Goal: Information Seeking & Learning: Learn about a topic

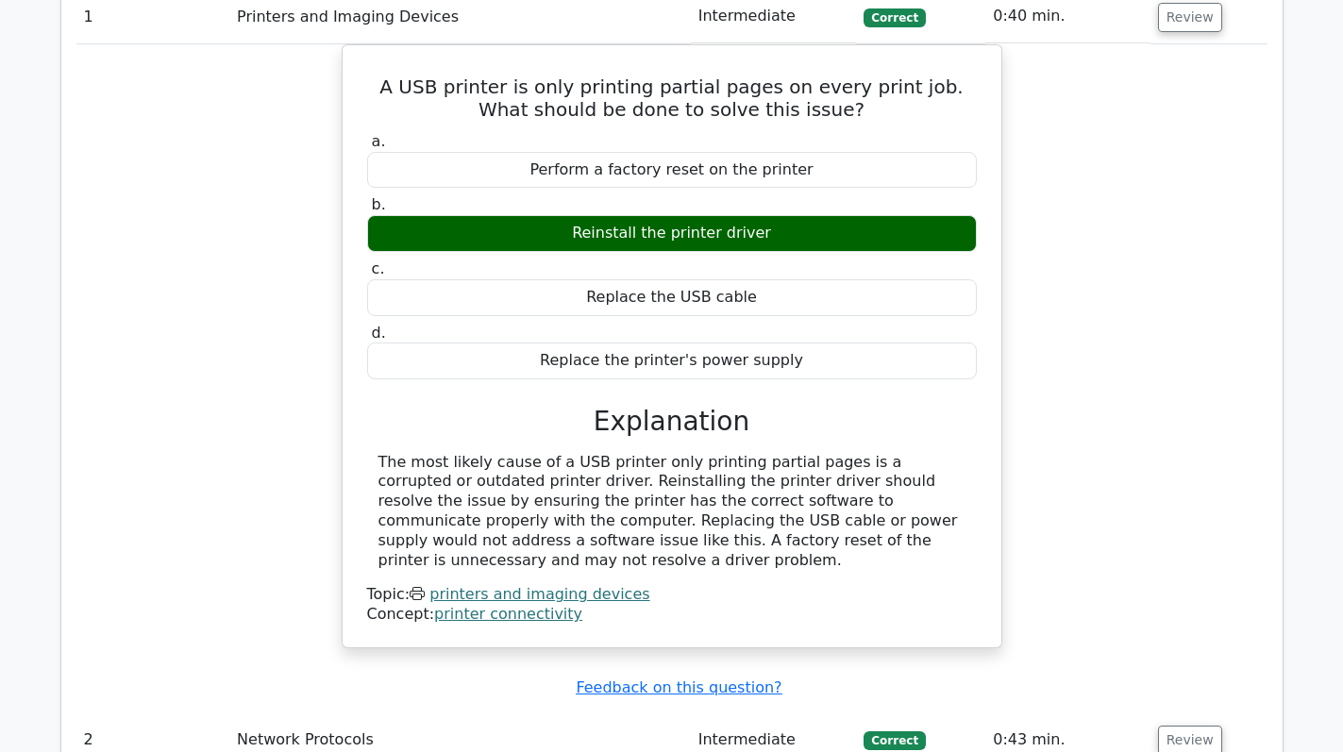
scroll to position [1887, 0]
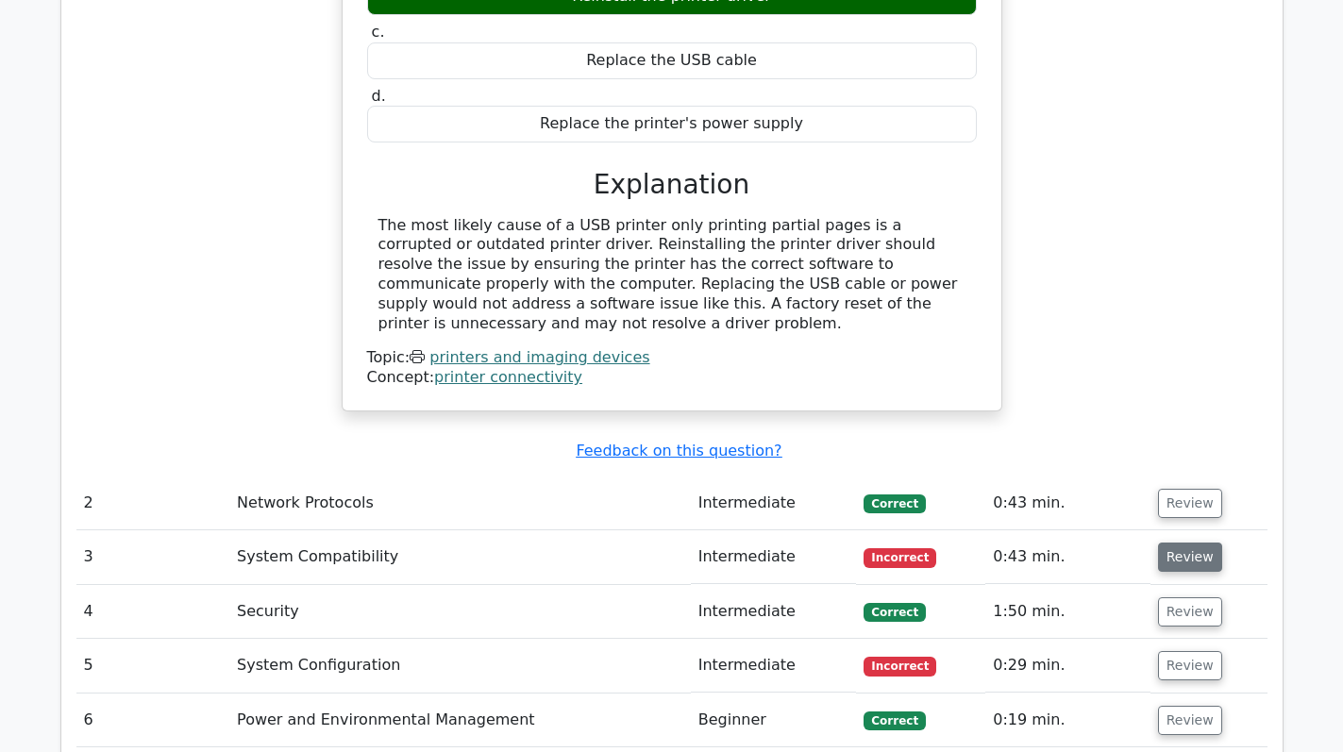
click at [1171, 543] on button "Review" at bounding box center [1190, 557] width 64 height 29
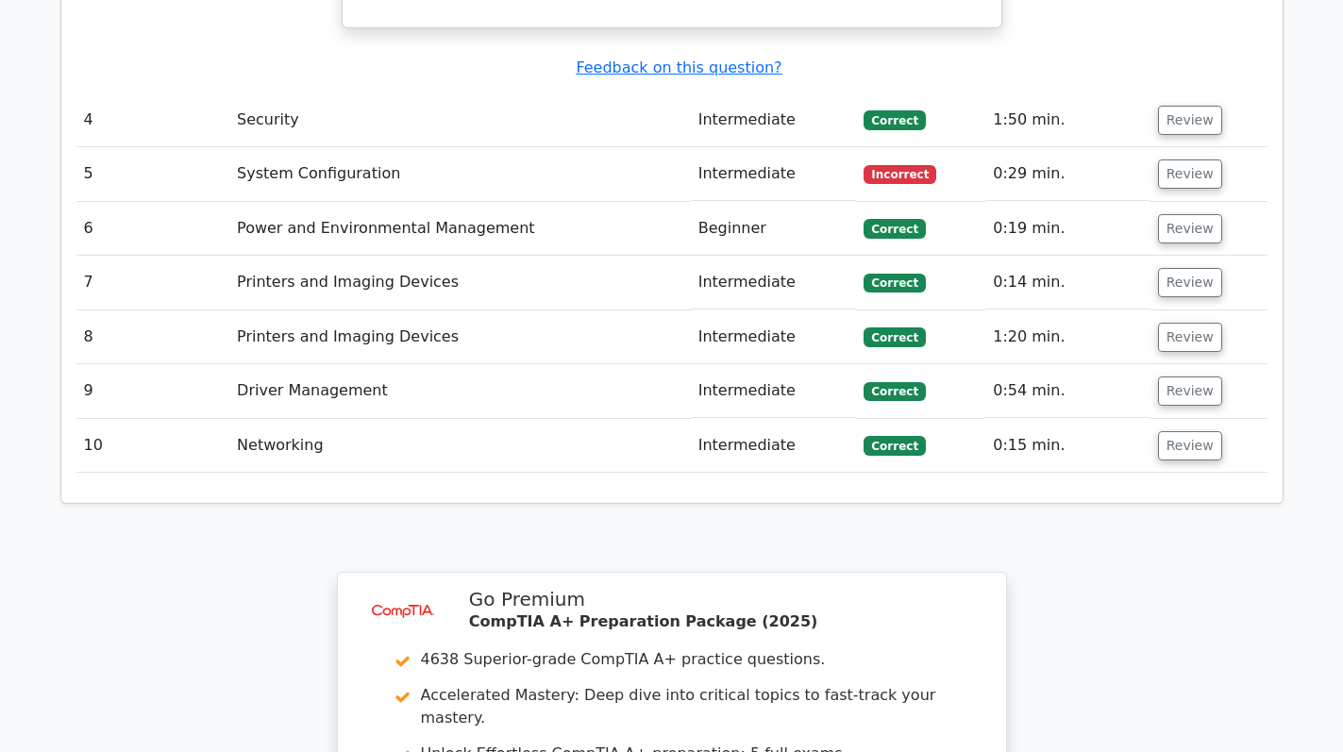
scroll to position [3697, 0]
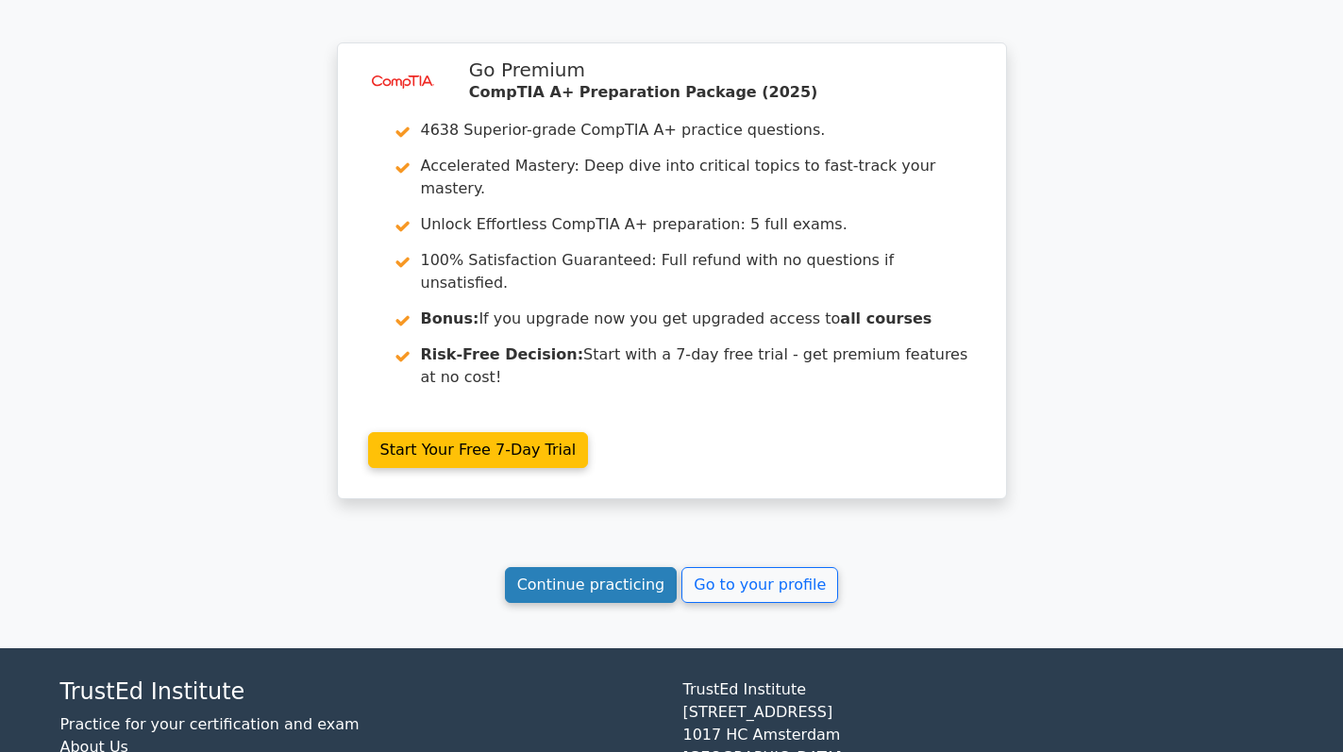
click at [587, 567] on link "Continue practicing" at bounding box center [591, 585] width 173 height 36
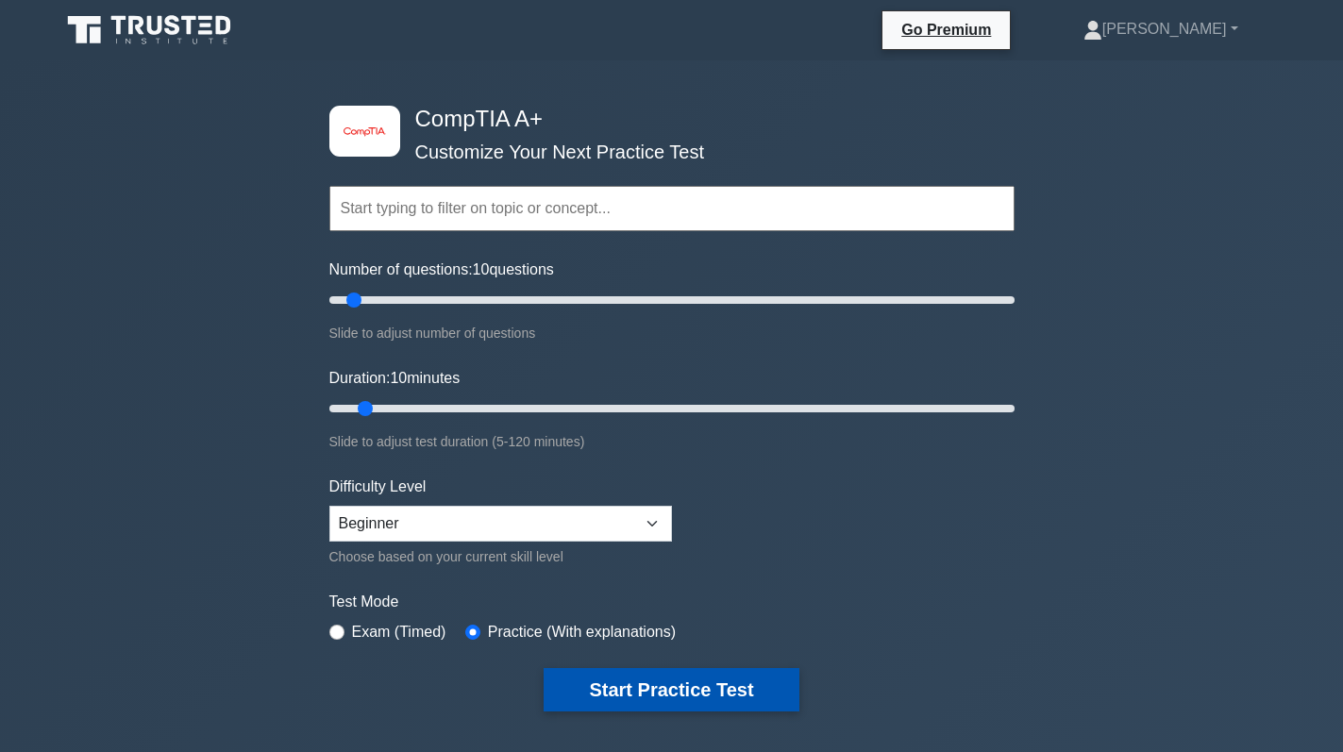
click at [689, 698] on button "Start Practice Test" at bounding box center [671, 689] width 255 height 43
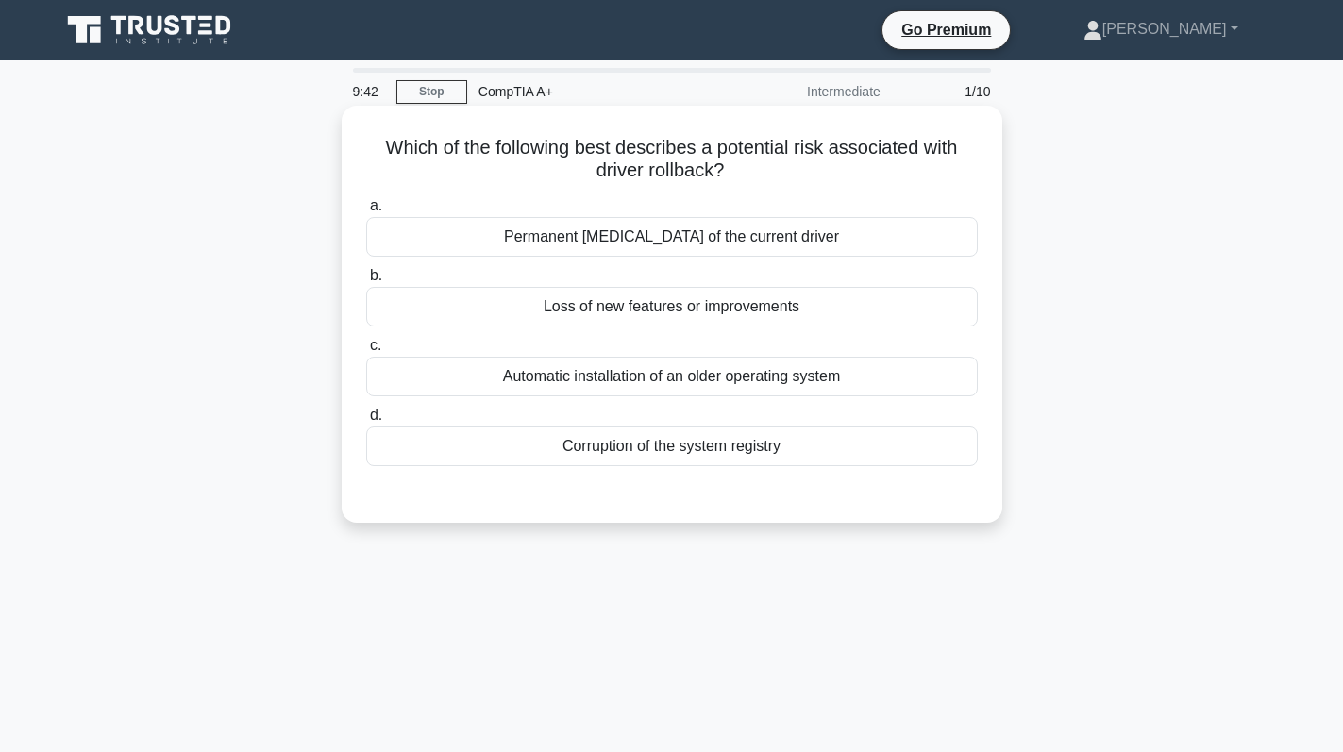
click at [658, 300] on div "Loss of new features or improvements" at bounding box center [671, 307] width 611 height 40
click at [366, 282] on input "b. Loss of new features or improvements" at bounding box center [366, 276] width 0 height 12
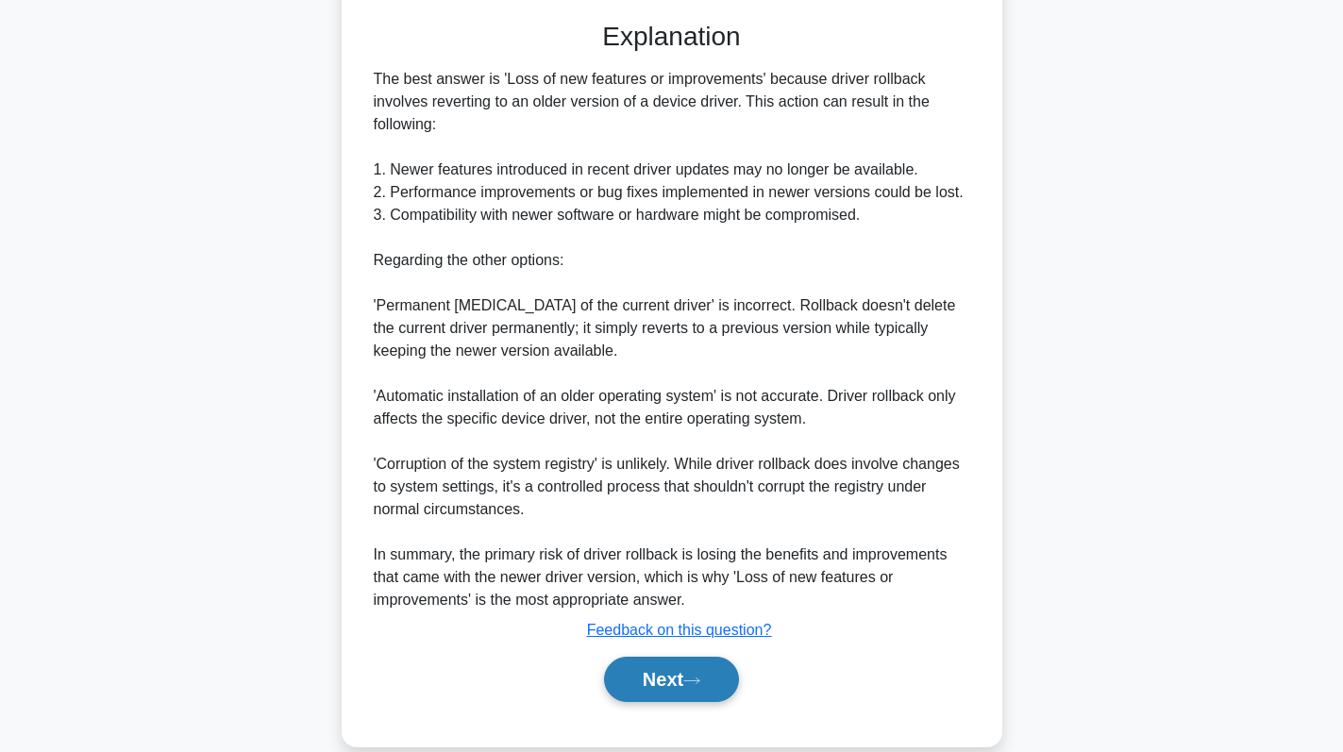
scroll to position [503, 0]
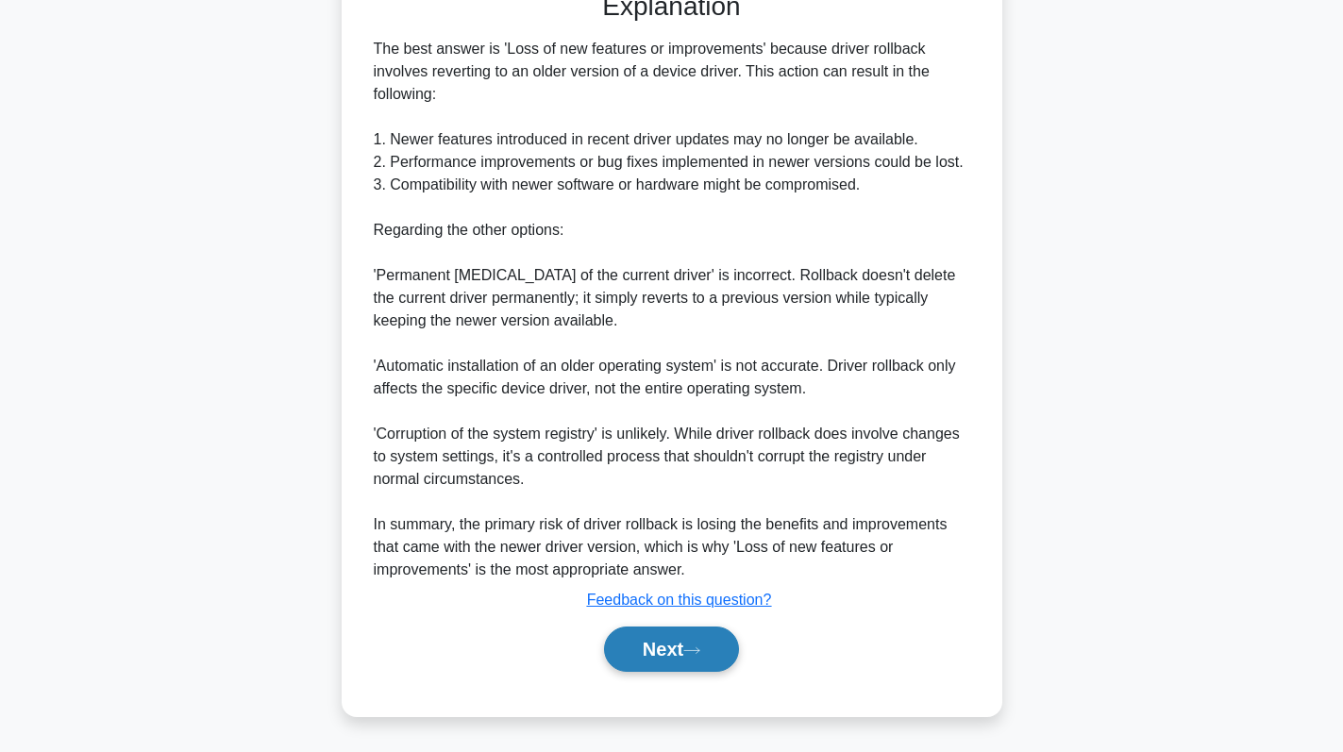
click at [655, 653] on button "Next" at bounding box center [671, 649] width 135 height 45
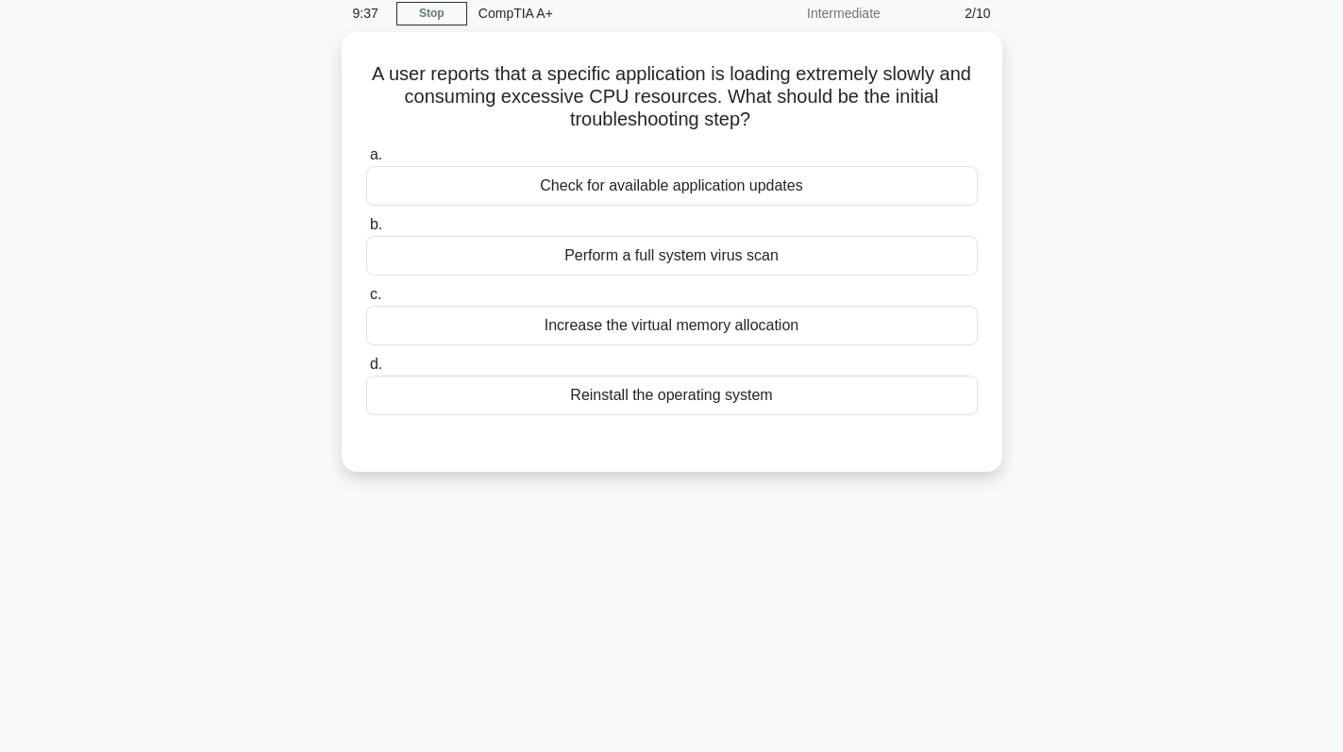
scroll to position [0, 0]
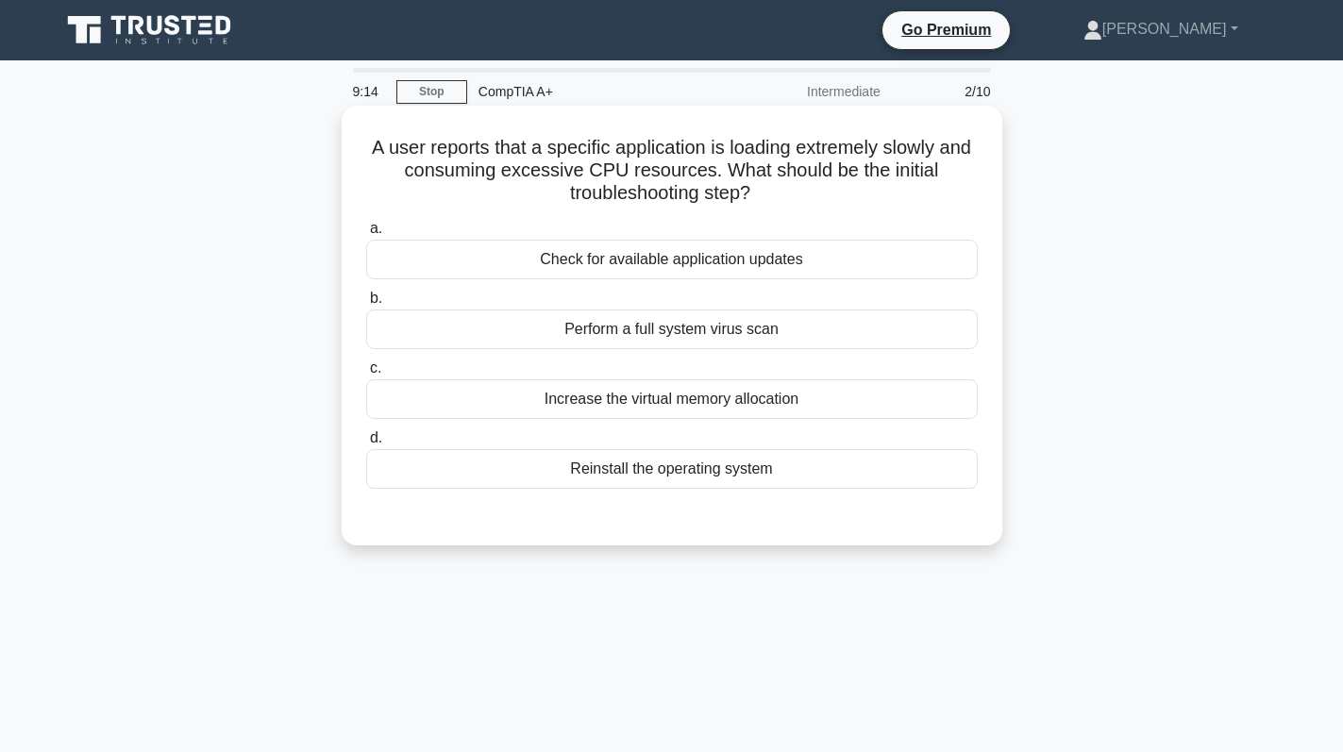
click at [869, 264] on div "Check for available application updates" at bounding box center [671, 260] width 611 height 40
click at [366, 235] on input "a. Check for available application updates" at bounding box center [366, 229] width 0 height 12
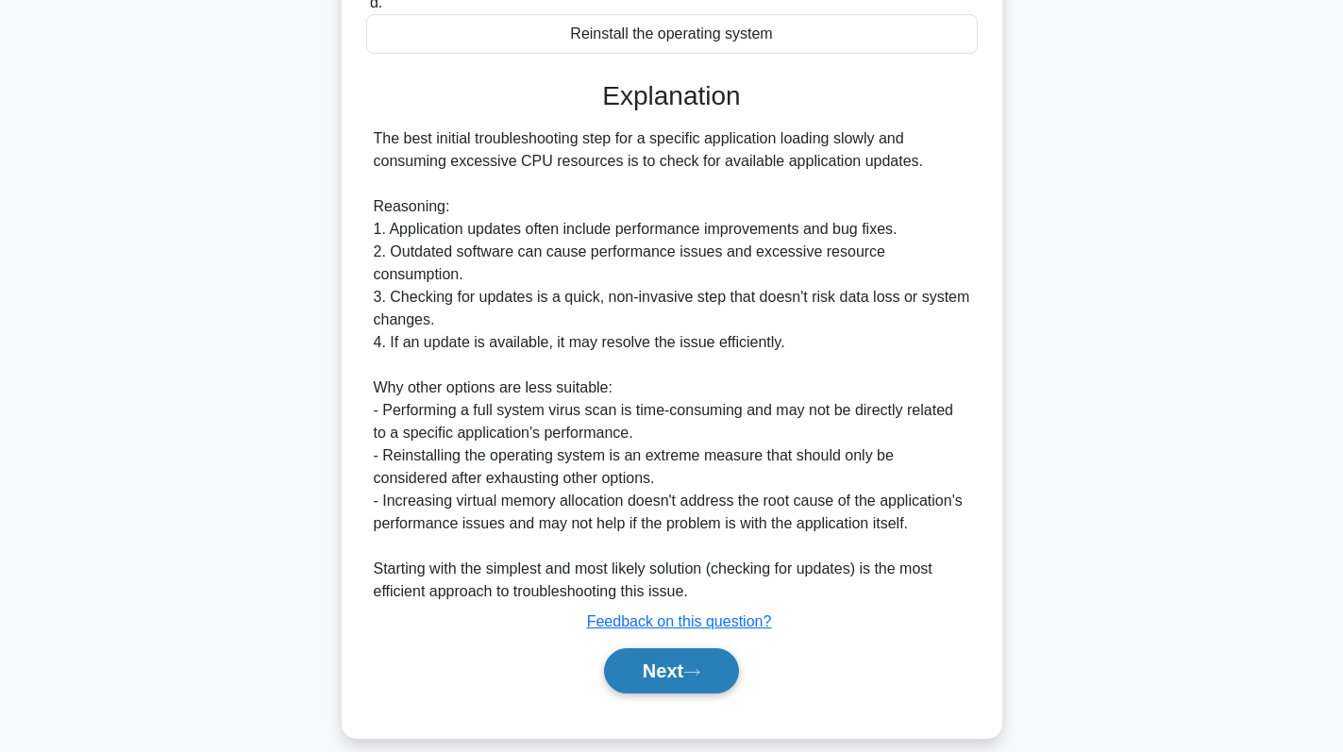
click at [672, 648] on button "Next" at bounding box center [671, 670] width 135 height 45
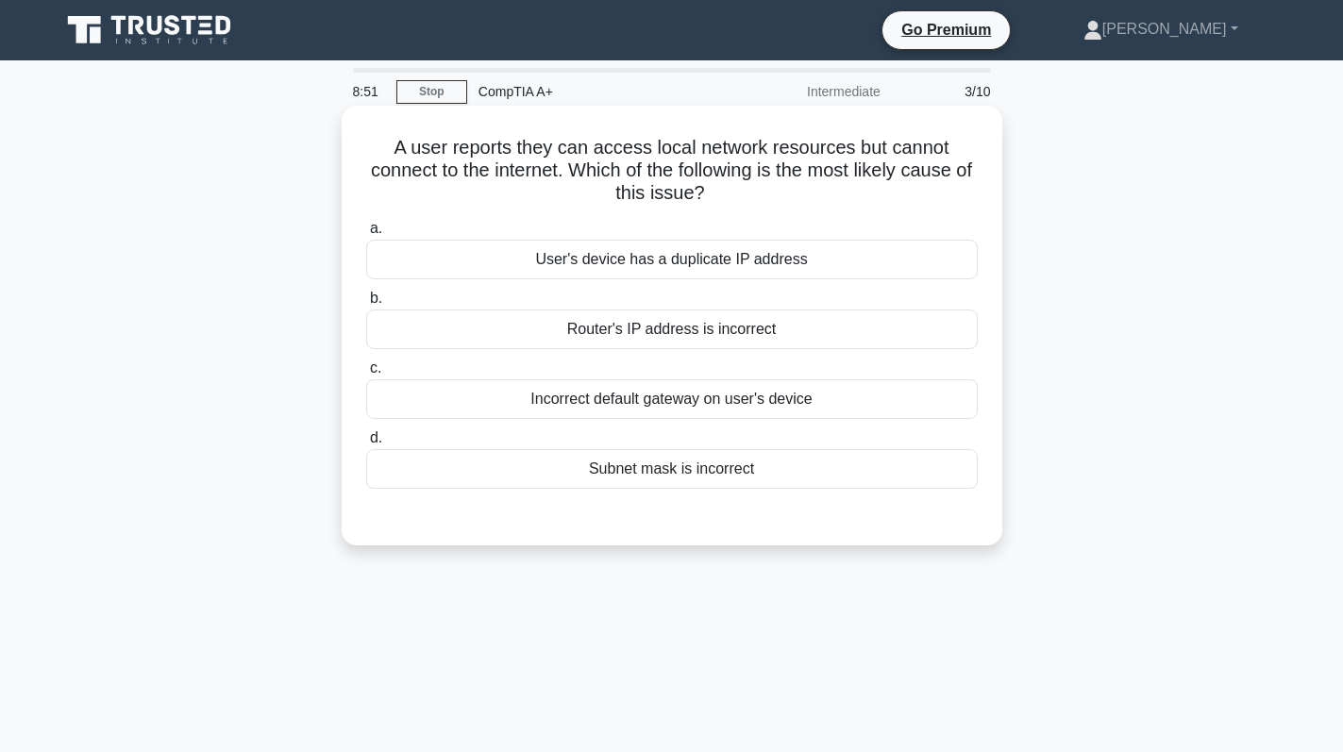
click at [768, 400] on div "Incorrect default gateway on user's device" at bounding box center [671, 399] width 611 height 40
click at [366, 375] on input "c. Incorrect default gateway on user's device" at bounding box center [366, 368] width 0 height 12
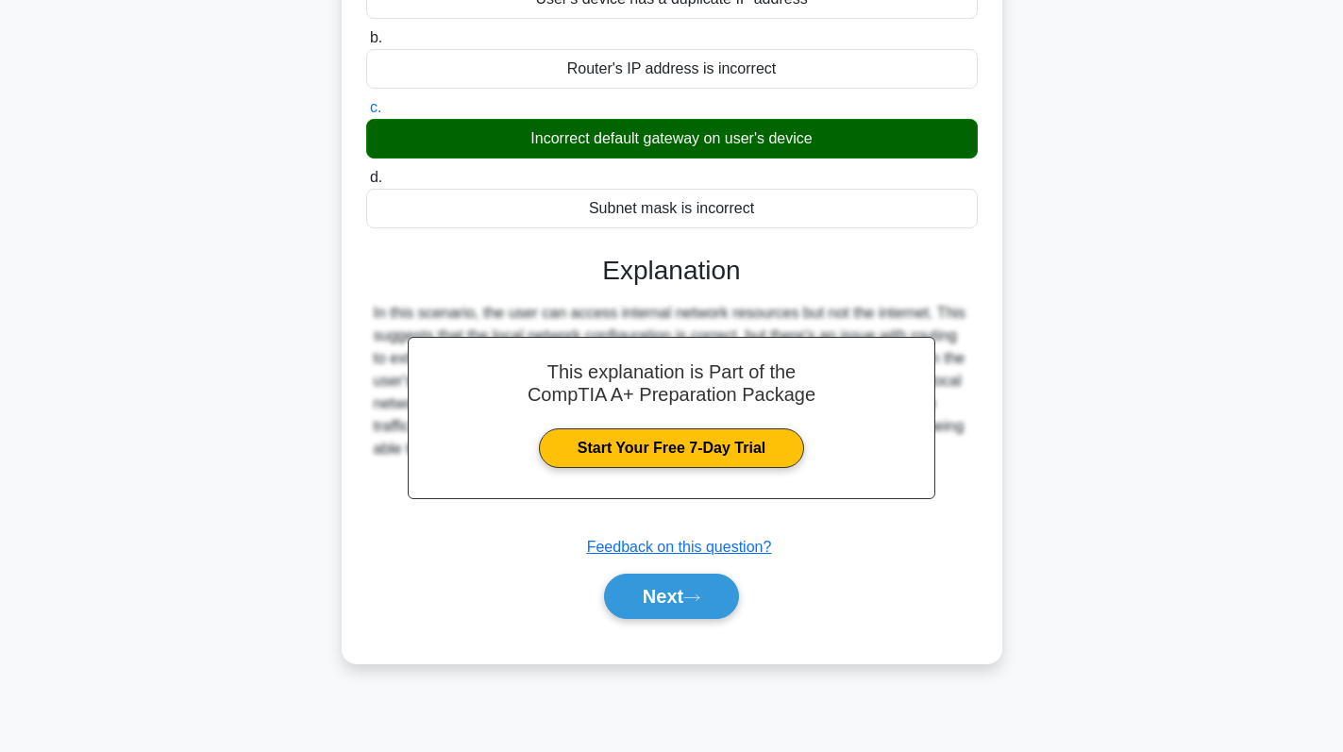
scroll to position [267, 0]
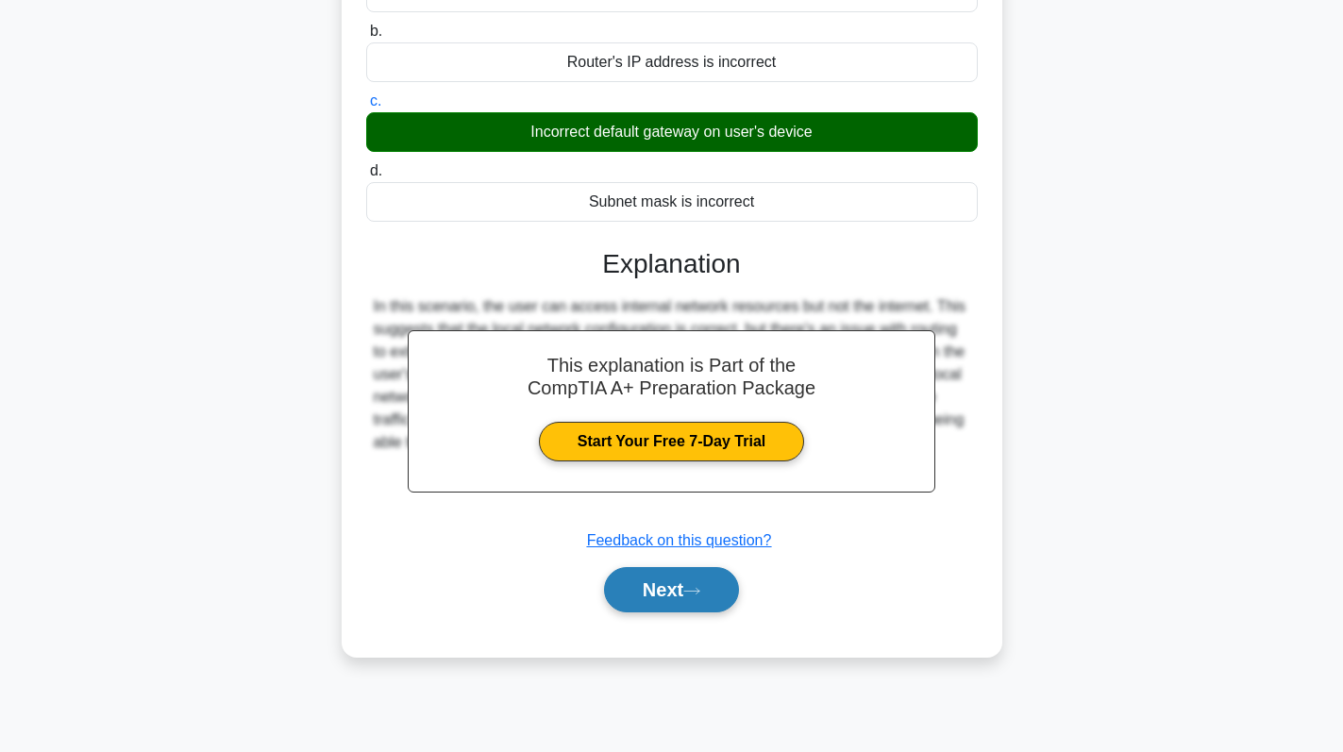
click at [653, 596] on button "Next" at bounding box center [671, 589] width 135 height 45
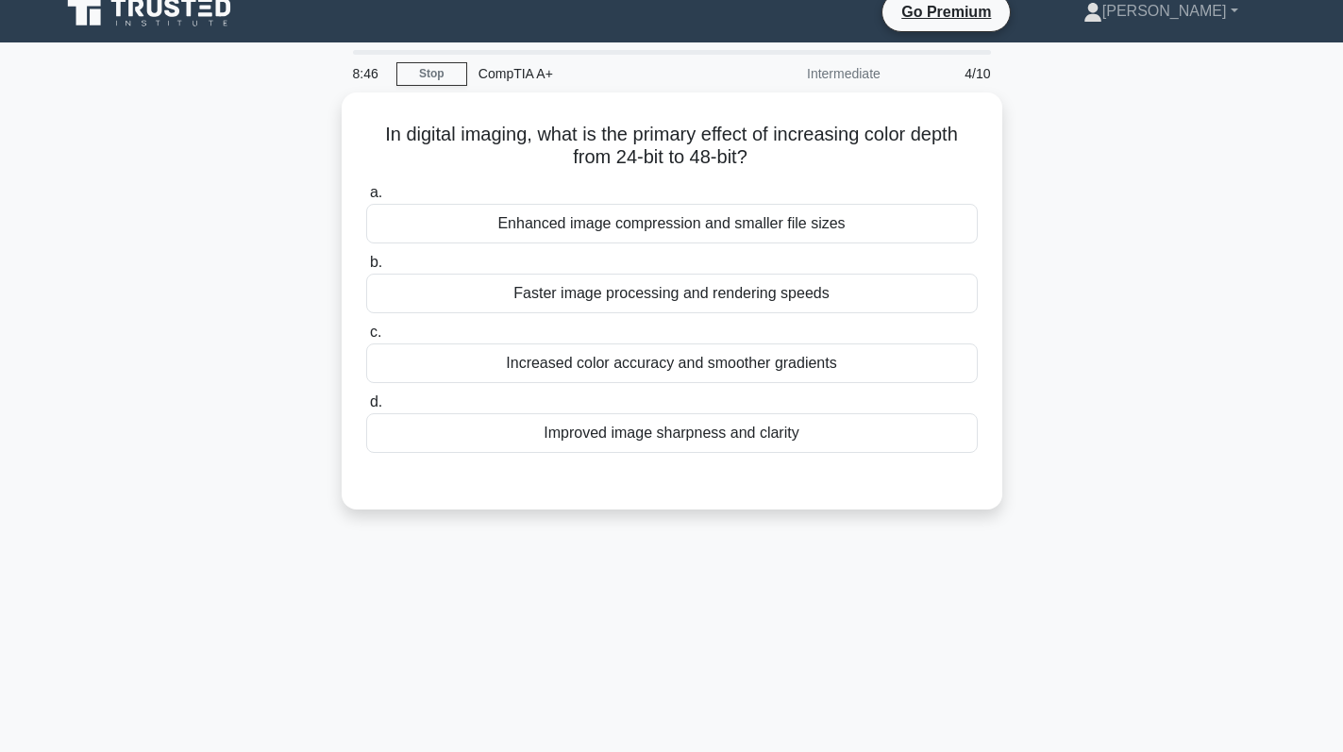
scroll to position [0, 0]
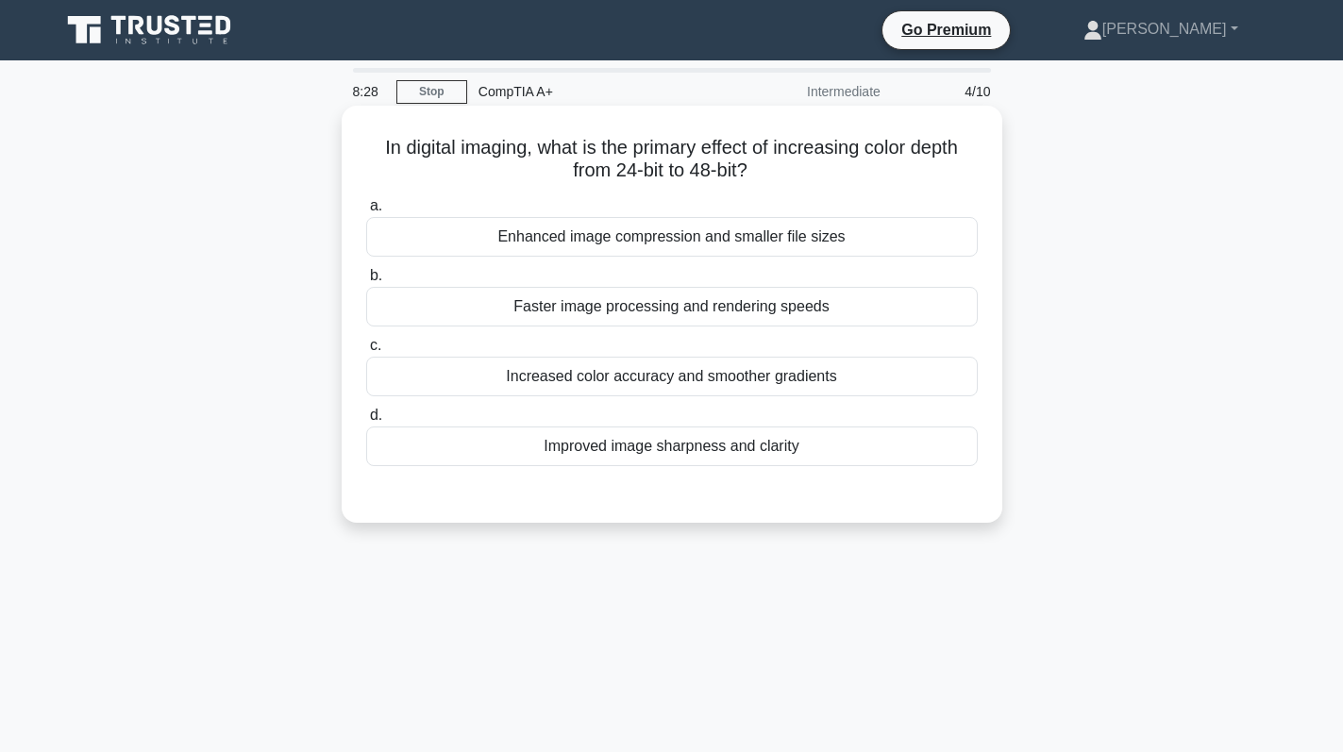
click at [791, 453] on div "Improved image sharpness and clarity" at bounding box center [671, 447] width 611 height 40
click at [366, 422] on input "d. Improved image sharpness and clarity" at bounding box center [366, 416] width 0 height 12
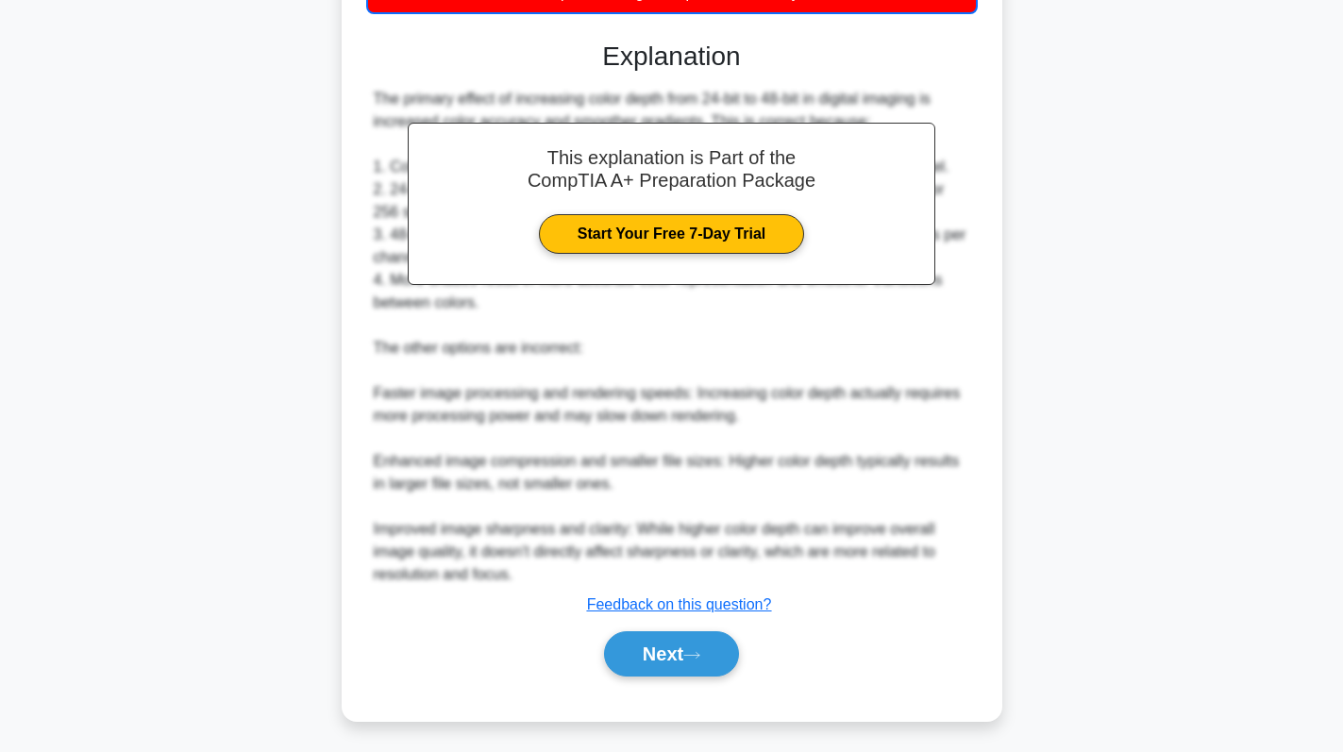
scroll to position [460, 0]
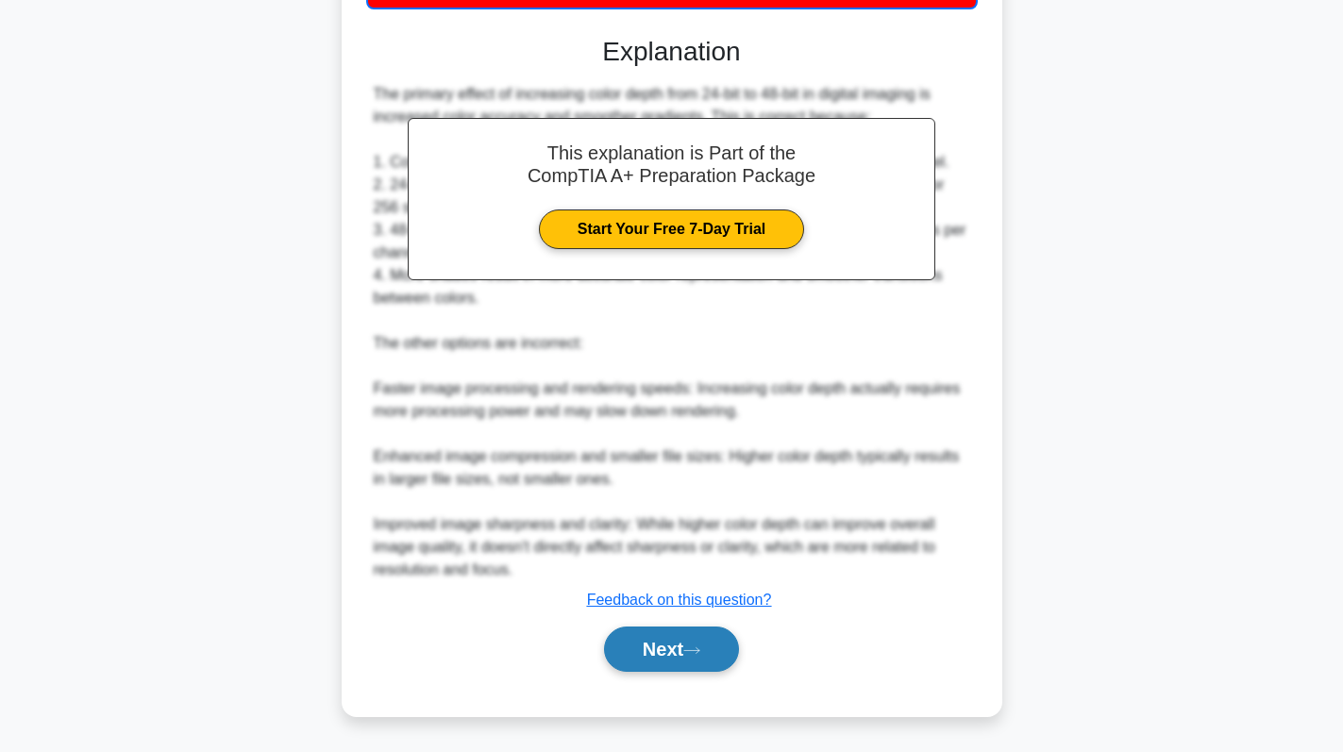
click at [676, 660] on button "Next" at bounding box center [671, 649] width 135 height 45
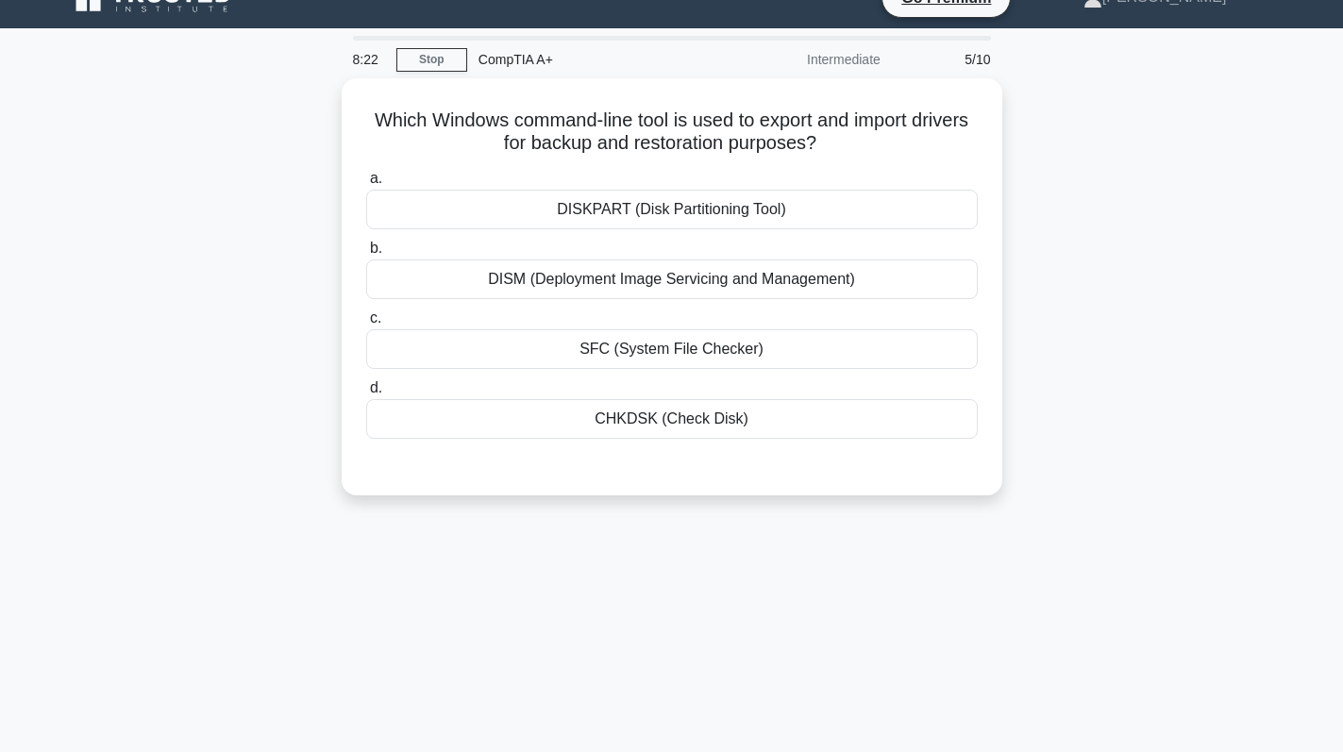
scroll to position [0, 0]
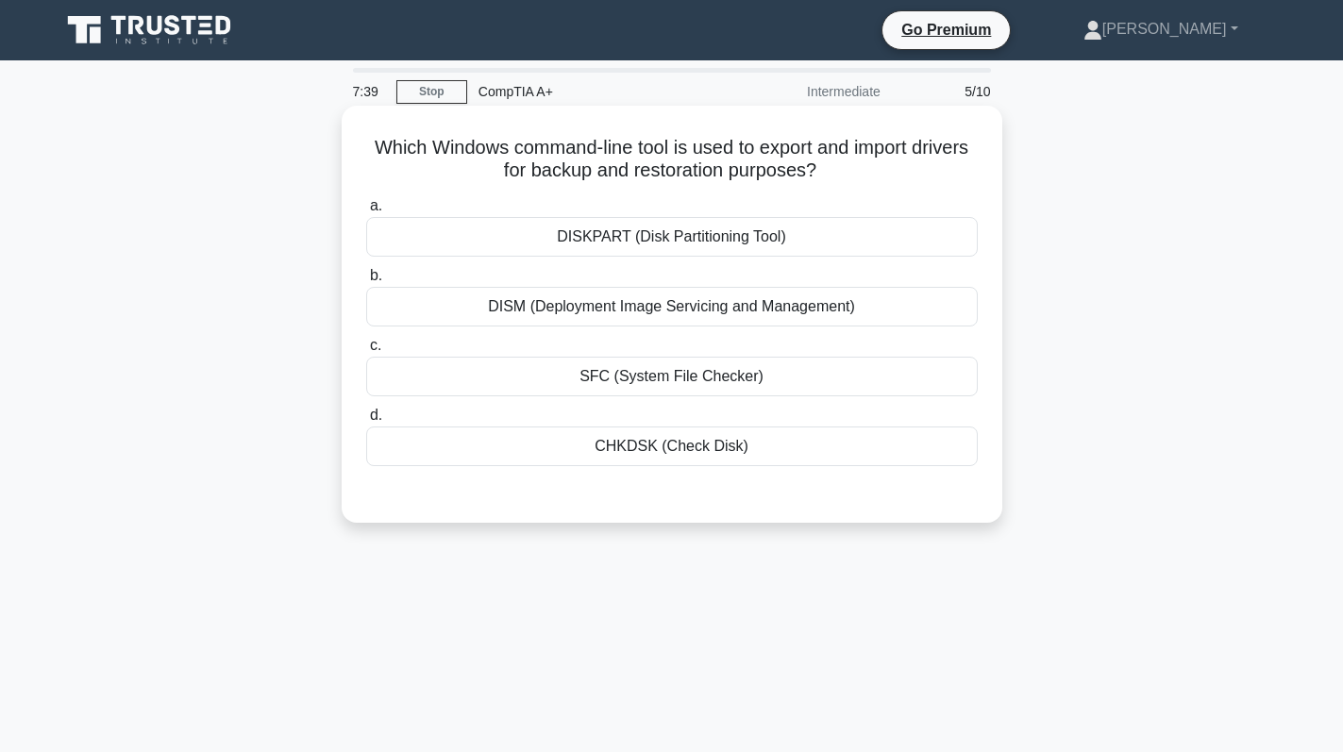
click at [883, 309] on div "DISM (Deployment Image Servicing and Management)" at bounding box center [671, 307] width 611 height 40
click at [366, 282] on input "b. DISM (Deployment Image Servicing and Management)" at bounding box center [366, 276] width 0 height 12
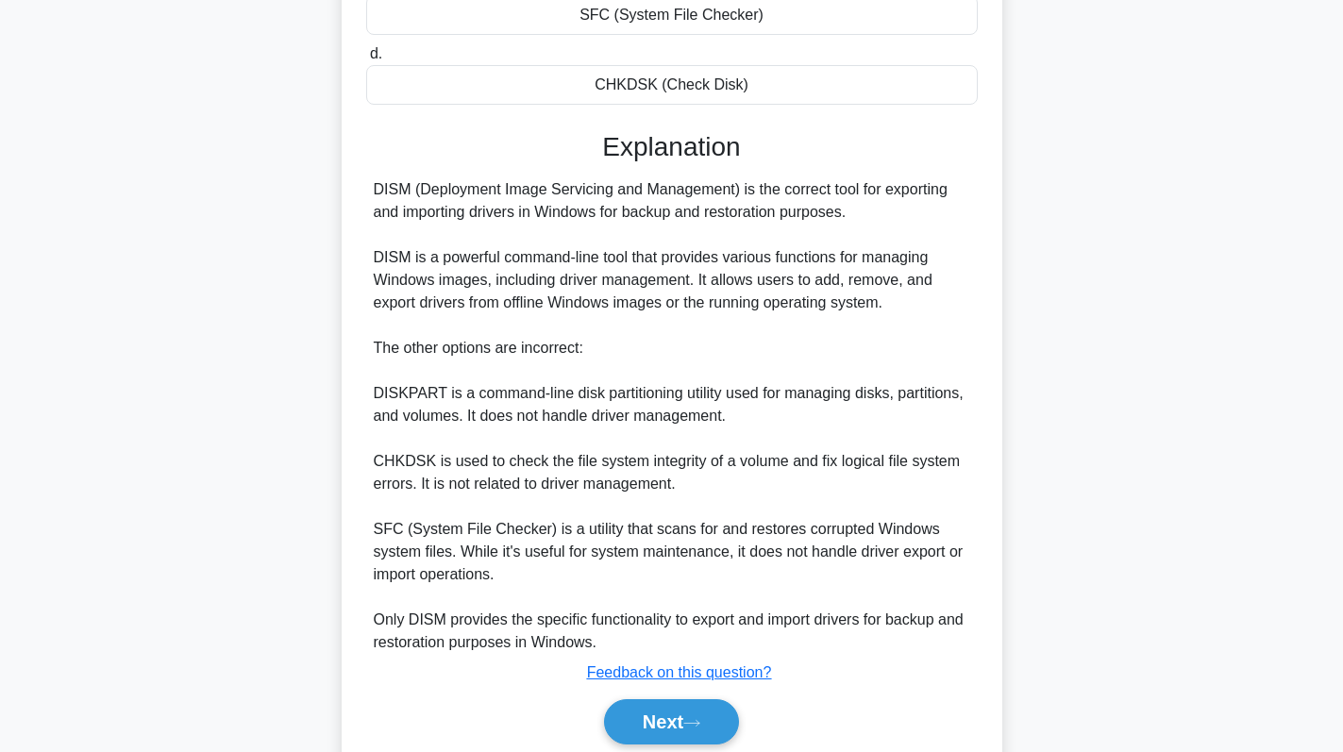
scroll to position [435, 0]
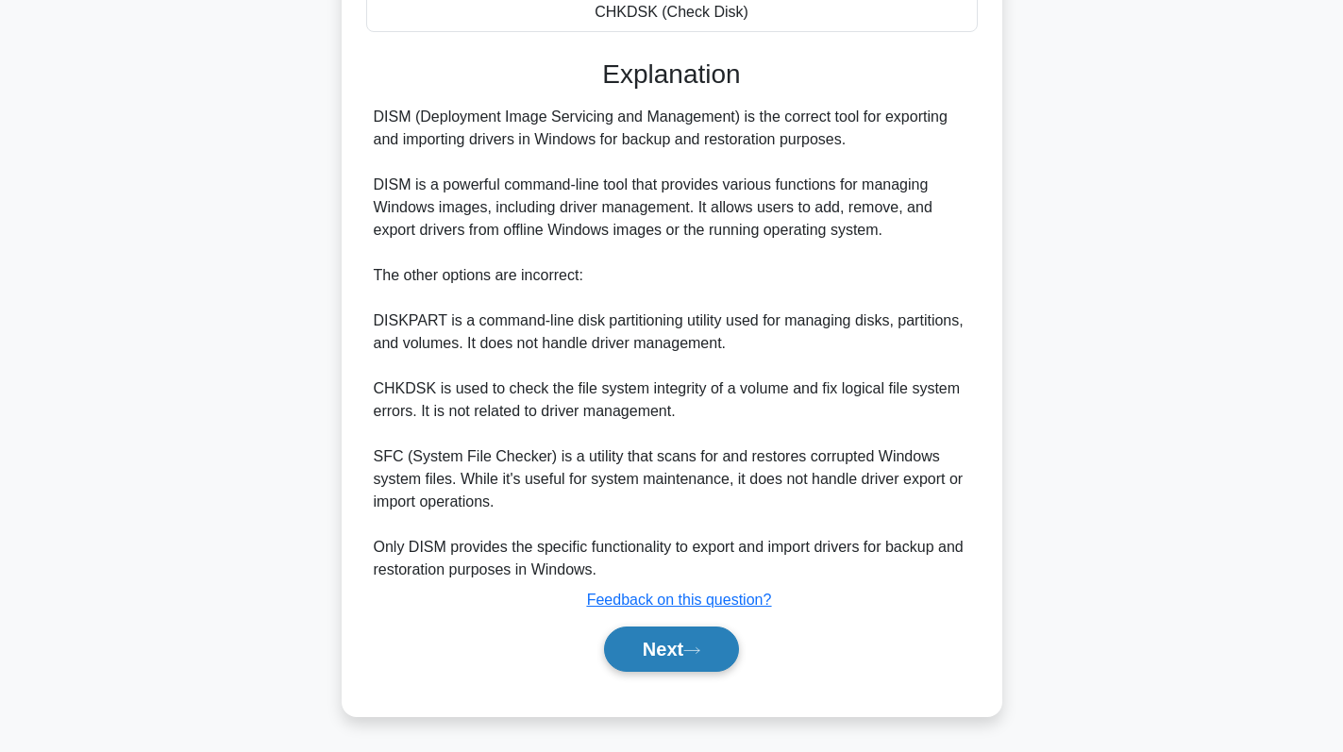
click at [685, 650] on button "Next" at bounding box center [671, 649] width 135 height 45
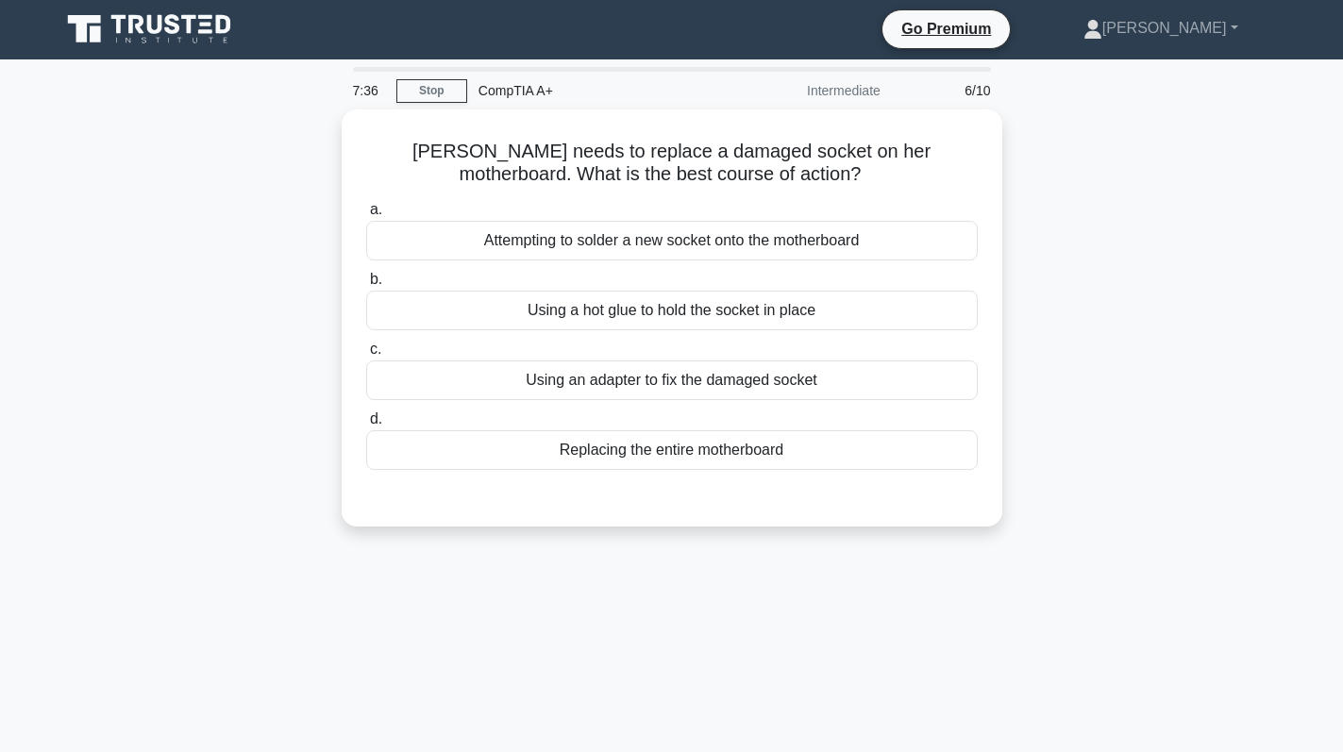
scroll to position [0, 0]
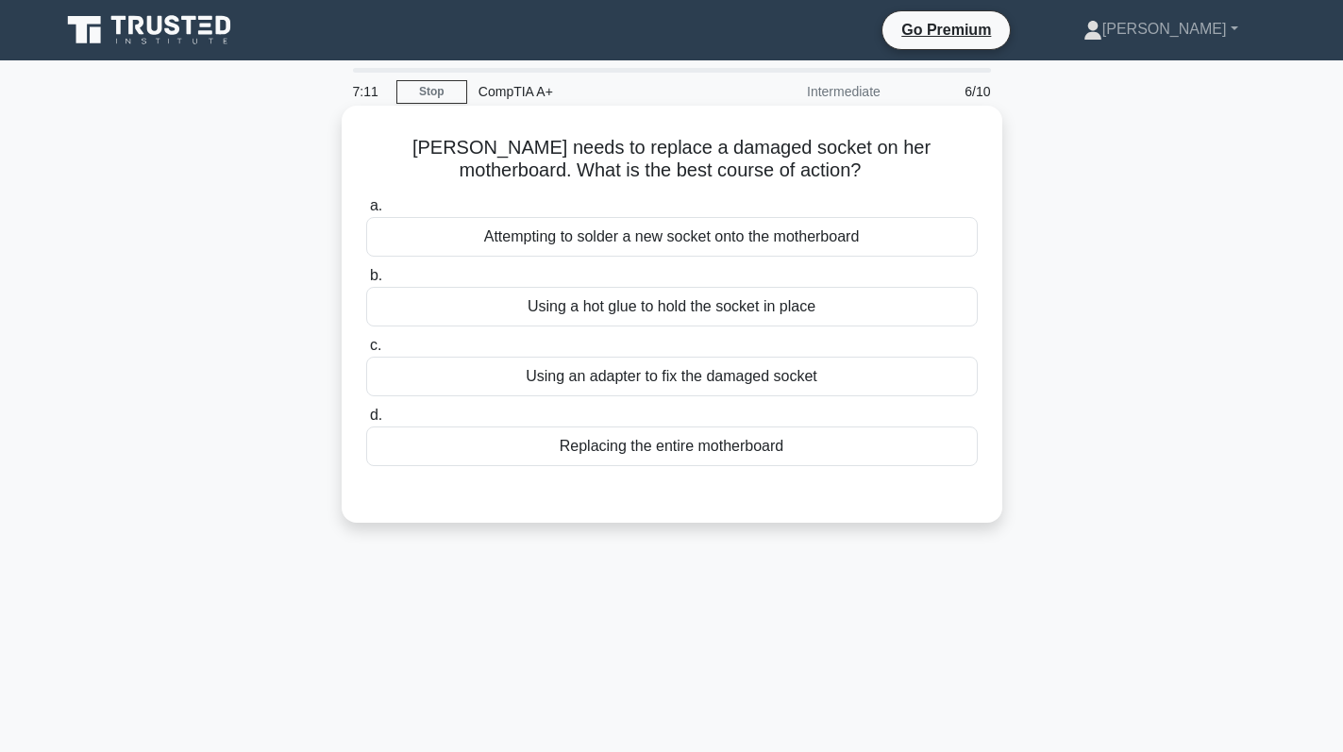
click at [762, 438] on div "Replacing the entire motherboard" at bounding box center [671, 447] width 611 height 40
click at [366, 422] on input "d. Replacing the entire motherboard" at bounding box center [366, 416] width 0 height 12
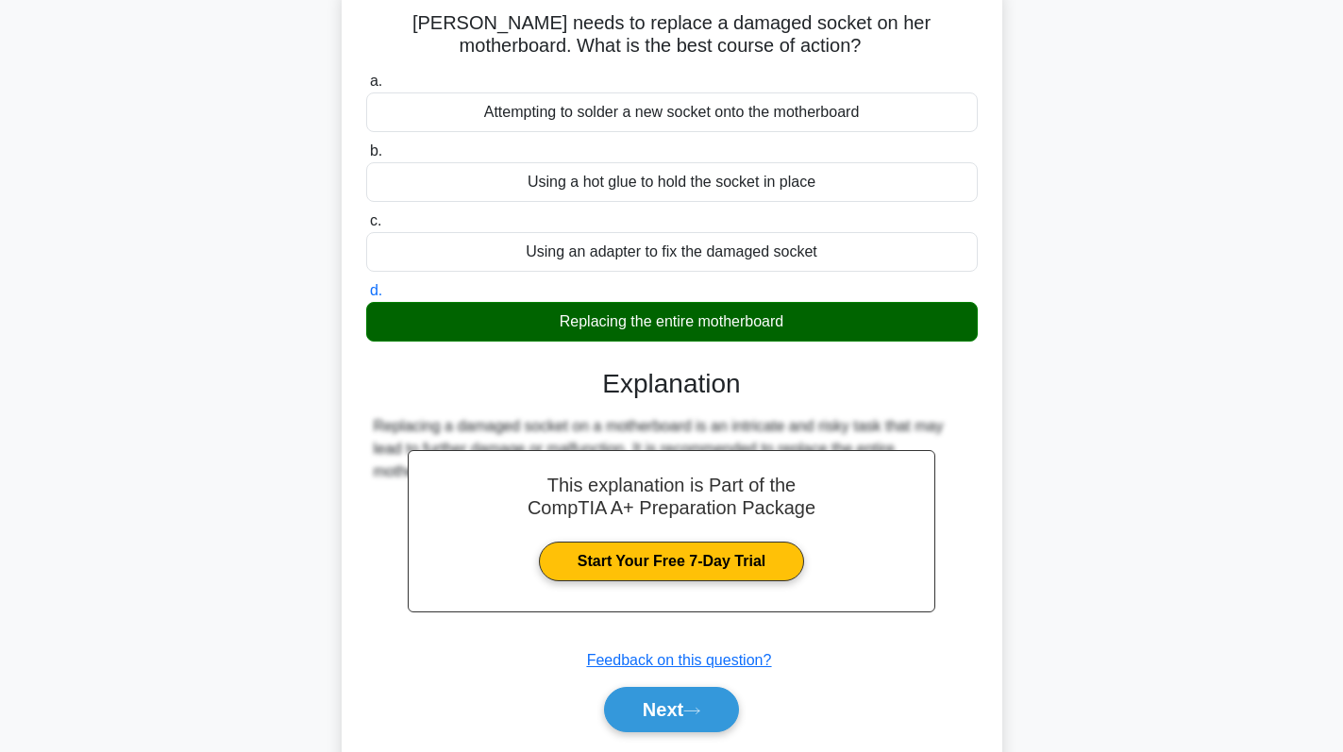
scroll to position [267, 0]
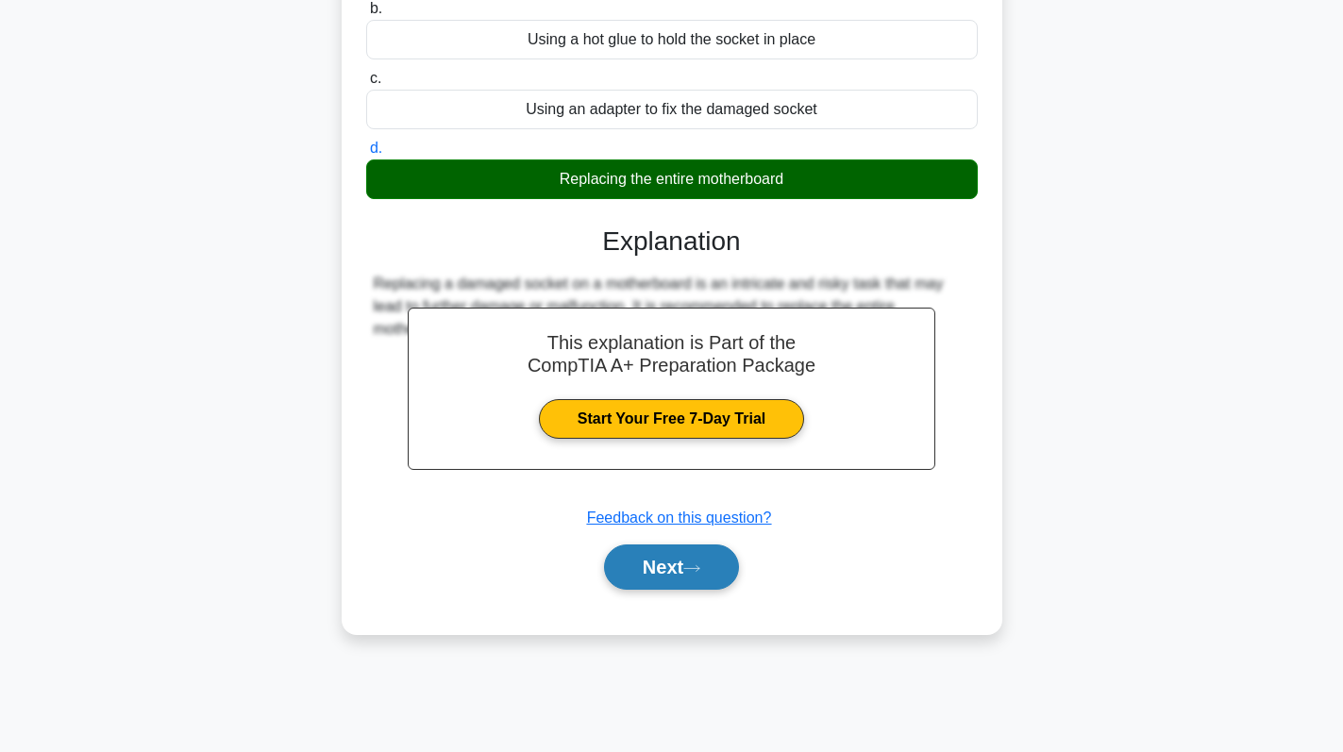
click at [688, 561] on button "Next" at bounding box center [671, 566] width 135 height 45
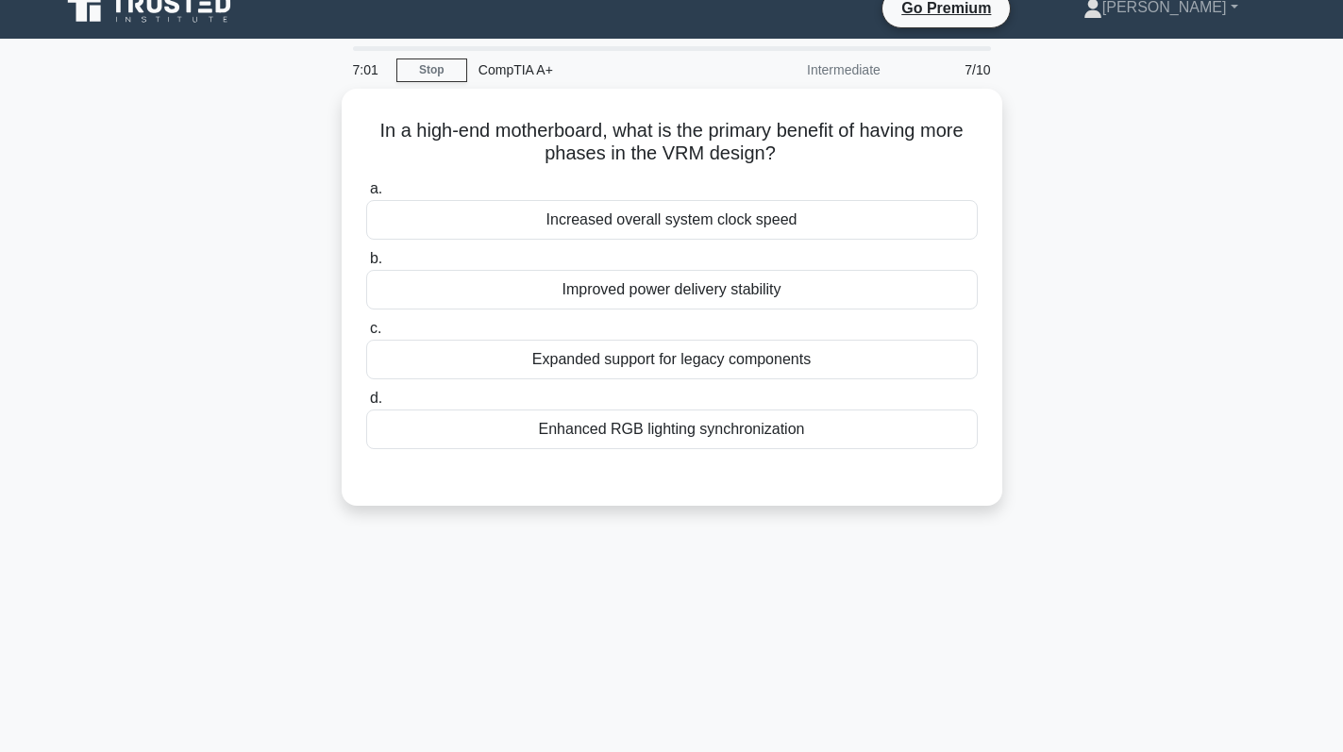
scroll to position [0, 0]
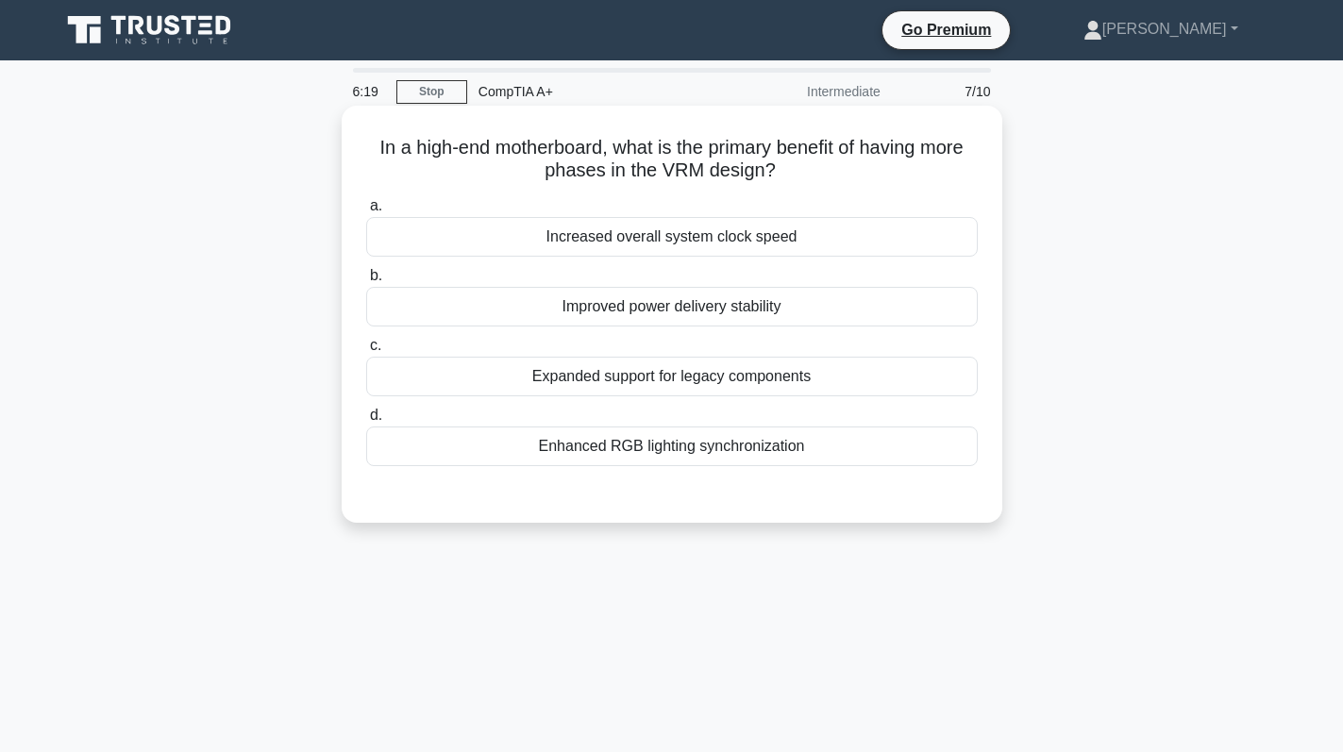
click at [841, 312] on div "Improved power delivery stability" at bounding box center [671, 307] width 611 height 40
click at [366, 282] on input "b. Improved power delivery stability" at bounding box center [366, 276] width 0 height 12
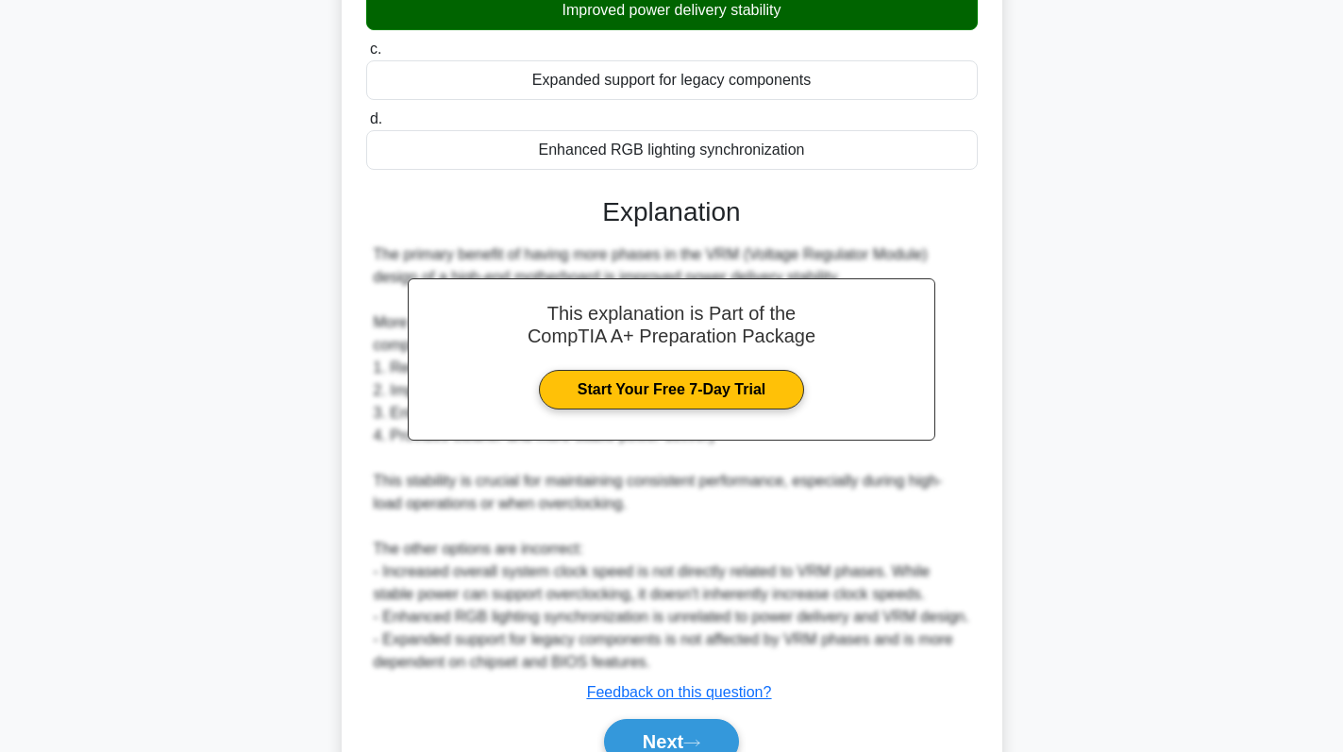
scroll to position [390, 0]
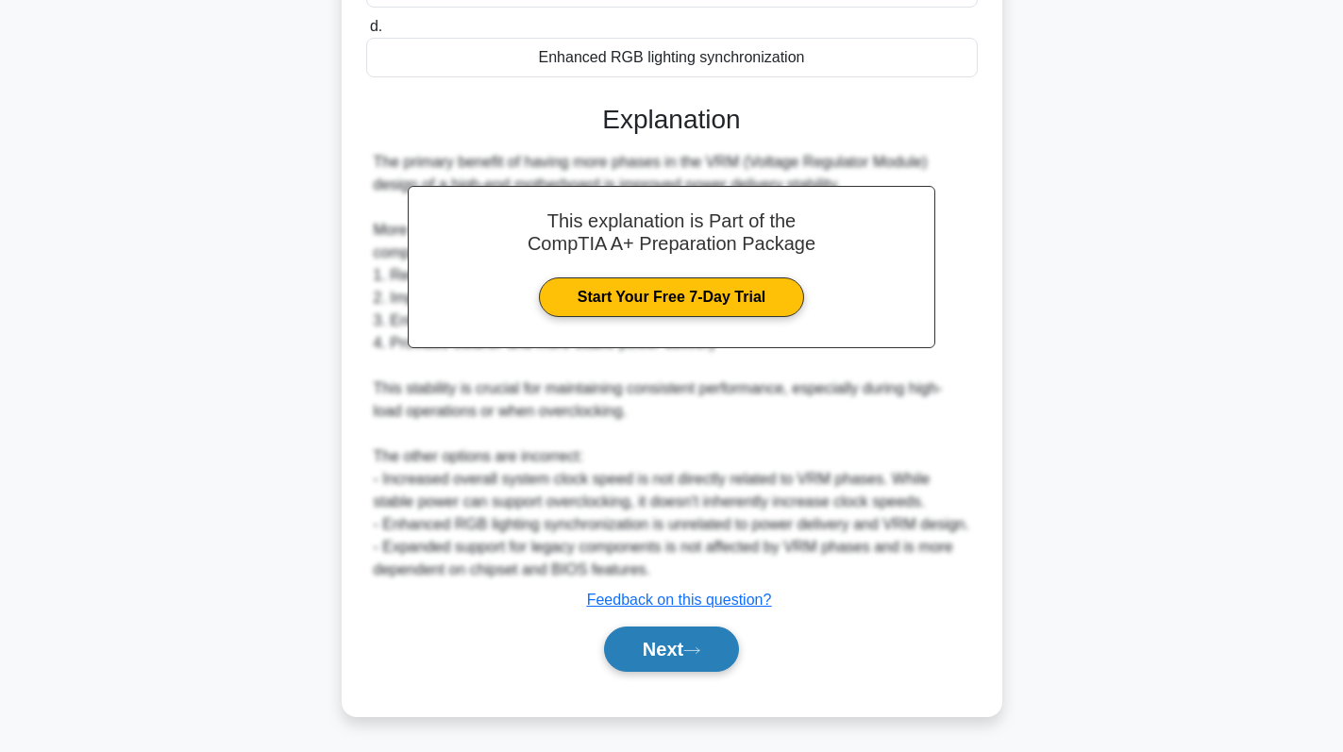
click at [634, 647] on button "Next" at bounding box center [671, 649] width 135 height 45
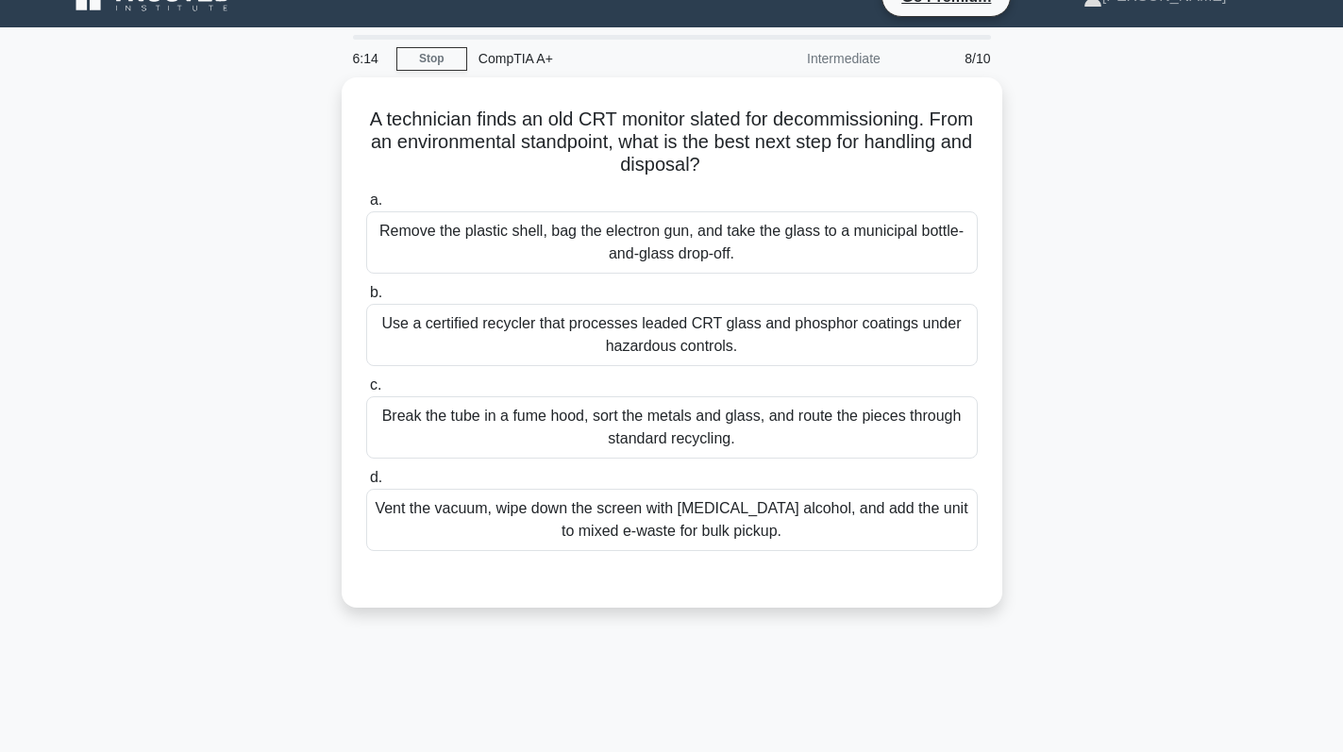
scroll to position [0, 0]
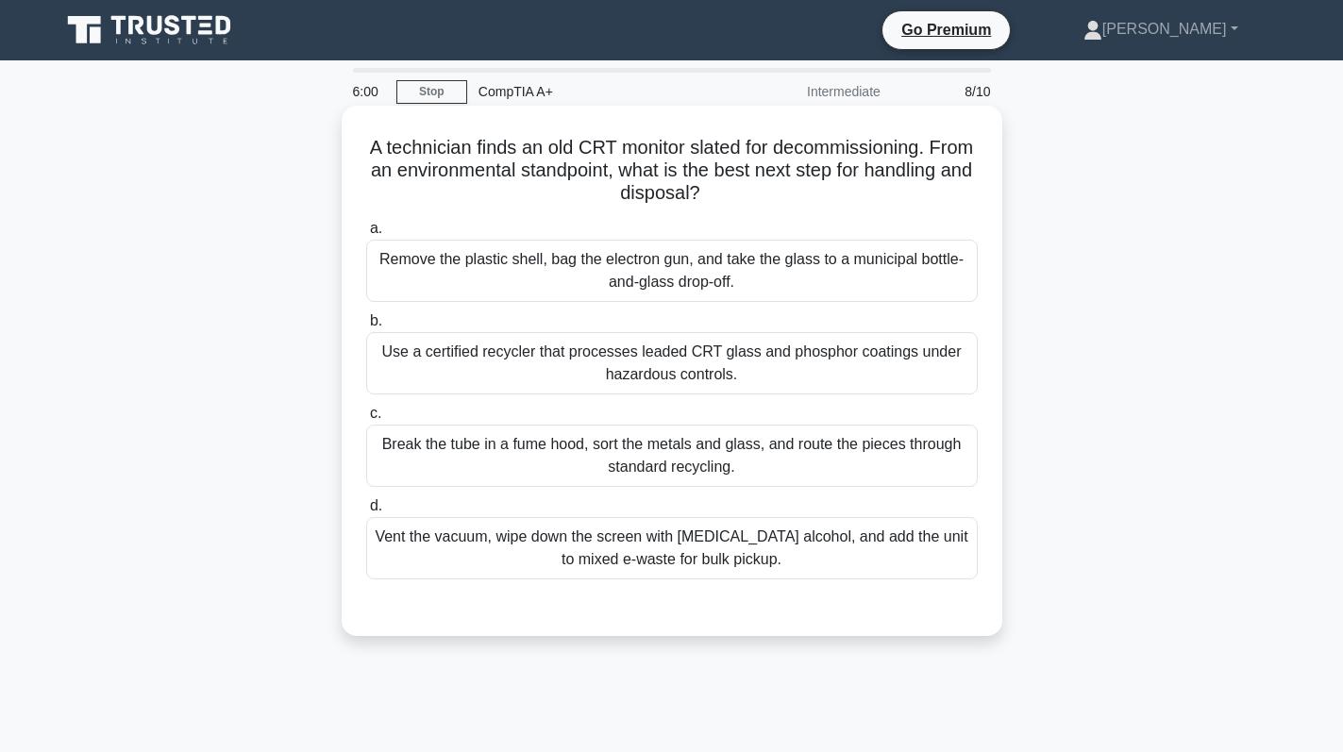
drag, startPoint x: 755, startPoint y: 197, endPoint x: 367, endPoint y: 144, distance: 391.4
click at [367, 144] on h5 "A technician finds an old CRT monitor slated for decommissioning. From an envir…" at bounding box center [671, 171] width 615 height 70
copy h5 "A technician finds an old CRT monitor slated for decommissioning. From an envir…"
click at [874, 377] on div "Use a certified recycler that processes leaded CRT glass and phosphor coatings …" at bounding box center [671, 363] width 611 height 62
click at [366, 327] on input "b. Use a certified recycler that processes leaded CRT glass and phosphor coatin…" at bounding box center [366, 321] width 0 height 12
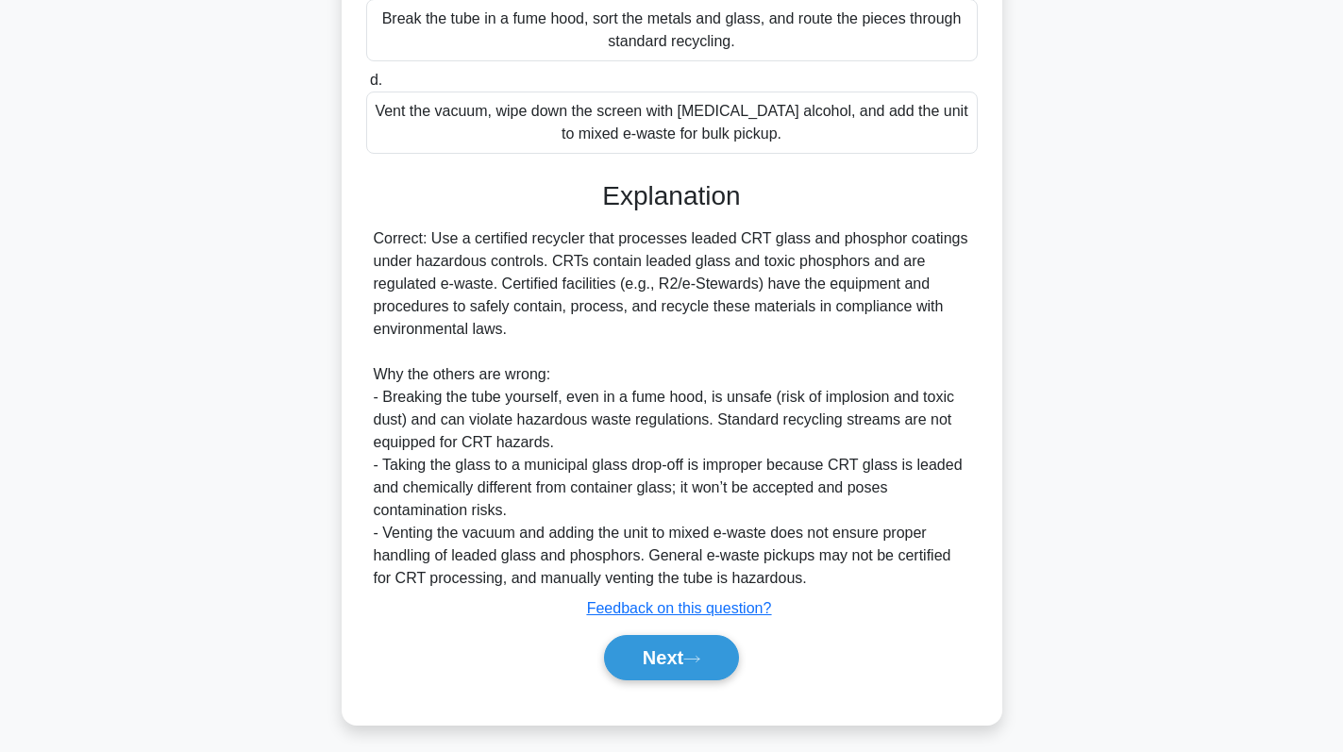
scroll to position [435, 0]
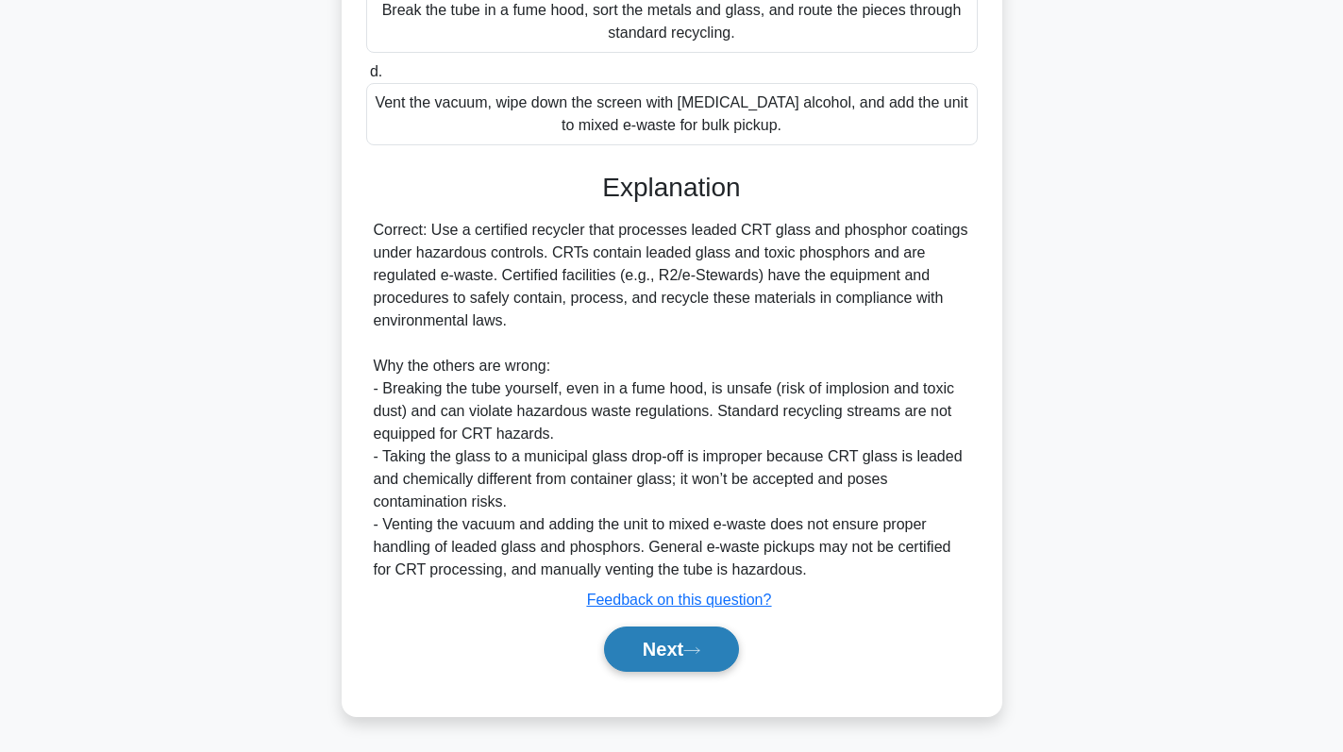
click at [692, 636] on button "Next" at bounding box center [671, 649] width 135 height 45
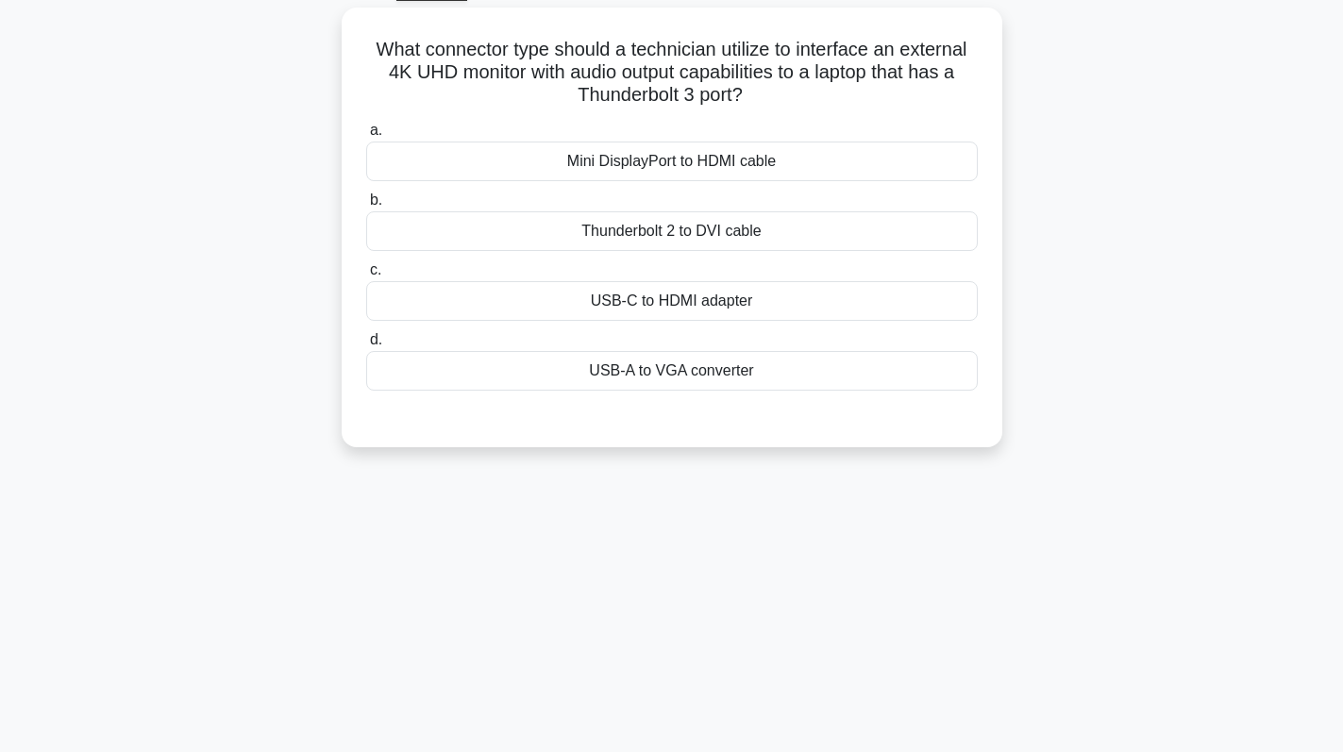
scroll to position [0, 0]
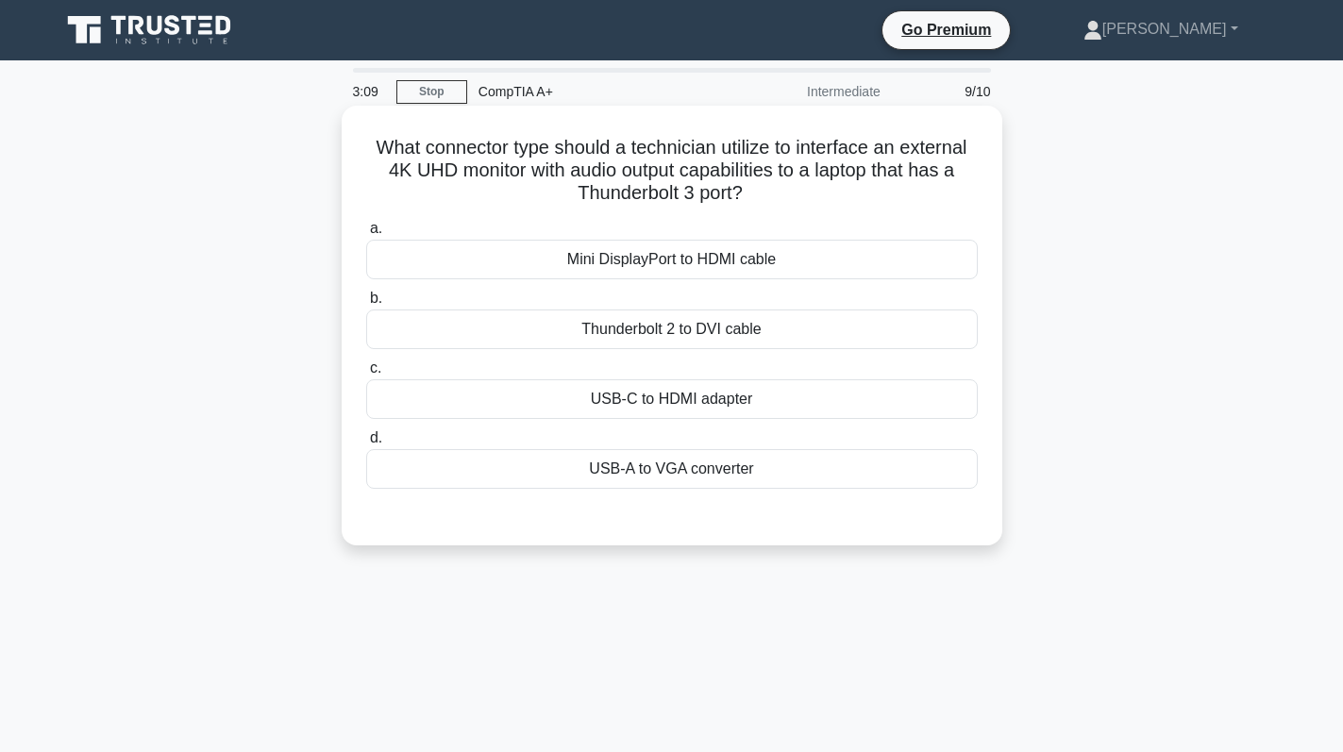
click at [728, 404] on div "USB-C to HDMI adapter" at bounding box center [671, 399] width 611 height 40
click at [366, 375] on input "c. USB-C to HDMI adapter" at bounding box center [366, 368] width 0 height 12
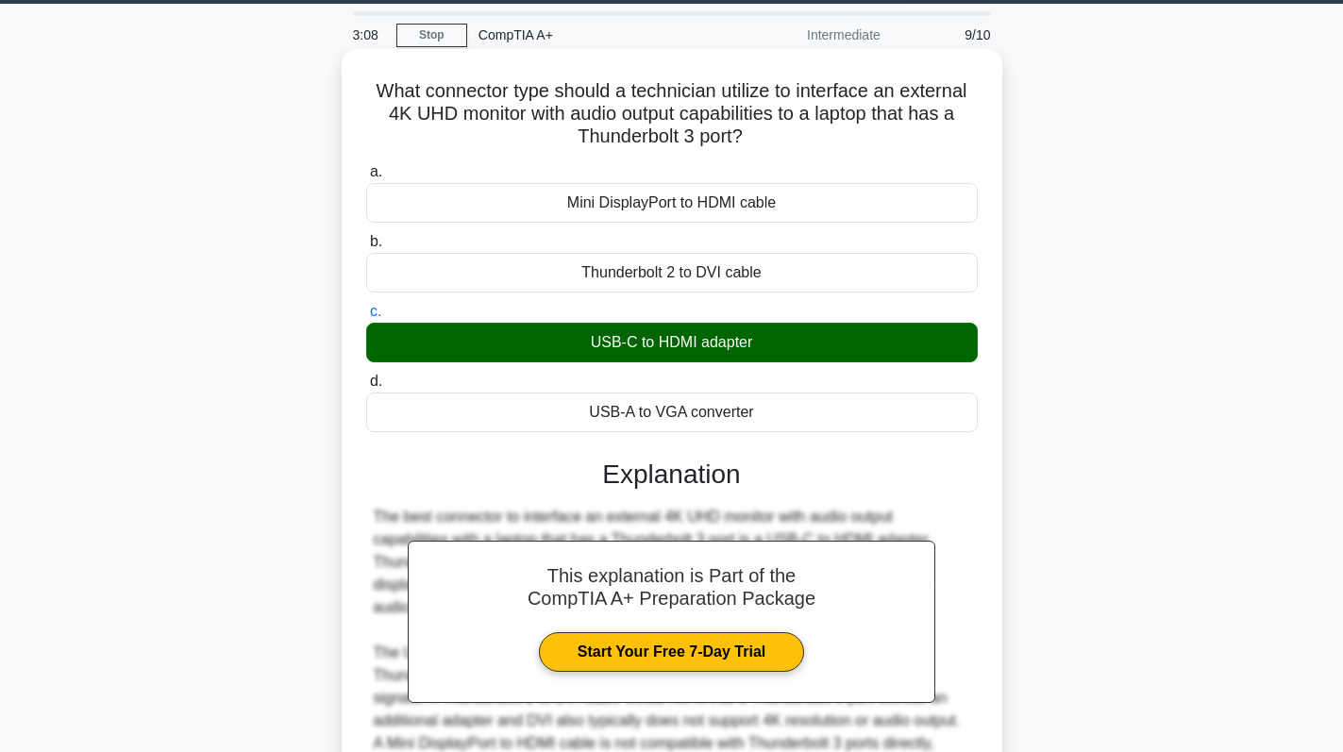
scroll to position [276, 0]
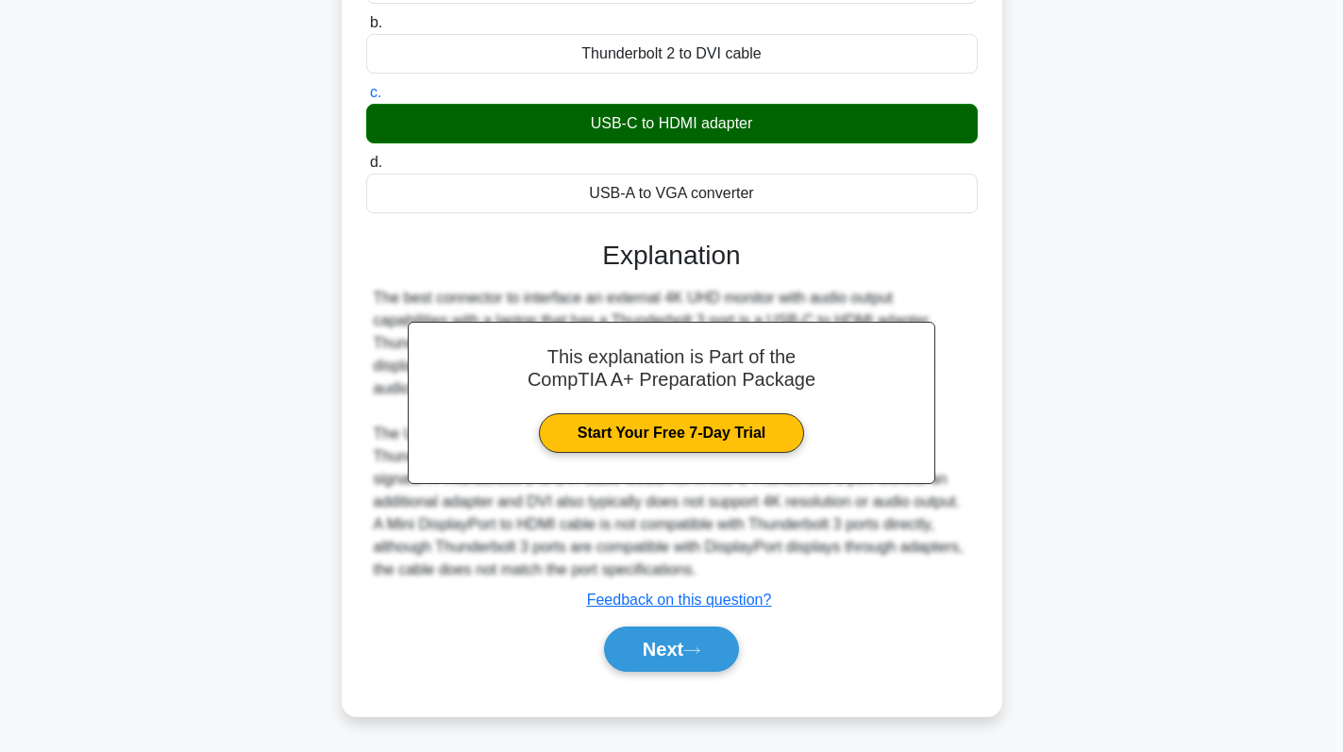
drag, startPoint x: 628, startPoint y: 123, endPoint x: 774, endPoint y: 123, distance: 145.3
click at [774, 123] on div "USB-C to HDMI adapter" at bounding box center [671, 124] width 611 height 40
copy div "USB-C to HDMI adapter"
click at [677, 654] on button "Next" at bounding box center [671, 649] width 135 height 45
click at [673, 645] on button "Next" at bounding box center [671, 649] width 135 height 45
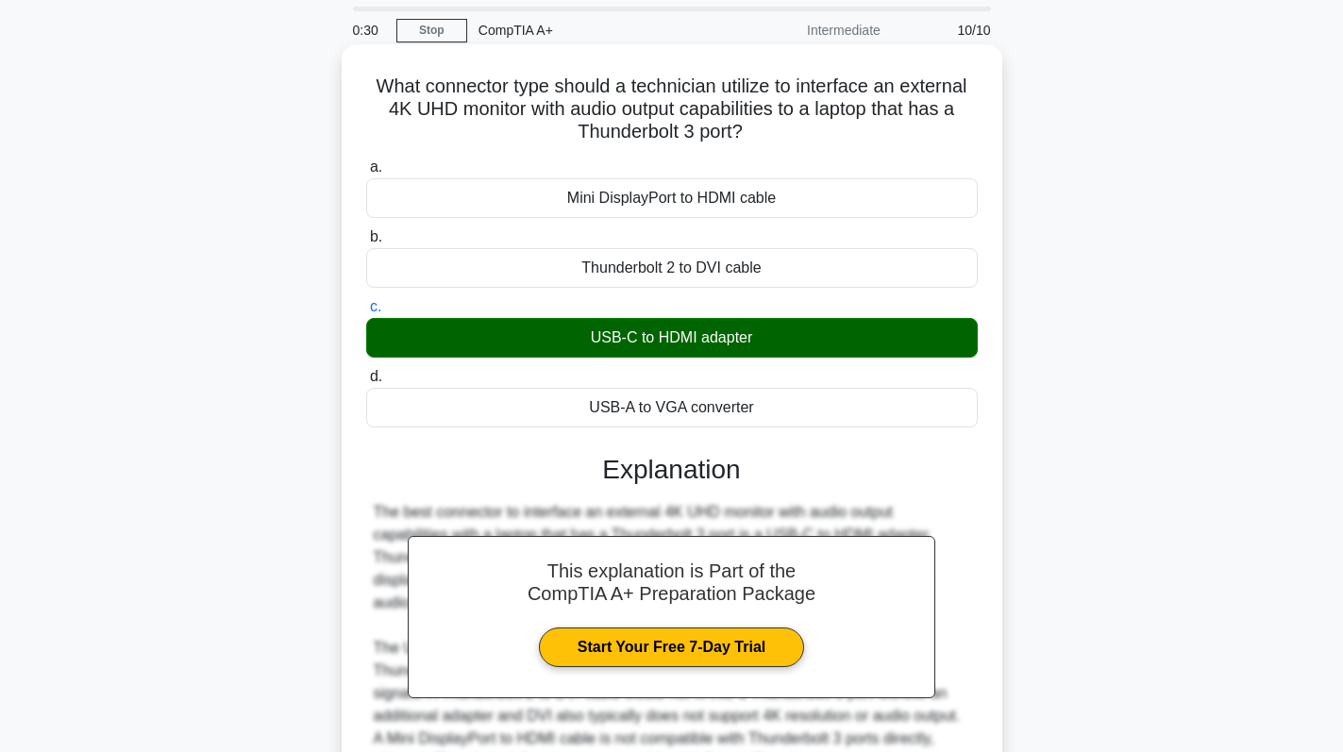
scroll to position [94, 0]
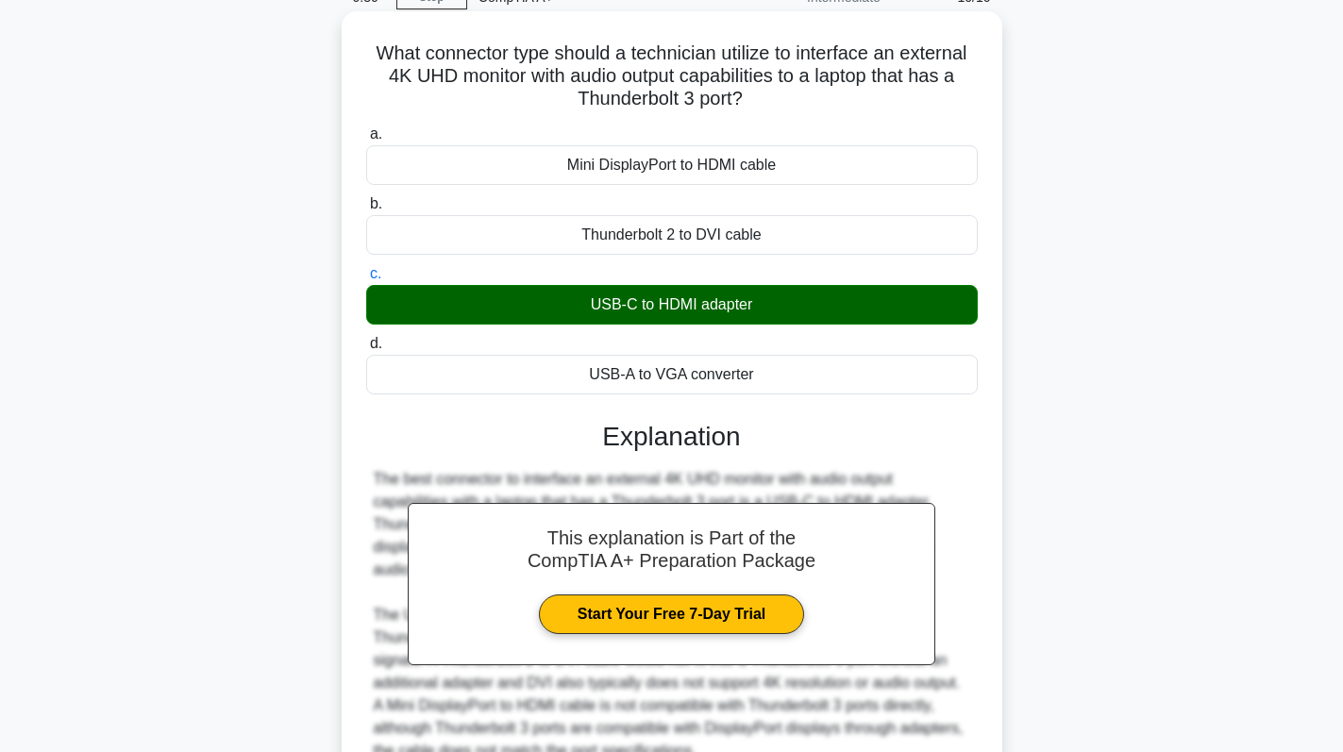
click at [766, 285] on label "c. USB-C to HDMI adapter" at bounding box center [671, 293] width 611 height 62
click at [366, 280] on input "c. USB-C to HDMI adapter" at bounding box center [366, 274] width 0 height 12
click at [815, 314] on div "USB-C to HDMI adapter" at bounding box center [671, 305] width 611 height 40
click at [366, 280] on input "c. USB-C to HDMI adapter" at bounding box center [366, 274] width 0 height 12
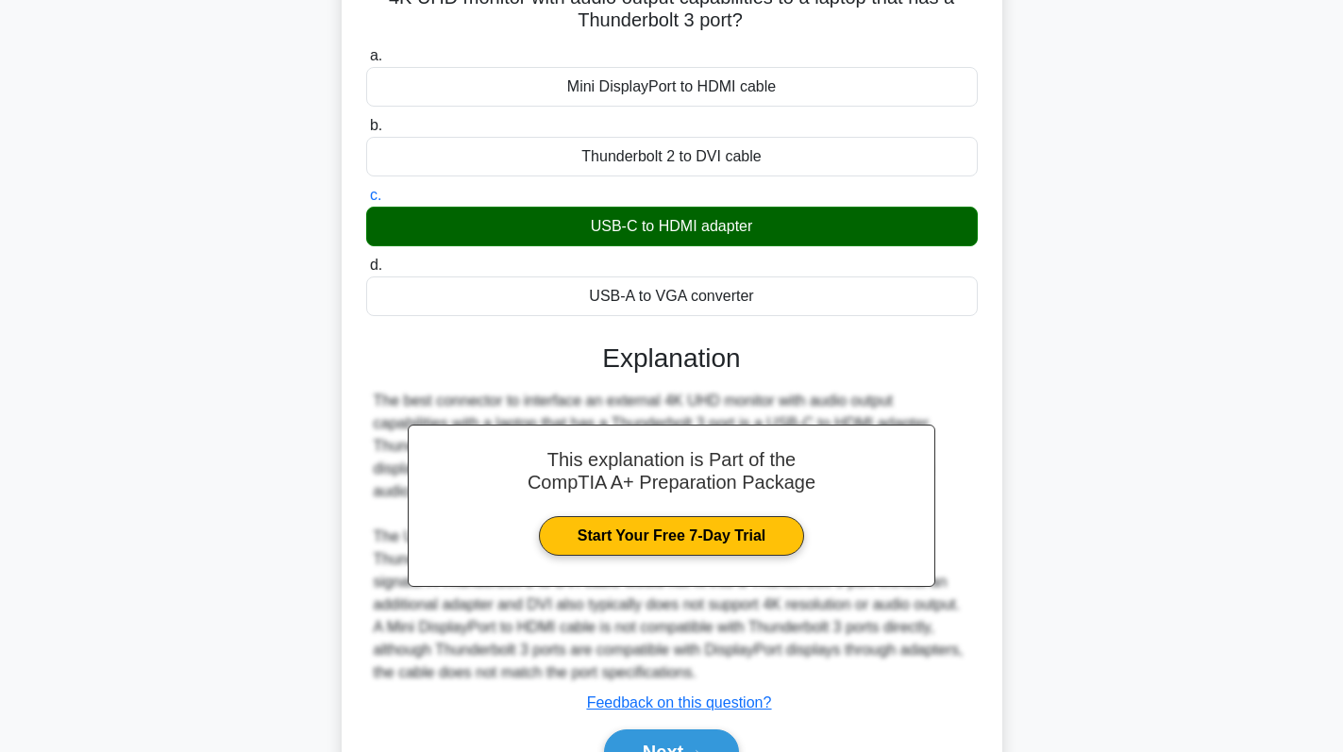
scroll to position [276, 0]
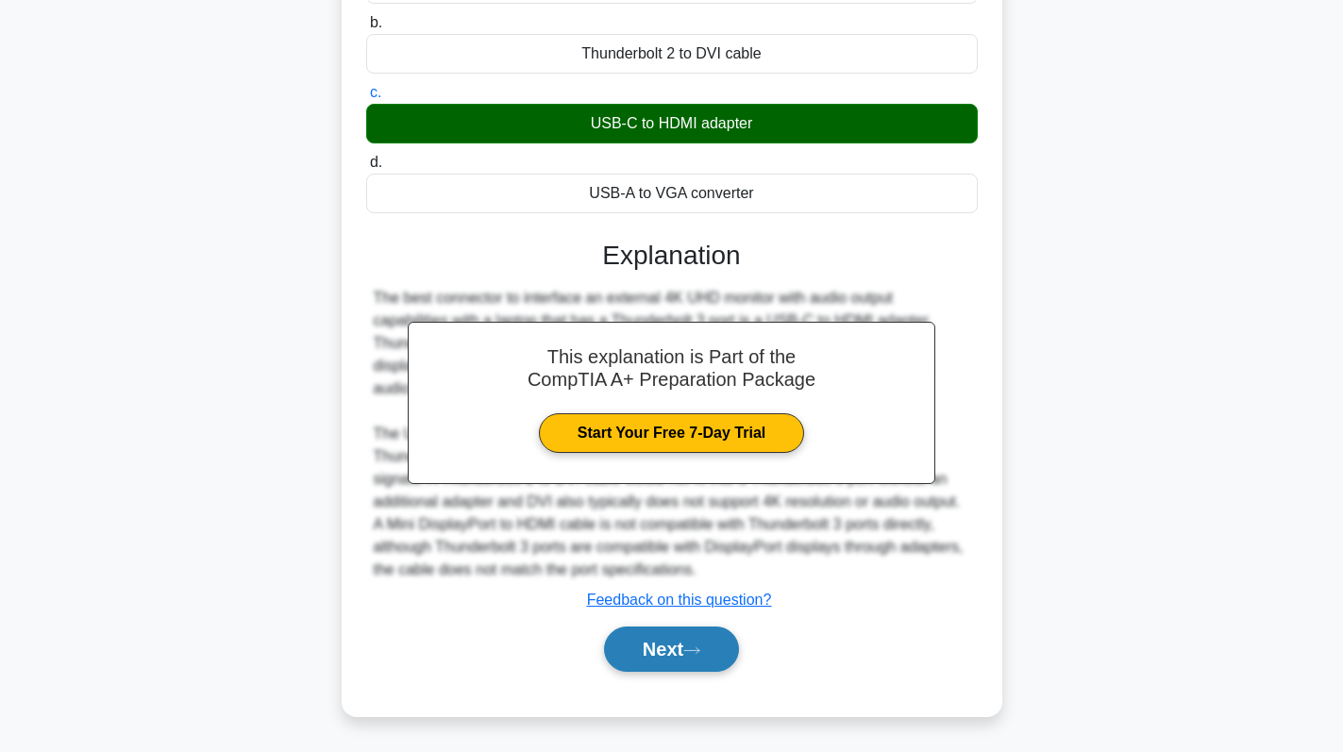
click at [660, 650] on button "Next" at bounding box center [671, 649] width 135 height 45
click at [698, 643] on button "Next" at bounding box center [671, 649] width 135 height 45
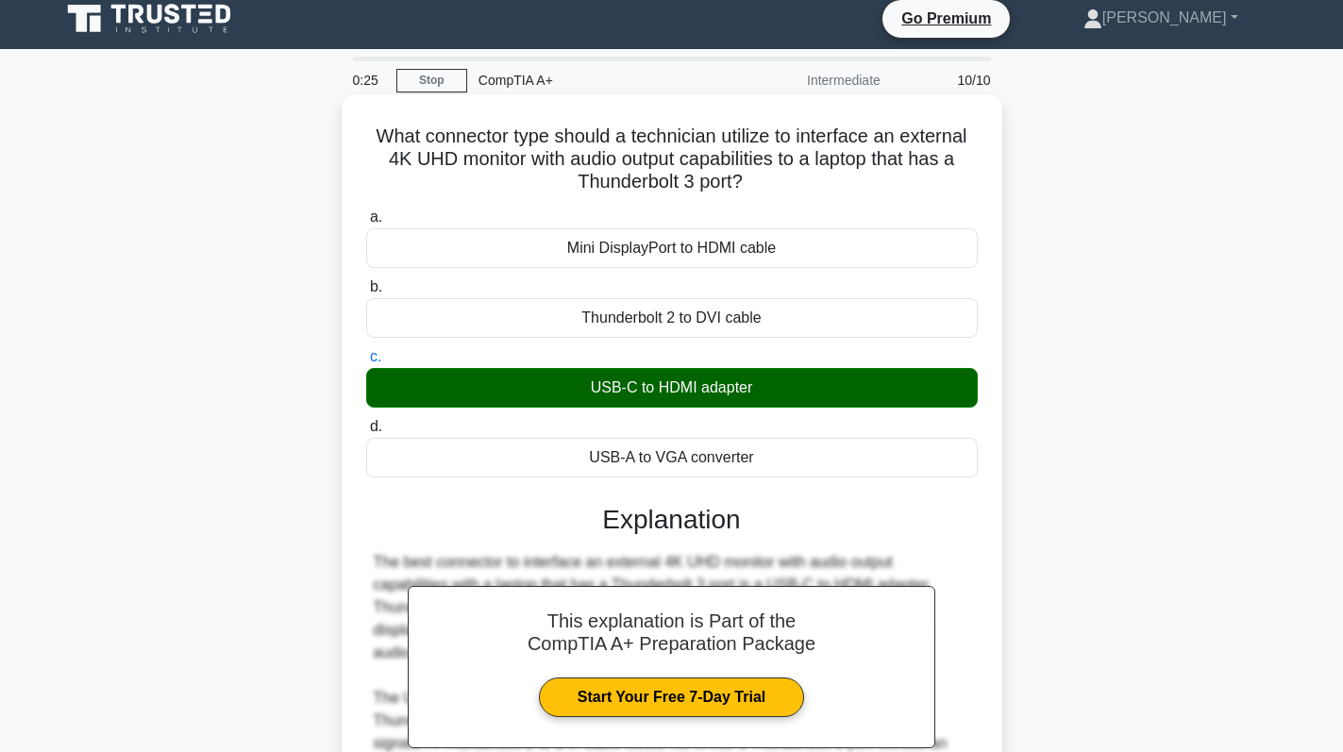
scroll to position [0, 0]
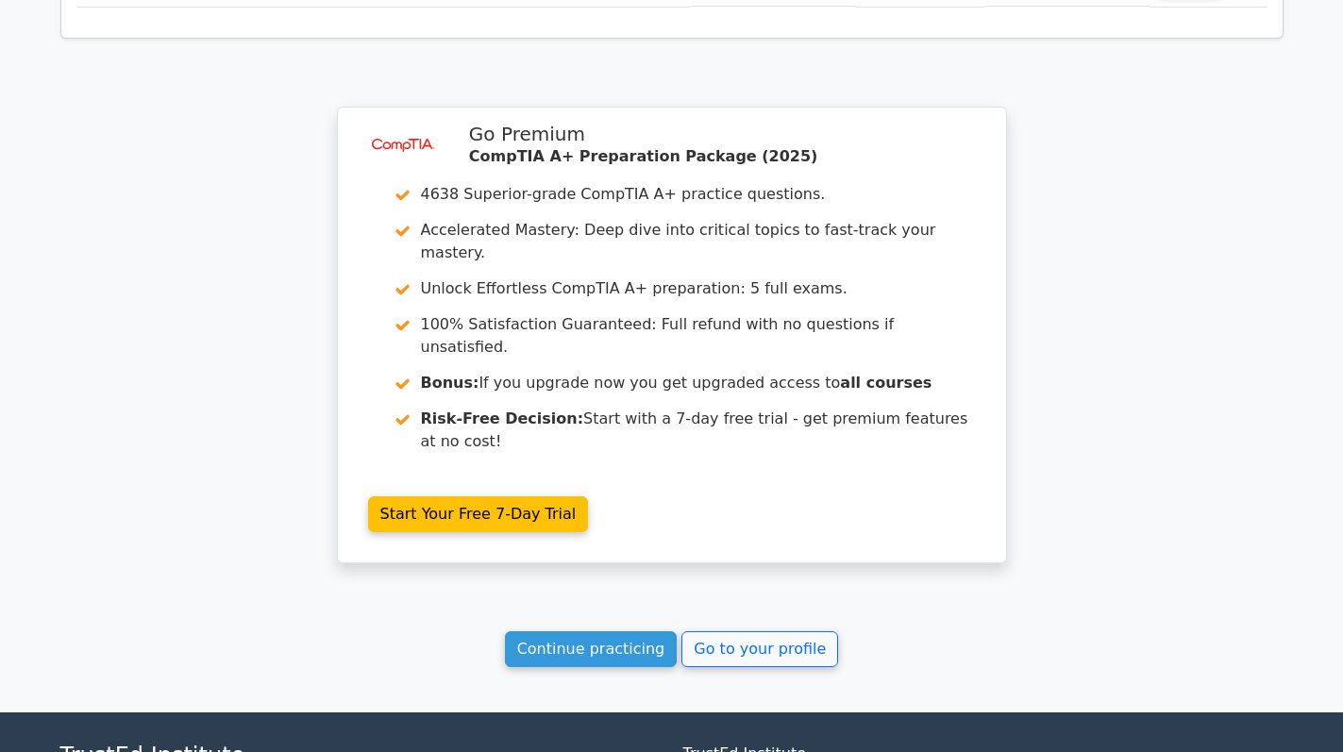
scroll to position [3208, 0]
click at [600, 630] on link "Continue practicing" at bounding box center [591, 648] width 173 height 36
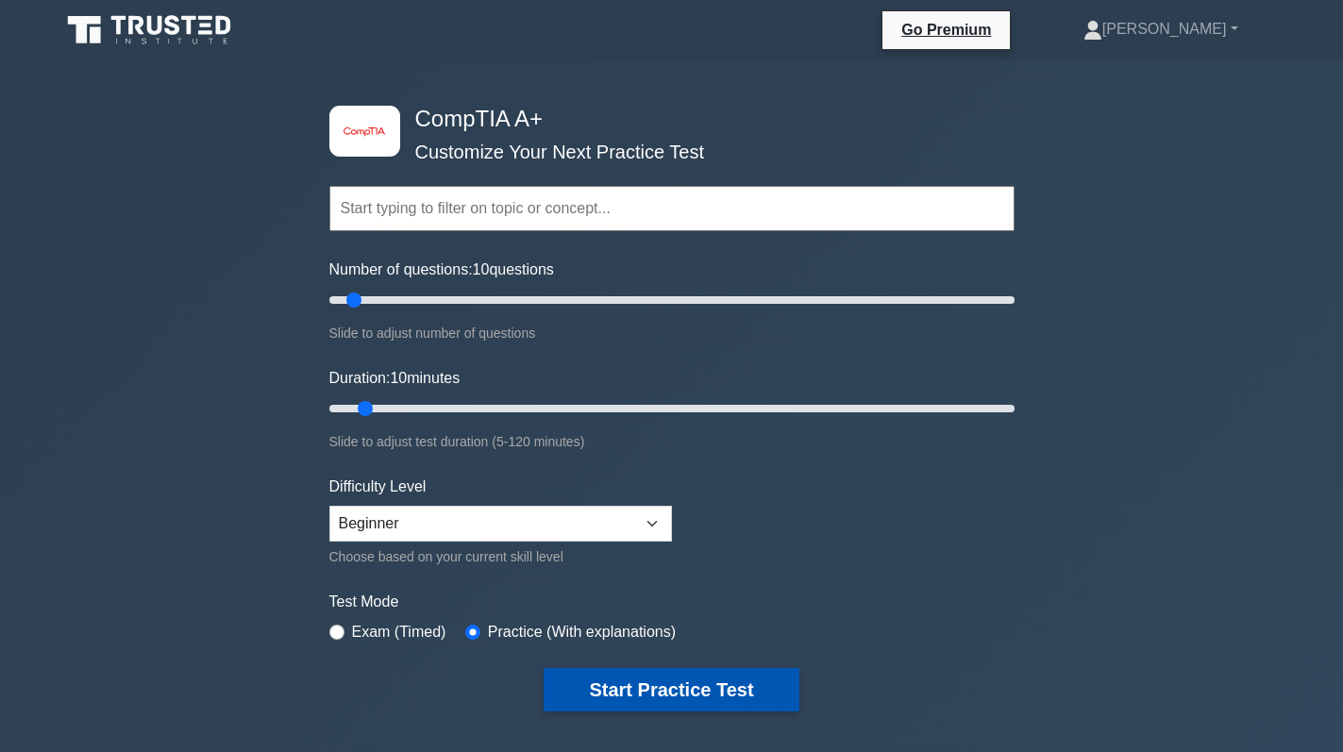
click at [671, 682] on button "Start Practice Test" at bounding box center [671, 689] width 255 height 43
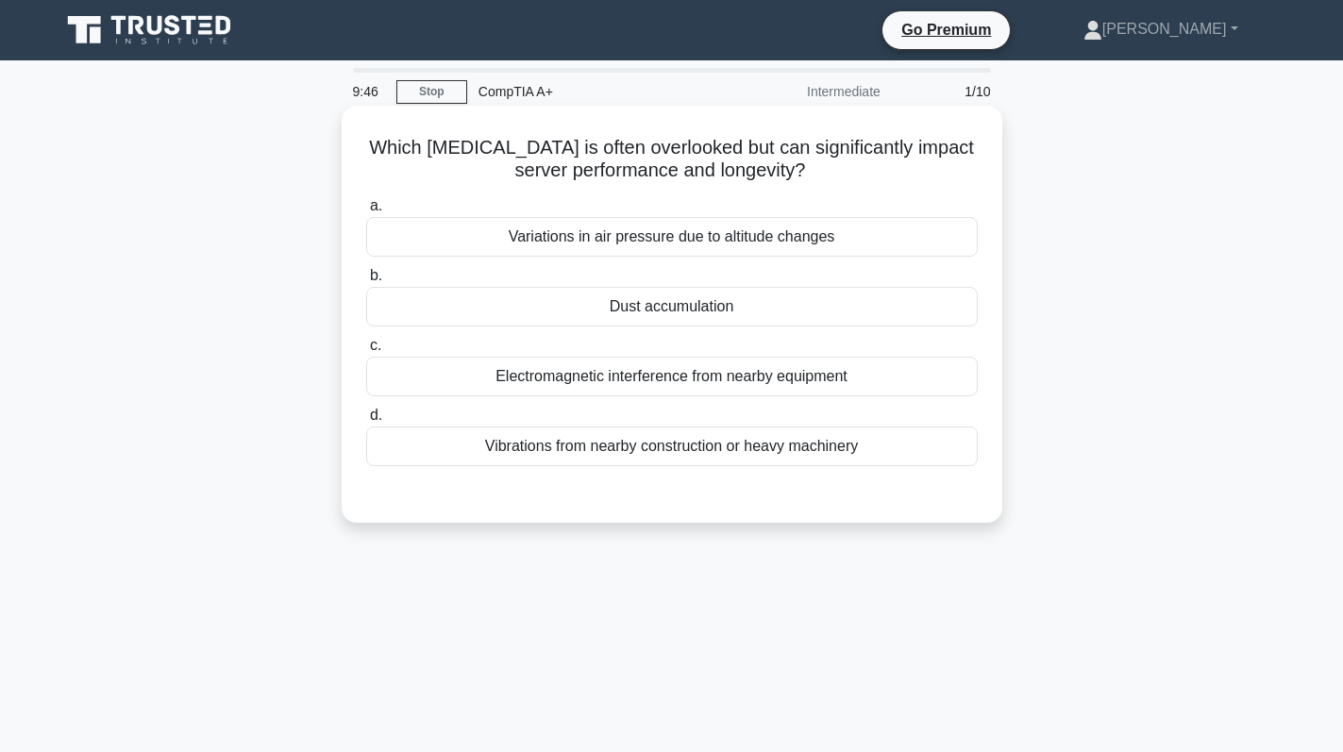
click at [704, 299] on div "Dust accumulation" at bounding box center [671, 307] width 611 height 40
click at [366, 282] on input "b. Dust accumulation" at bounding box center [366, 276] width 0 height 12
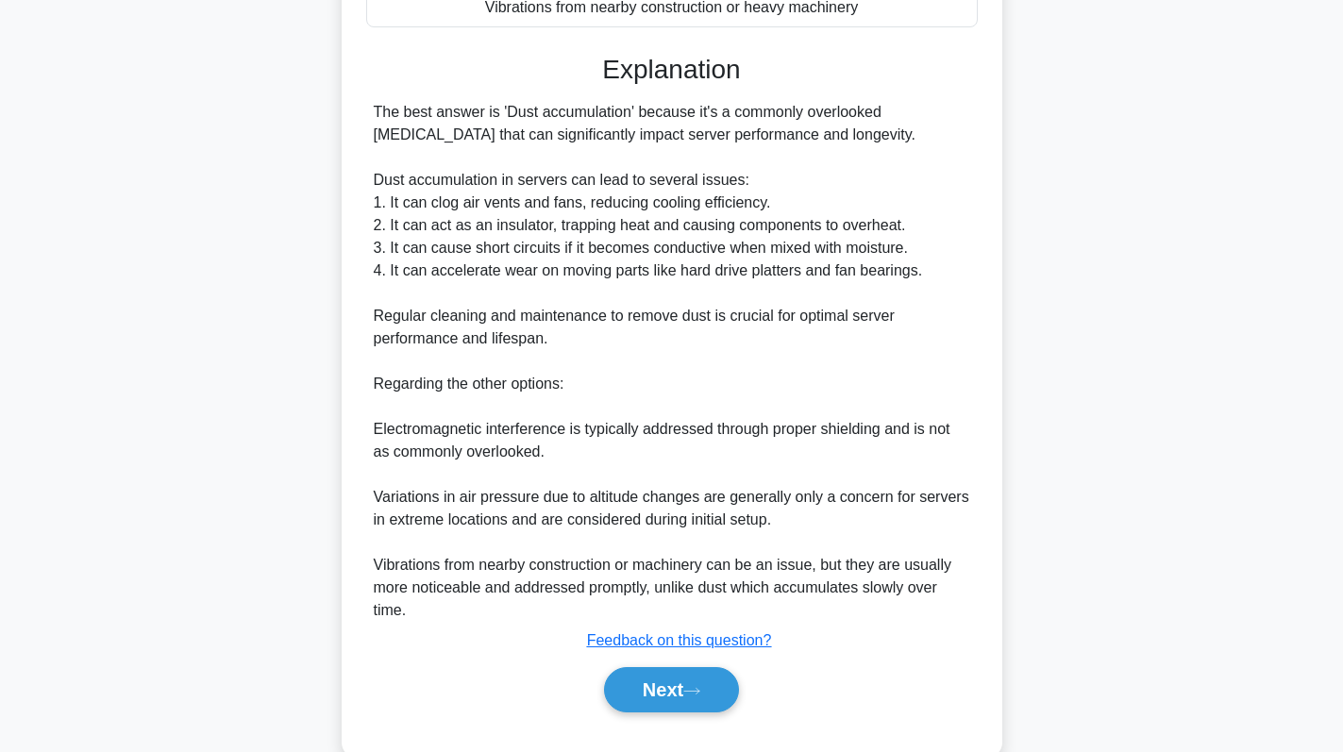
scroll to position [472, 0]
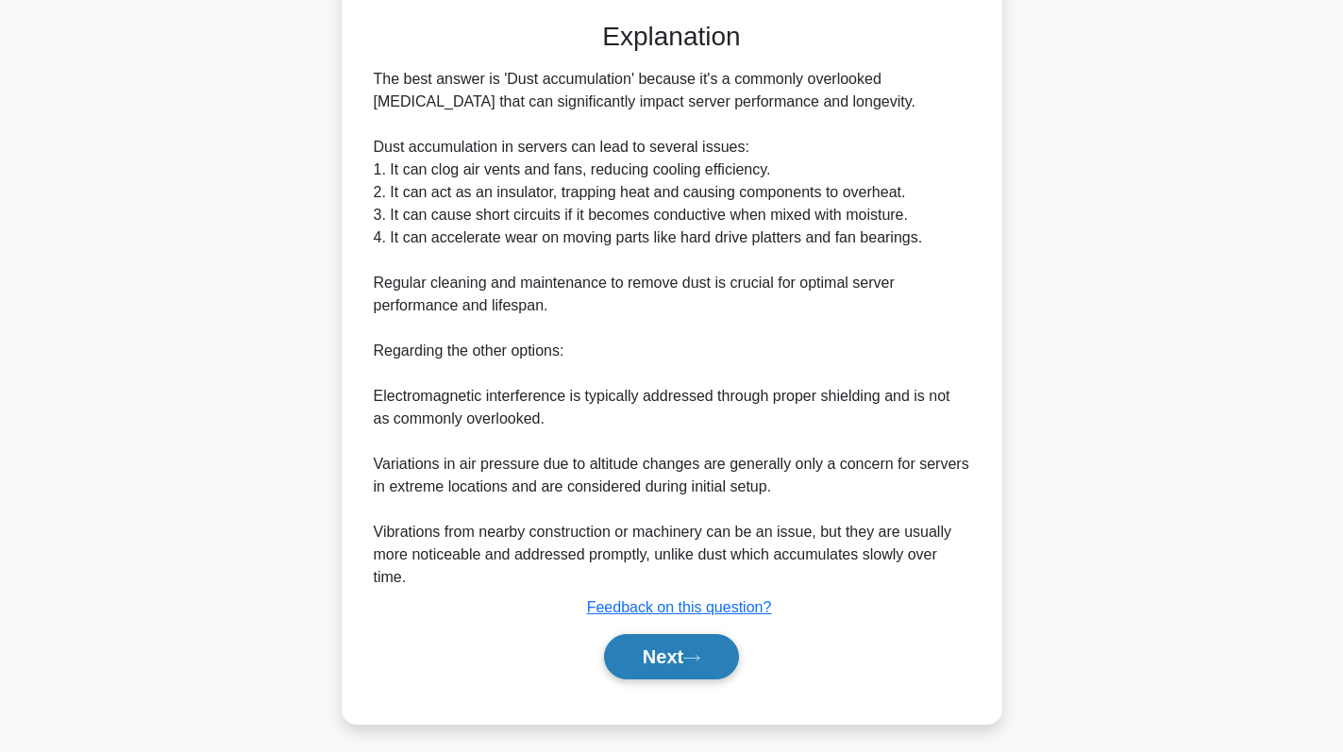
click at [662, 652] on button "Next" at bounding box center [671, 656] width 135 height 45
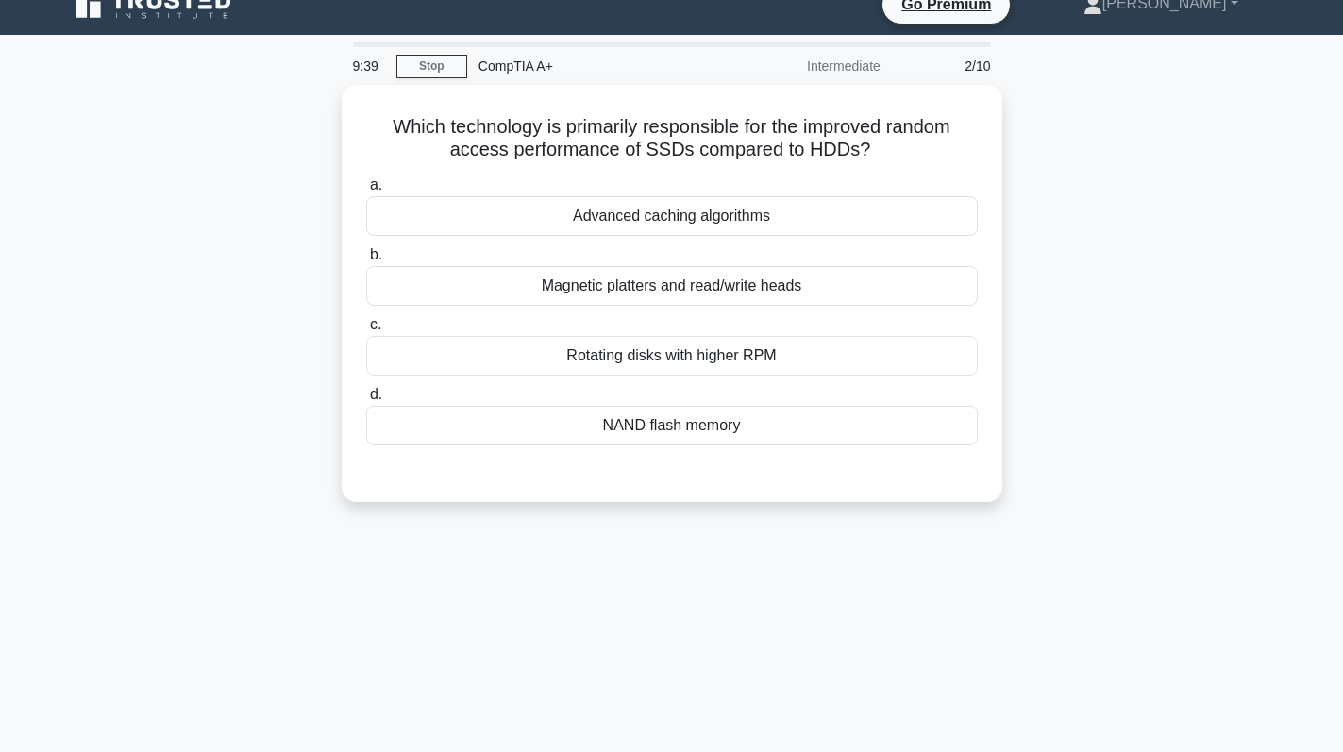
scroll to position [0, 0]
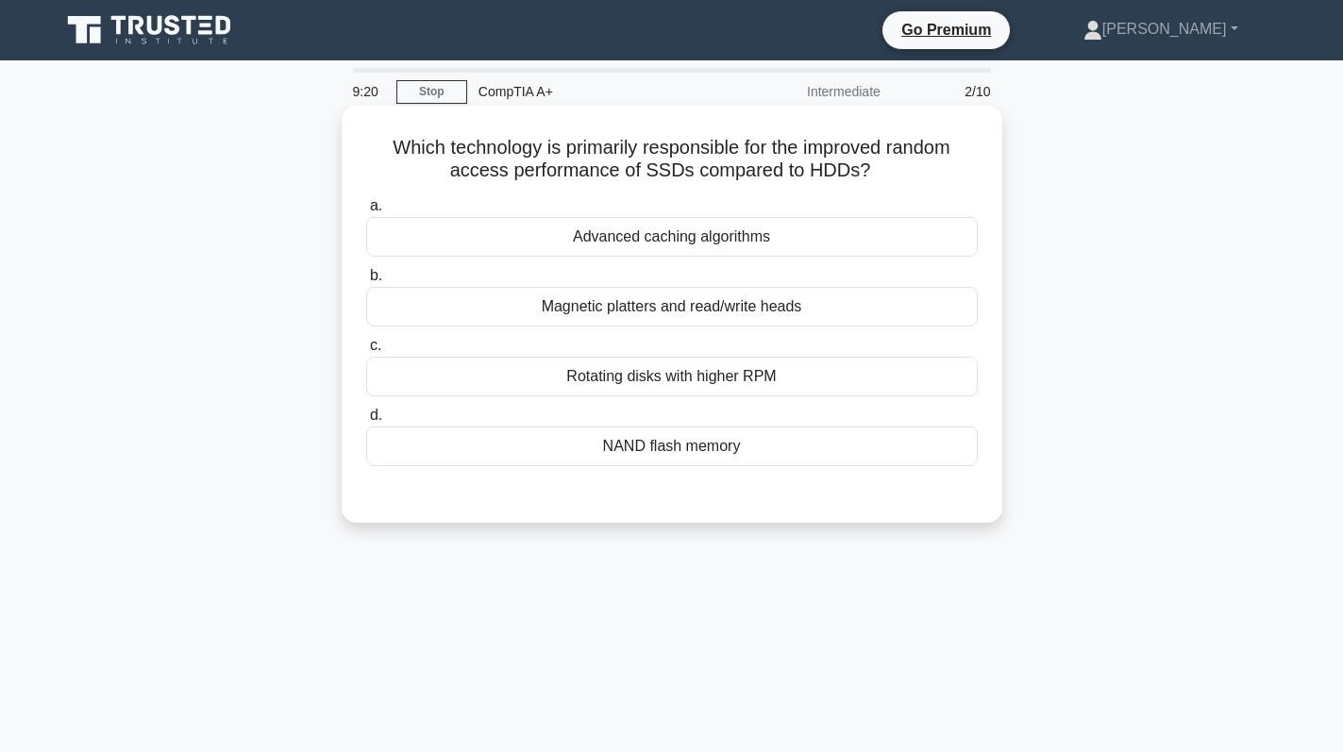
click at [740, 449] on div "NAND flash memory" at bounding box center [671, 447] width 611 height 40
click at [366, 422] on input "d. NAND flash memory" at bounding box center [366, 416] width 0 height 12
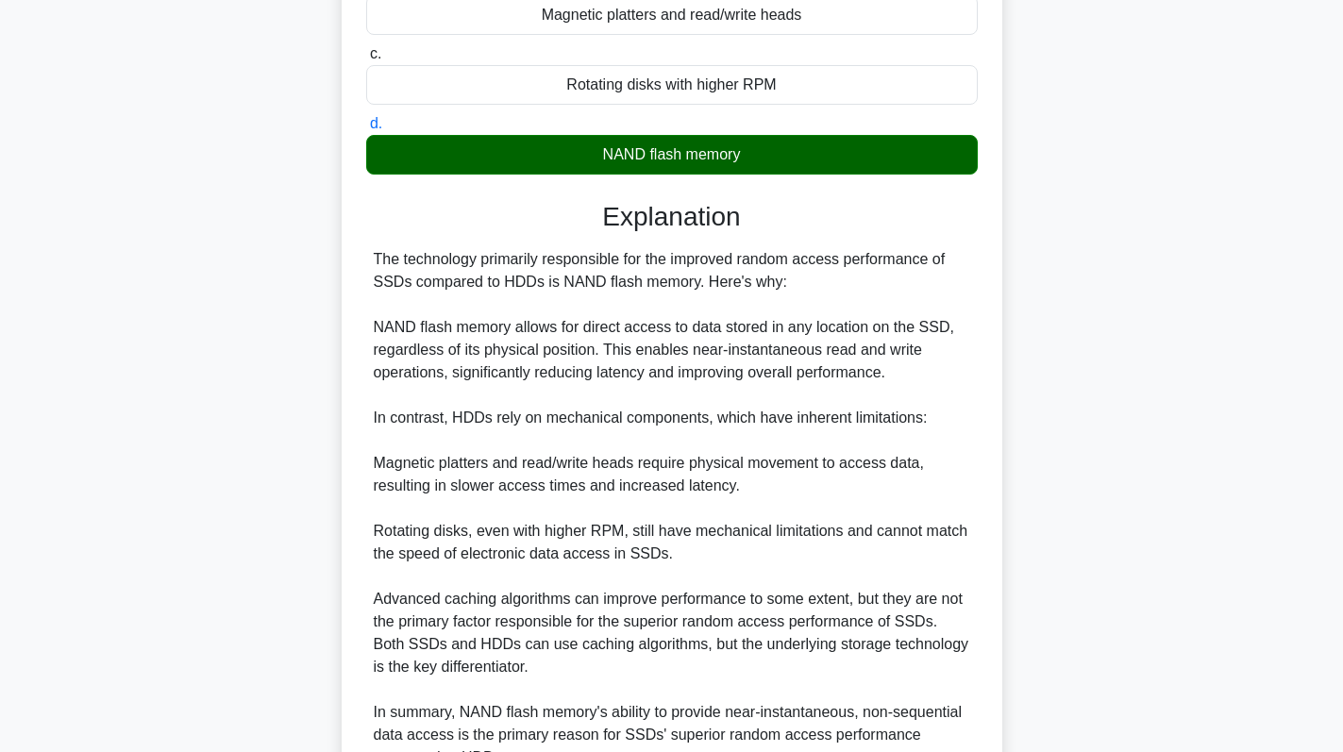
scroll to position [480, 0]
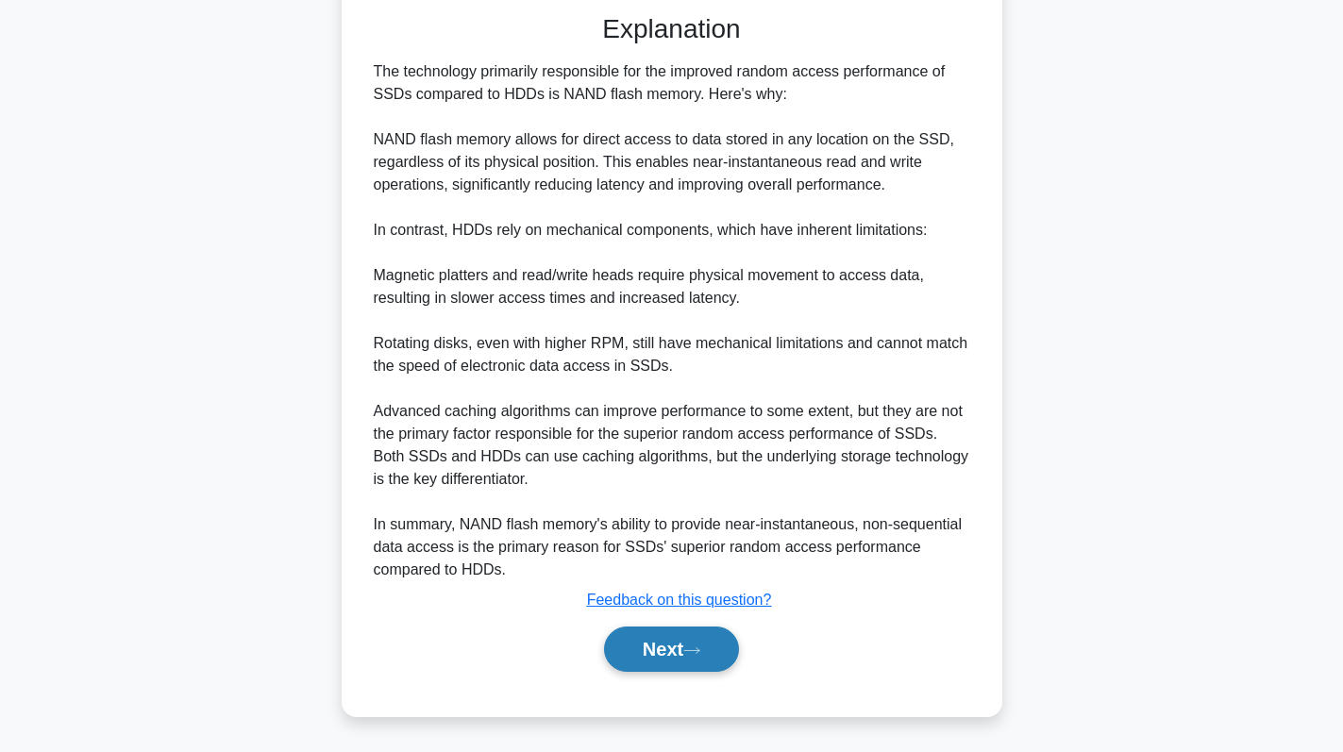
click at [690, 646] on button "Next" at bounding box center [671, 649] width 135 height 45
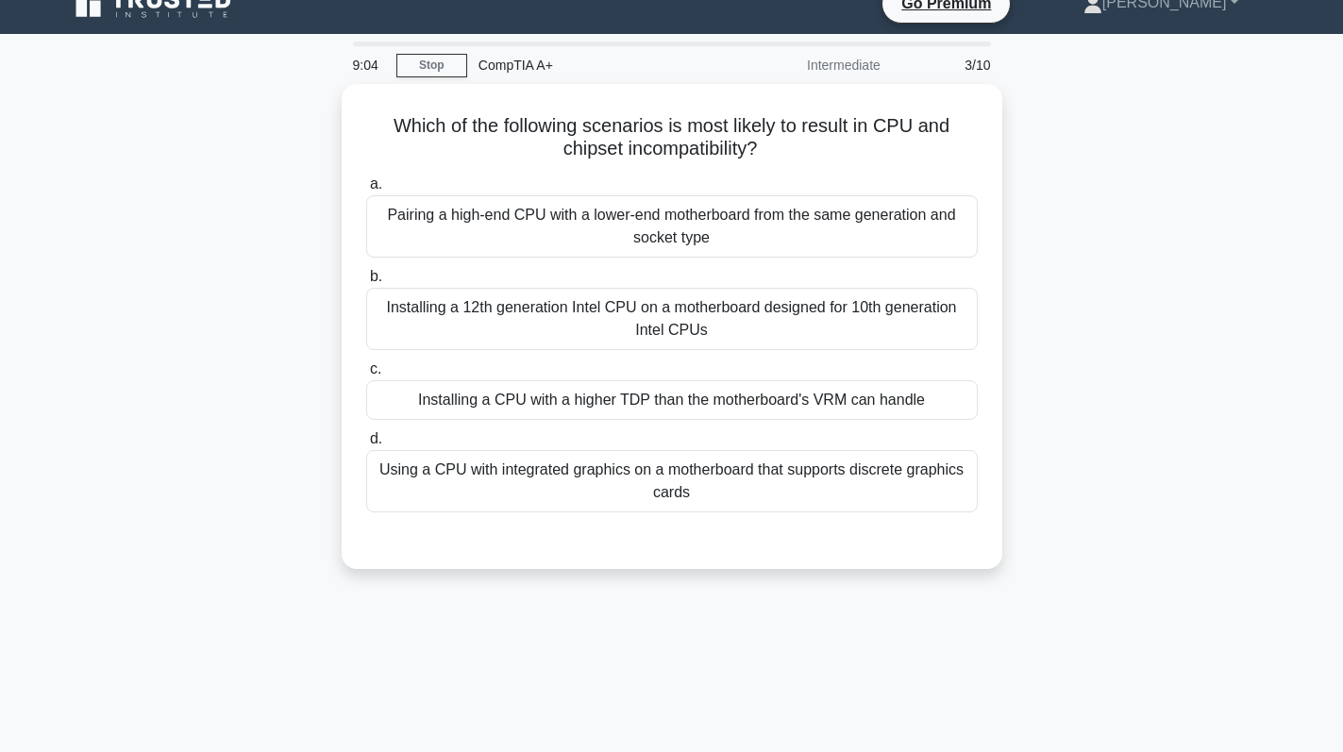
scroll to position [0, 0]
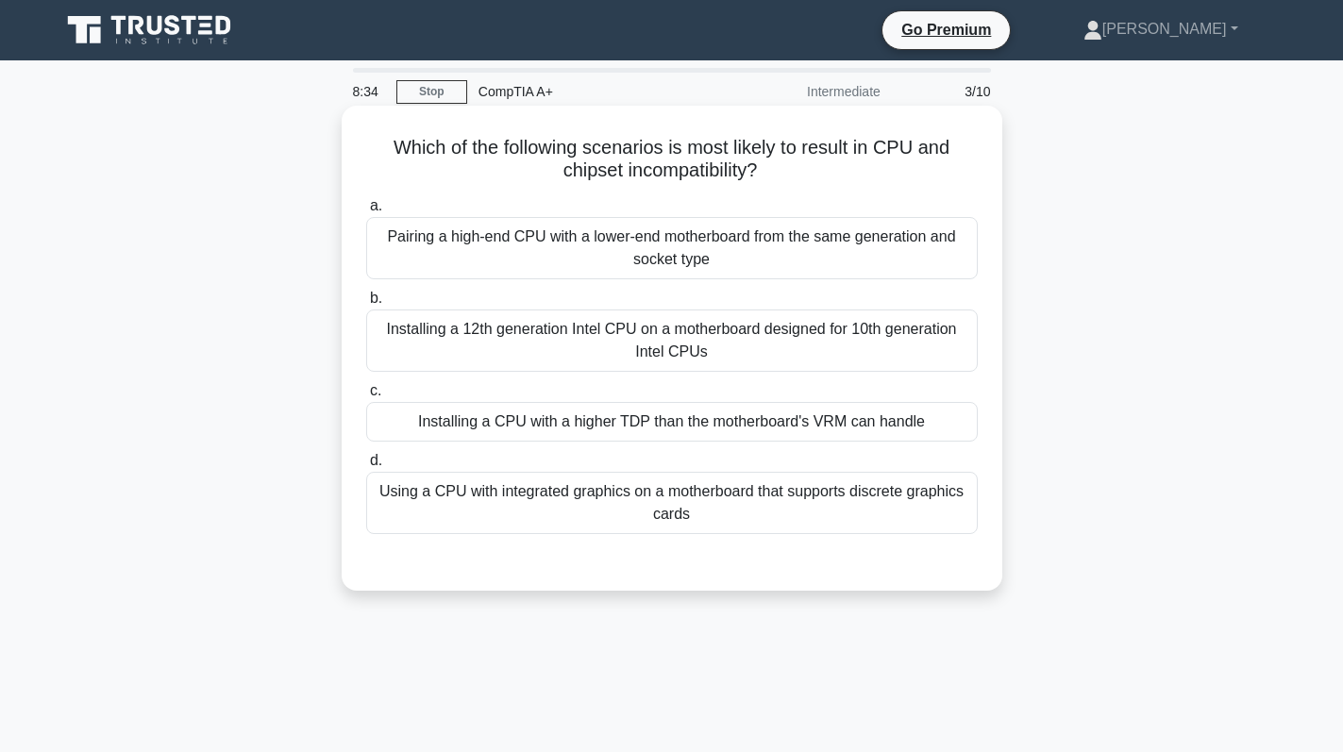
click at [820, 422] on div "Installing a CPU with a higher TDP than the motherboard's VRM can handle" at bounding box center [671, 422] width 611 height 40
click at [366, 397] on input "c. Installing a CPU with a higher TDP than the motherboard's VRM can handle" at bounding box center [366, 391] width 0 height 12
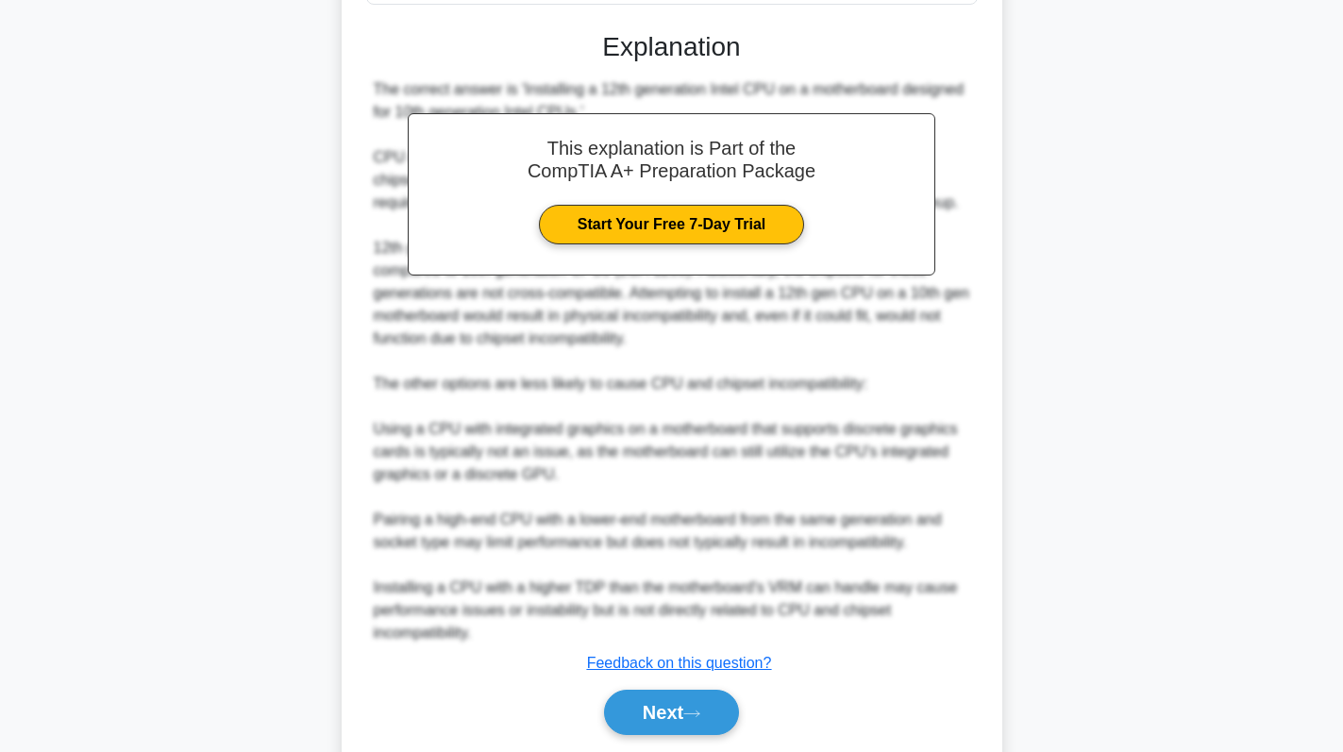
scroll to position [566, 0]
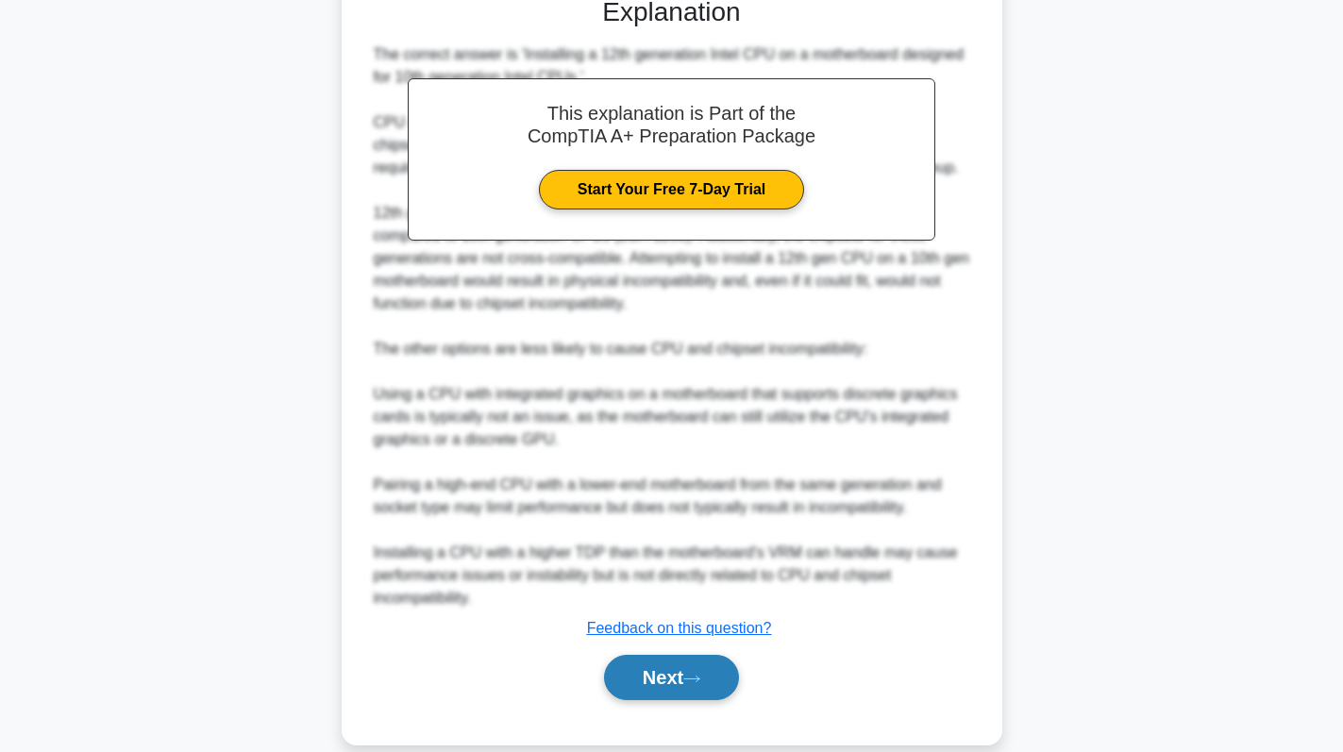
click at [693, 669] on button "Next" at bounding box center [671, 677] width 135 height 45
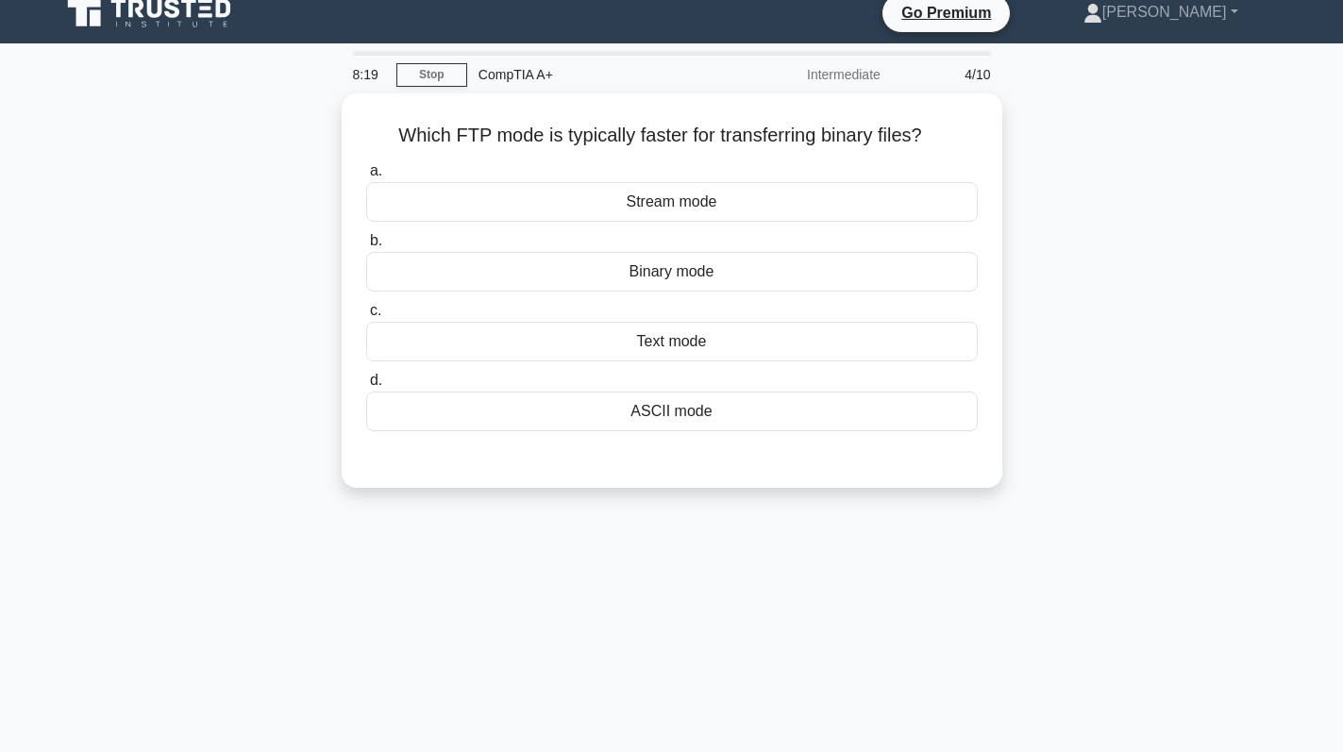
scroll to position [0, 0]
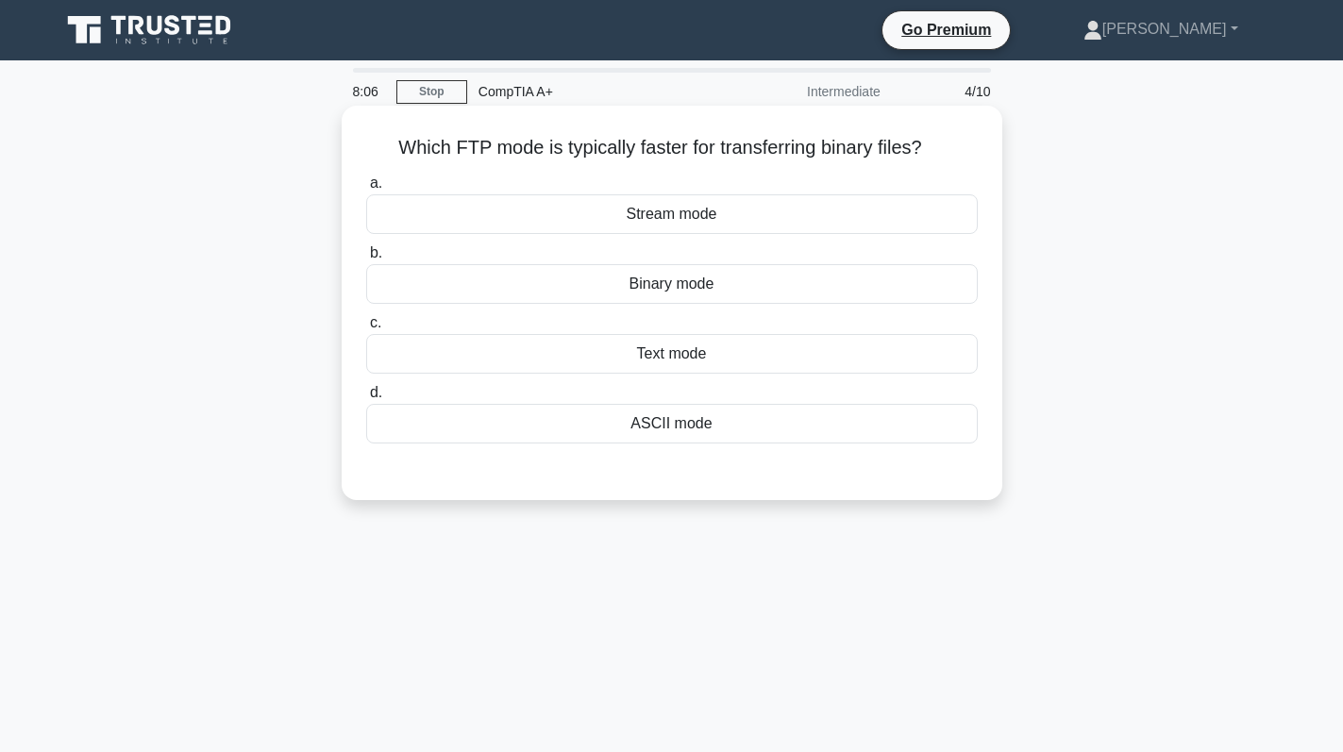
click at [797, 290] on div "Binary mode" at bounding box center [671, 284] width 611 height 40
click at [366, 260] on input "b. Binary mode" at bounding box center [366, 253] width 0 height 12
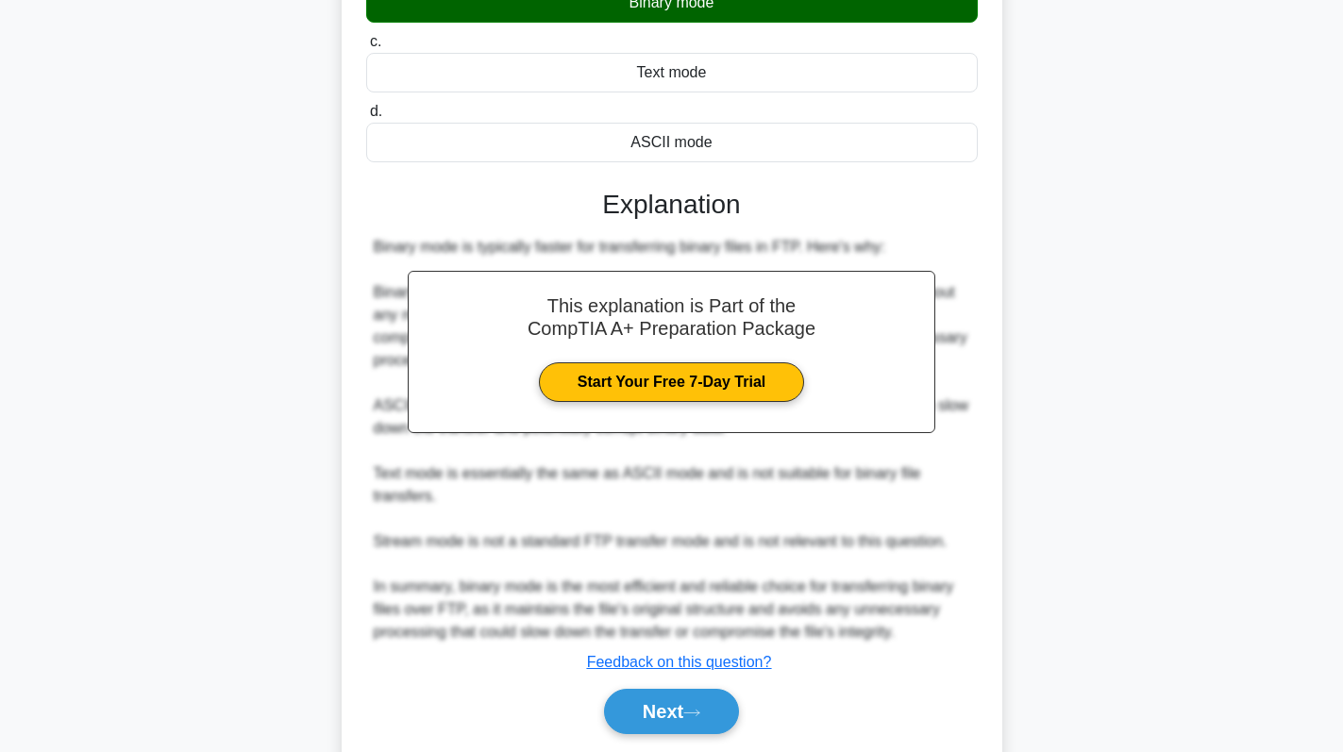
scroll to position [344, 0]
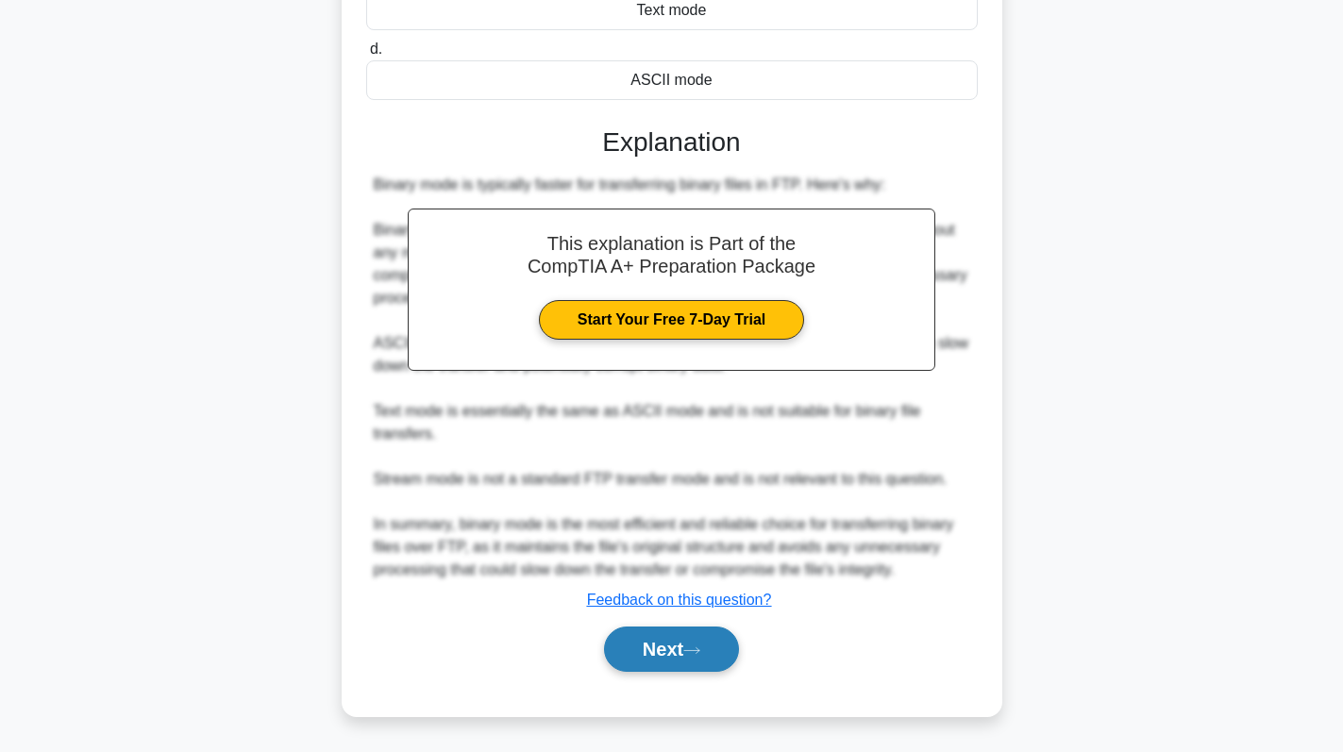
click at [678, 649] on button "Next" at bounding box center [671, 649] width 135 height 45
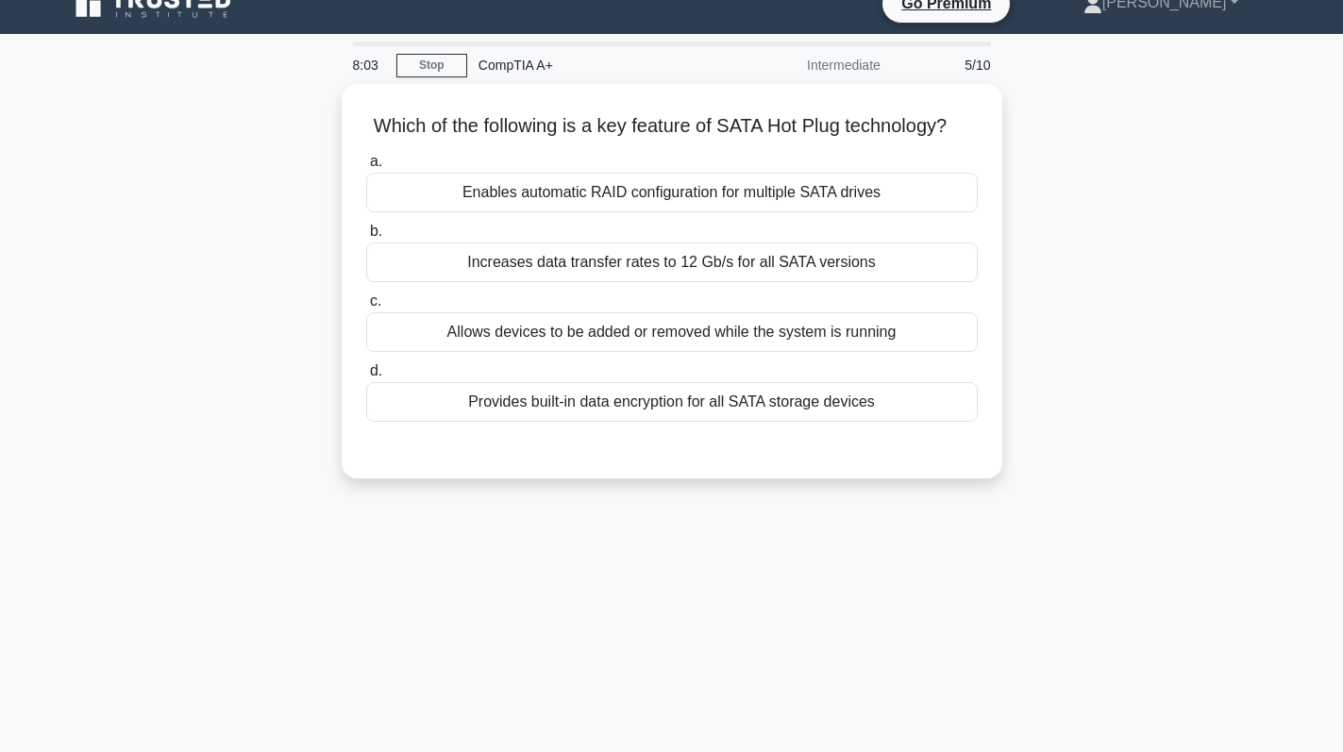
scroll to position [0, 0]
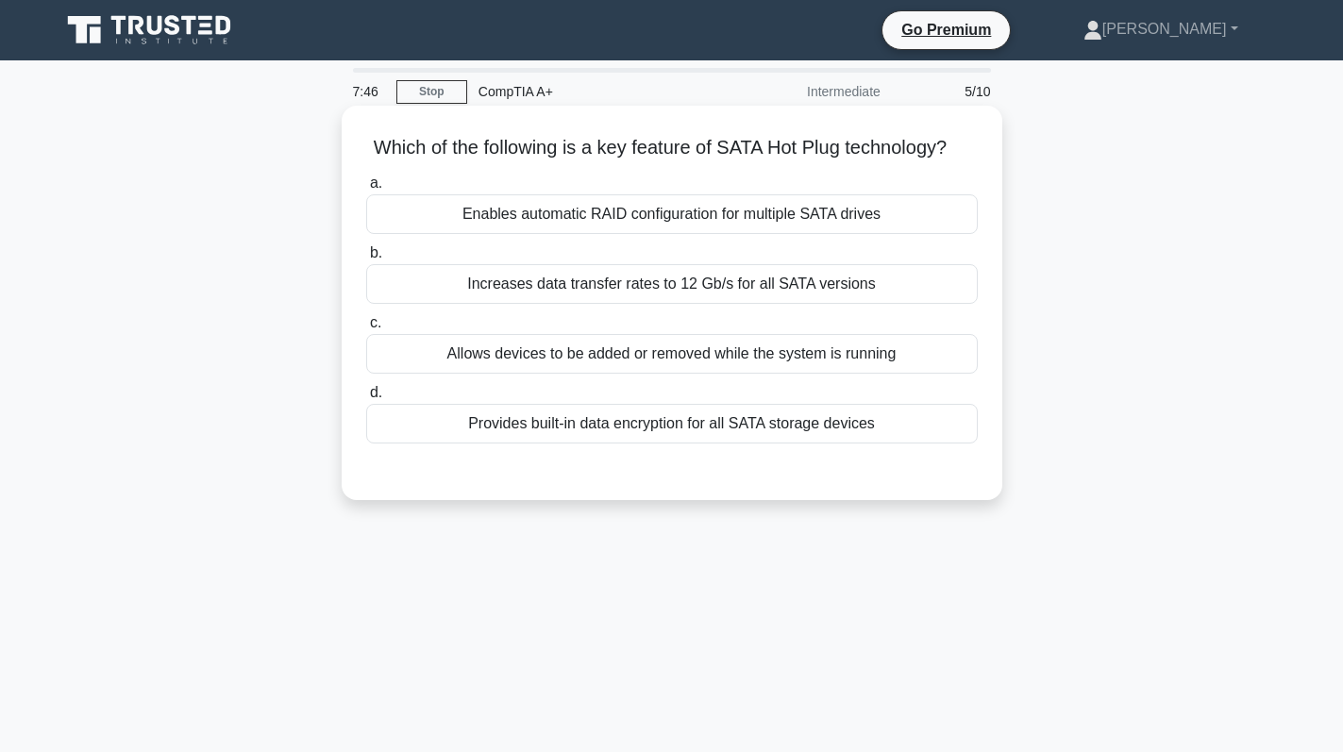
click at [672, 374] on div "Allows devices to be added or removed while the system is running" at bounding box center [671, 354] width 611 height 40
click at [366, 329] on input "c. Allows devices to be added or removed while the system is running" at bounding box center [366, 323] width 0 height 12
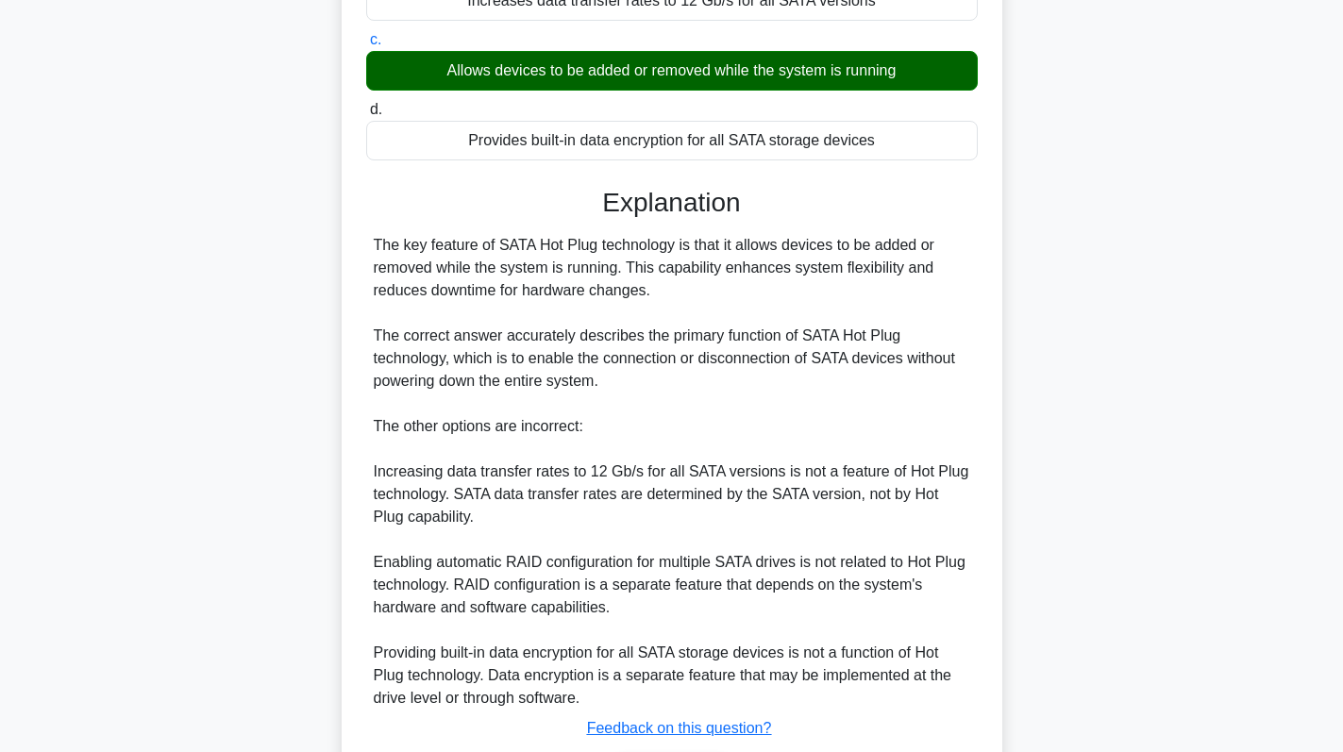
scroll to position [435, 0]
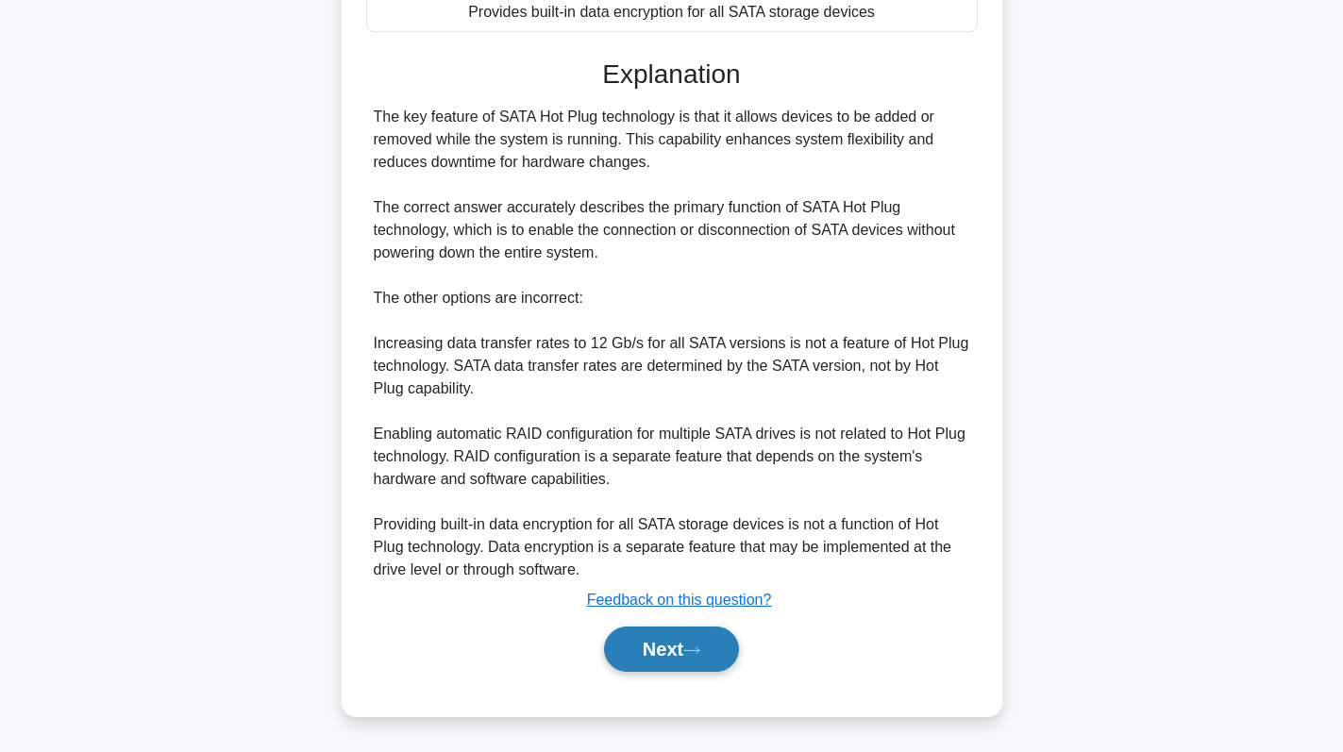
click at [675, 640] on button "Next" at bounding box center [671, 649] width 135 height 45
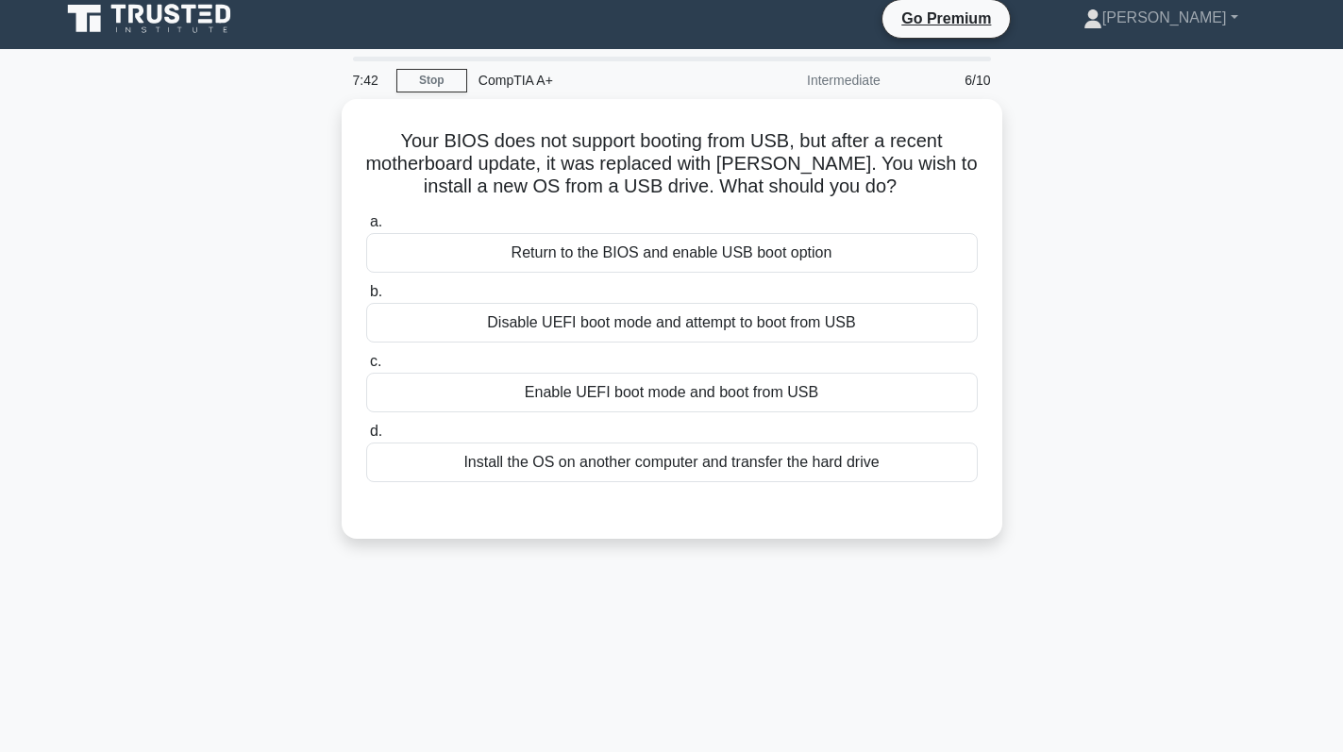
scroll to position [0, 0]
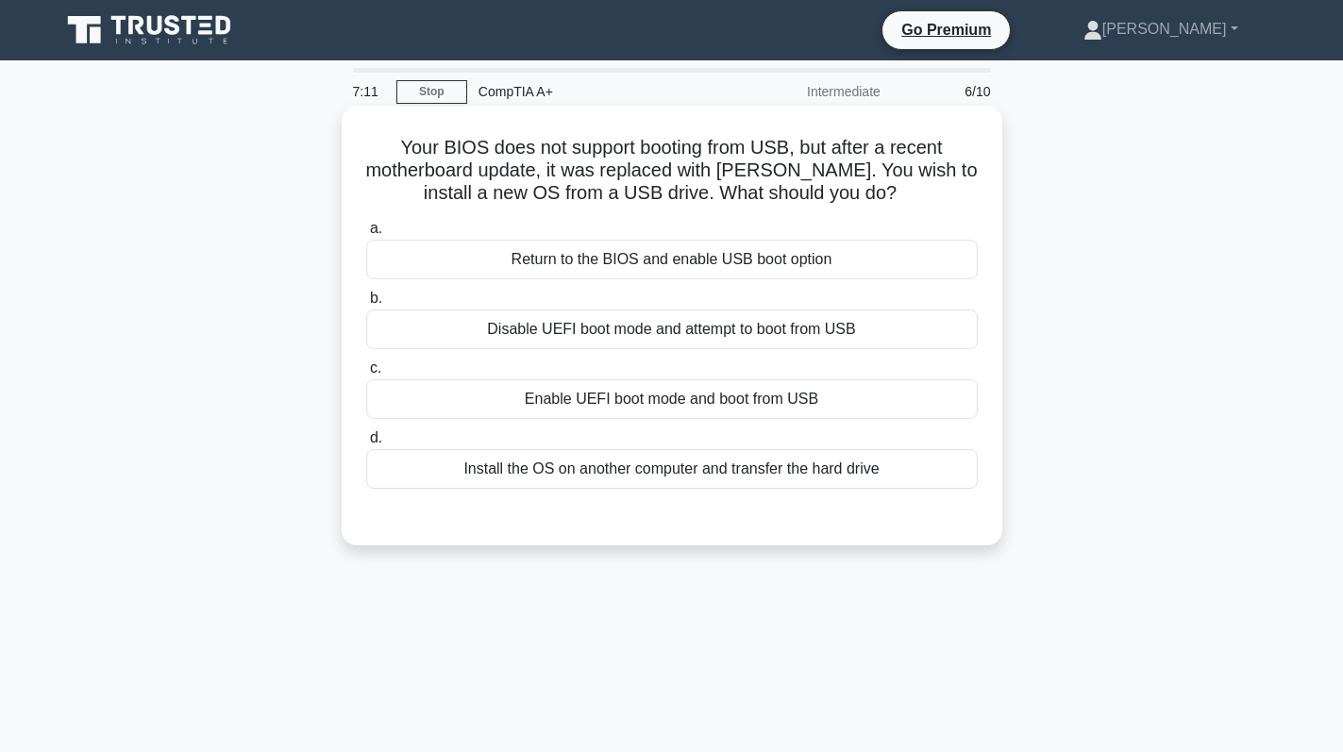
click at [851, 405] on div "Enable UEFI boot mode and boot from USB" at bounding box center [671, 399] width 611 height 40
click at [366, 375] on input "c. Enable UEFI boot mode and boot from USB" at bounding box center [366, 368] width 0 height 12
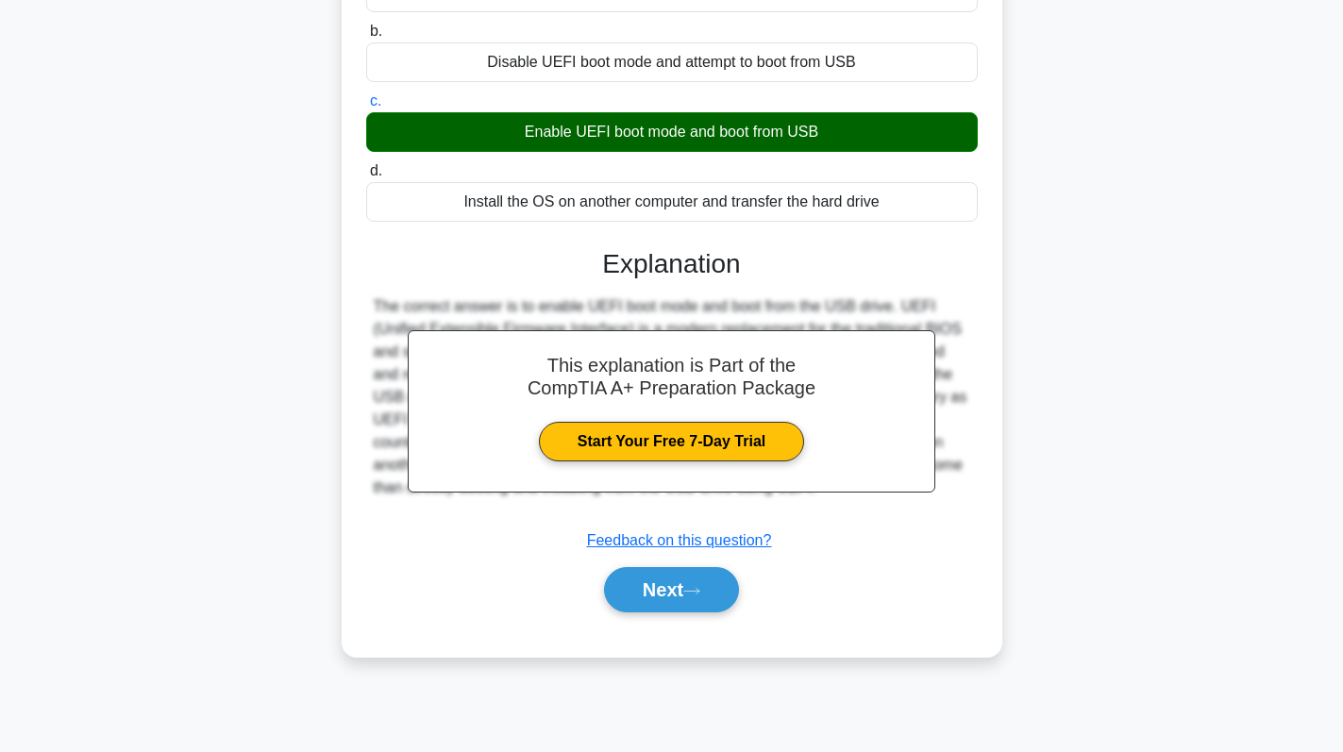
scroll to position [173, 0]
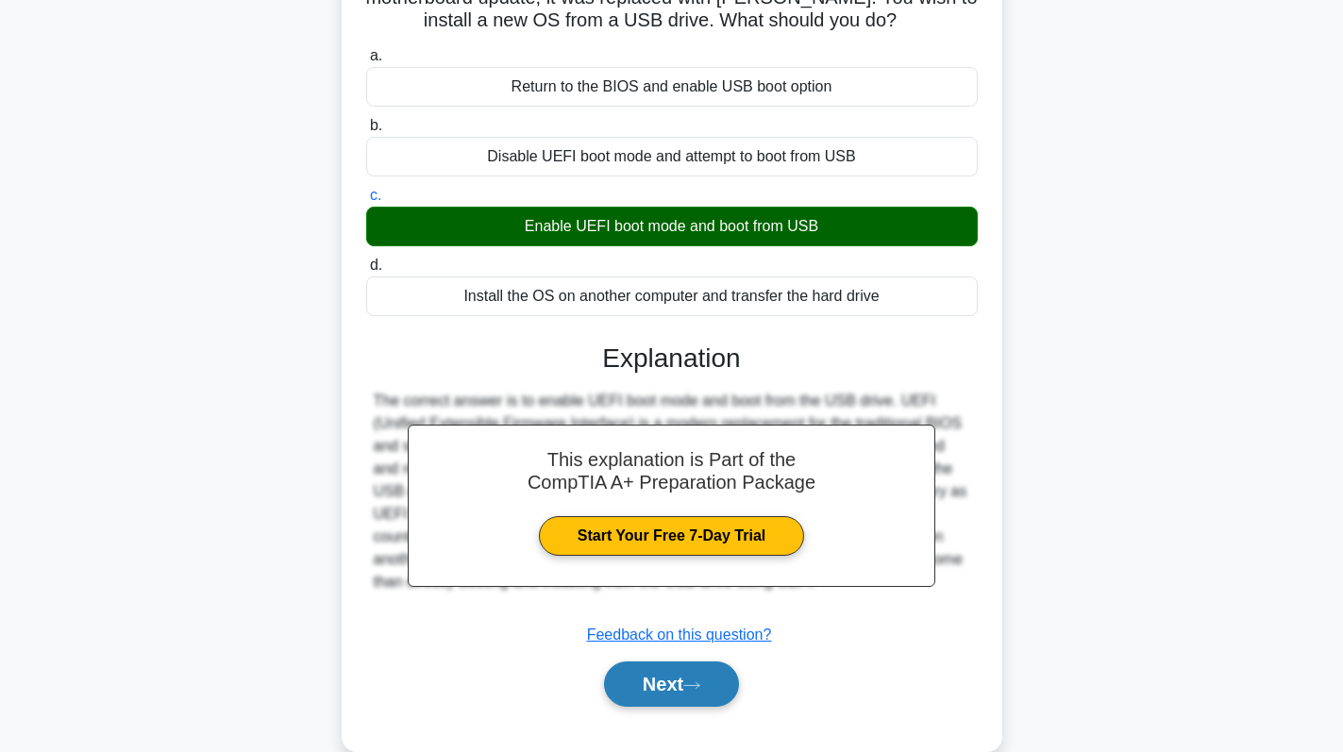
click at [668, 681] on button "Next" at bounding box center [671, 683] width 135 height 45
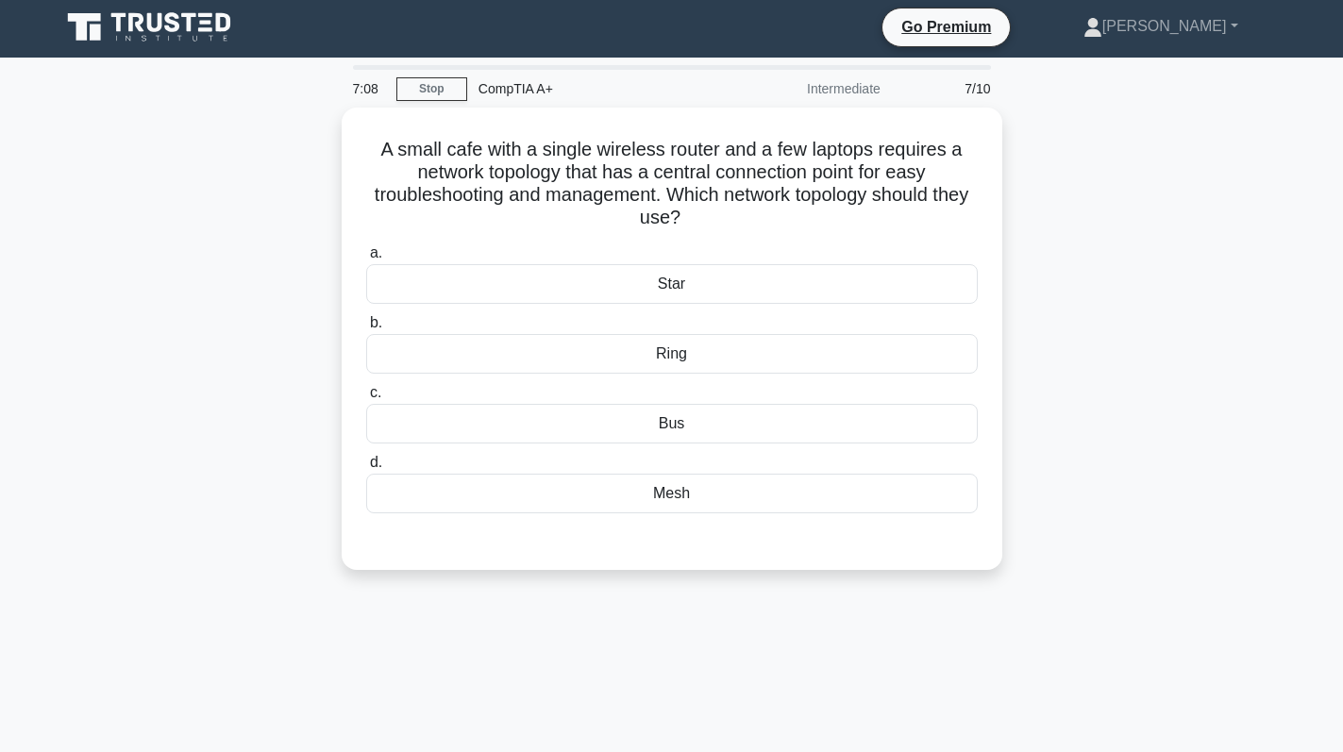
scroll to position [0, 0]
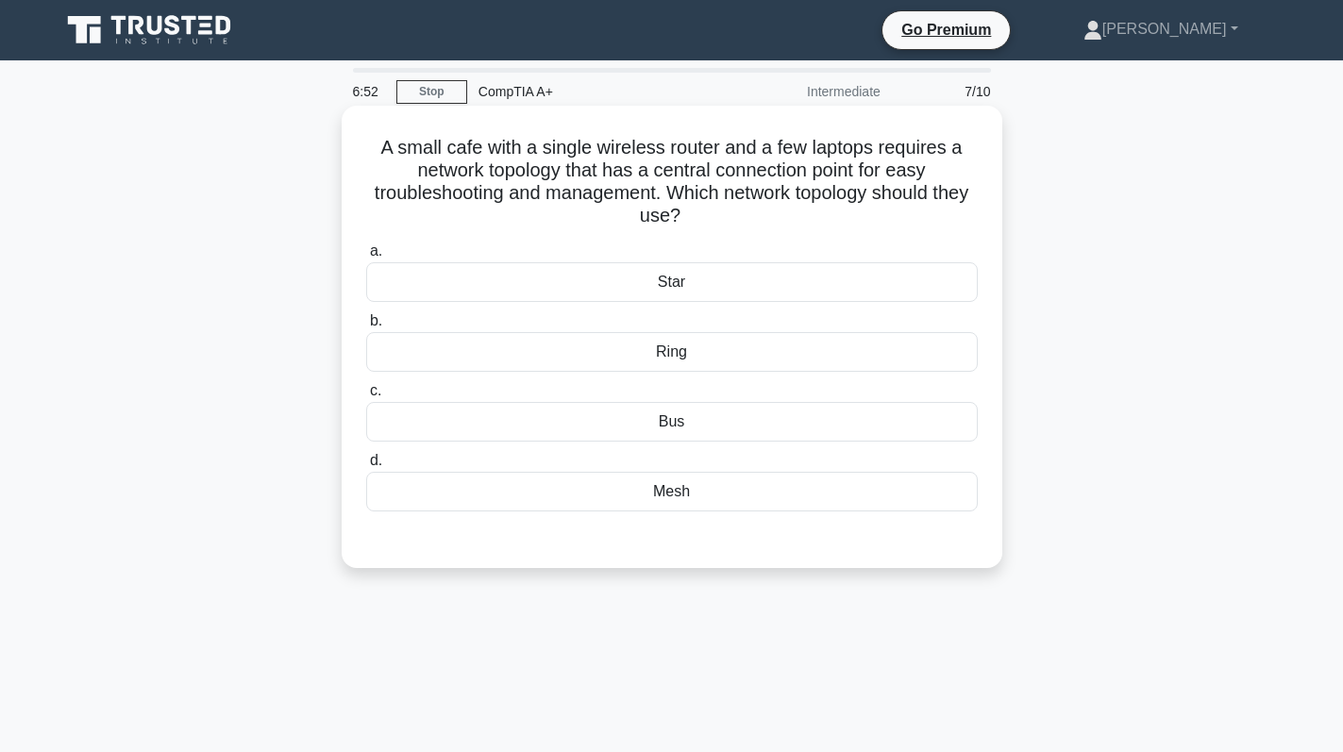
click at [796, 284] on div "Star" at bounding box center [671, 282] width 611 height 40
click at [366, 258] on input "a. Star" at bounding box center [366, 251] width 0 height 12
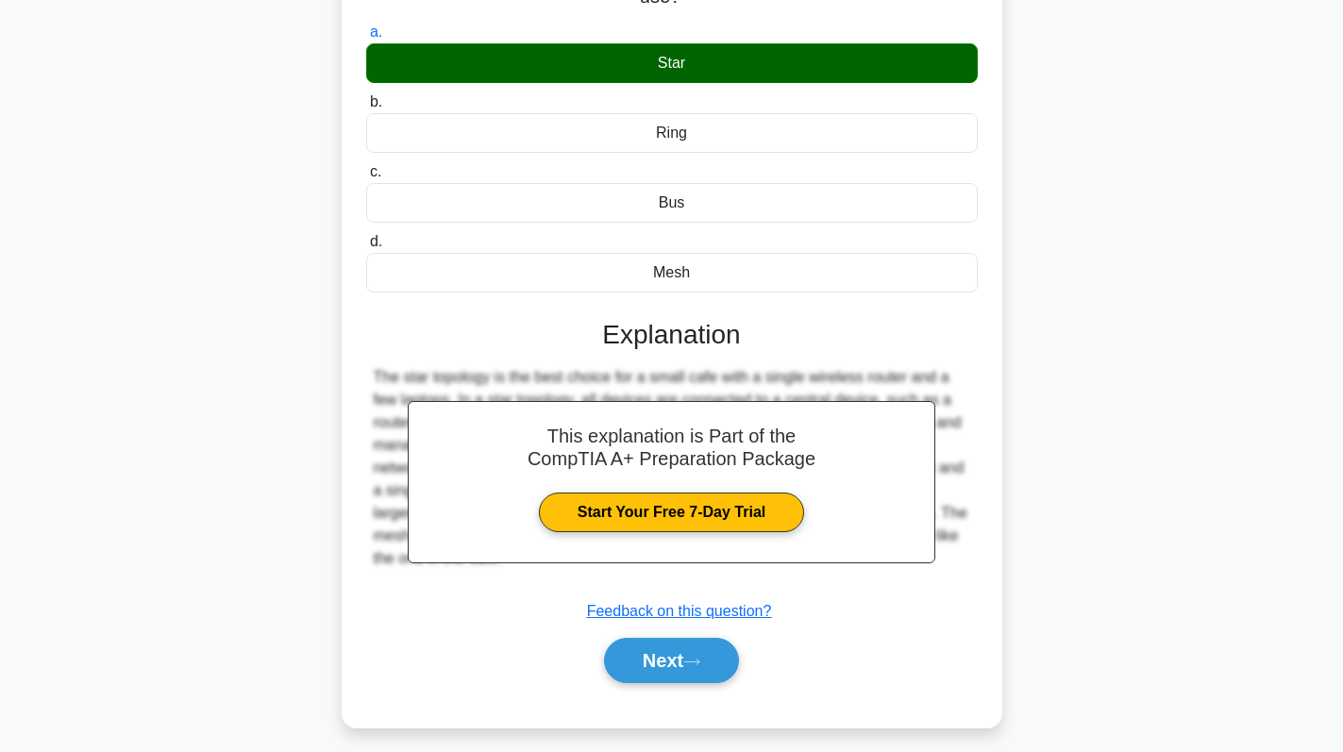
scroll to position [267, 0]
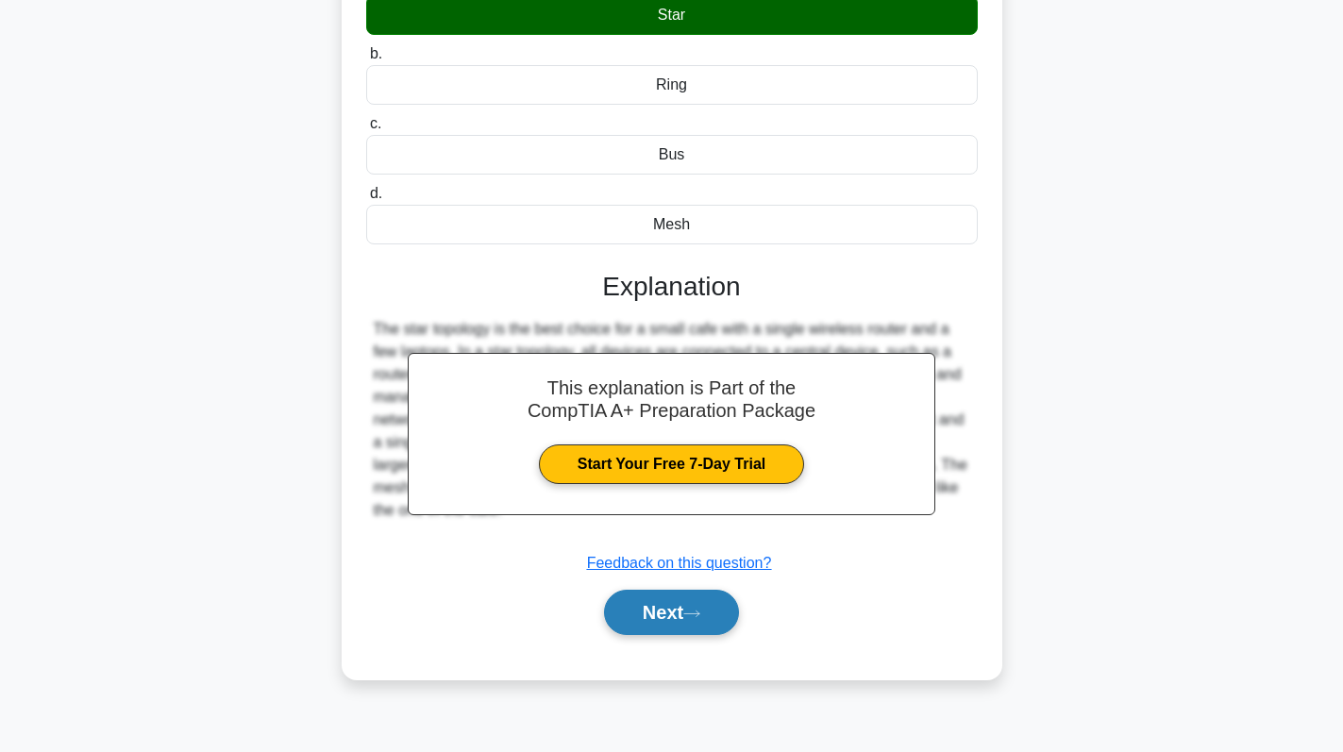
click at [681, 623] on button "Next" at bounding box center [671, 612] width 135 height 45
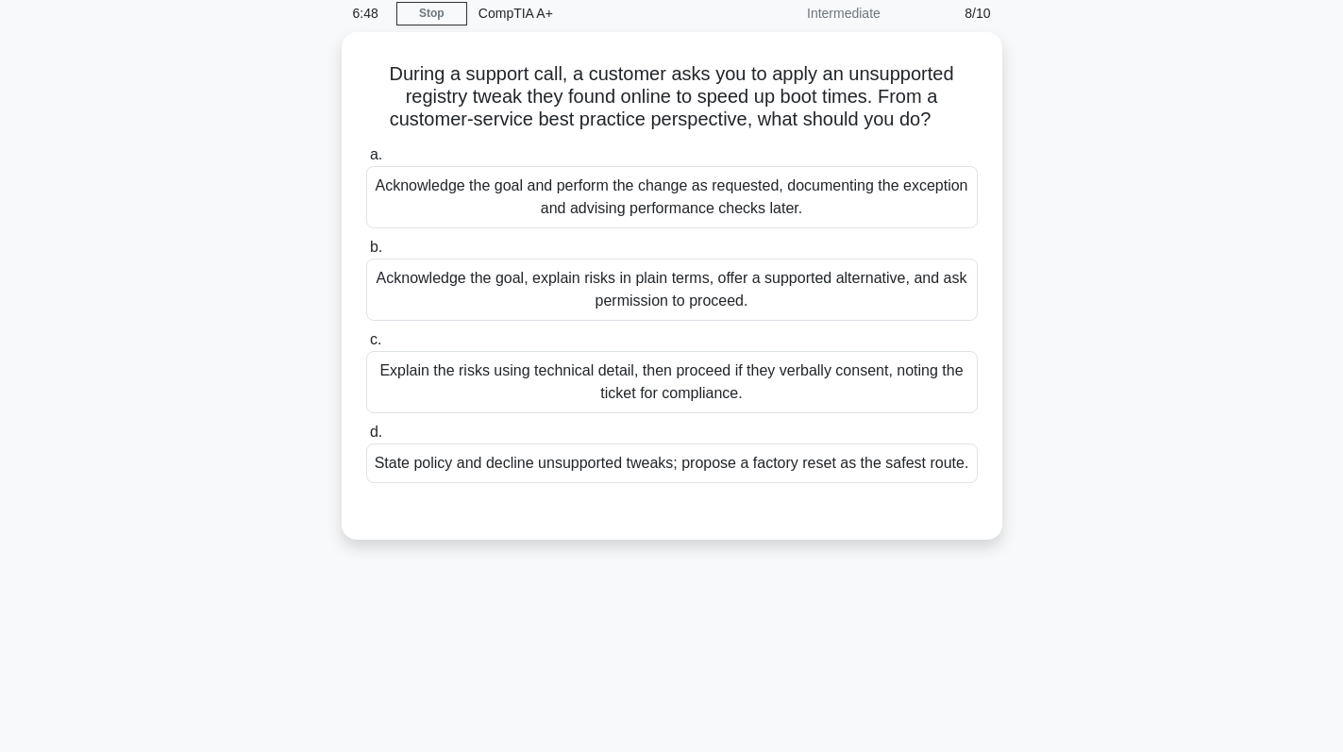
scroll to position [0, 0]
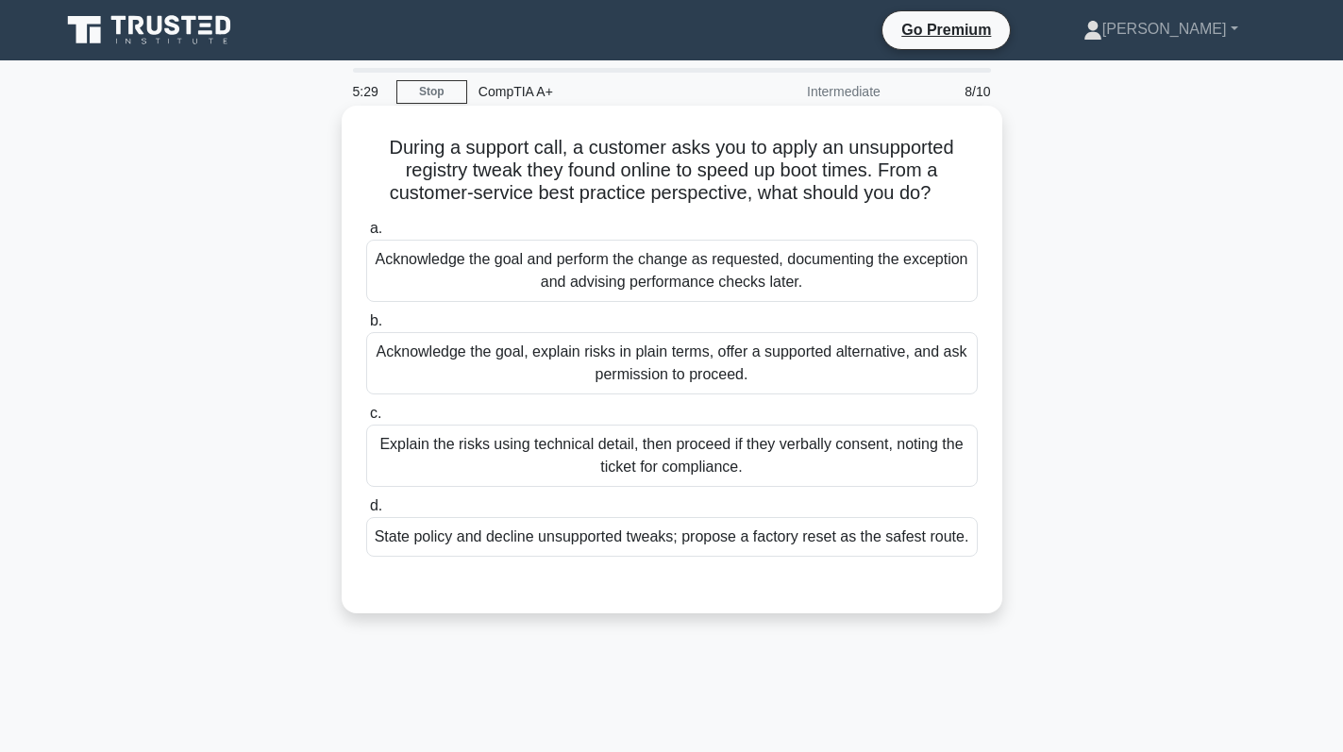
click at [838, 341] on div "Acknowledge the goal, explain risks in plain terms, offer a supported alternati…" at bounding box center [671, 363] width 611 height 62
click at [366, 327] on input "b. Acknowledge the goal, explain risks in plain terms, offer a supported altern…" at bounding box center [366, 321] width 0 height 12
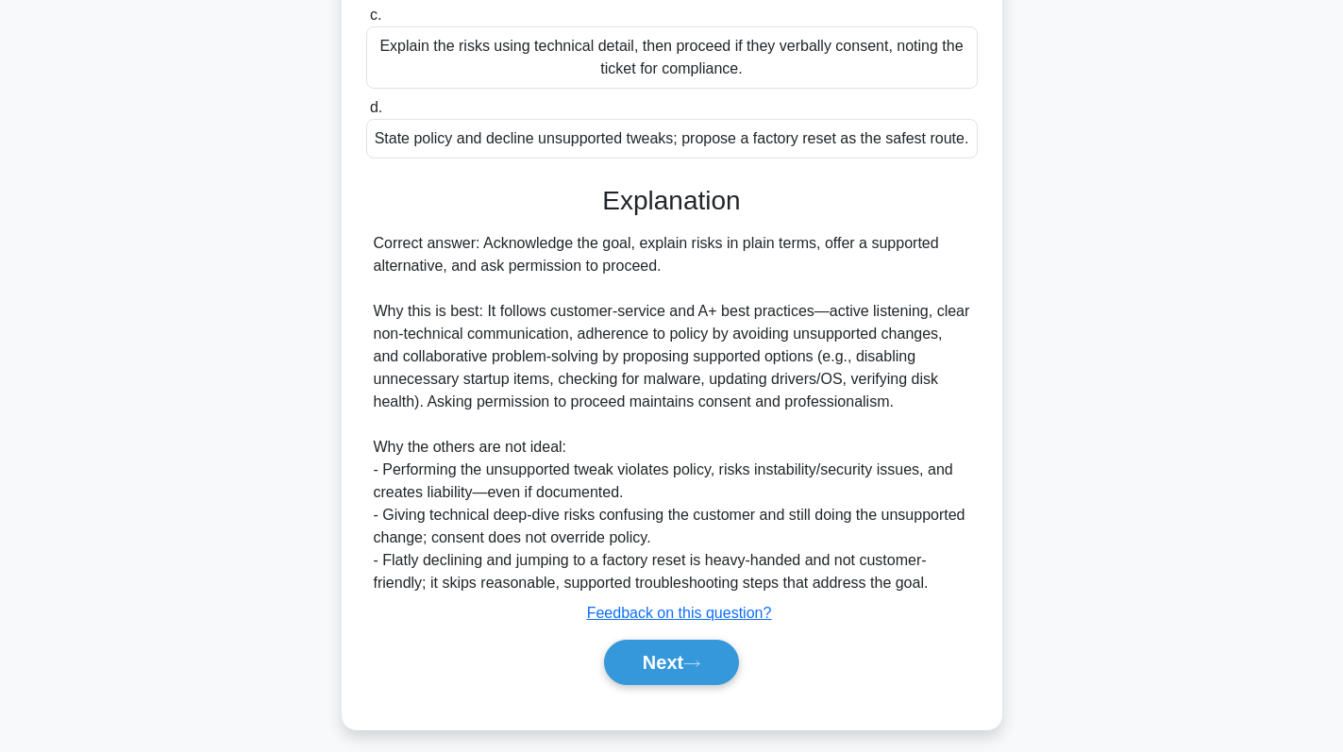
scroll to position [412, 0]
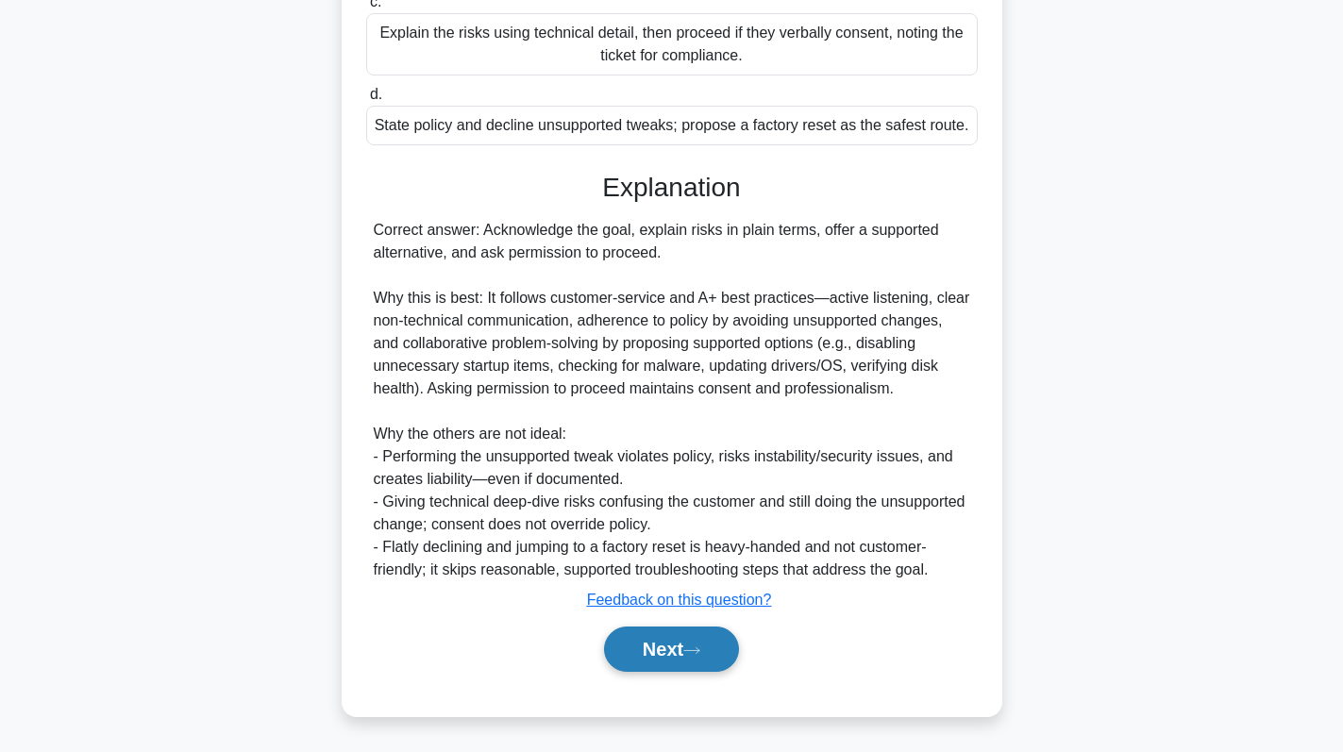
click at [681, 648] on button "Next" at bounding box center [671, 649] width 135 height 45
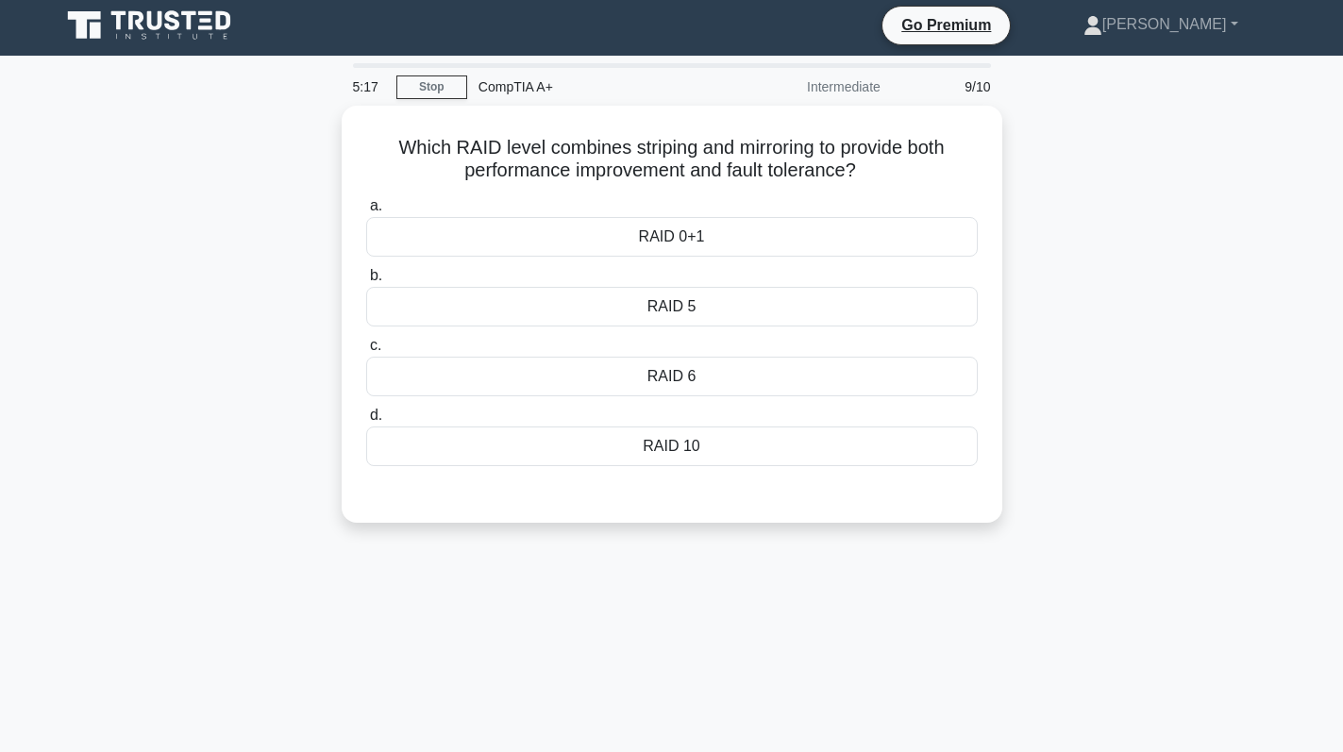
scroll to position [0, 0]
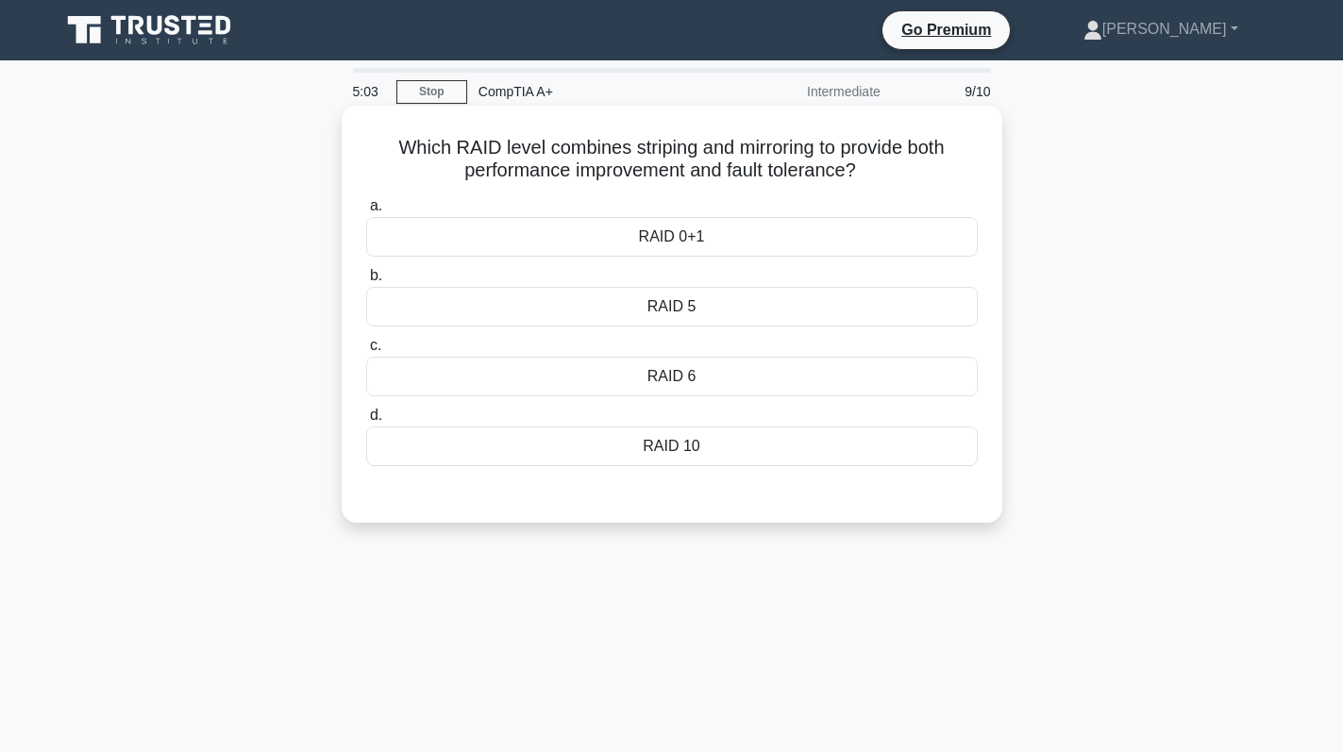
click at [640, 231] on div "RAID 0+1" at bounding box center [671, 237] width 611 height 40
click at [366, 212] on input "a. RAID 0+1" at bounding box center [366, 206] width 0 height 12
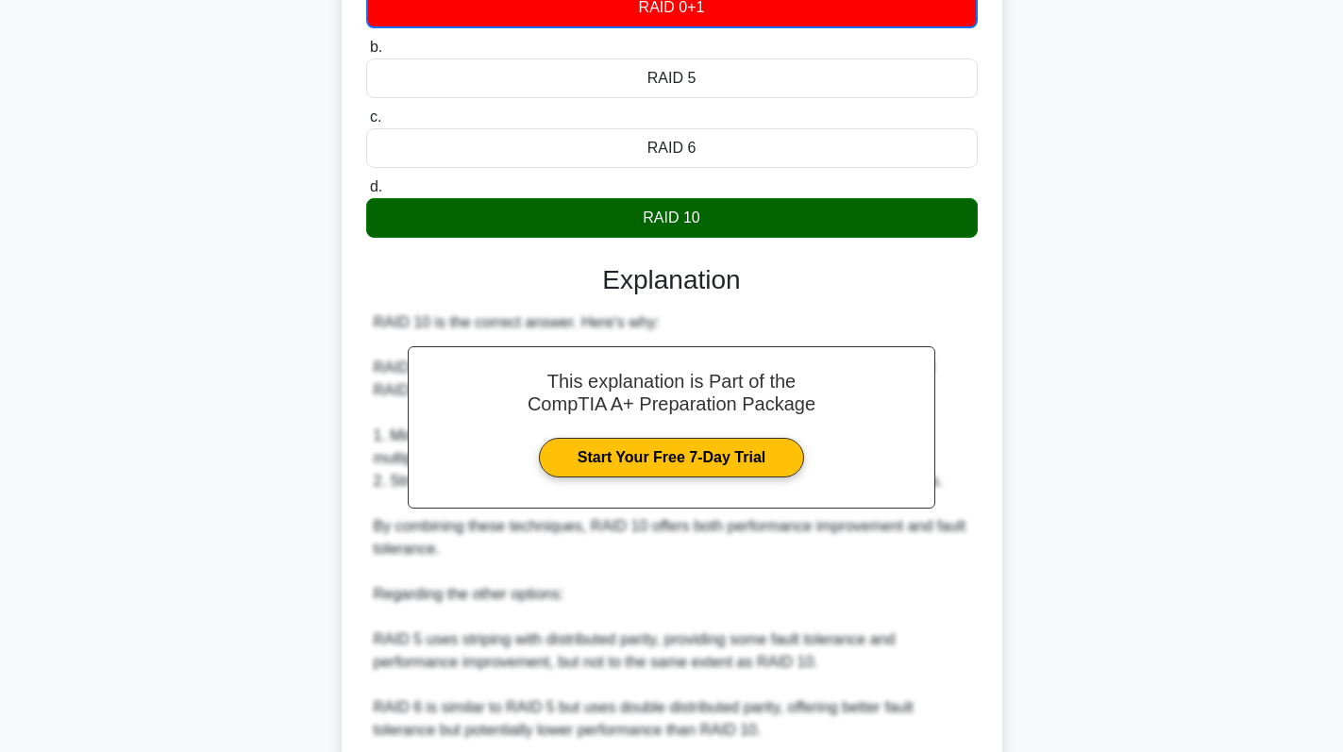
scroll to position [550, 0]
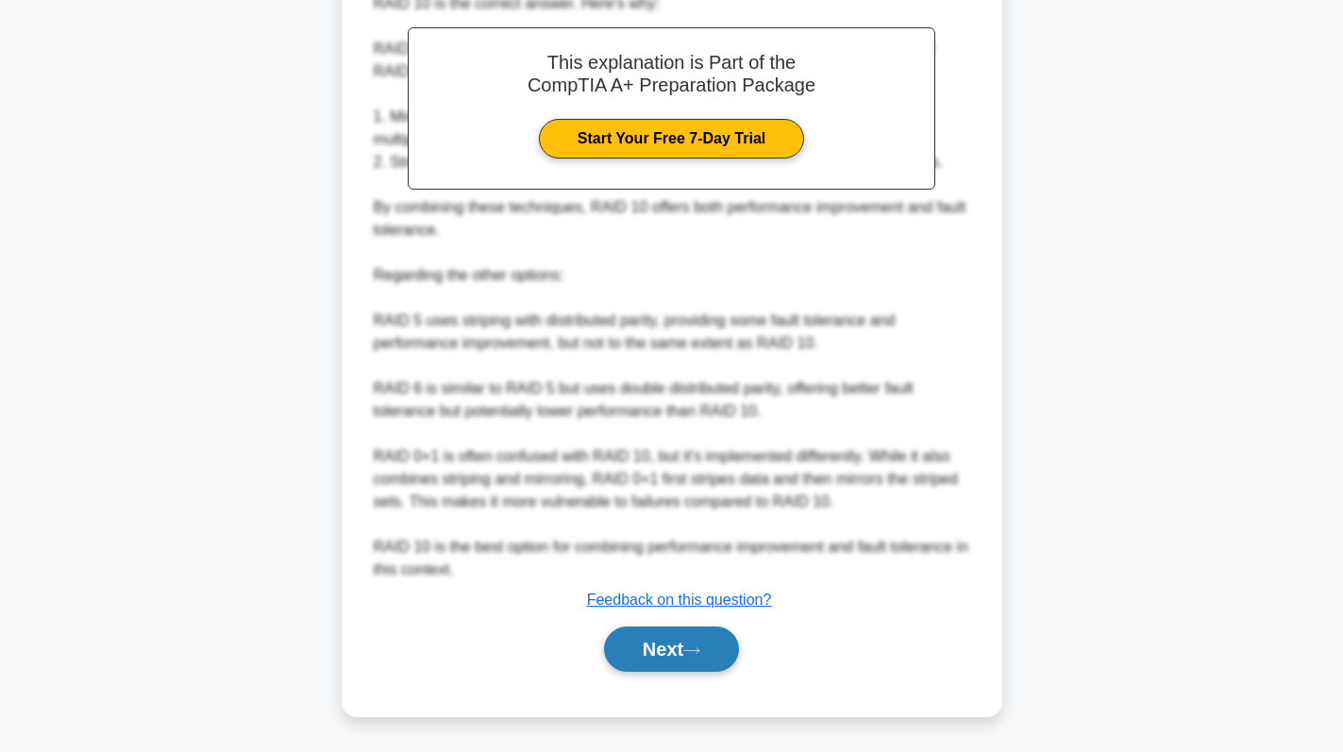
click at [691, 636] on button "Next" at bounding box center [671, 649] width 135 height 45
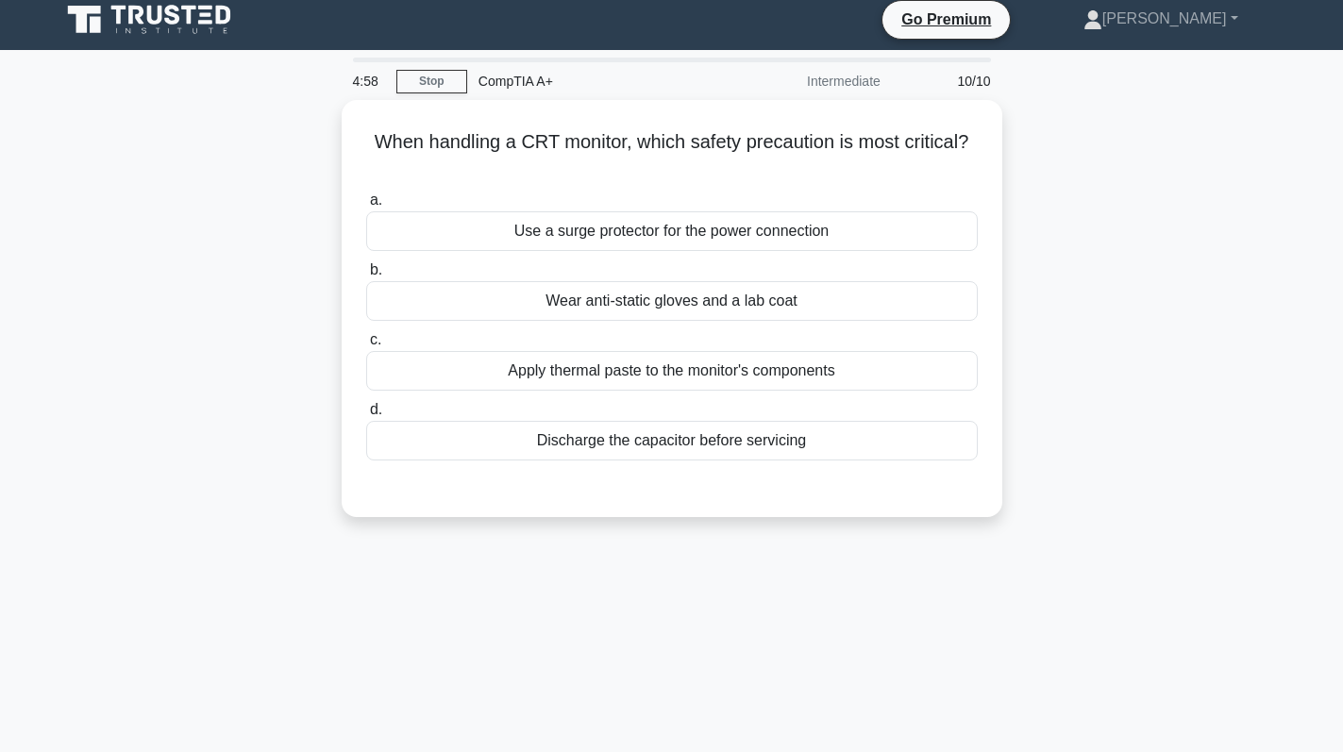
scroll to position [0, 0]
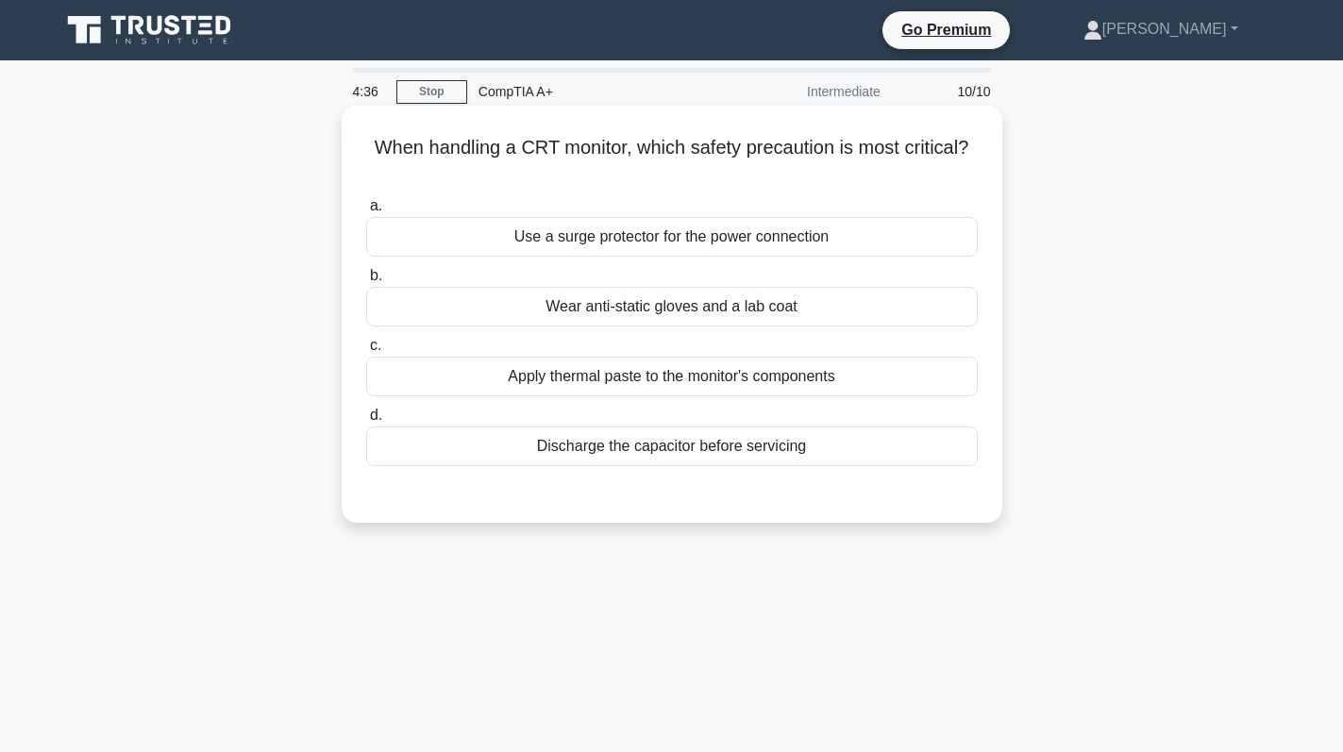
click at [763, 446] on div "Discharge the capacitor before servicing" at bounding box center [671, 447] width 611 height 40
click at [366, 422] on input "d. Discharge the capacitor before servicing" at bounding box center [366, 416] width 0 height 12
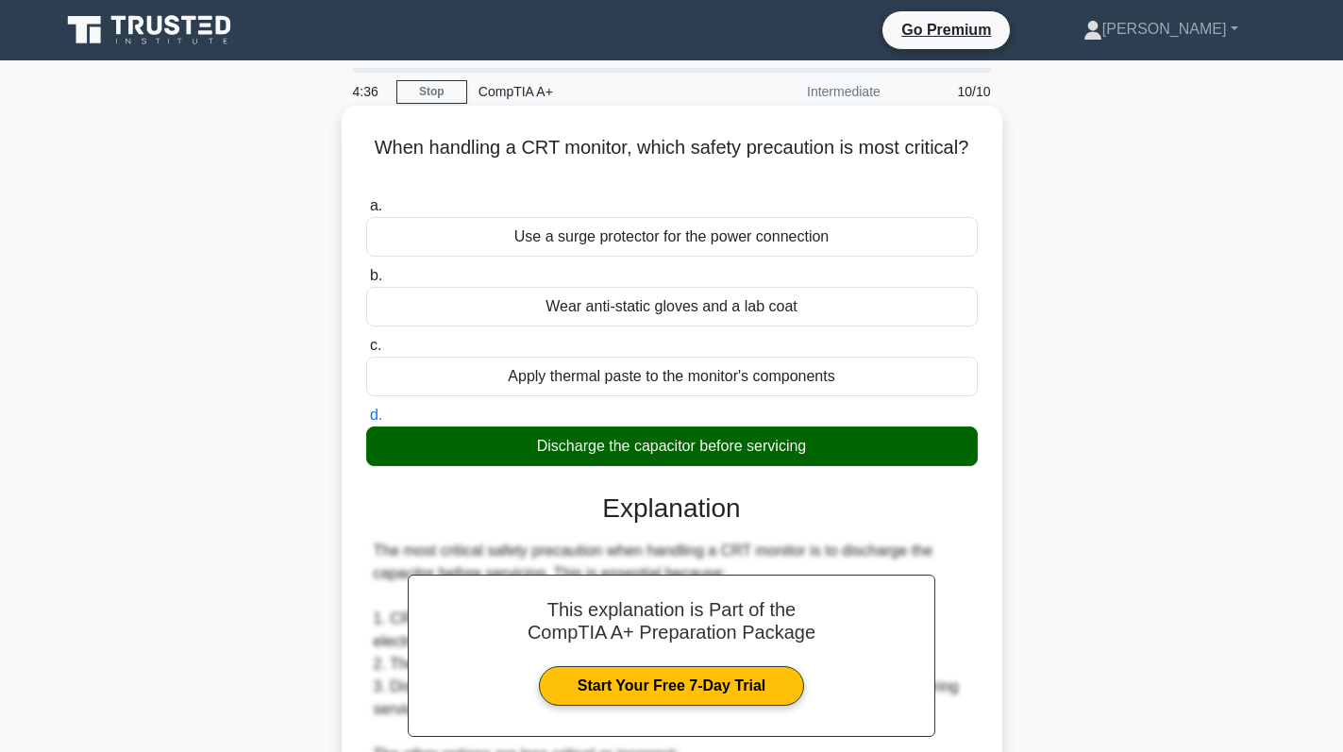
scroll to position [390, 0]
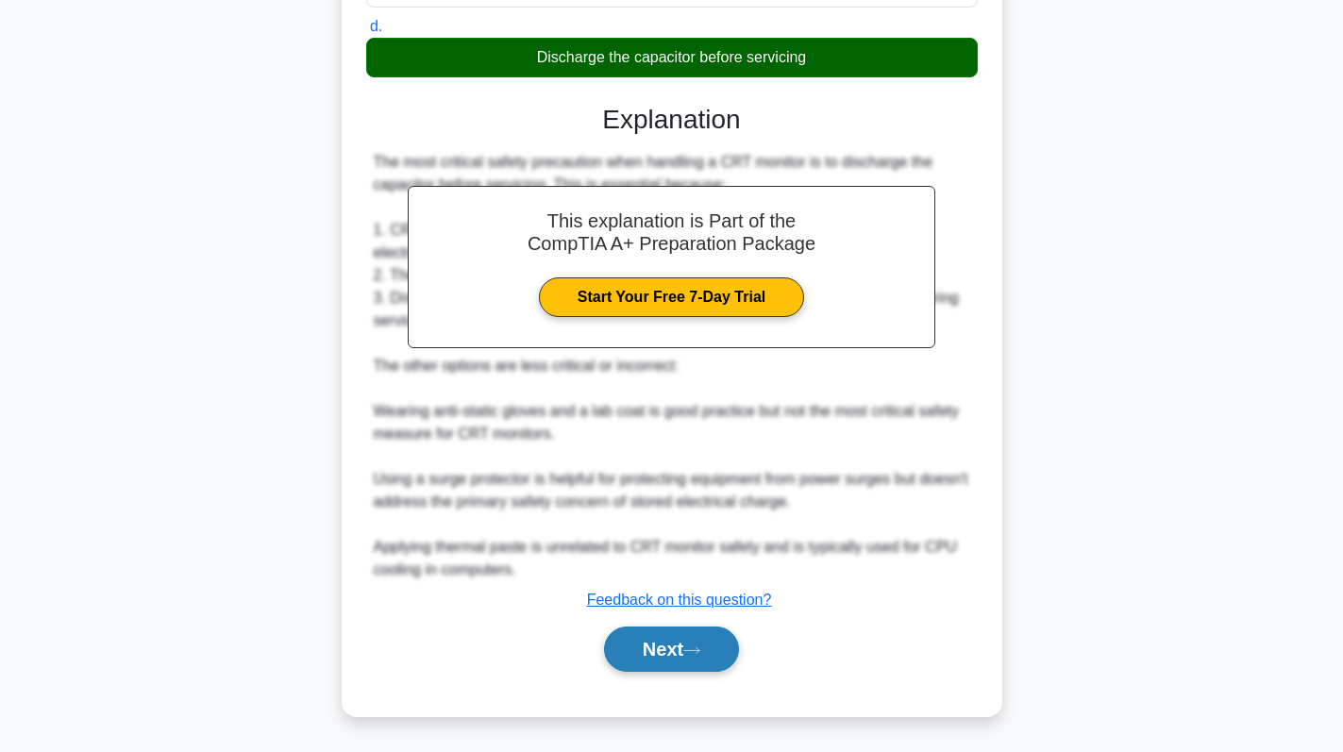
click at [695, 652] on icon at bounding box center [691, 650] width 17 height 10
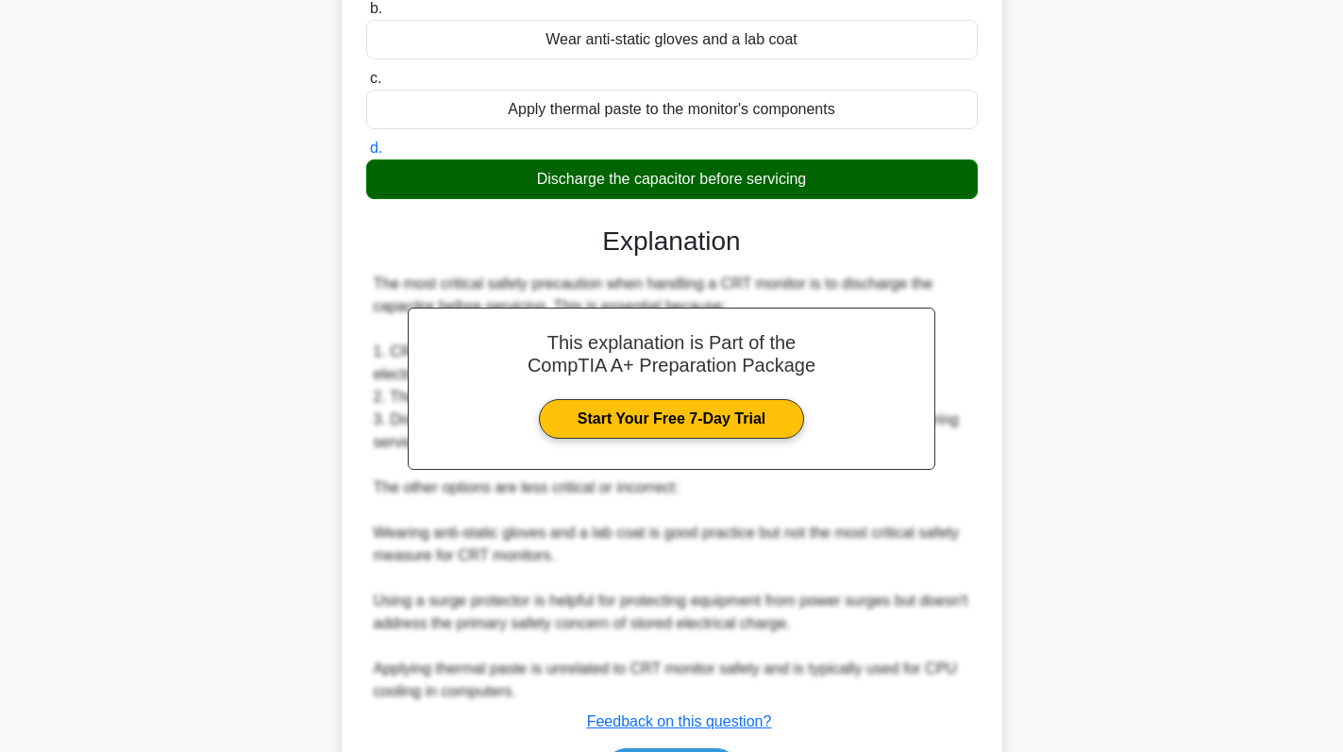
scroll to position [201, 0]
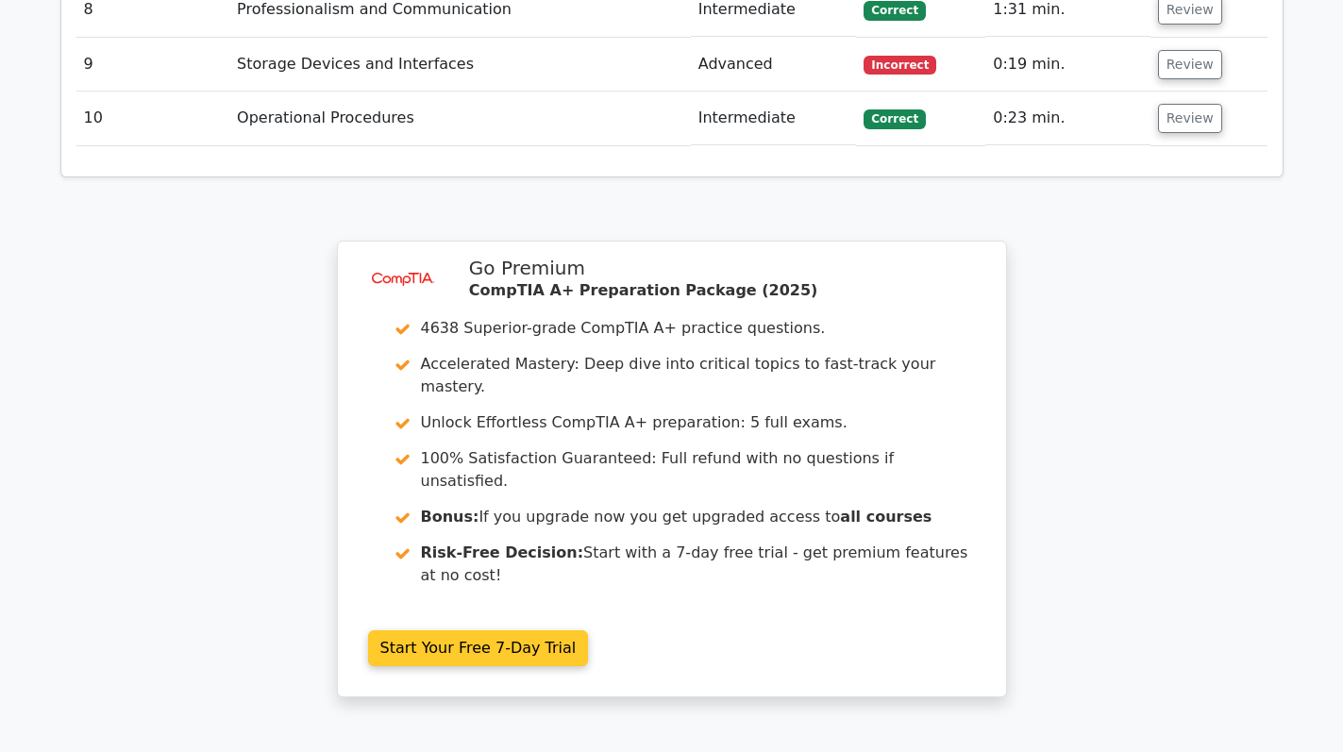
scroll to position [3298, 0]
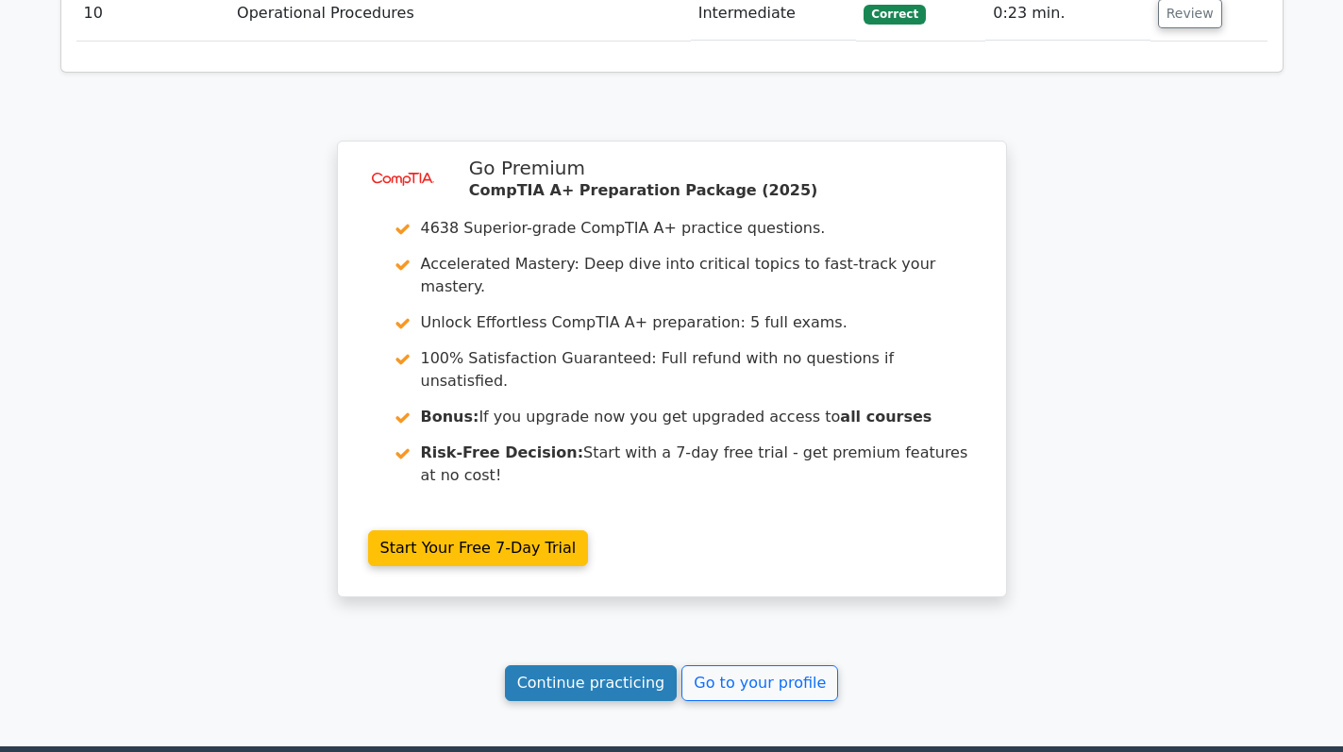
click at [613, 665] on link "Continue practicing" at bounding box center [591, 683] width 173 height 36
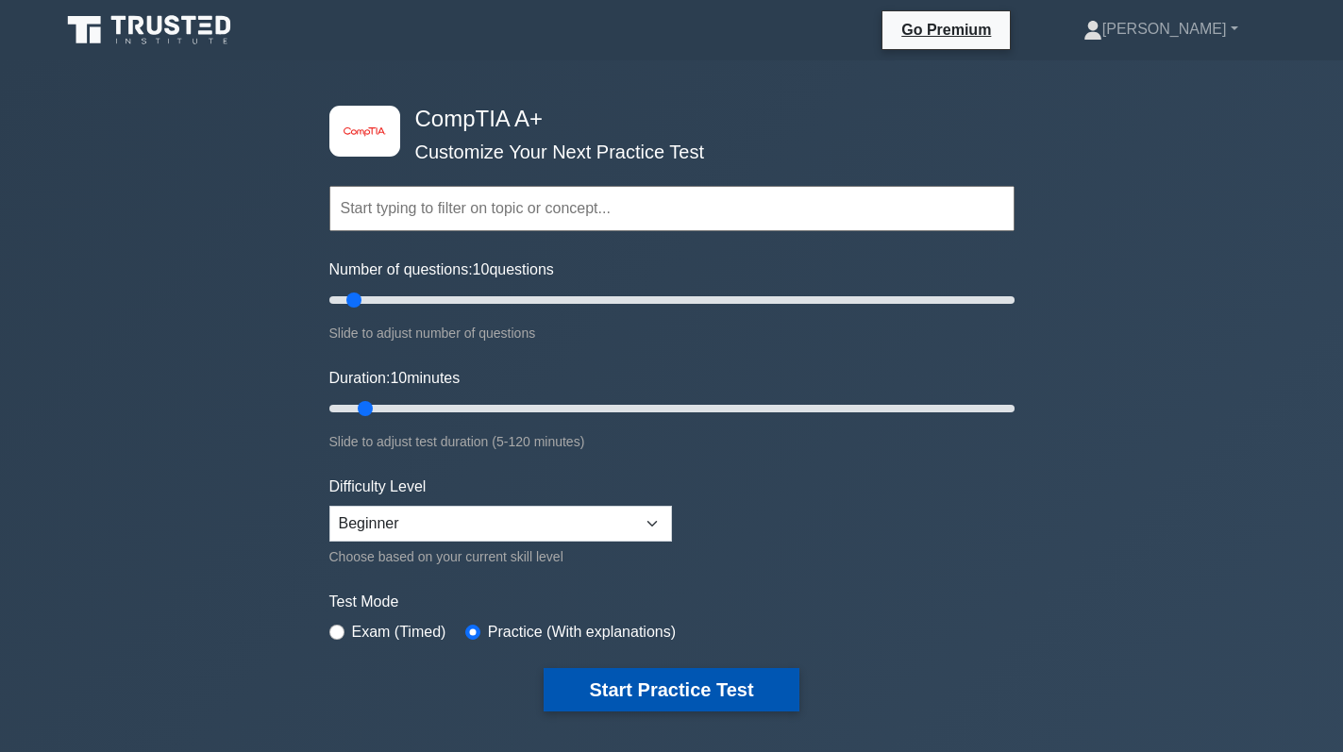
click at [698, 687] on button "Start Practice Test" at bounding box center [671, 689] width 255 height 43
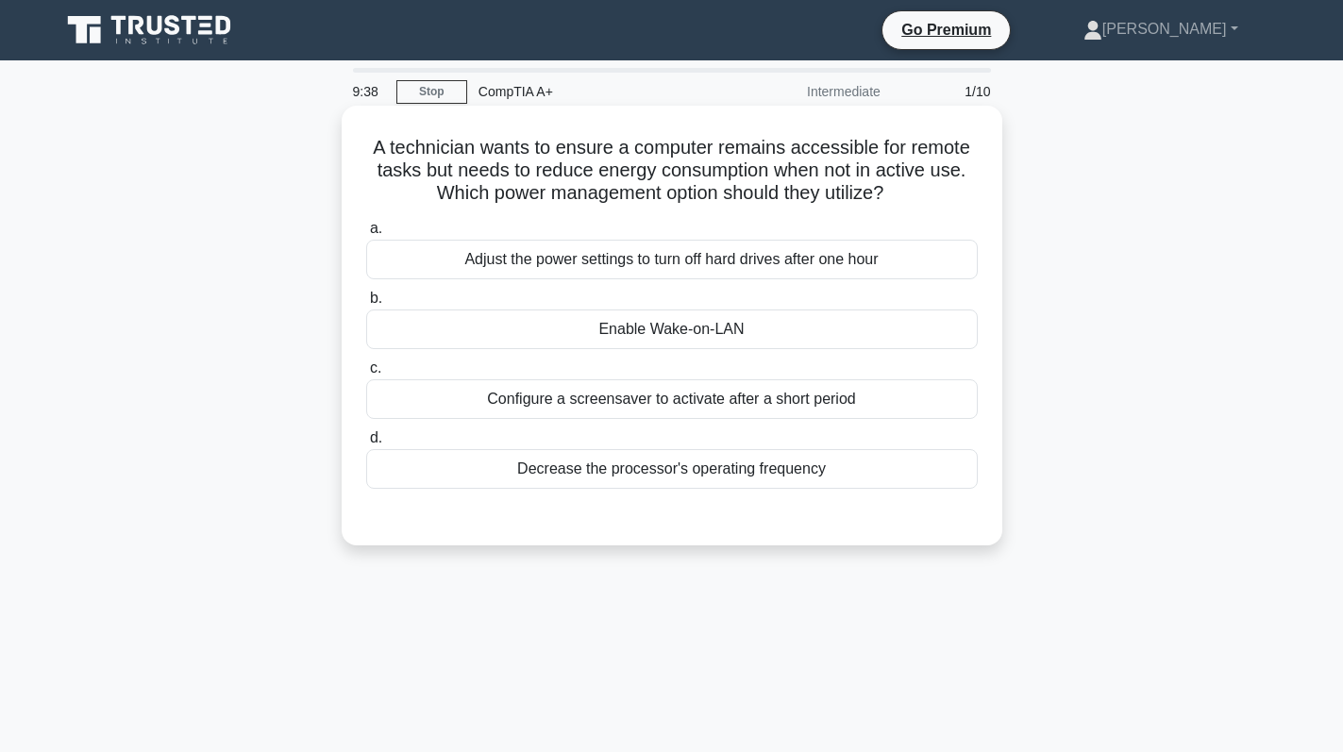
click at [781, 339] on div "Enable Wake-on-LAN" at bounding box center [671, 330] width 611 height 40
click at [366, 305] on input "b. Enable Wake-on-LAN" at bounding box center [366, 299] width 0 height 12
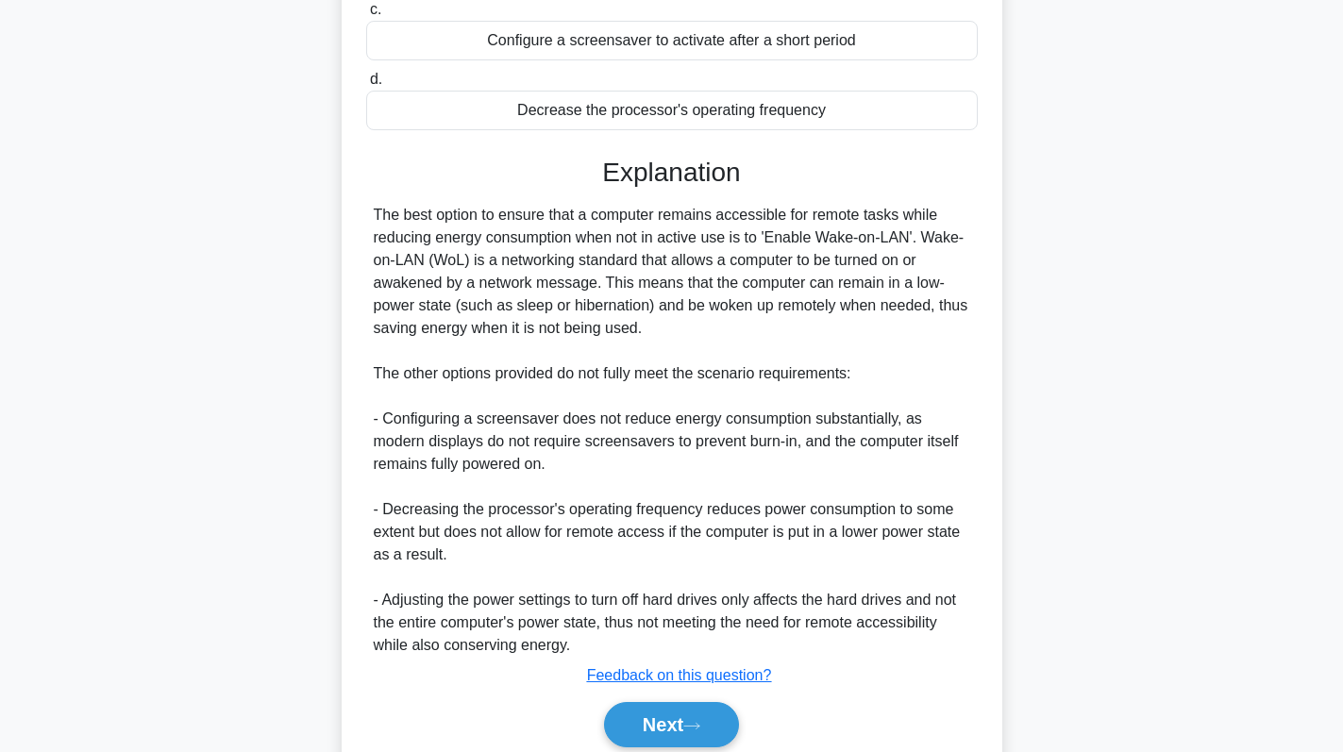
scroll to position [435, 0]
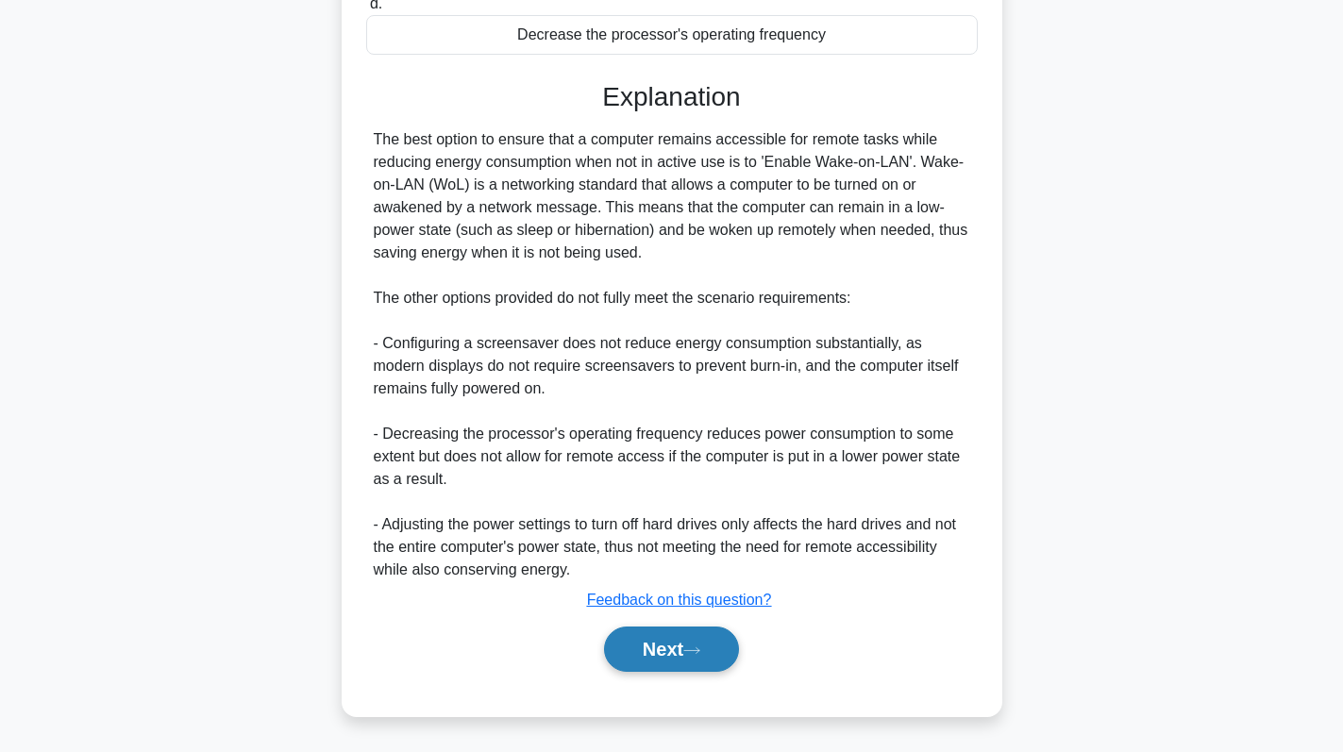
click at [666, 671] on button "Next" at bounding box center [671, 649] width 135 height 45
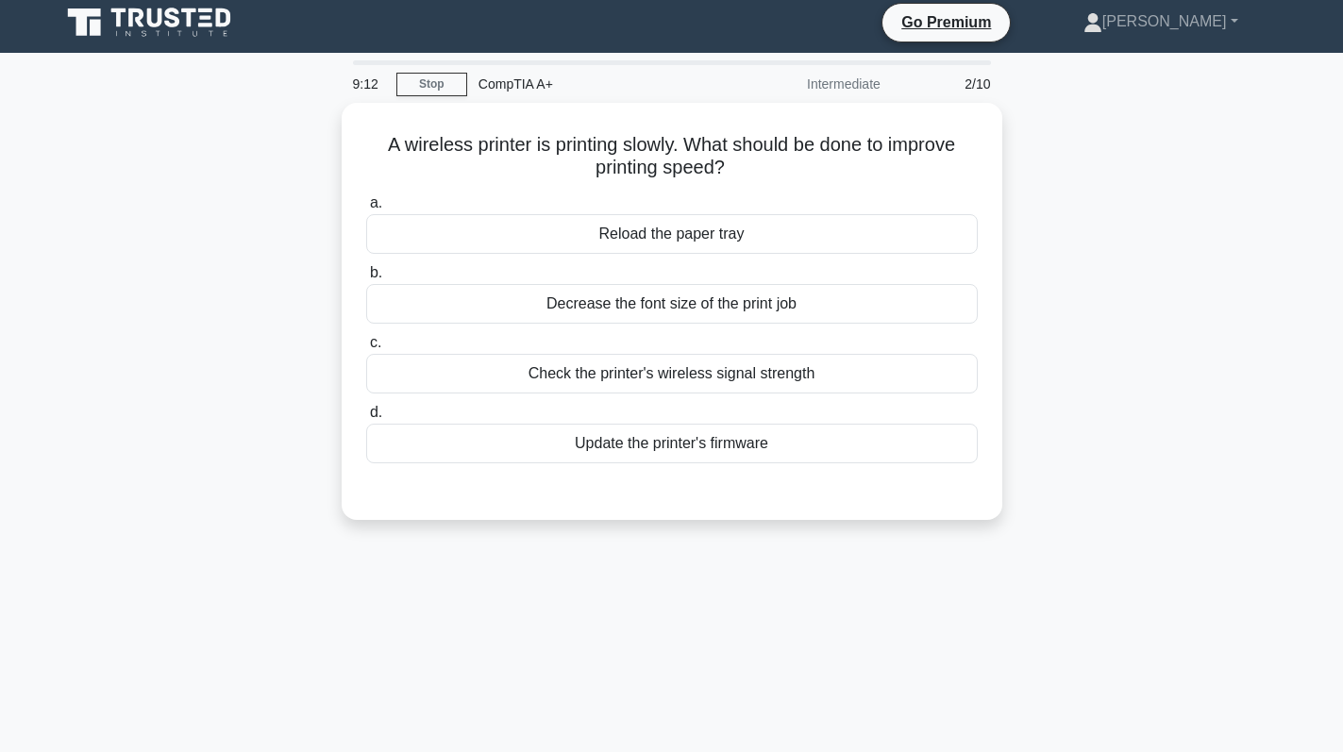
scroll to position [0, 0]
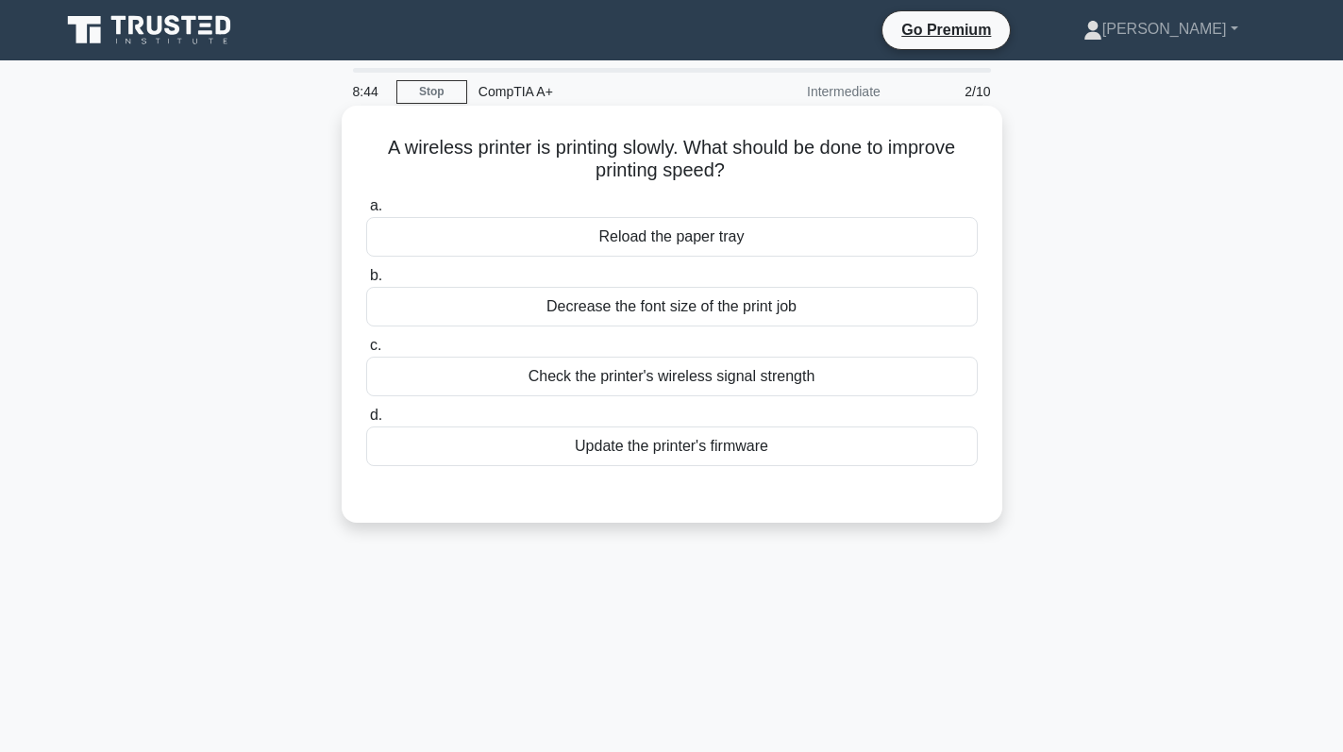
click at [881, 369] on div "Check the printer's wireless signal strength" at bounding box center [671, 377] width 611 height 40
click at [366, 352] on input "c. Check the printer's wireless signal strength" at bounding box center [366, 346] width 0 height 12
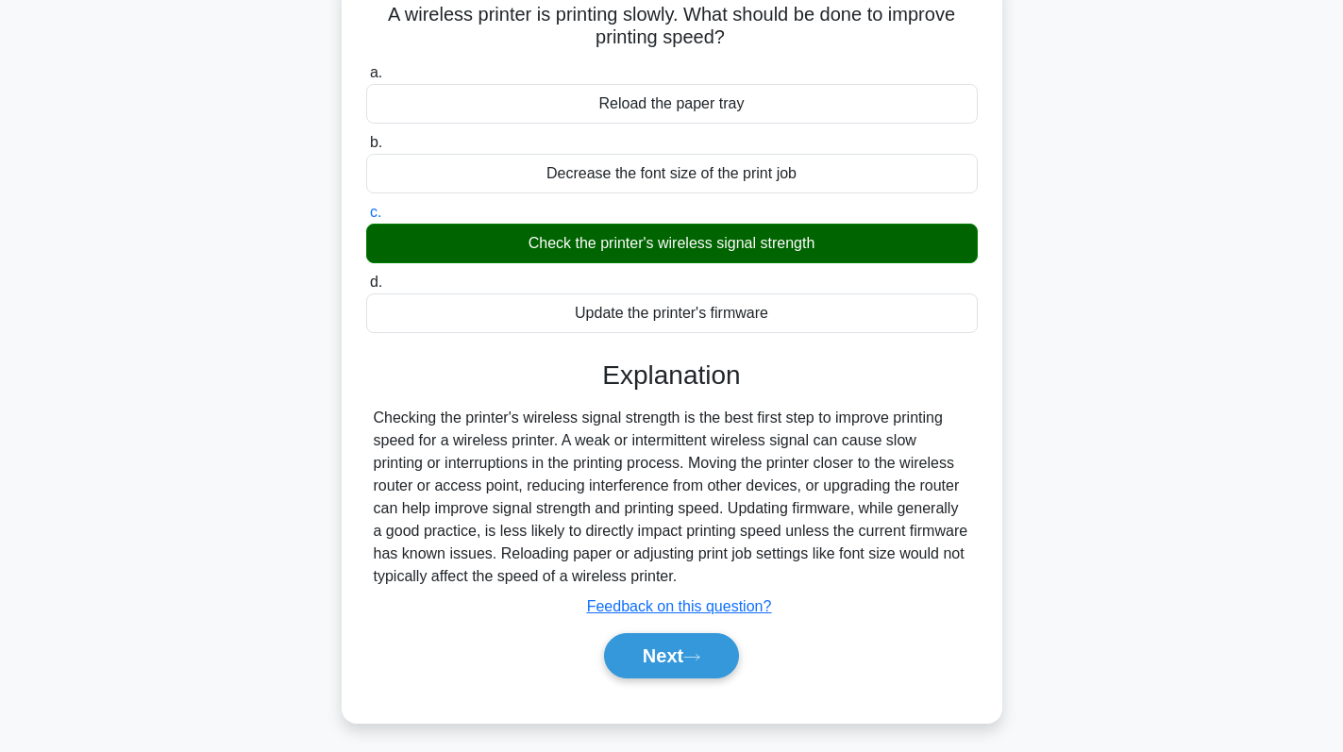
scroll to position [267, 0]
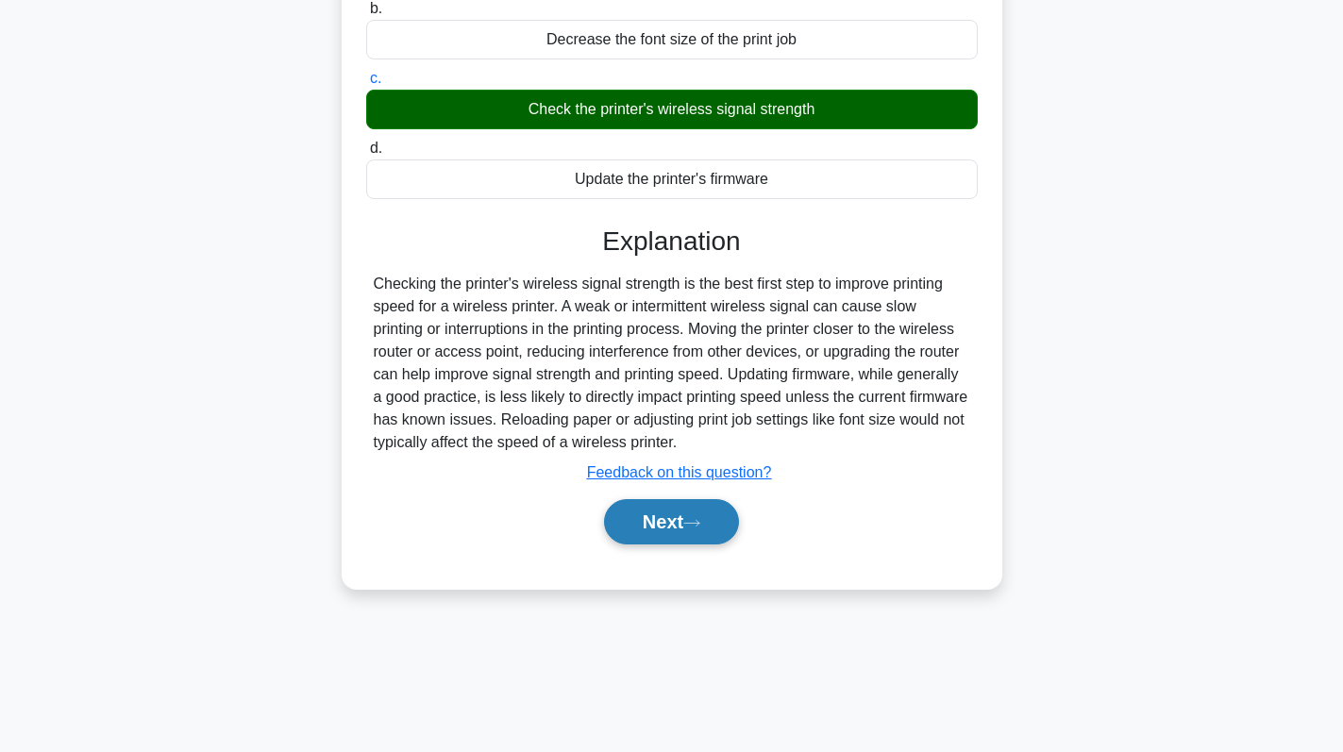
click at [634, 519] on button "Next" at bounding box center [671, 521] width 135 height 45
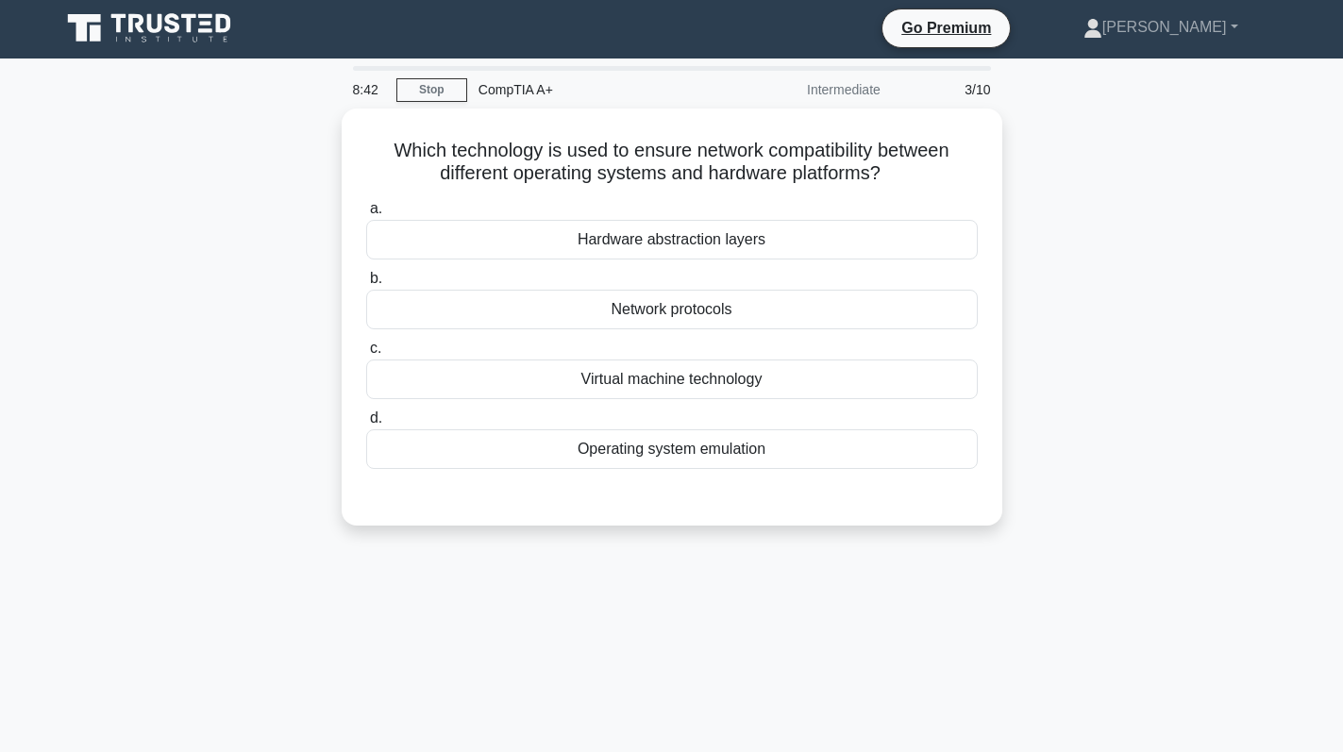
scroll to position [0, 0]
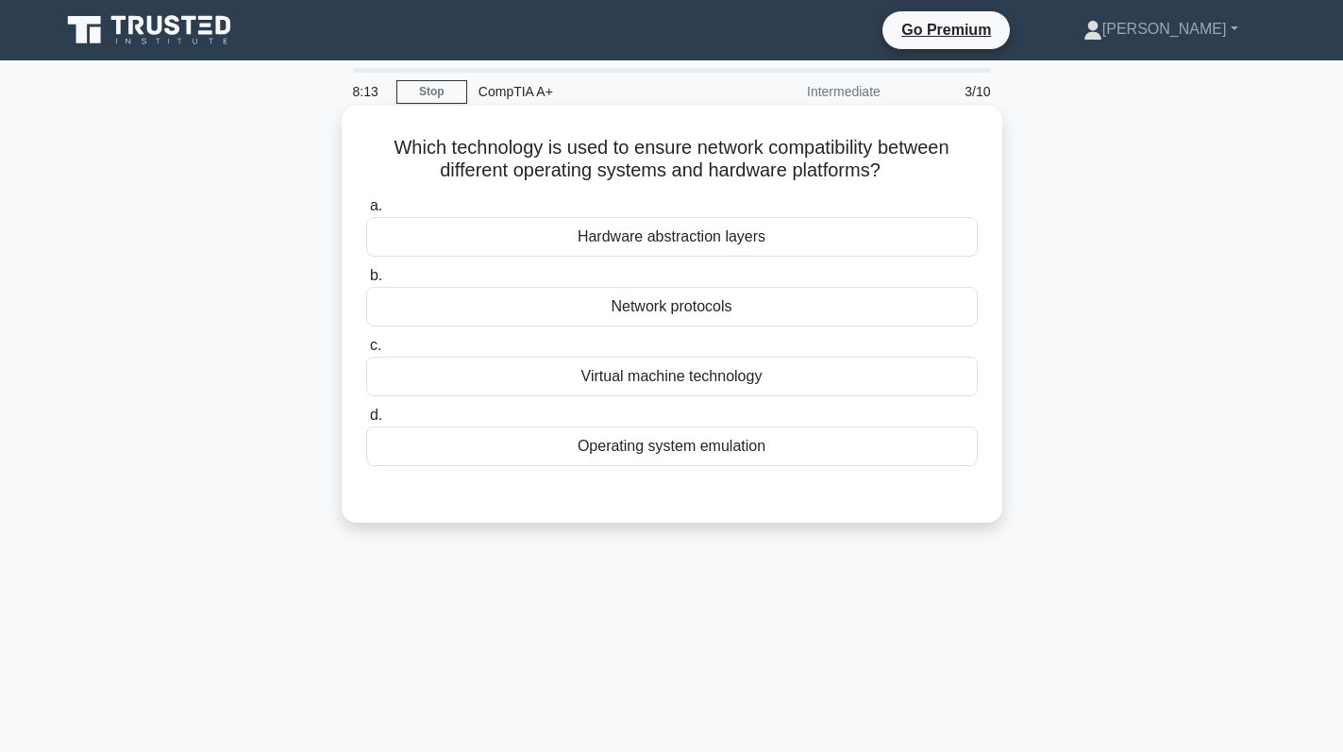
click at [743, 250] on div "Hardware abstraction layers" at bounding box center [671, 237] width 611 height 40
click at [366, 212] on input "a. Hardware abstraction layers" at bounding box center [366, 206] width 0 height 12
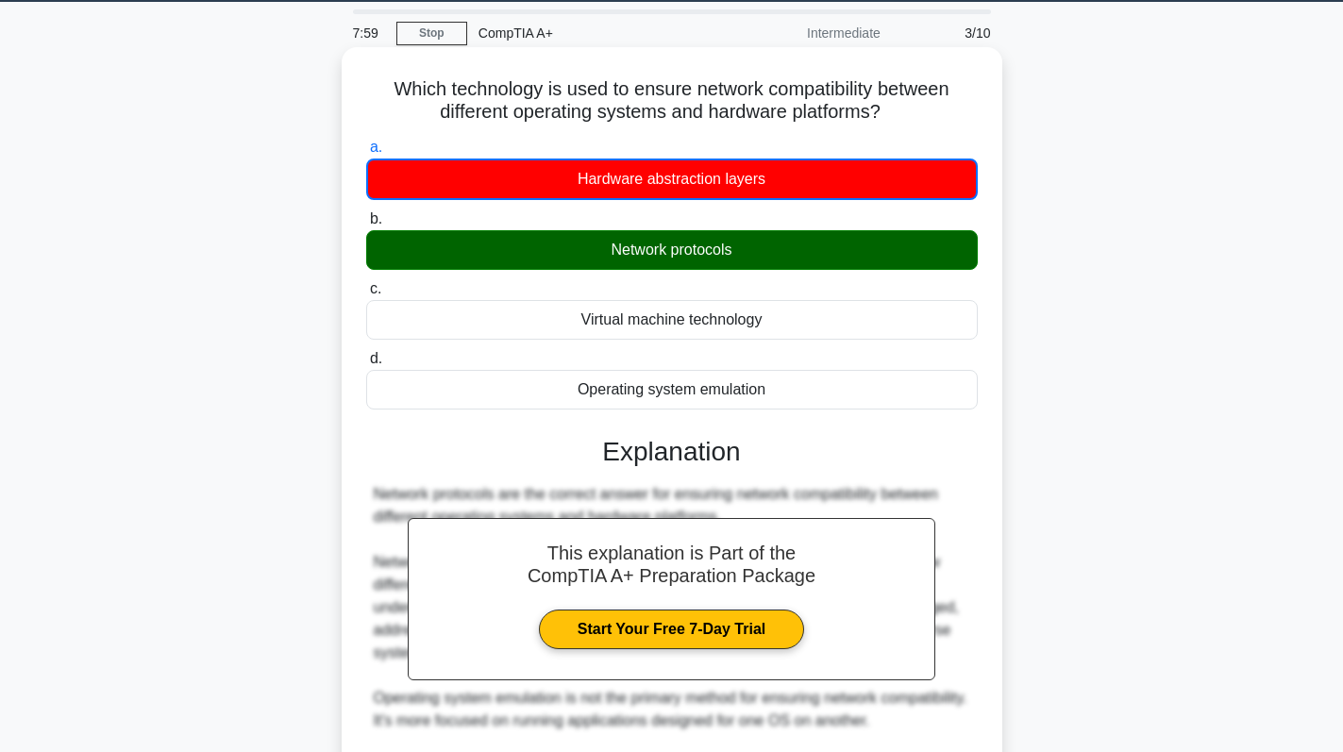
scroll to position [369, 0]
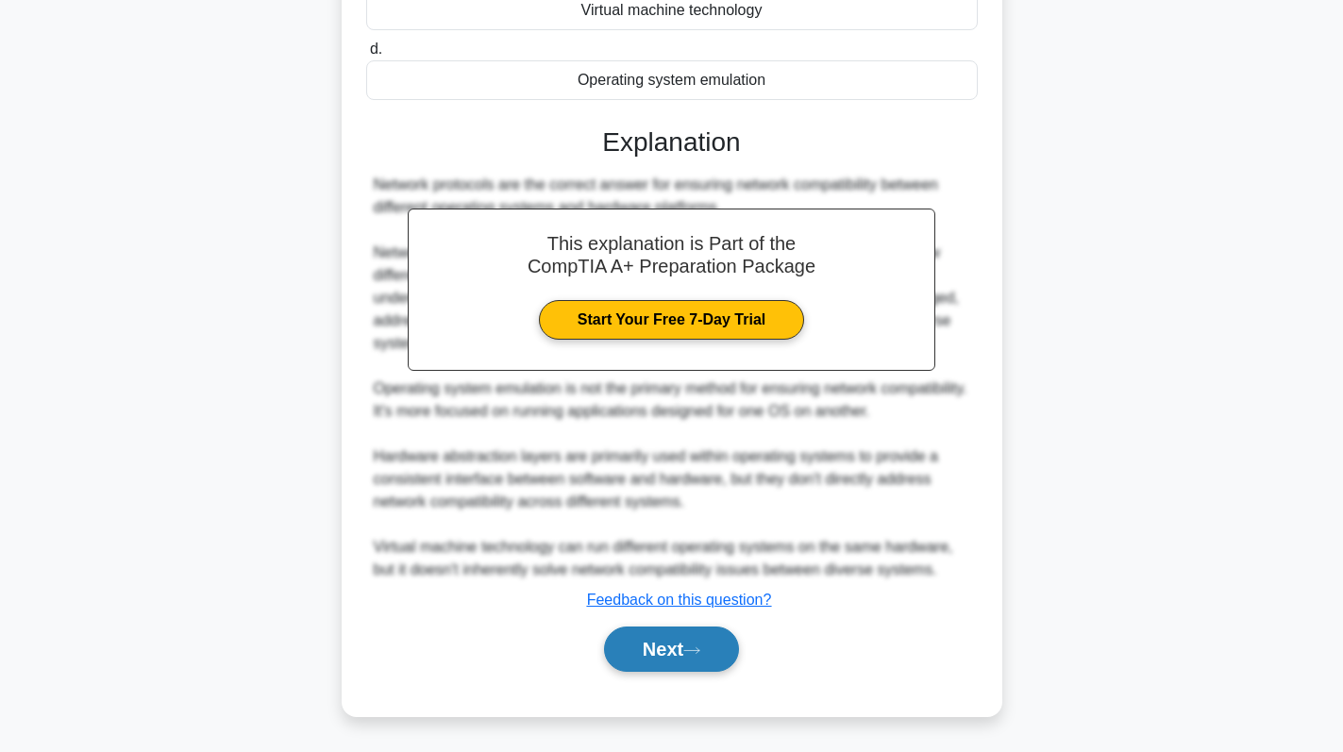
click at [671, 641] on button "Next" at bounding box center [671, 649] width 135 height 45
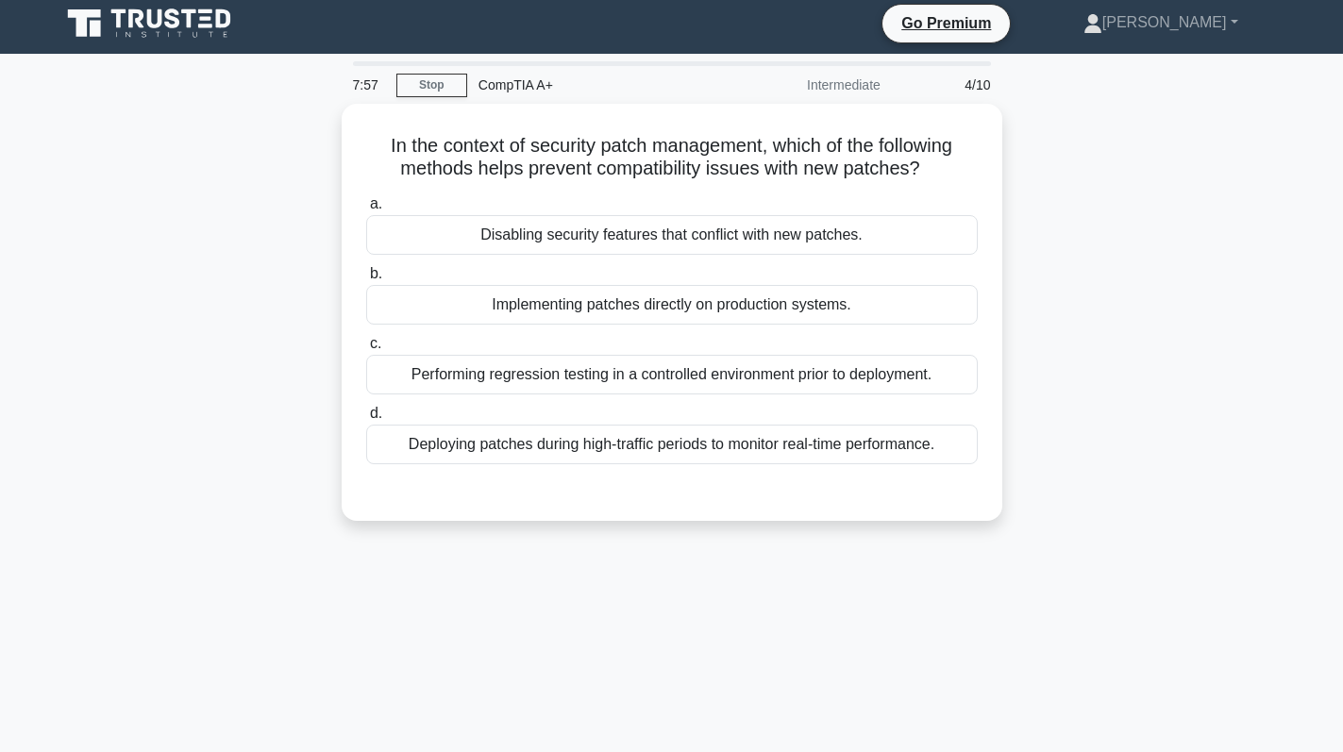
scroll to position [0, 0]
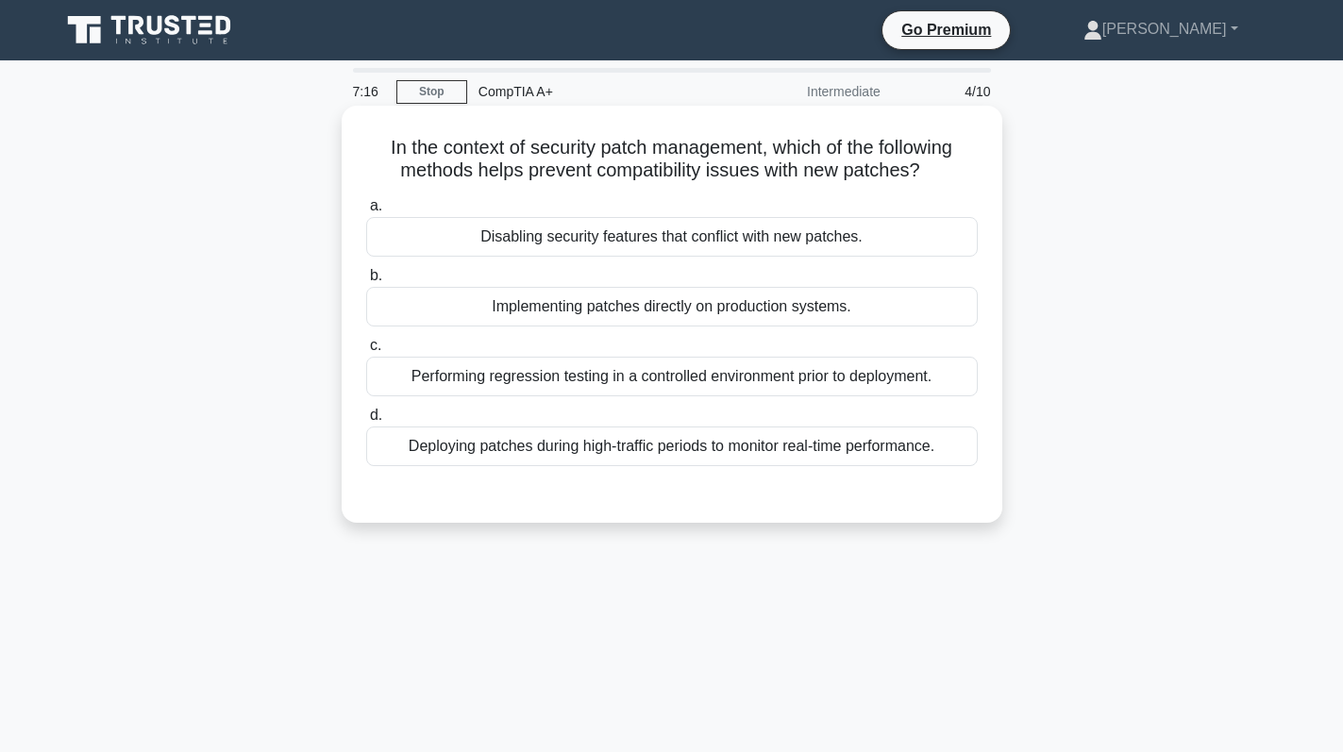
click at [896, 384] on div "Performing regression testing in a controlled environment prior to deployment." at bounding box center [671, 377] width 611 height 40
click at [366, 352] on input "c. Performing regression testing in a controlled environment prior to deploymen…" at bounding box center [366, 346] width 0 height 12
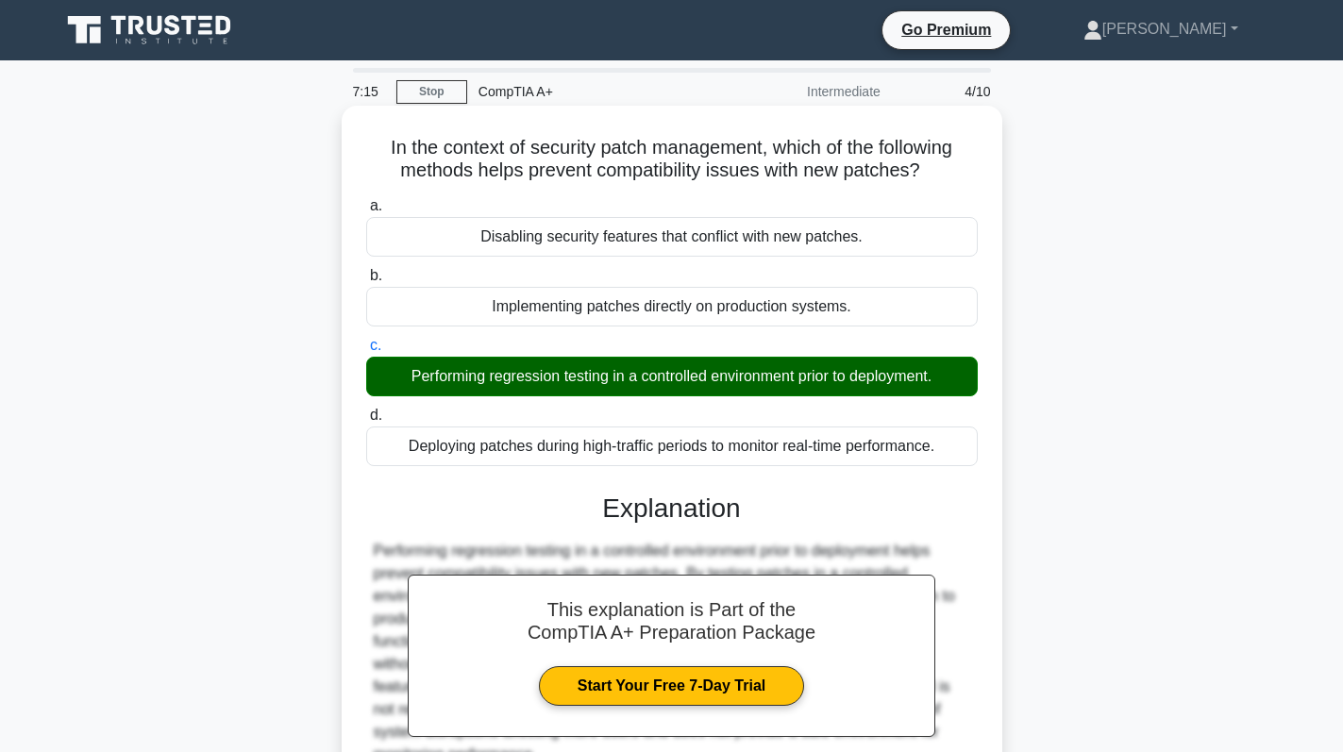
scroll to position [267, 0]
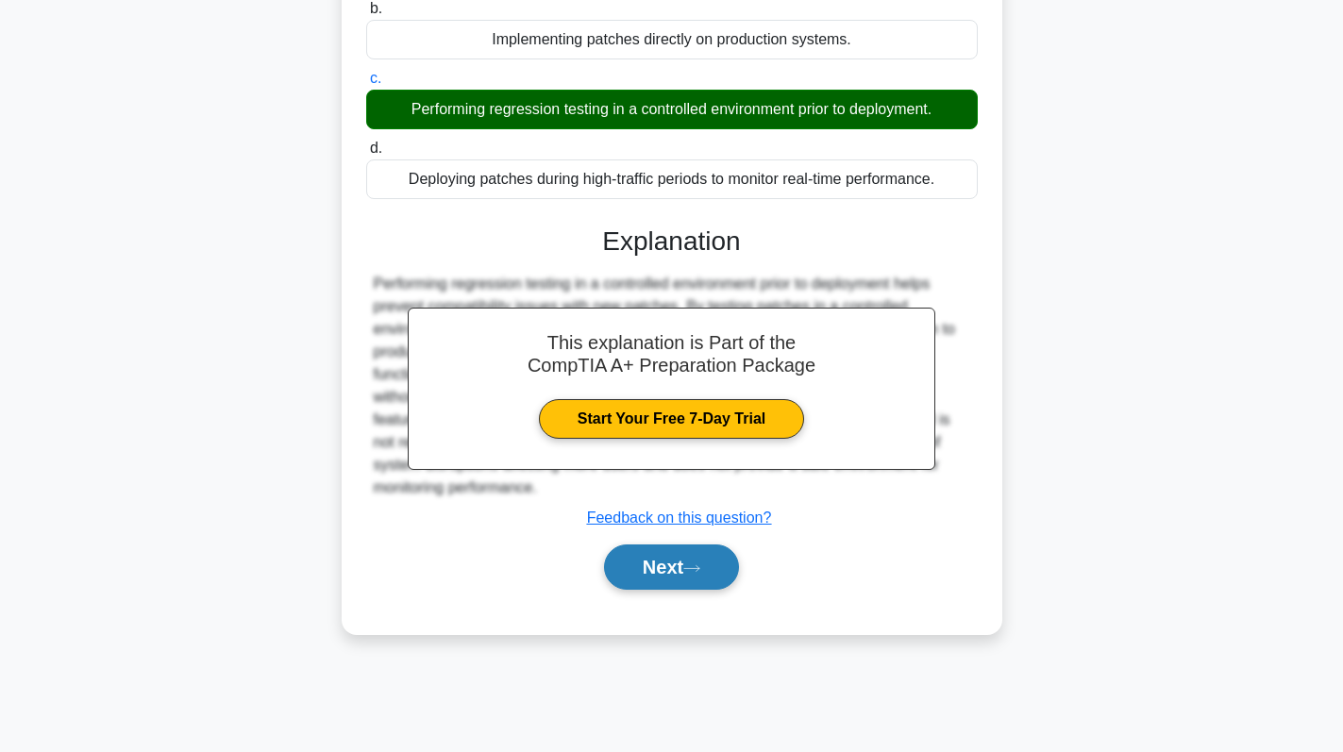
click at [694, 561] on button "Next" at bounding box center [671, 566] width 135 height 45
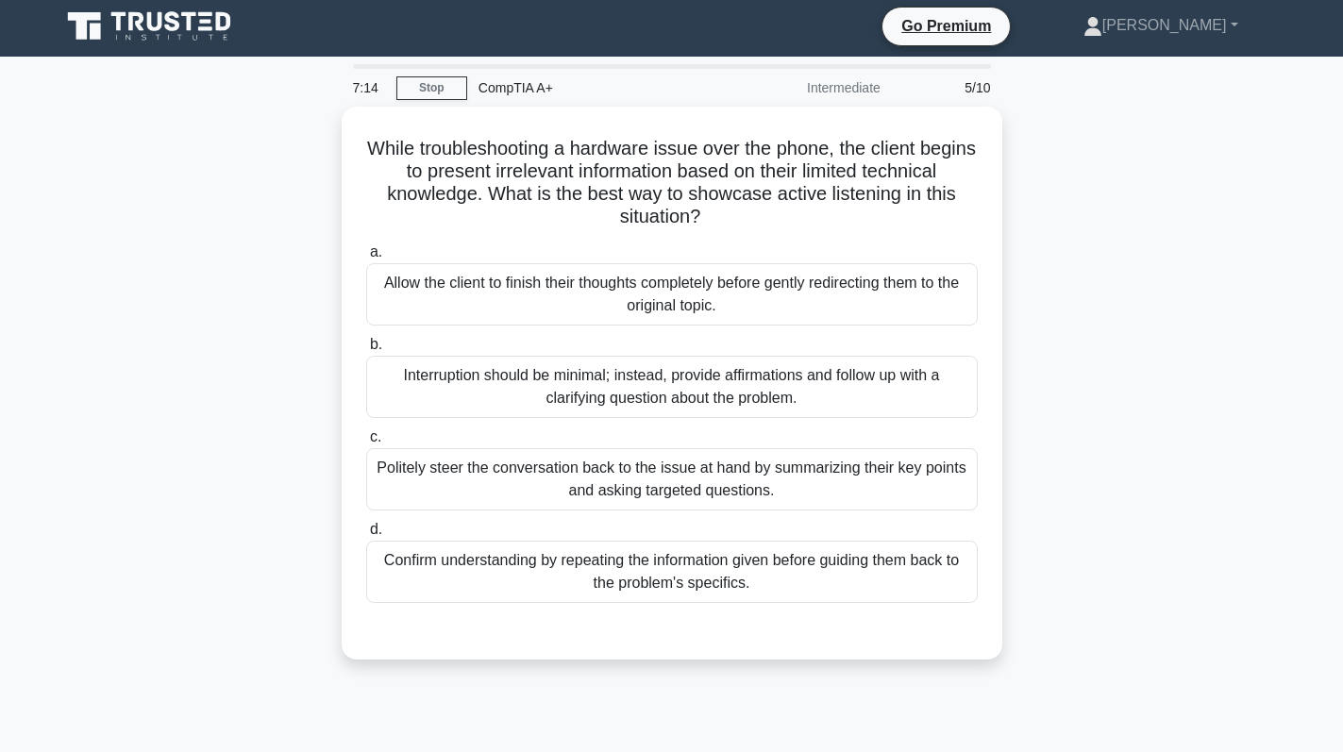
scroll to position [0, 0]
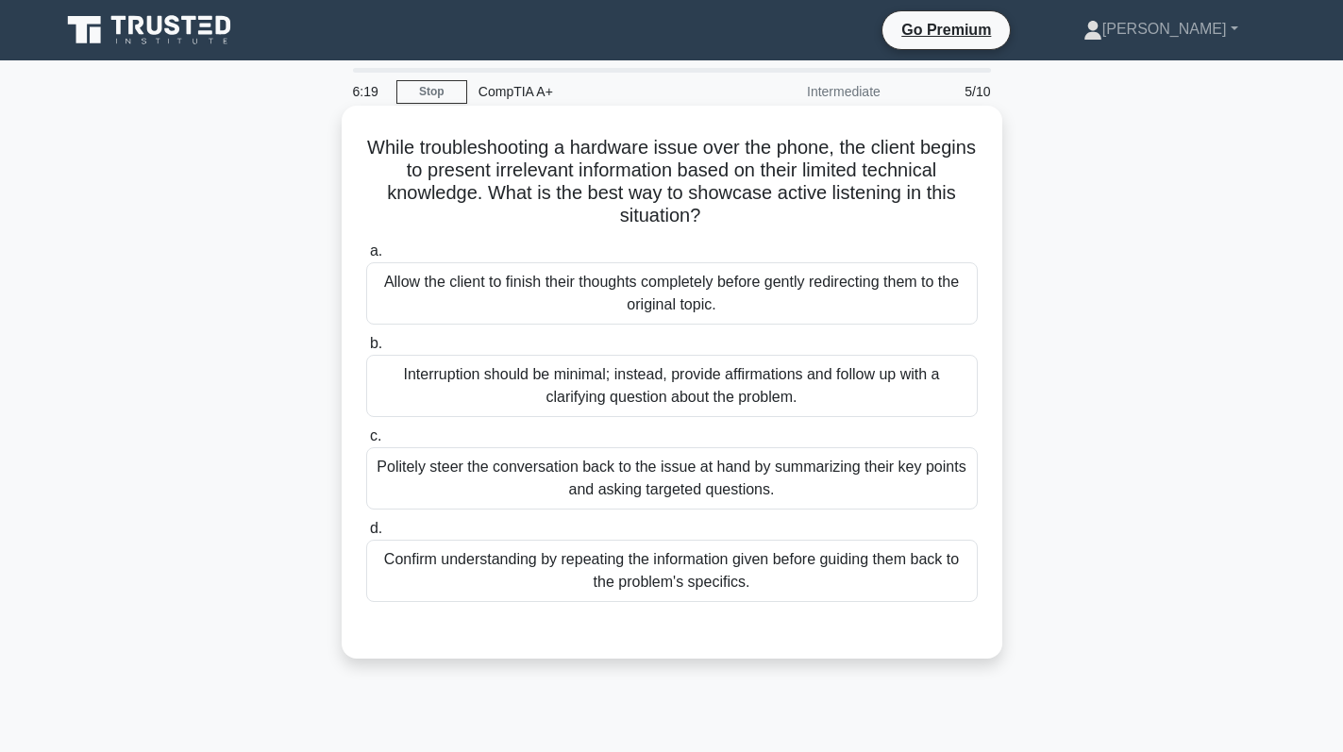
click at [738, 481] on div "Politely steer the conversation back to the issue at hand by summarizing their …" at bounding box center [671, 478] width 611 height 62
click at [366, 443] on input "c. Politely steer the conversation back to the issue at hand by summarizing the…" at bounding box center [366, 436] width 0 height 12
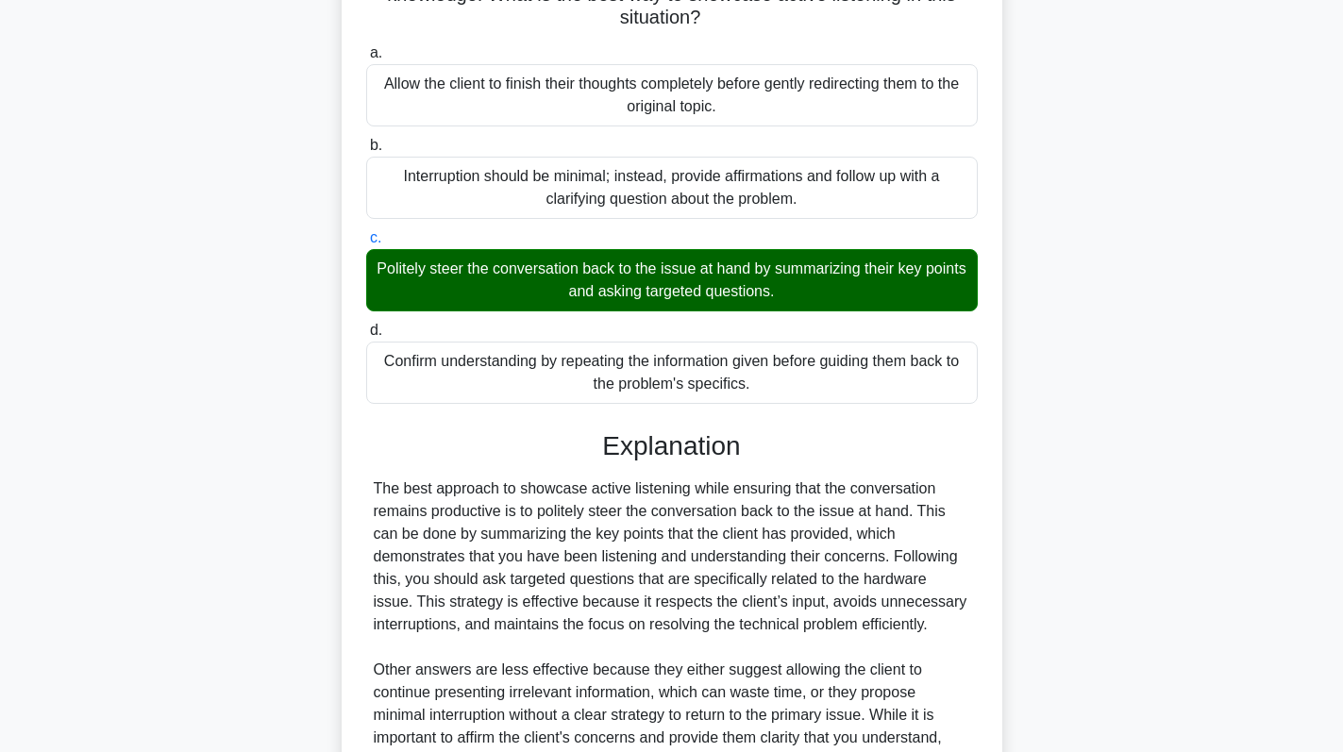
scroll to position [412, 0]
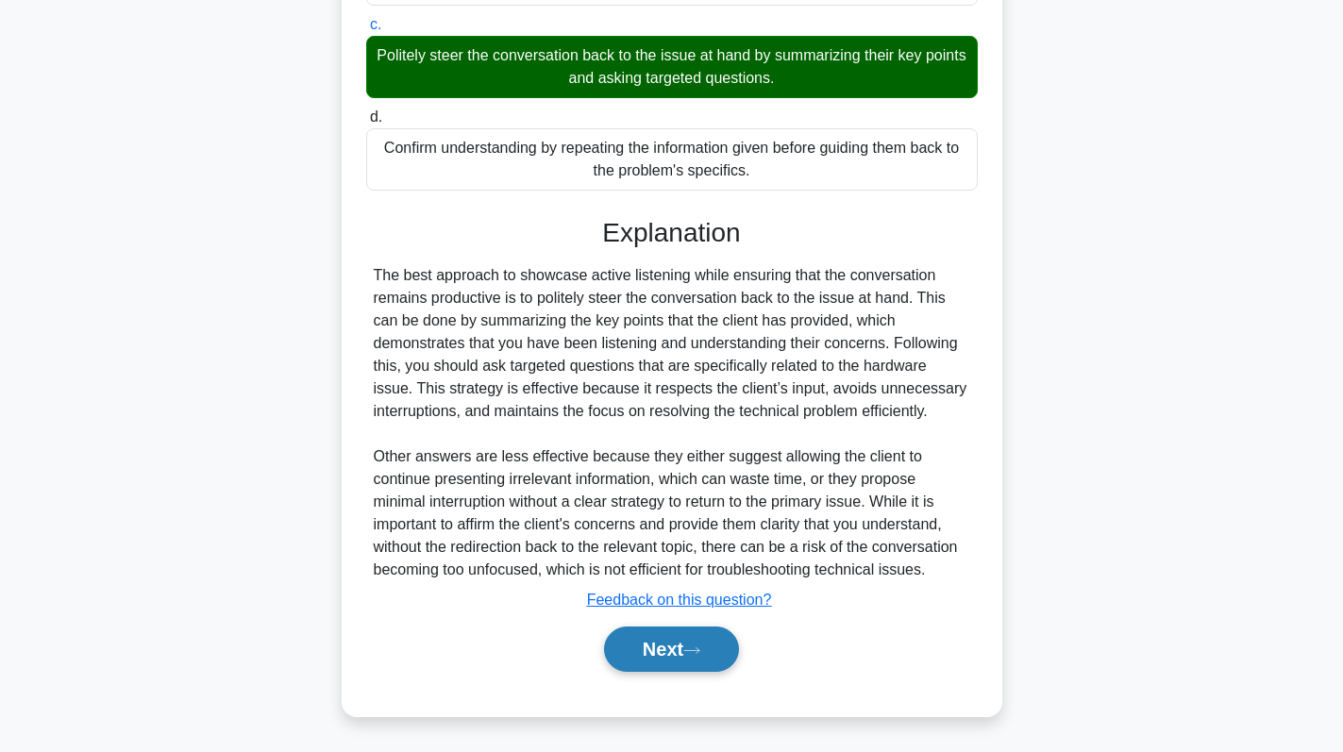
click at [662, 641] on button "Next" at bounding box center [671, 649] width 135 height 45
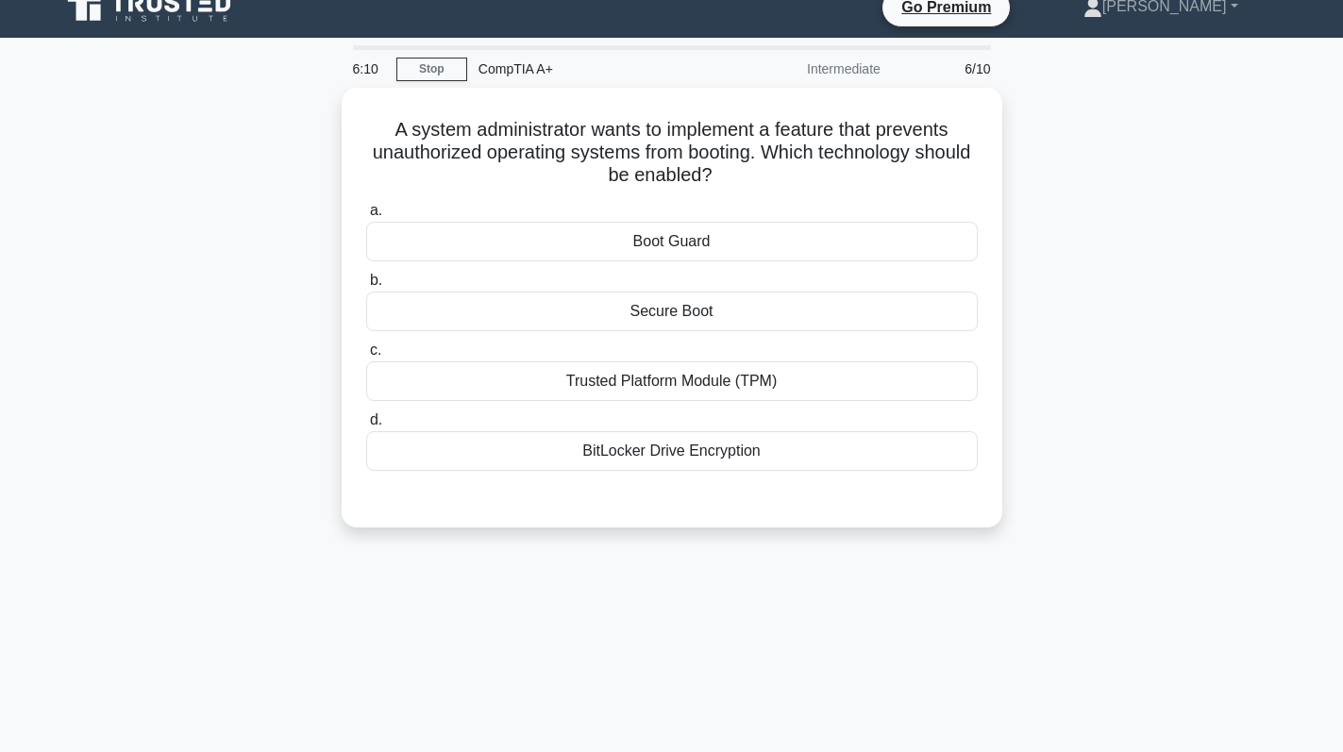
scroll to position [0, 0]
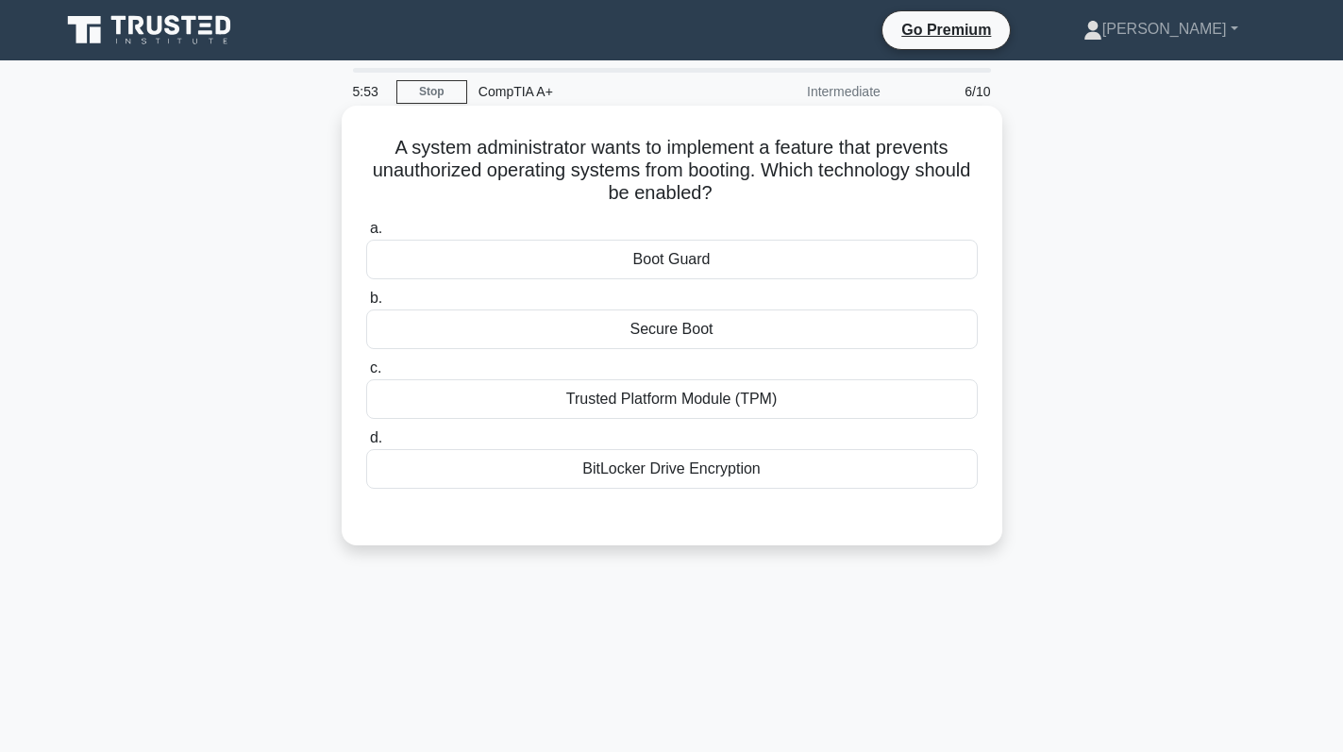
click at [772, 332] on div "Secure Boot" at bounding box center [671, 330] width 611 height 40
click at [366, 305] on input "b. Secure Boot" at bounding box center [366, 299] width 0 height 12
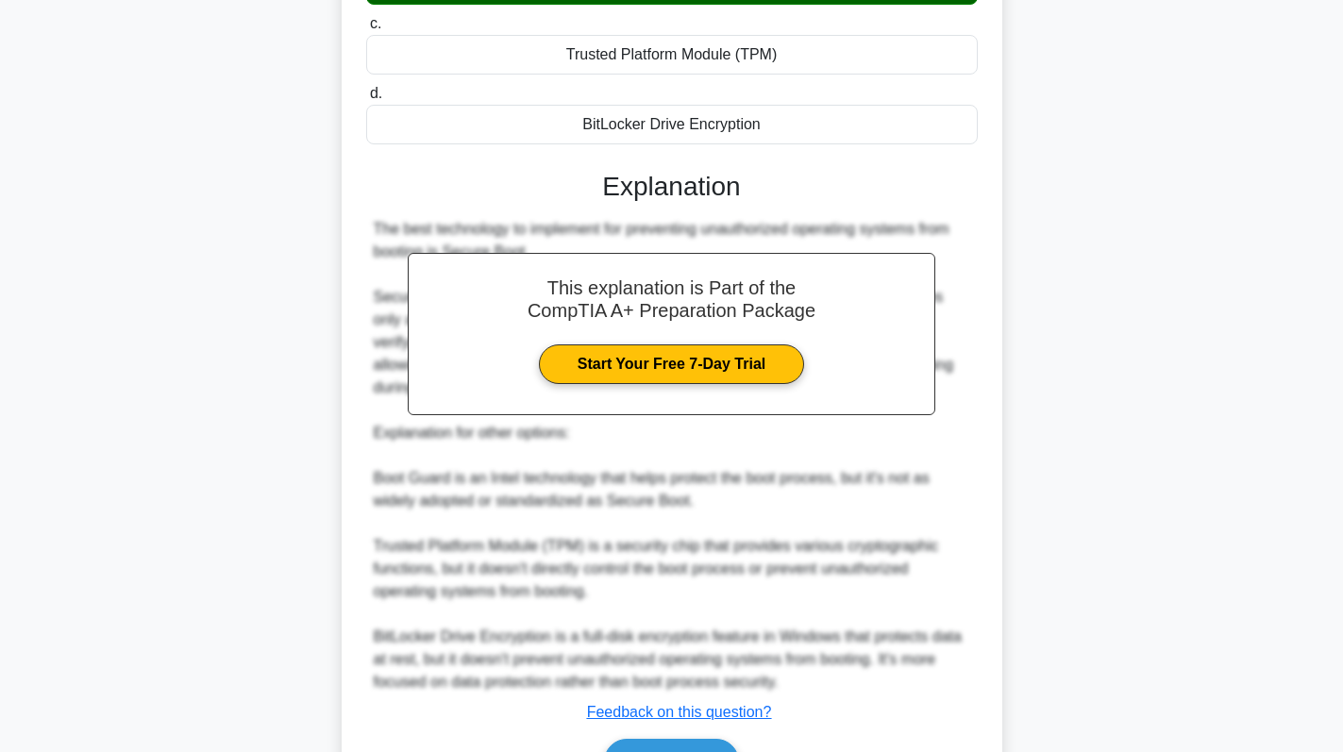
scroll to position [377, 0]
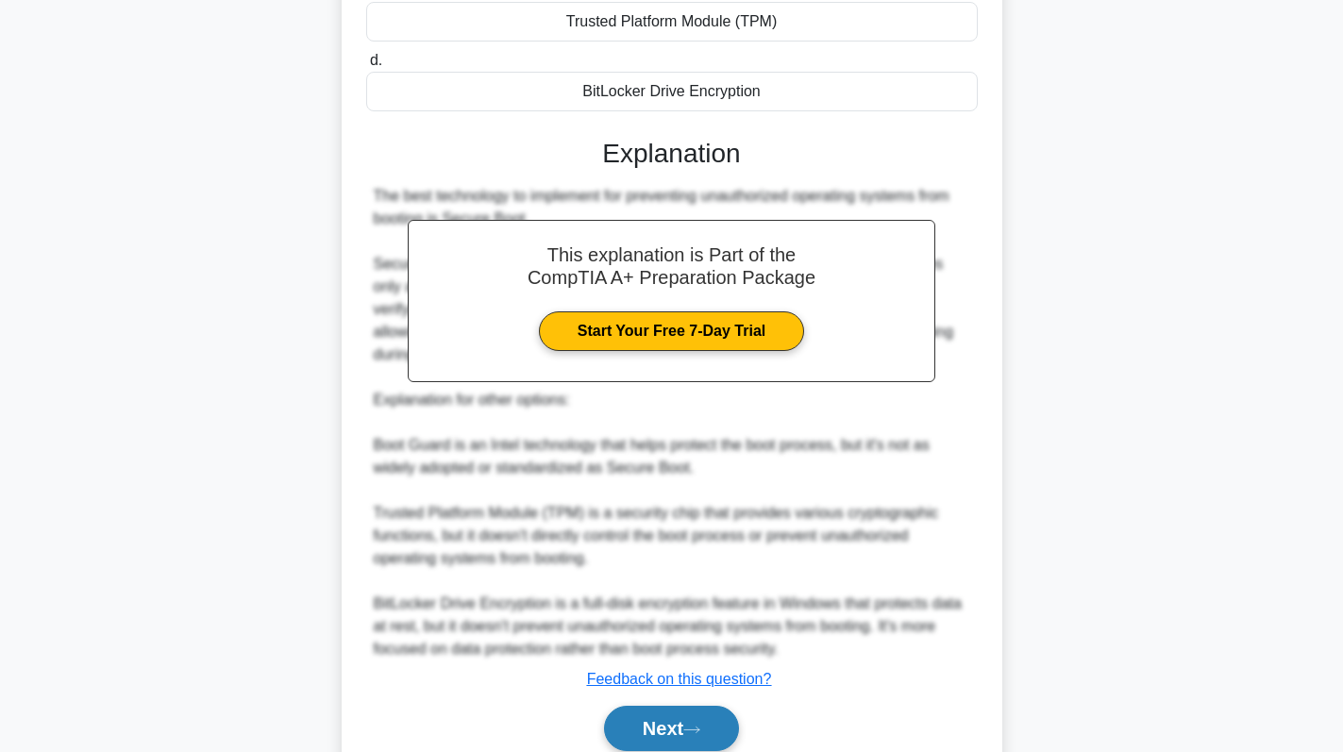
click at [674, 731] on button "Next" at bounding box center [671, 728] width 135 height 45
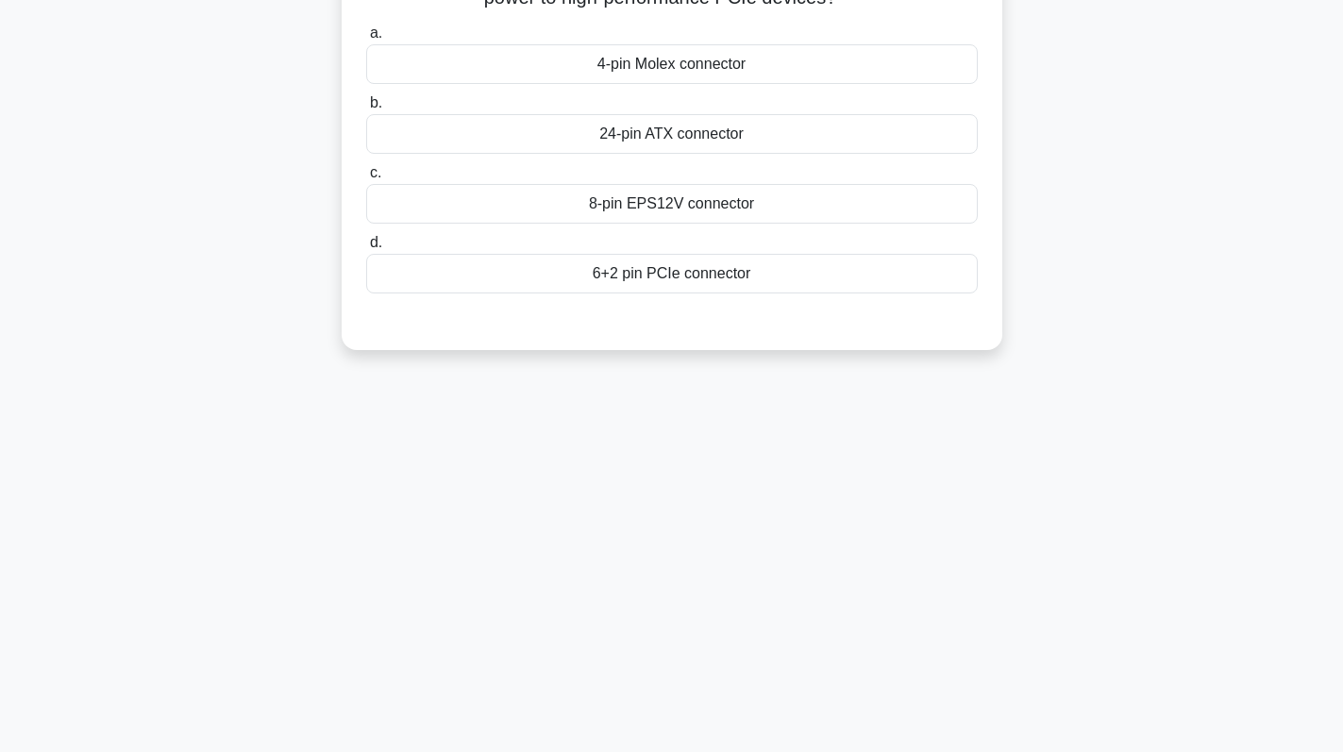
scroll to position [0, 0]
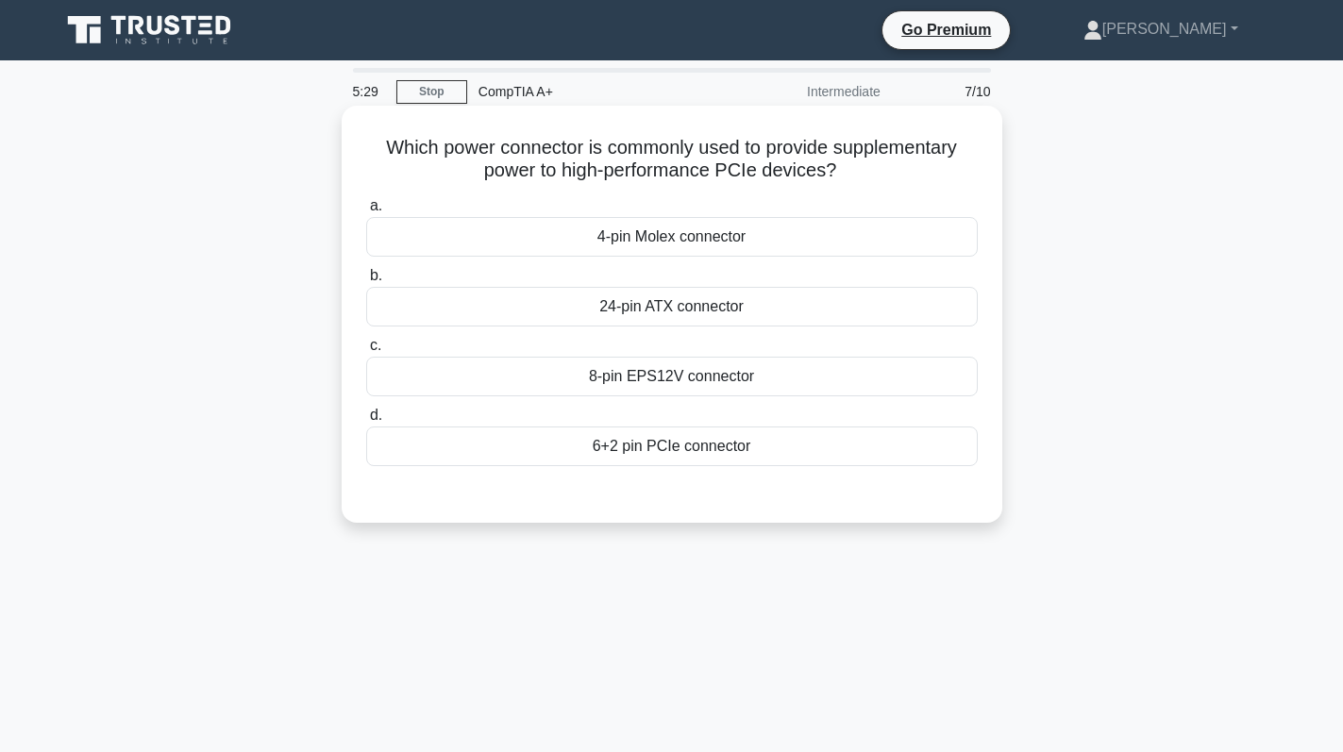
click at [780, 386] on div "8-pin EPS12V connector" at bounding box center [671, 377] width 611 height 40
click at [366, 352] on input "c. 8-pin EPS12V connector" at bounding box center [366, 346] width 0 height 12
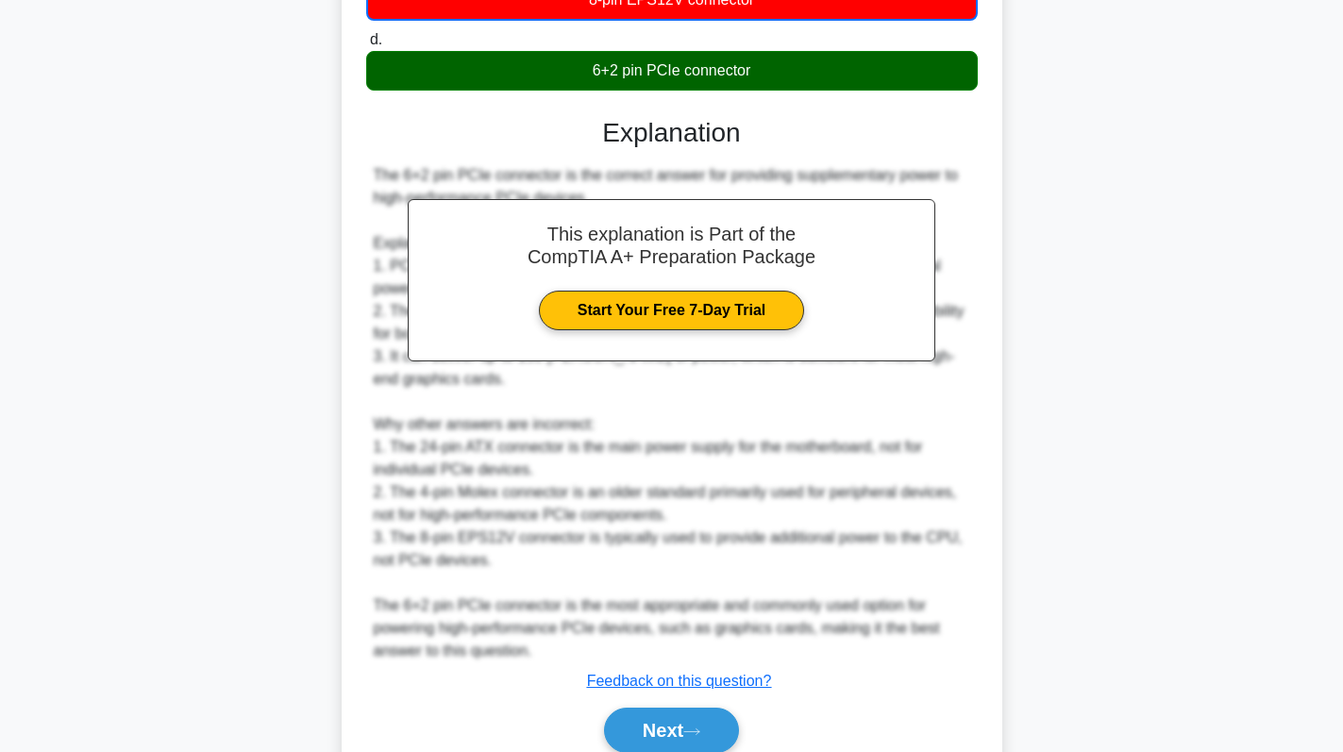
scroll to position [460, 0]
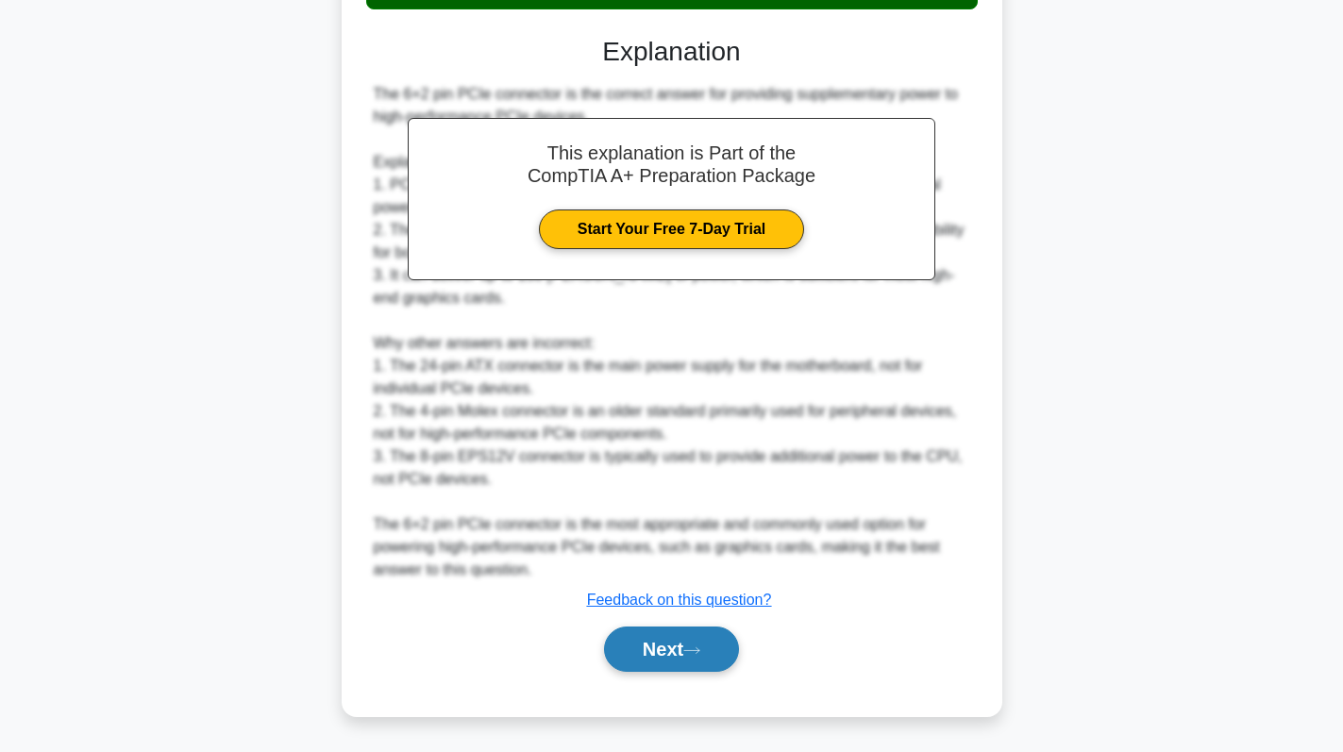
click at [697, 645] on button "Next" at bounding box center [671, 649] width 135 height 45
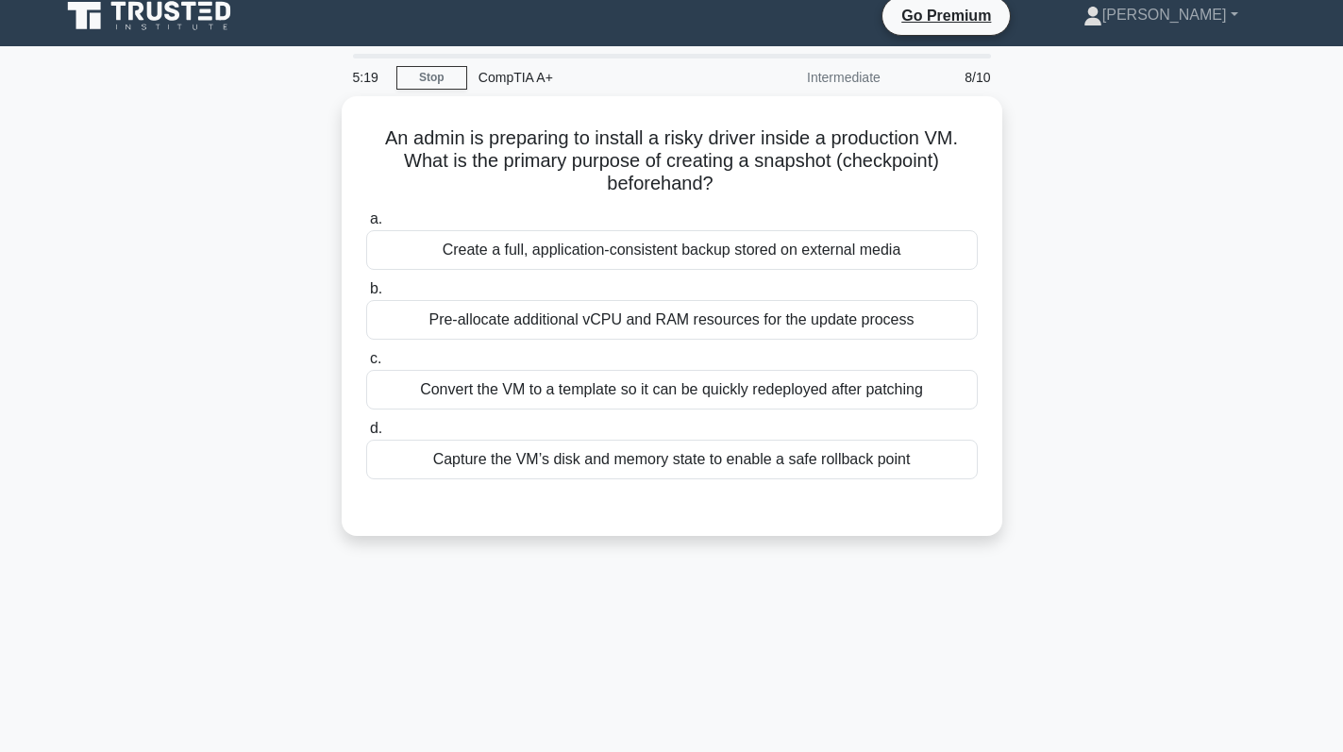
scroll to position [0, 0]
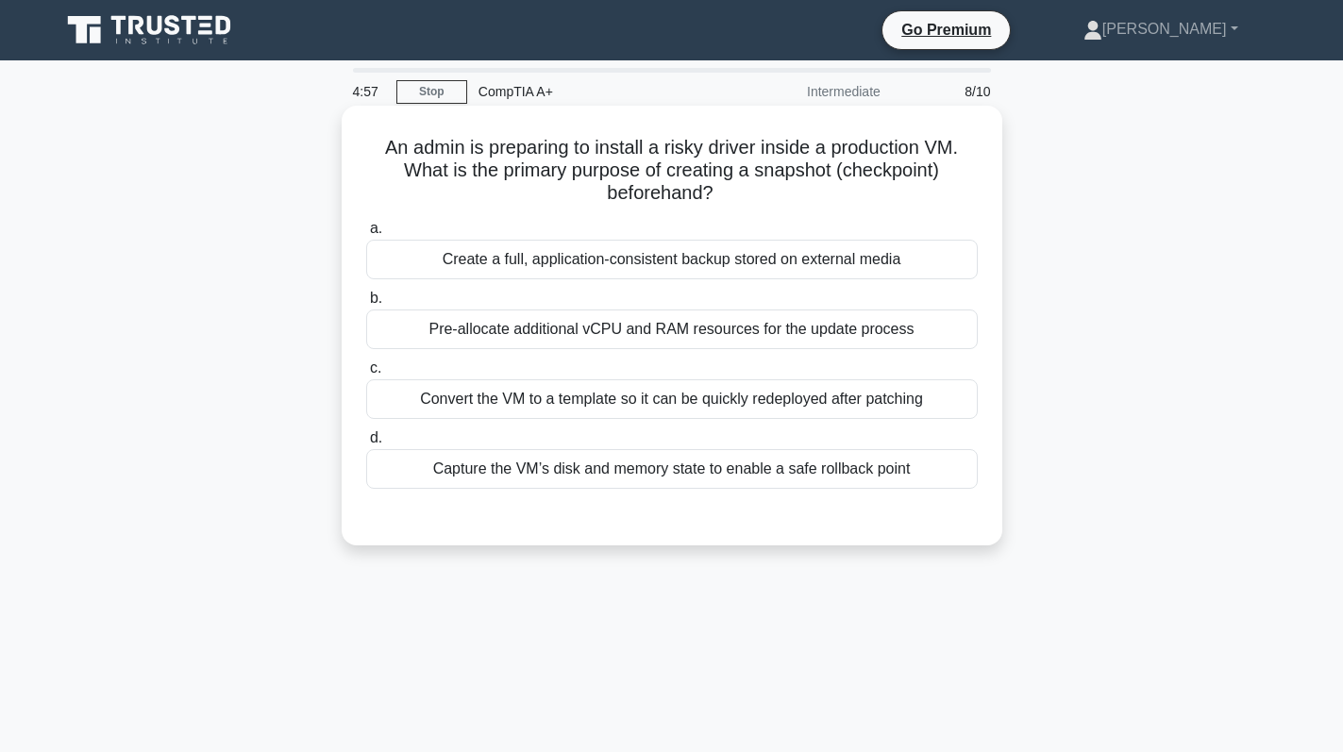
click at [654, 470] on div "Capture the VM’s disk and memory state to enable a safe rollback point" at bounding box center [671, 469] width 611 height 40
click at [366, 444] on input "d. Capture the VM’s disk and memory state to enable a safe rollback point" at bounding box center [366, 438] width 0 height 12
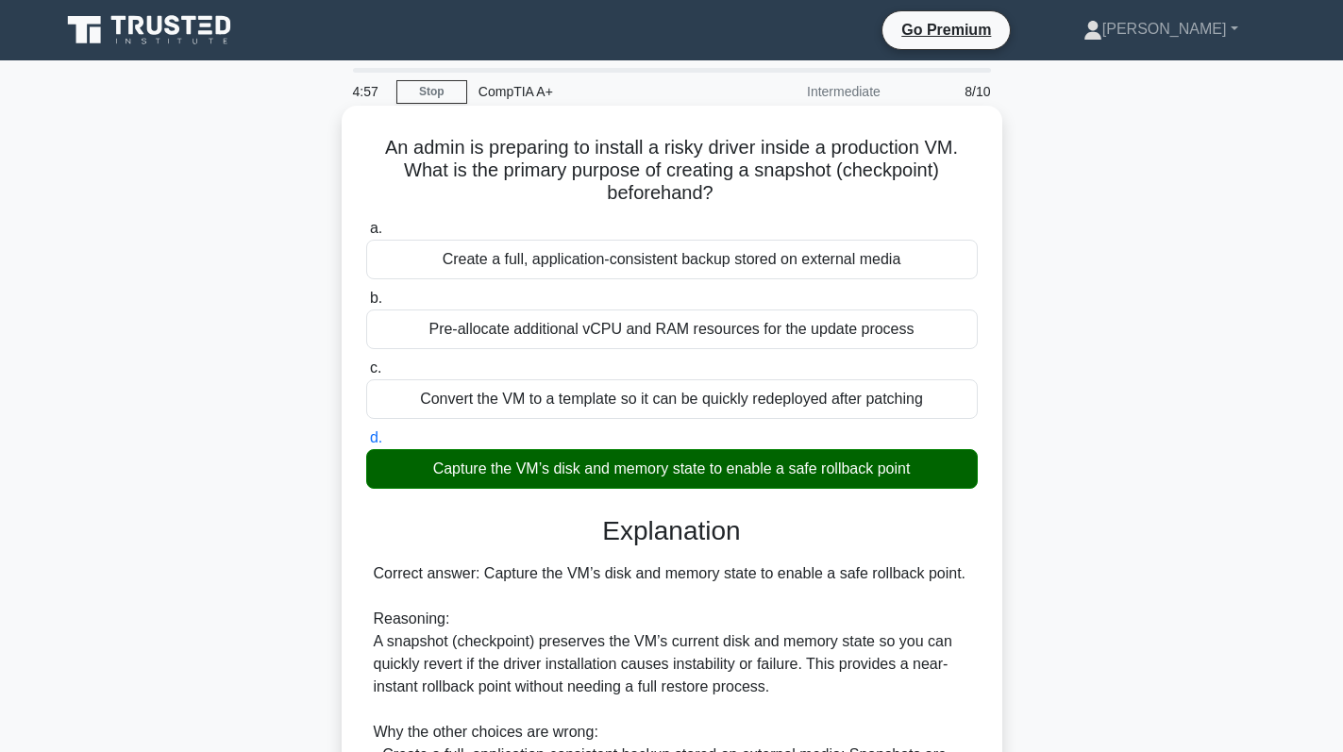
scroll to position [344, 0]
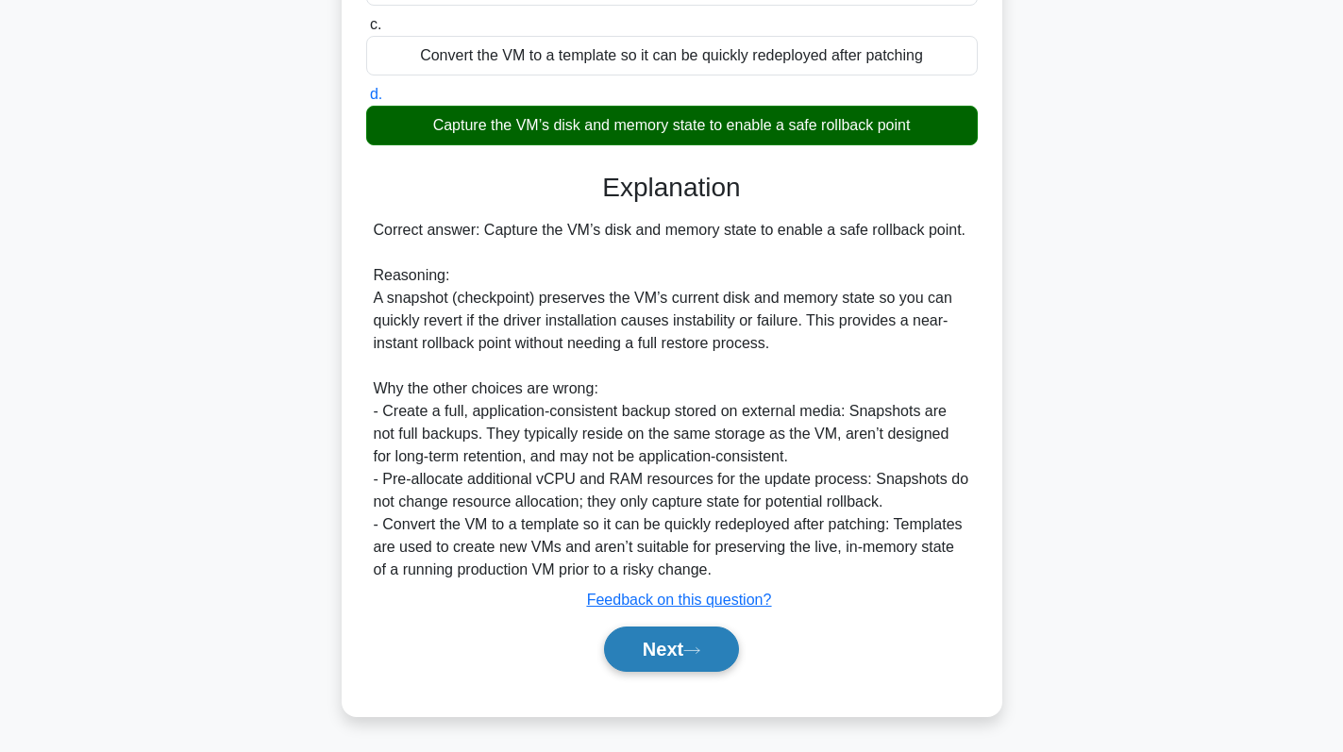
click at [634, 654] on button "Next" at bounding box center [671, 649] width 135 height 45
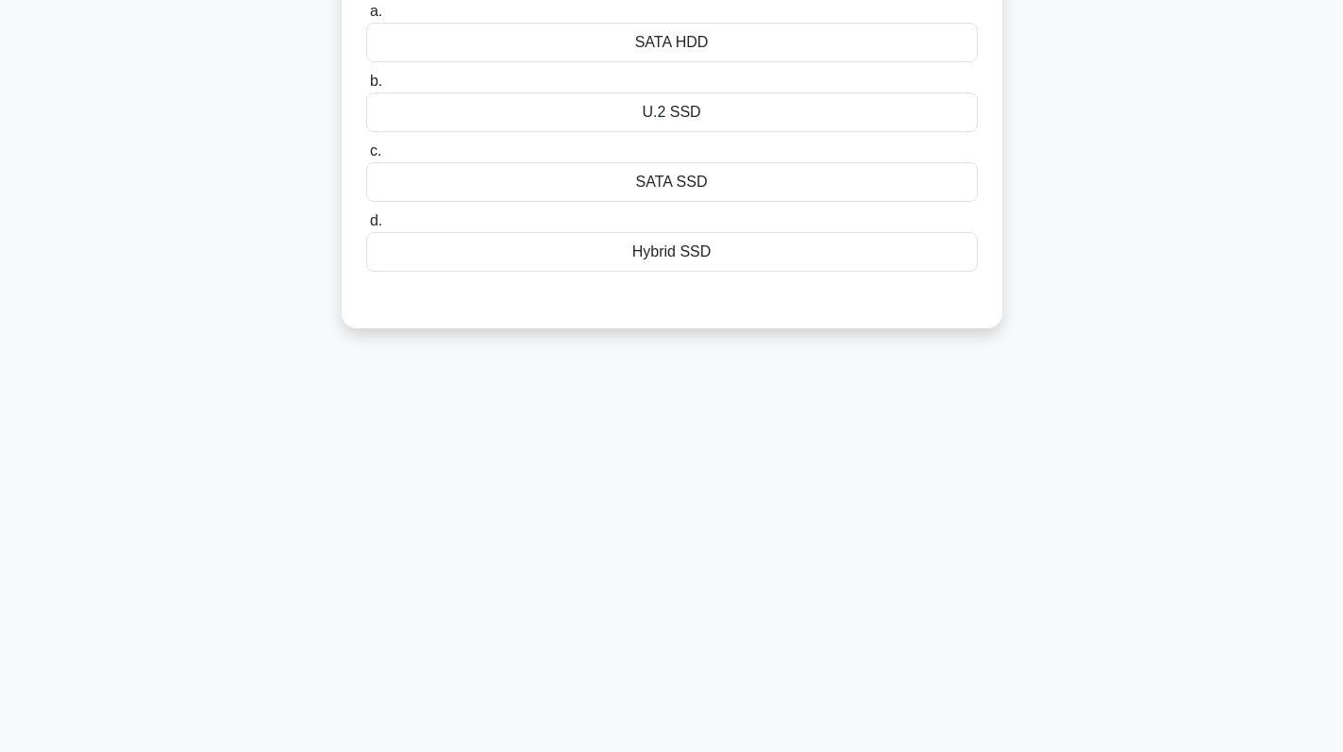
scroll to position [0, 0]
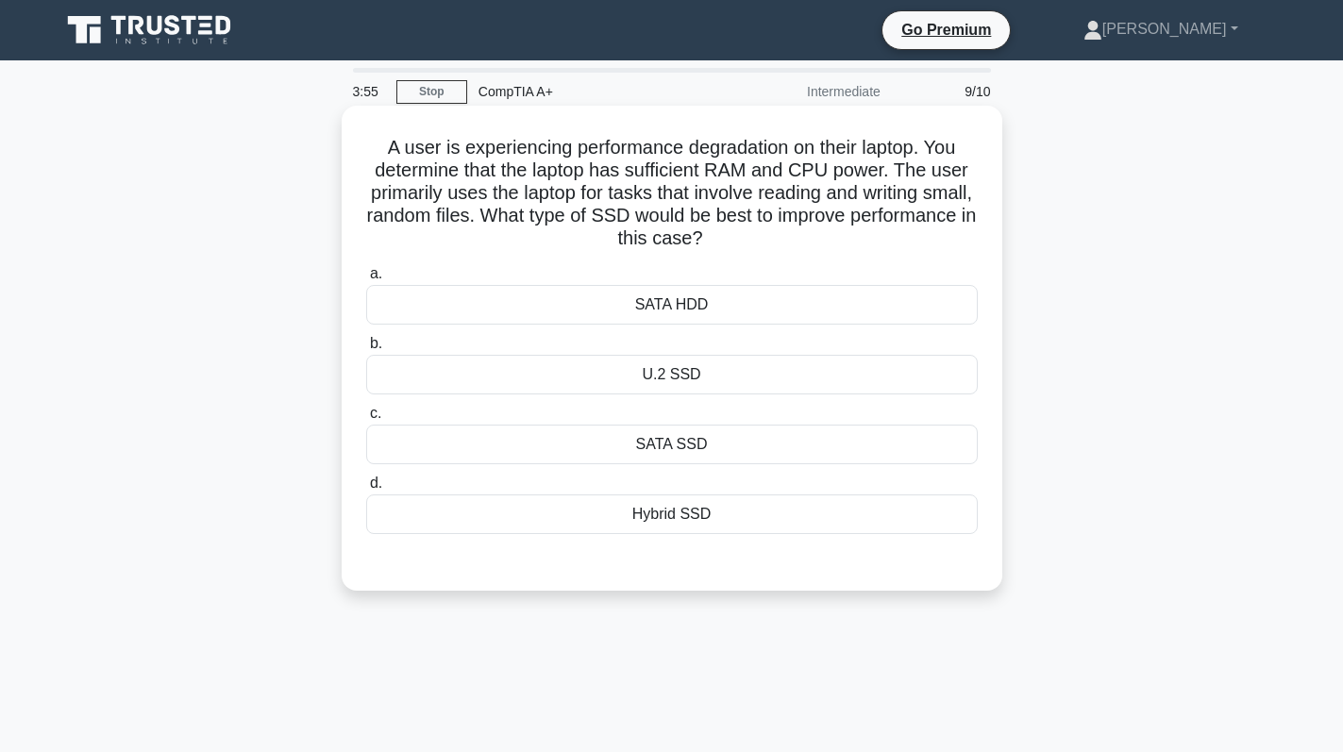
click at [728, 432] on div "SATA SSD" at bounding box center [671, 445] width 611 height 40
click at [366, 420] on input "c. SATA SSD" at bounding box center [366, 414] width 0 height 12
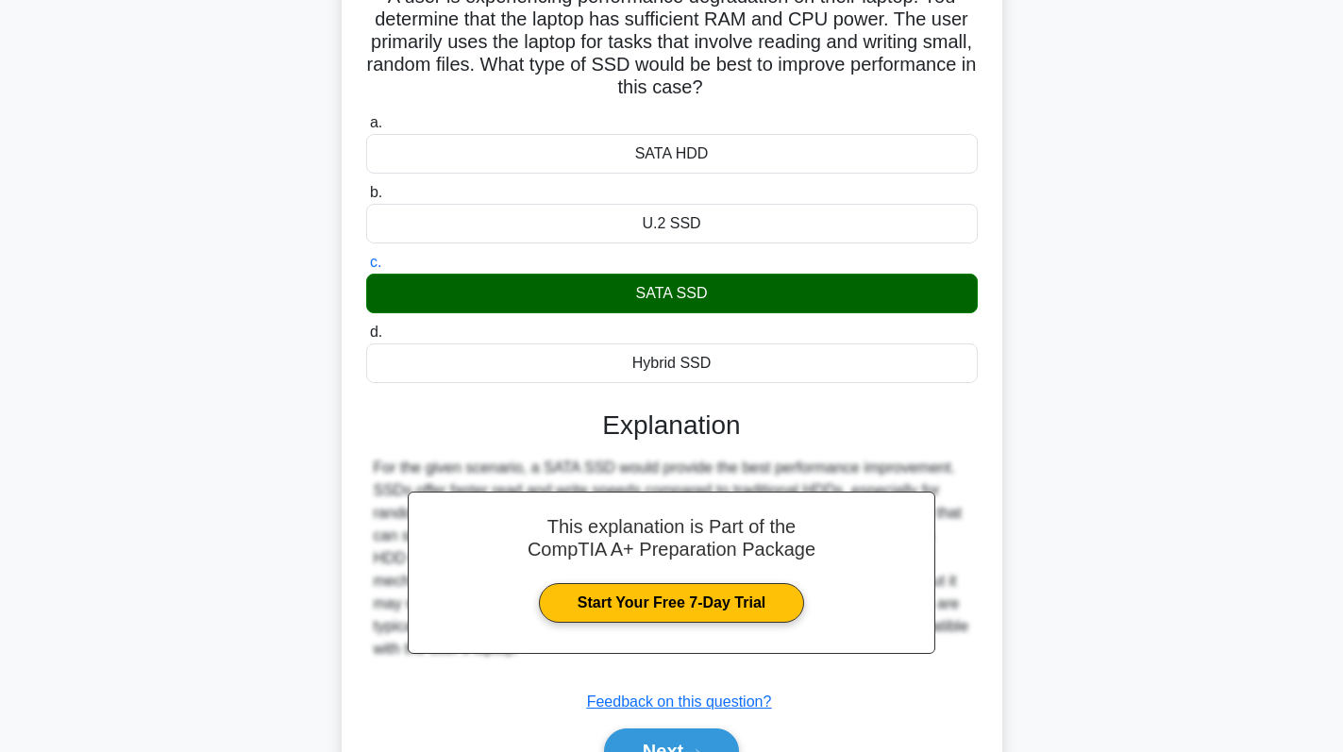
scroll to position [267, 0]
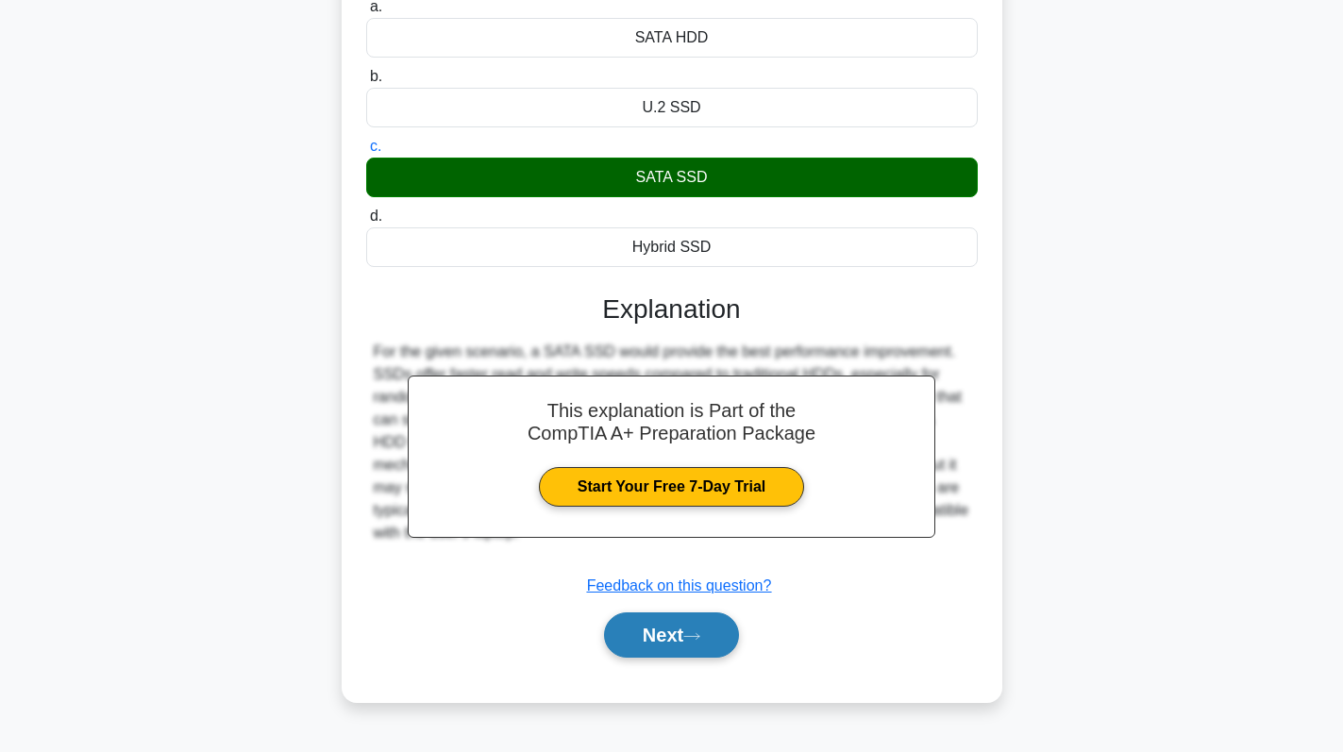
click at [633, 640] on button "Next" at bounding box center [671, 634] width 135 height 45
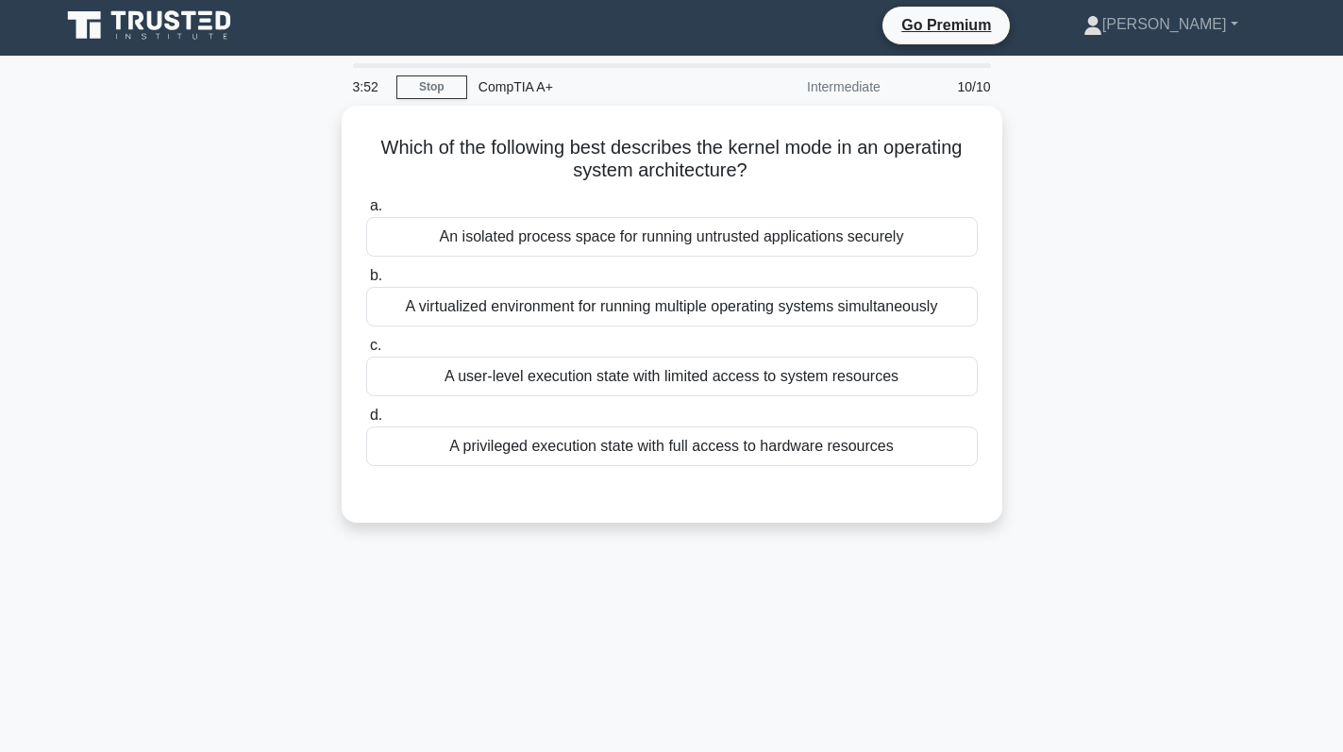
scroll to position [0, 0]
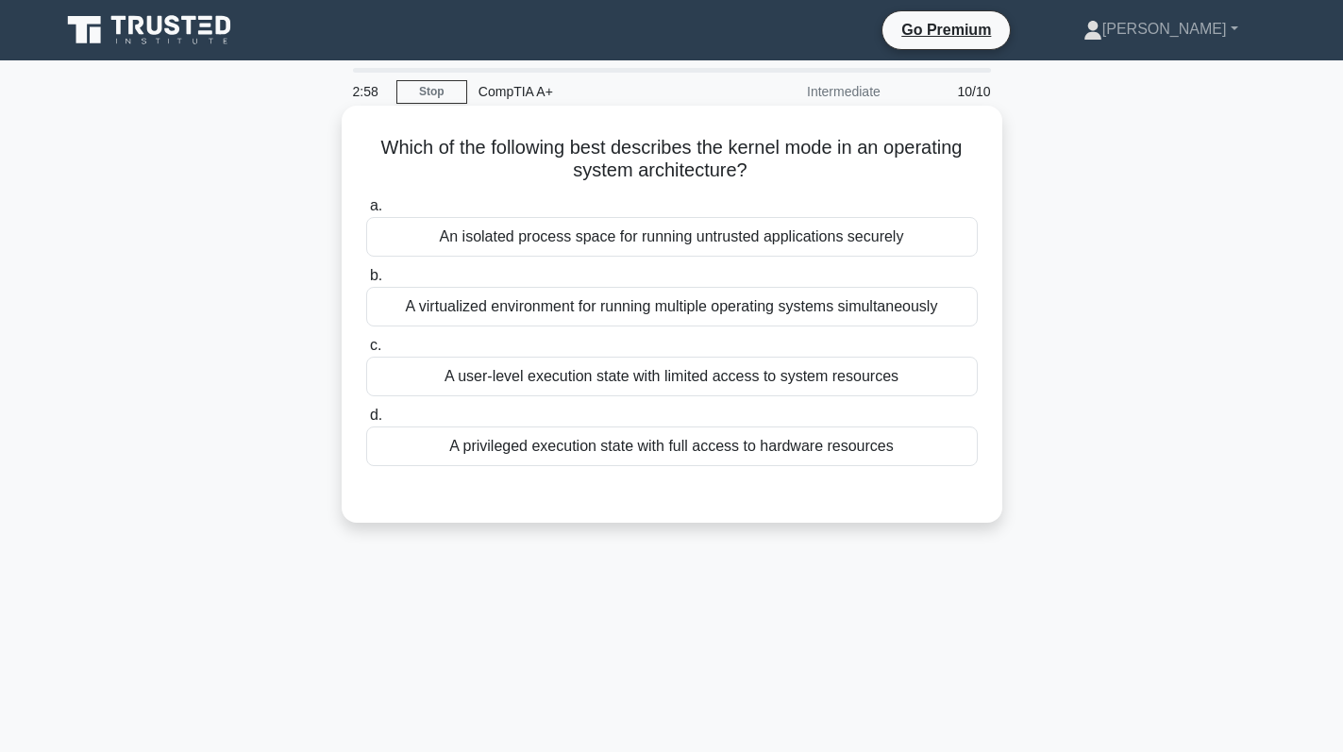
click at [756, 240] on div "An isolated process space for running untrusted applications securely" at bounding box center [671, 237] width 611 height 40
click at [366, 212] on input "a. An isolated process space for running untrusted applications securely" at bounding box center [366, 206] width 0 height 12
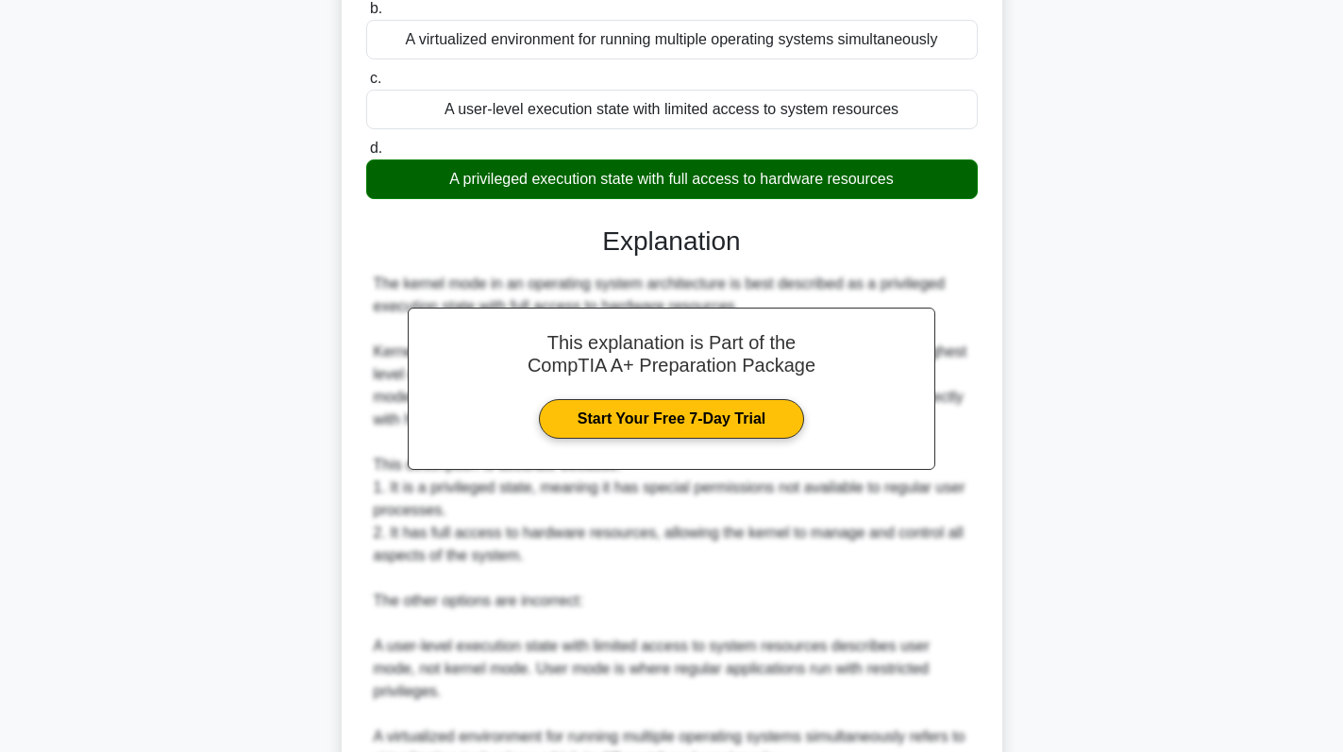
scroll to position [527, 0]
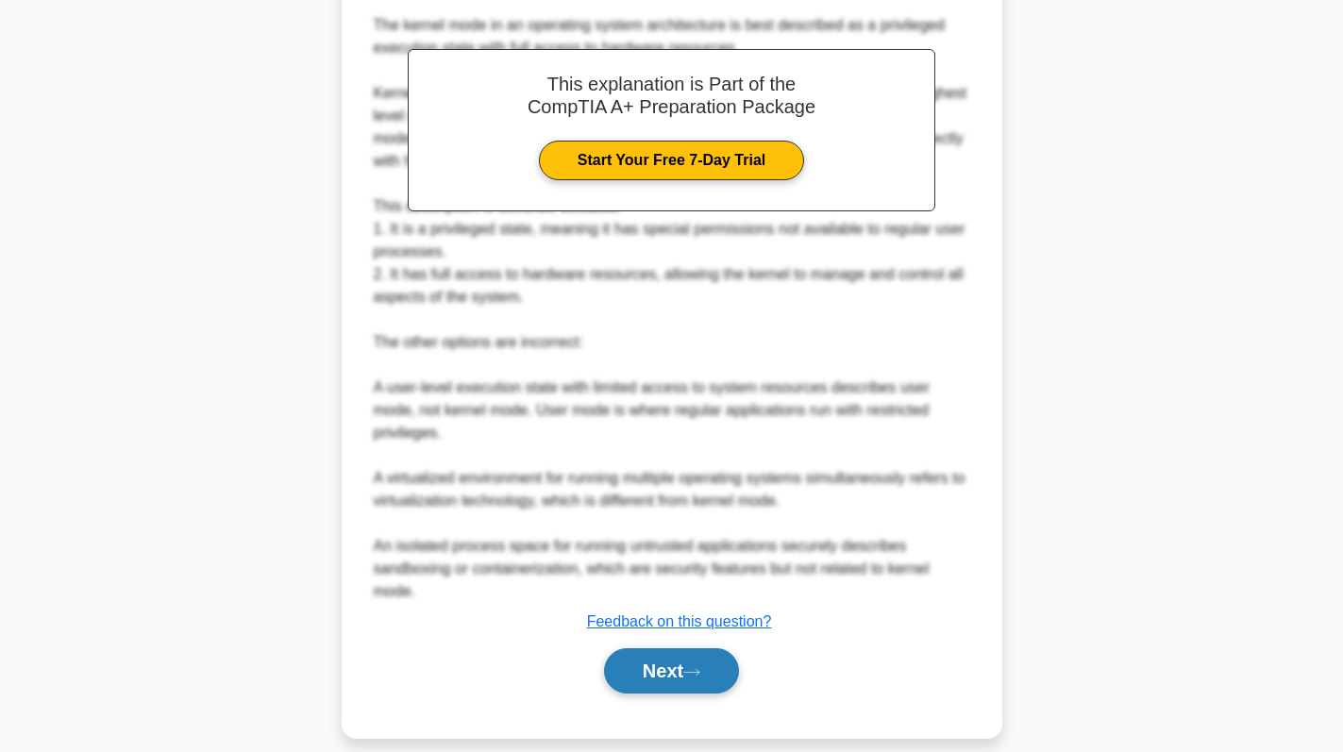
click at [697, 667] on icon at bounding box center [691, 672] width 17 height 10
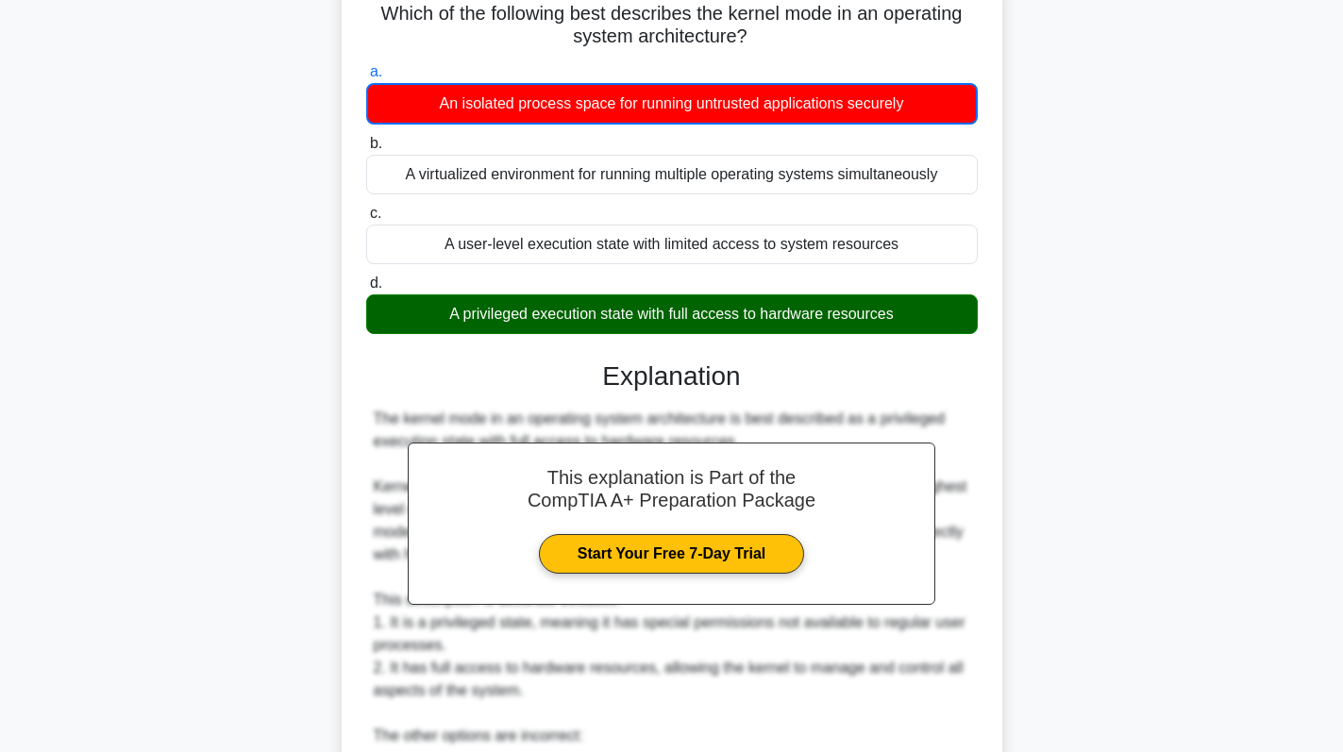
scroll to position [0, 0]
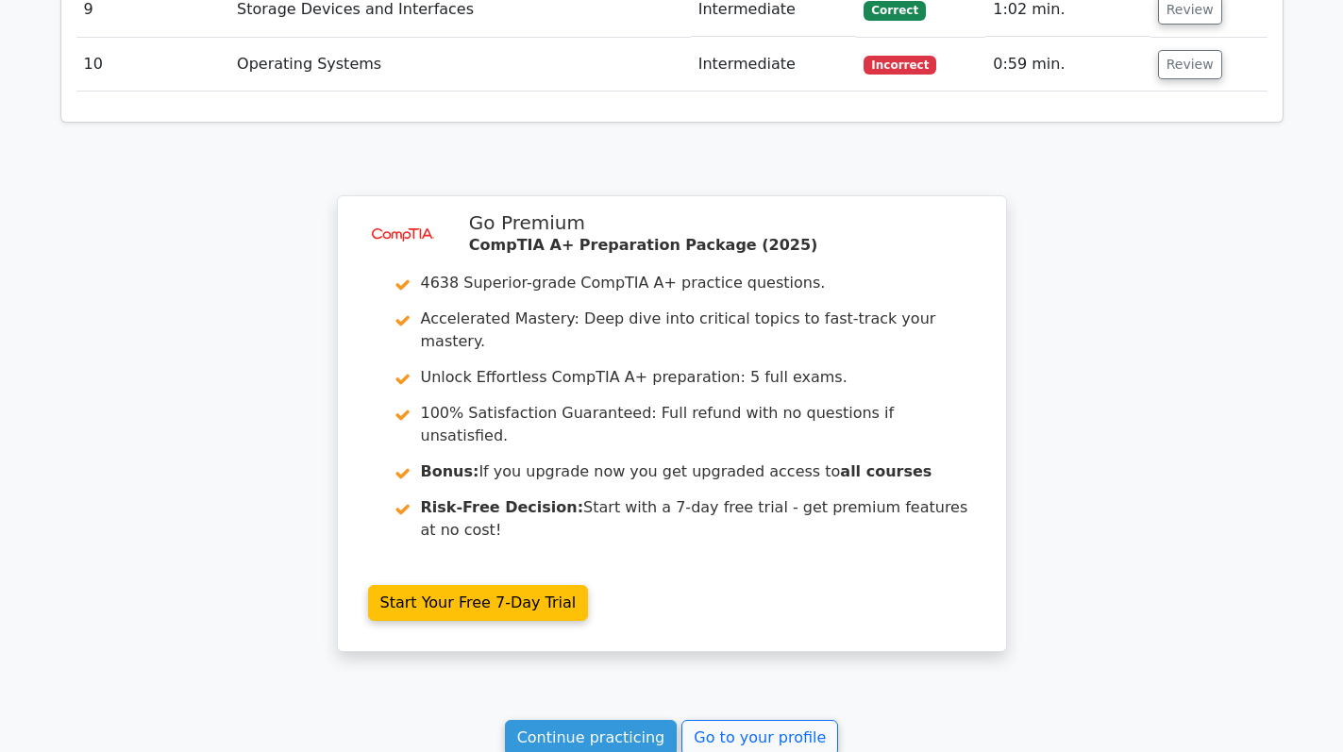
scroll to position [3312, 0]
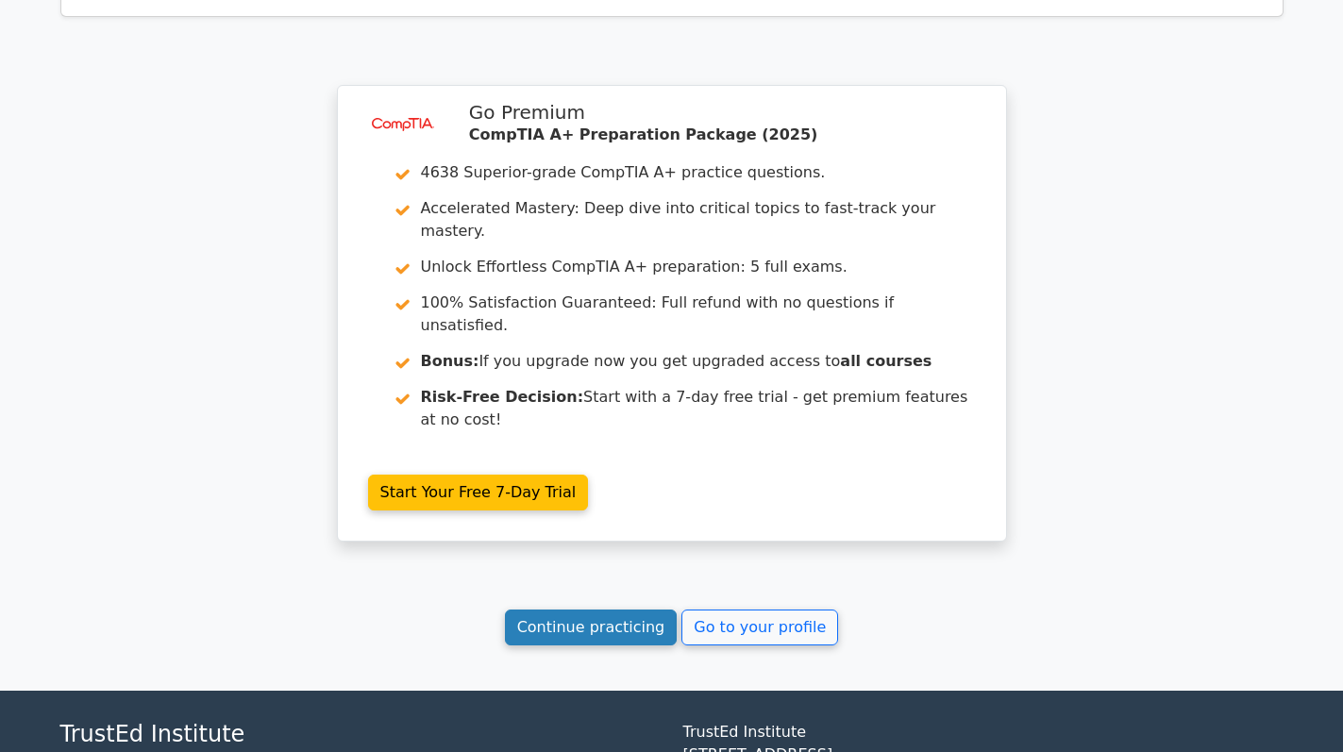
click at [593, 610] on link "Continue practicing" at bounding box center [591, 628] width 173 height 36
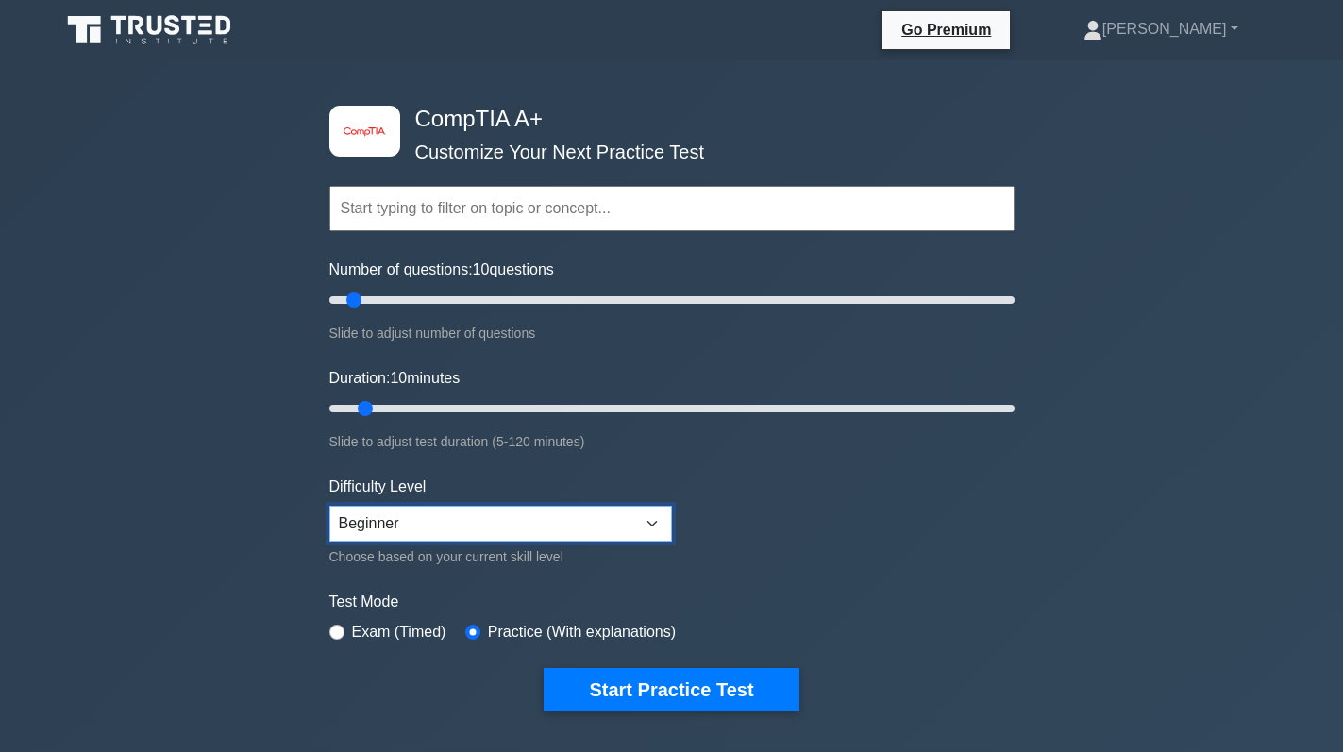
click at [625, 518] on select "Beginner Intermediate Expert" at bounding box center [500, 524] width 343 height 36
select select "expert"
click at [329, 506] on select "Beginner Intermediate Expert" at bounding box center [500, 524] width 343 height 36
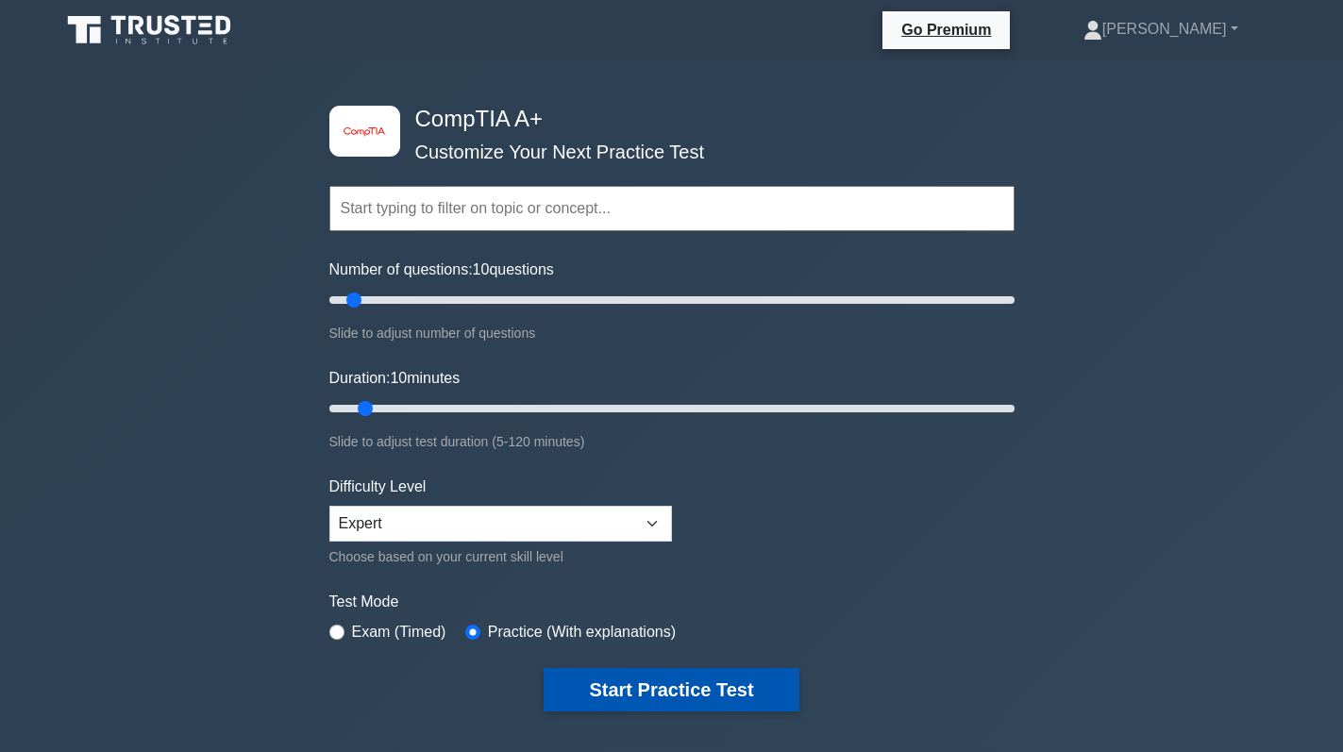
click at [659, 690] on button "Start Practice Test" at bounding box center [671, 689] width 255 height 43
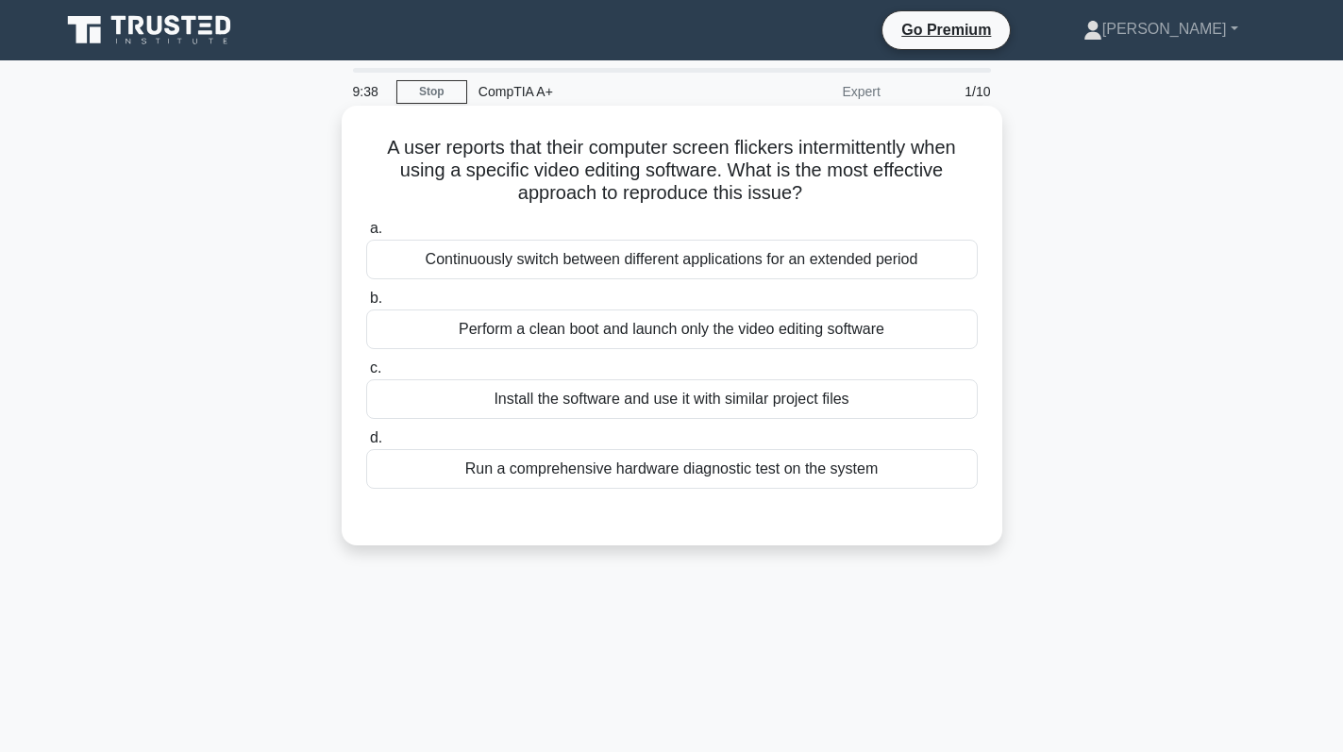
click at [816, 475] on div "Run a comprehensive hardware diagnostic test on the system" at bounding box center [671, 469] width 611 height 40
click at [366, 444] on input "d. Run a comprehensive hardware diagnostic test on the system" at bounding box center [366, 438] width 0 height 12
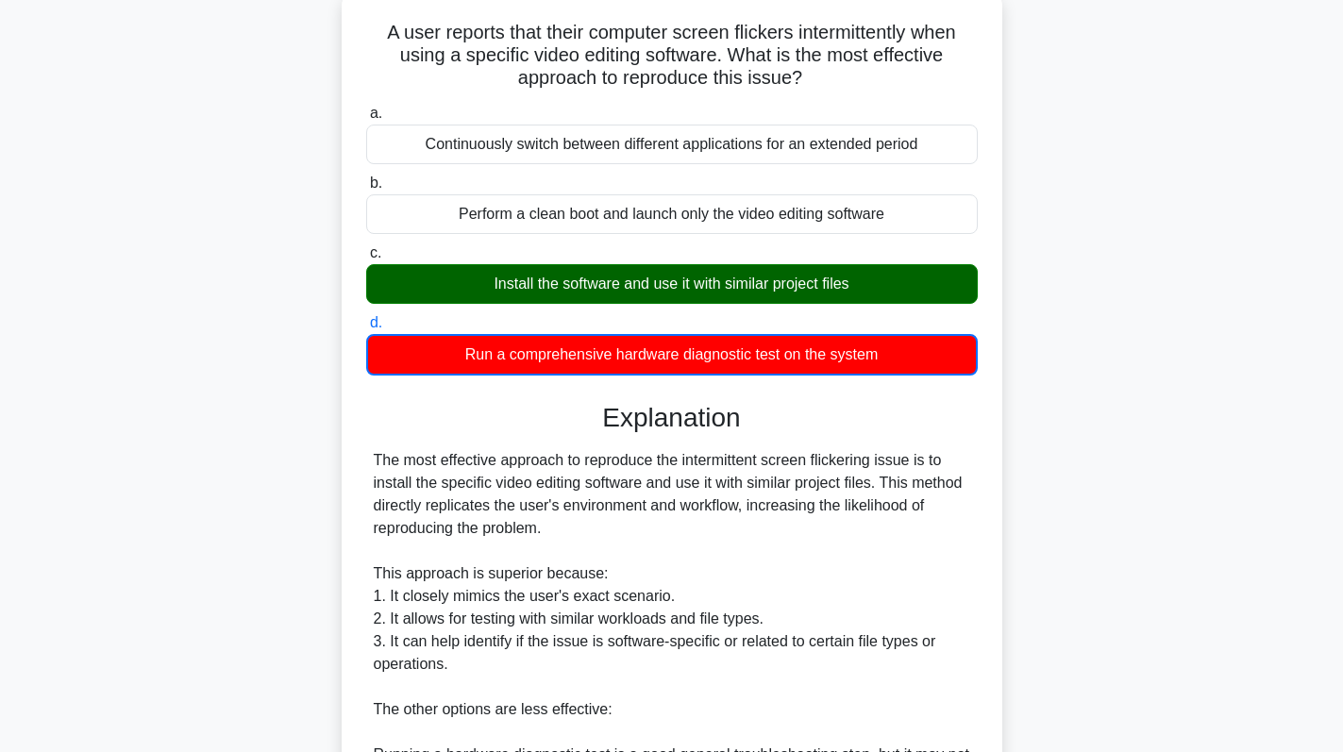
scroll to position [527, 0]
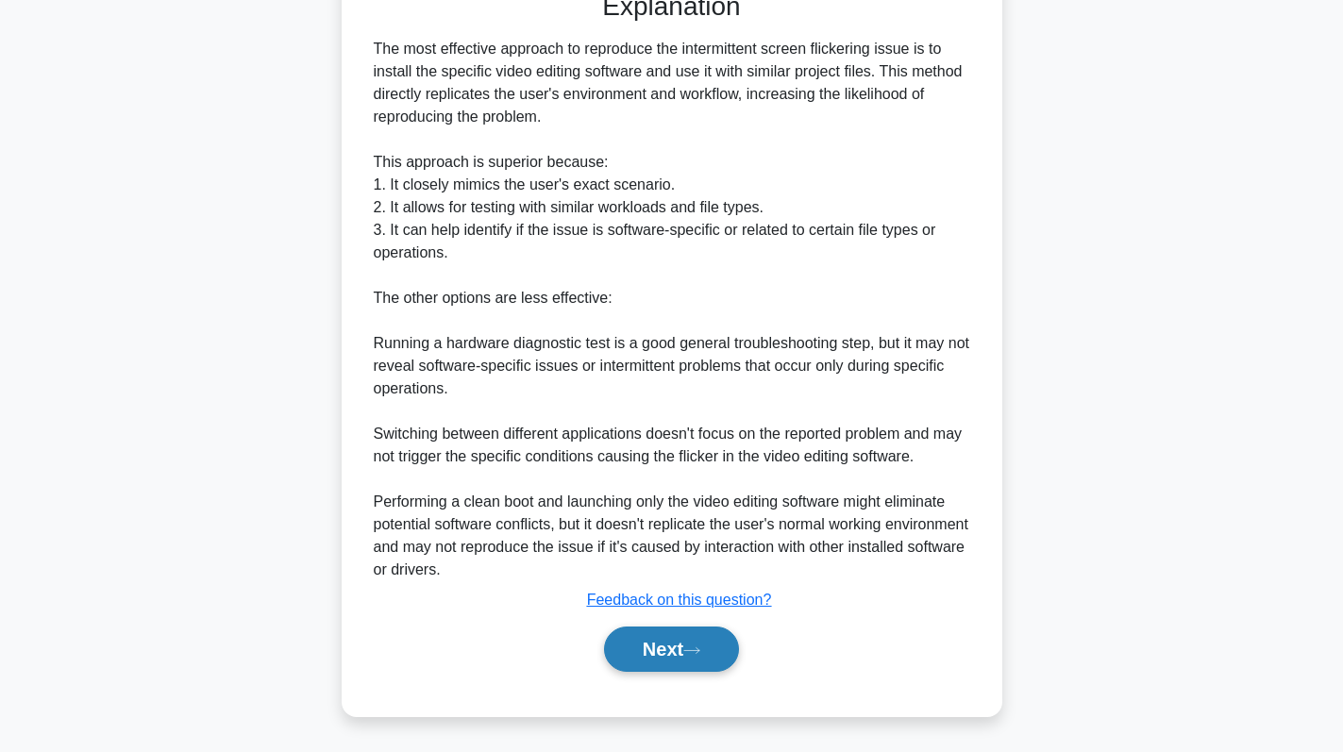
click at [671, 645] on button "Next" at bounding box center [671, 649] width 135 height 45
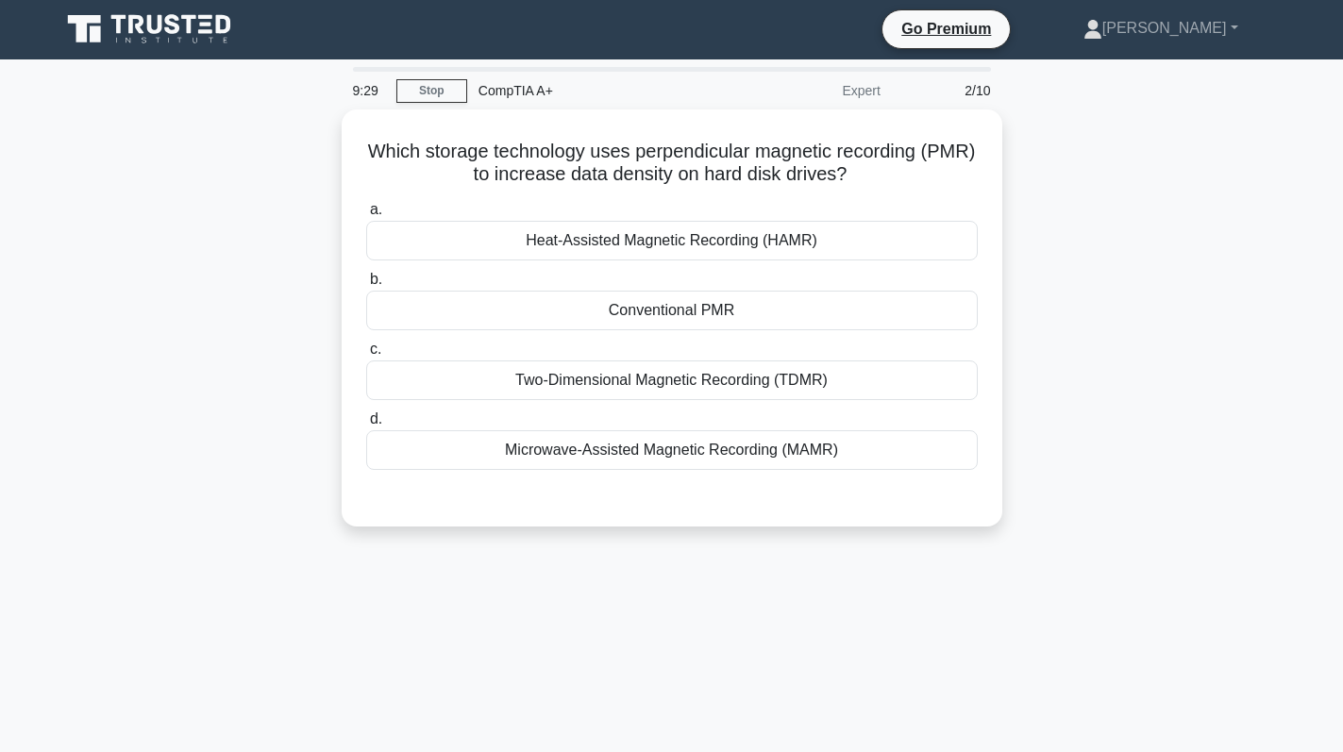
scroll to position [0, 0]
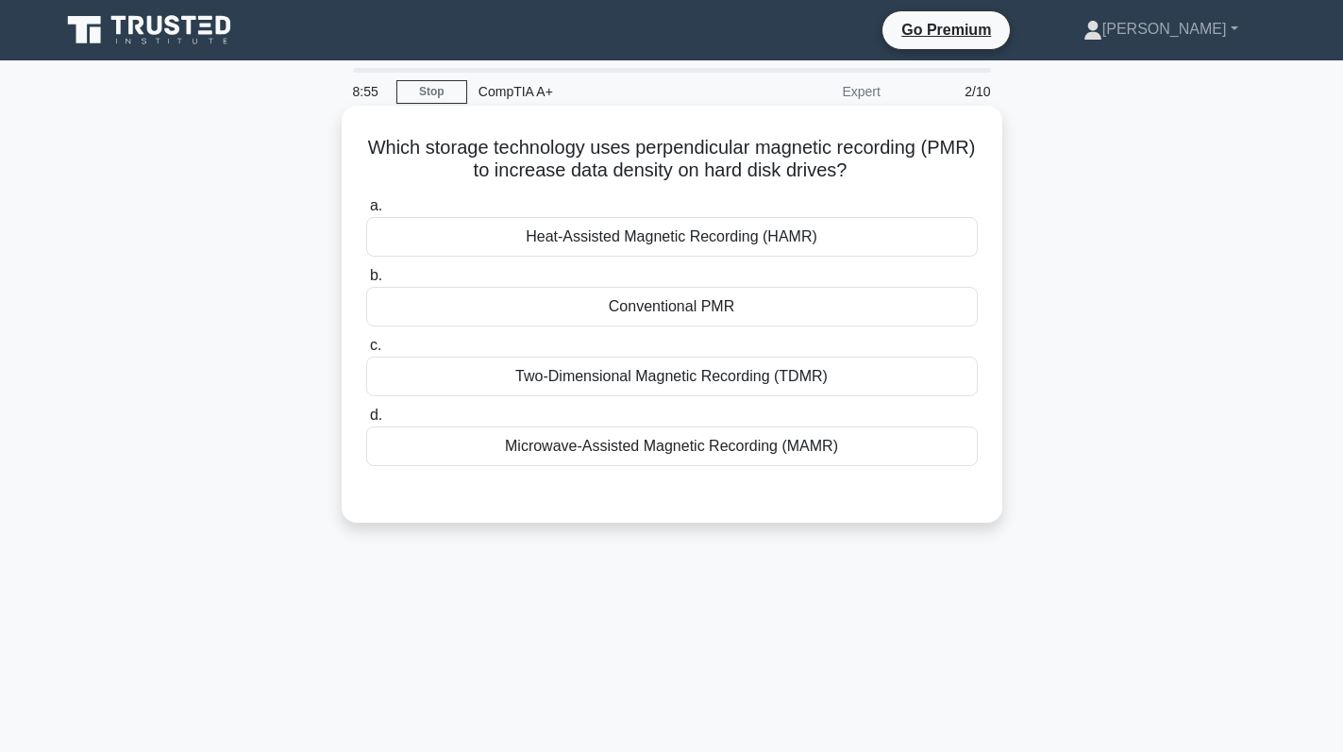
click at [852, 371] on div "Two-Dimensional Magnetic Recording (TDMR)" at bounding box center [671, 377] width 611 height 40
click at [366, 352] on input "c. Two-Dimensional Magnetic Recording (TDMR)" at bounding box center [366, 346] width 0 height 12
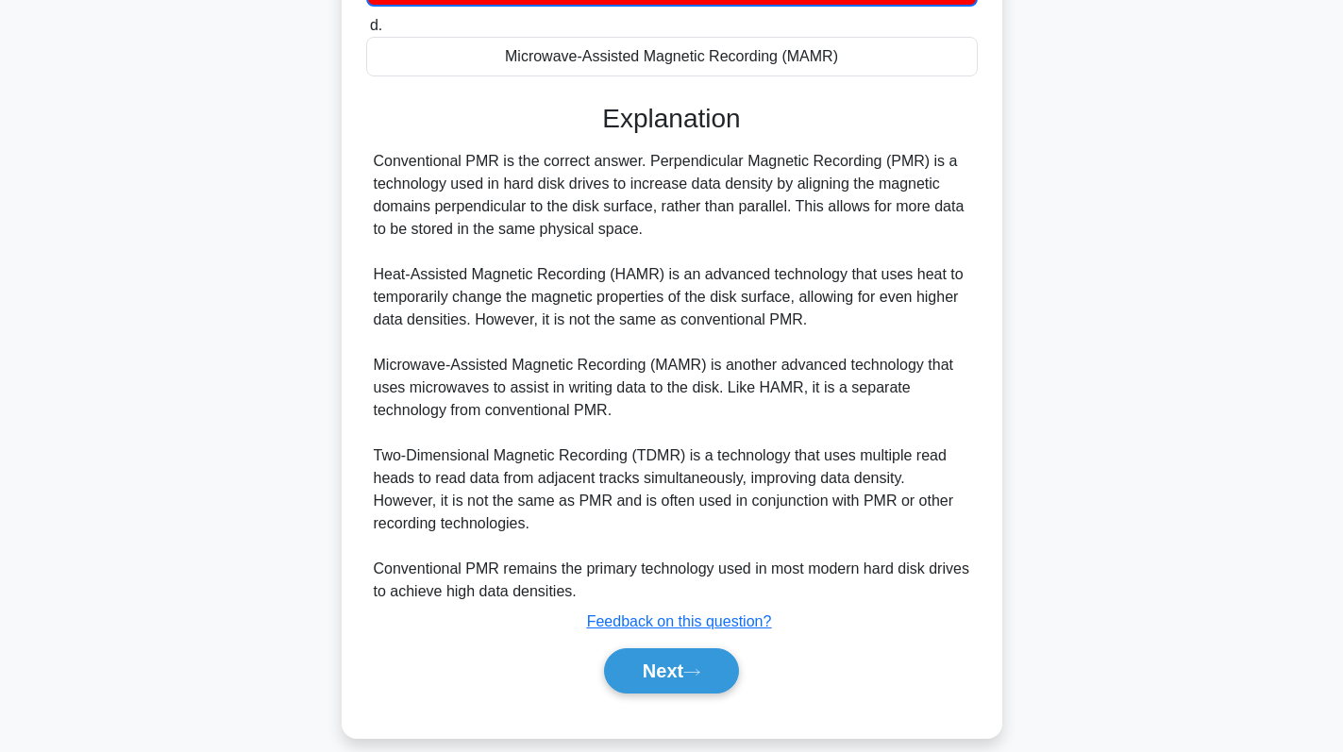
scroll to position [414, 0]
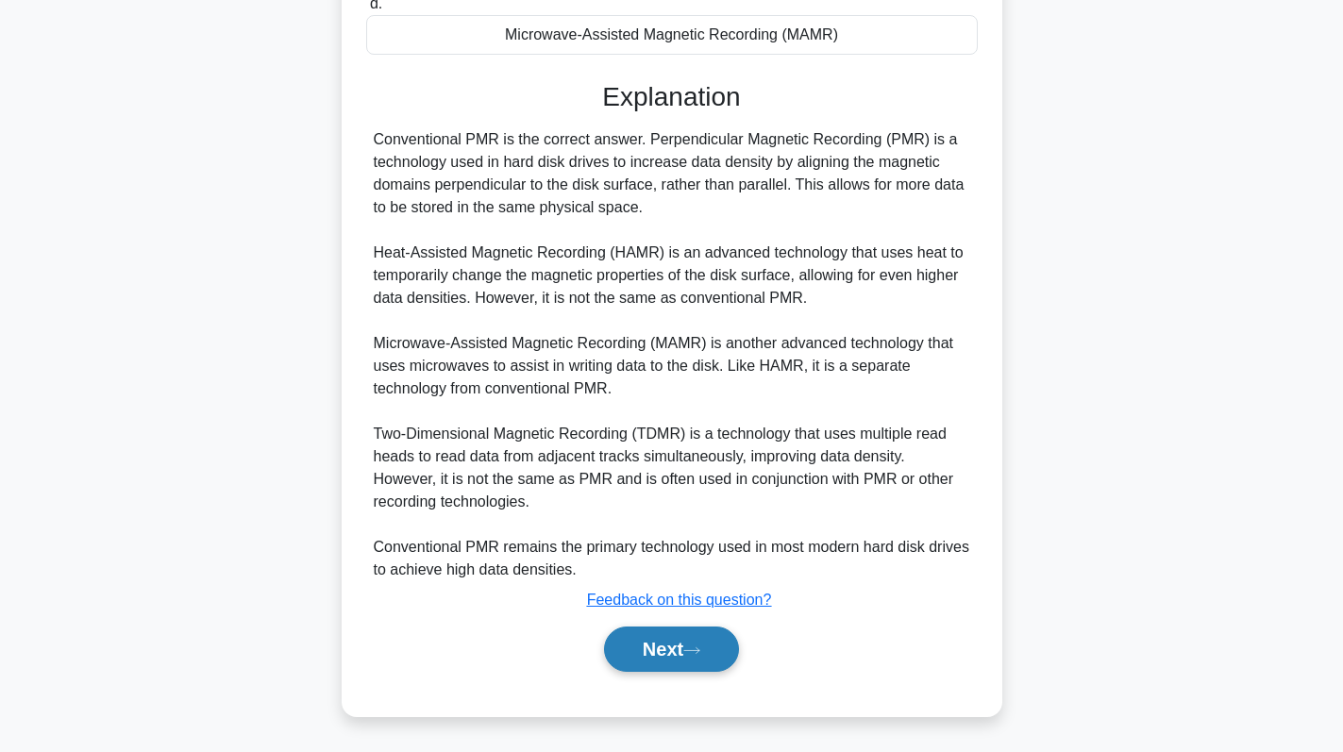
click at [691, 633] on button "Next" at bounding box center [671, 649] width 135 height 45
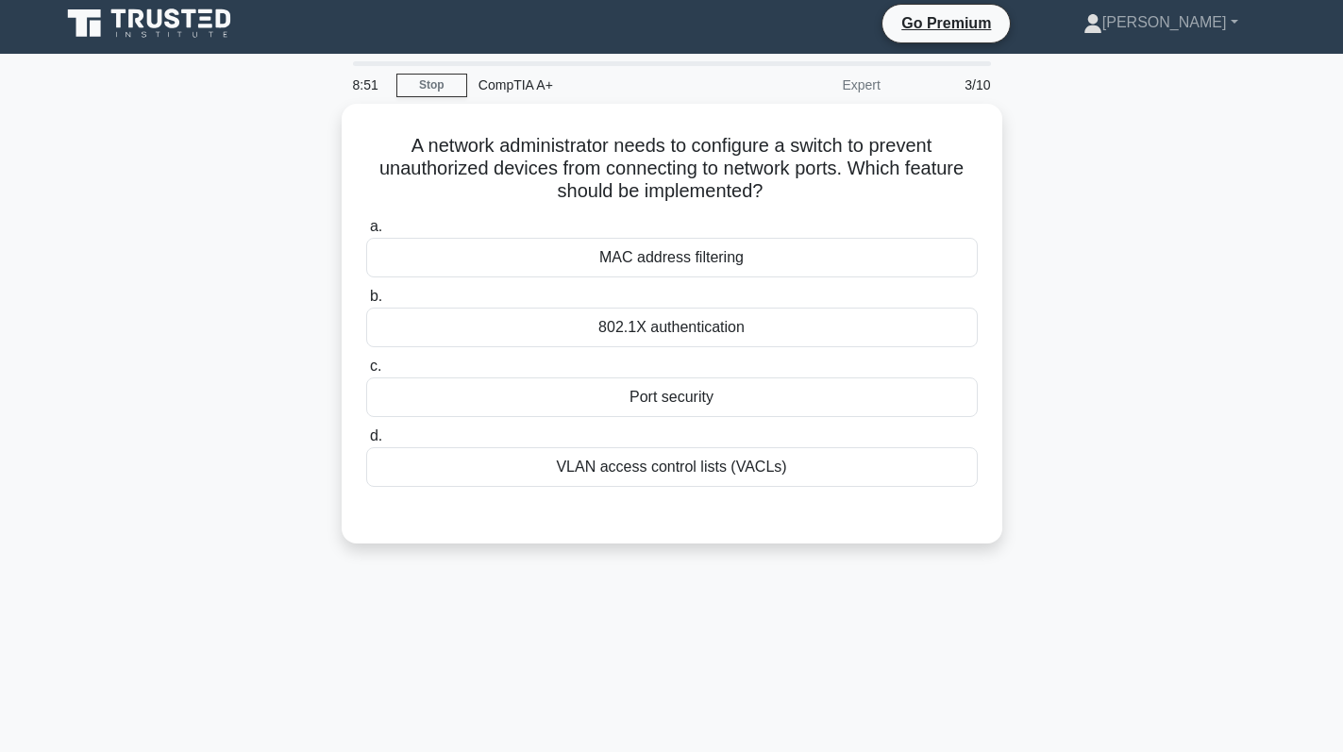
scroll to position [0, 0]
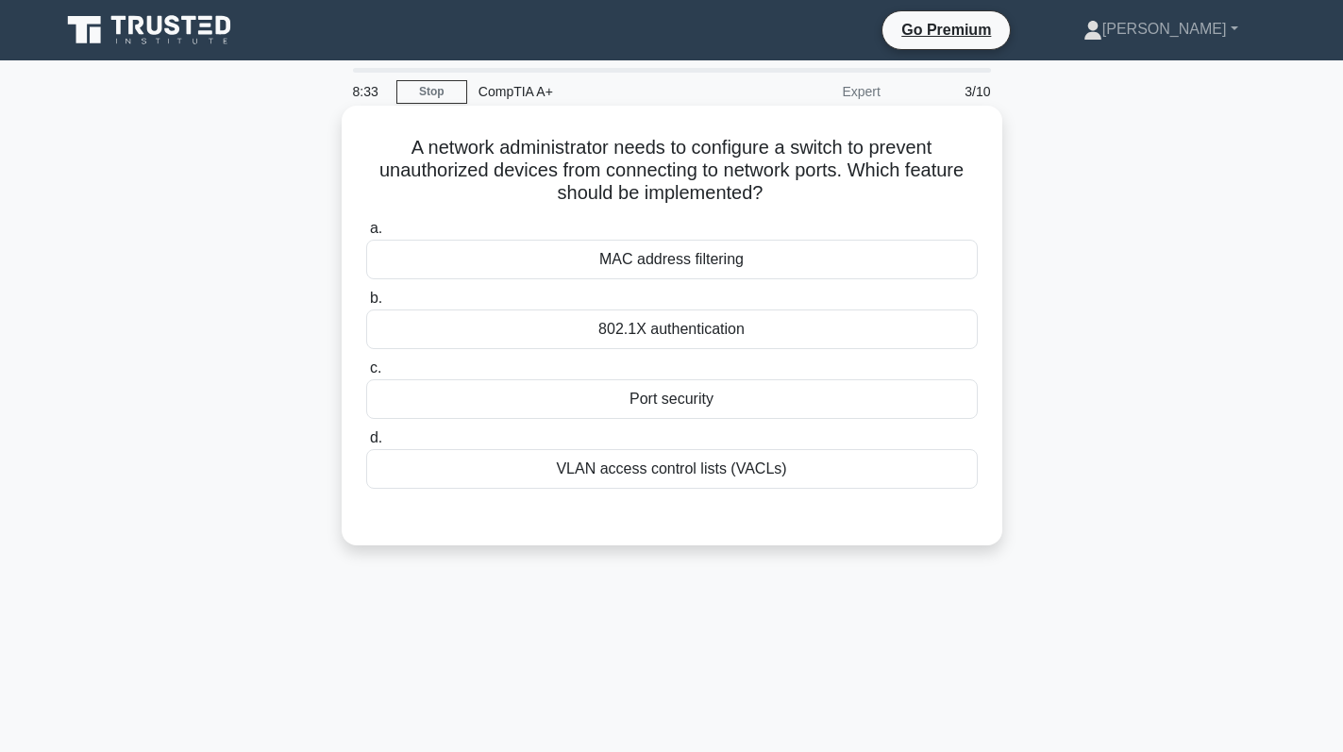
click at [758, 471] on div "VLAN access control lists (VACLs)" at bounding box center [671, 469] width 611 height 40
click at [366, 444] on input "d. VLAN access control lists (VACLs)" at bounding box center [366, 438] width 0 height 12
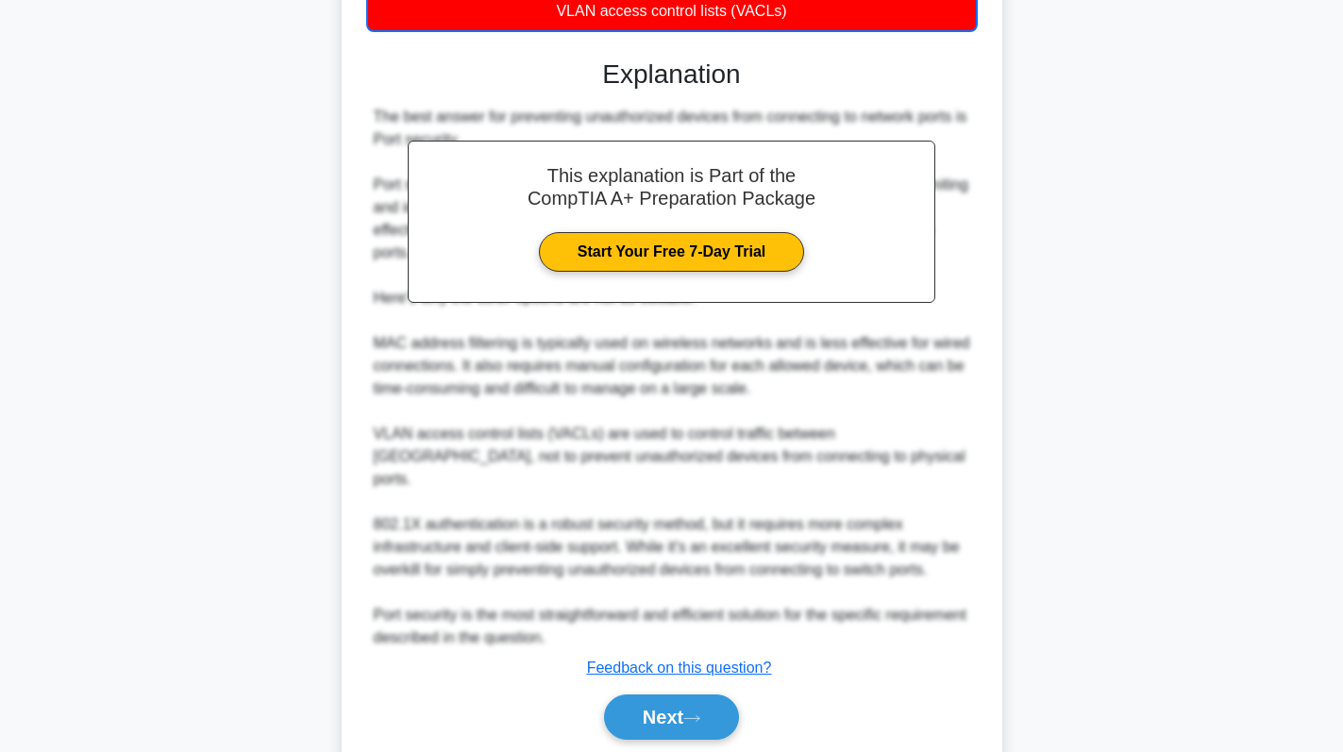
scroll to position [410, 0]
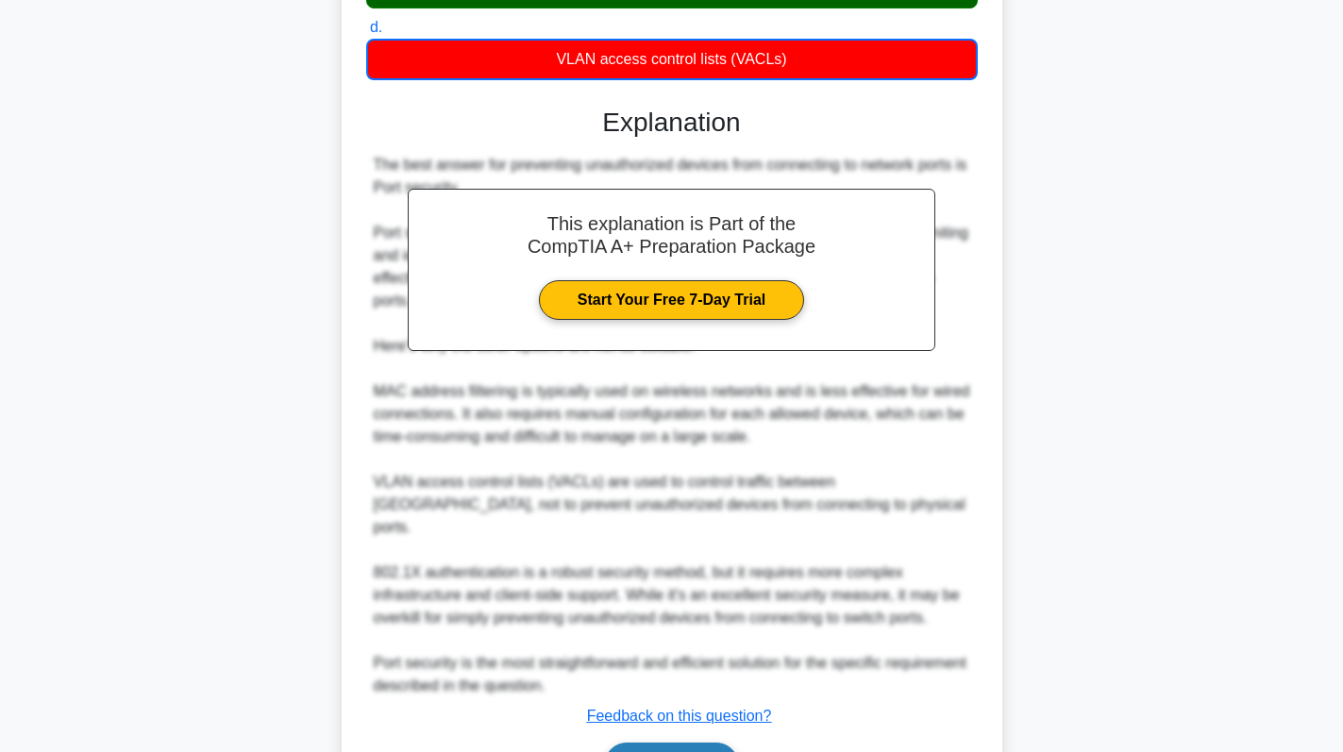
click at [665, 743] on button "Next" at bounding box center [671, 765] width 135 height 45
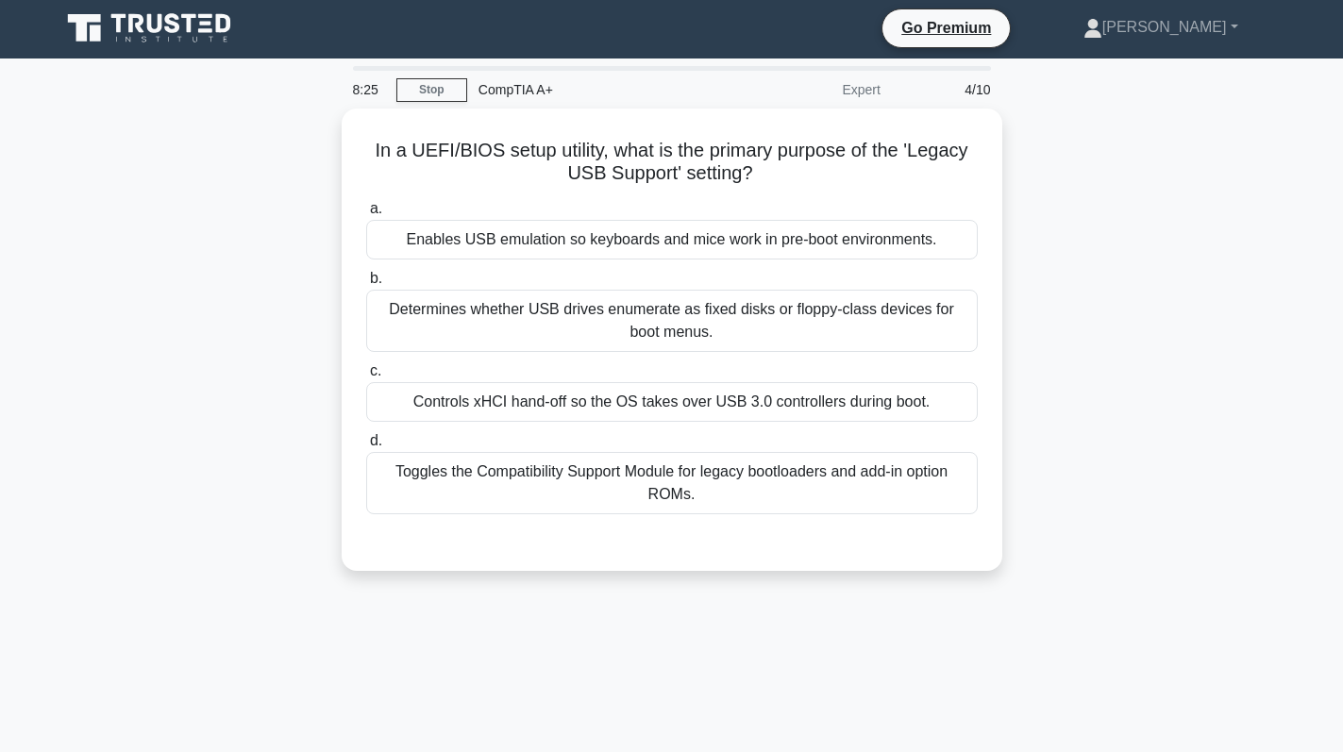
scroll to position [0, 0]
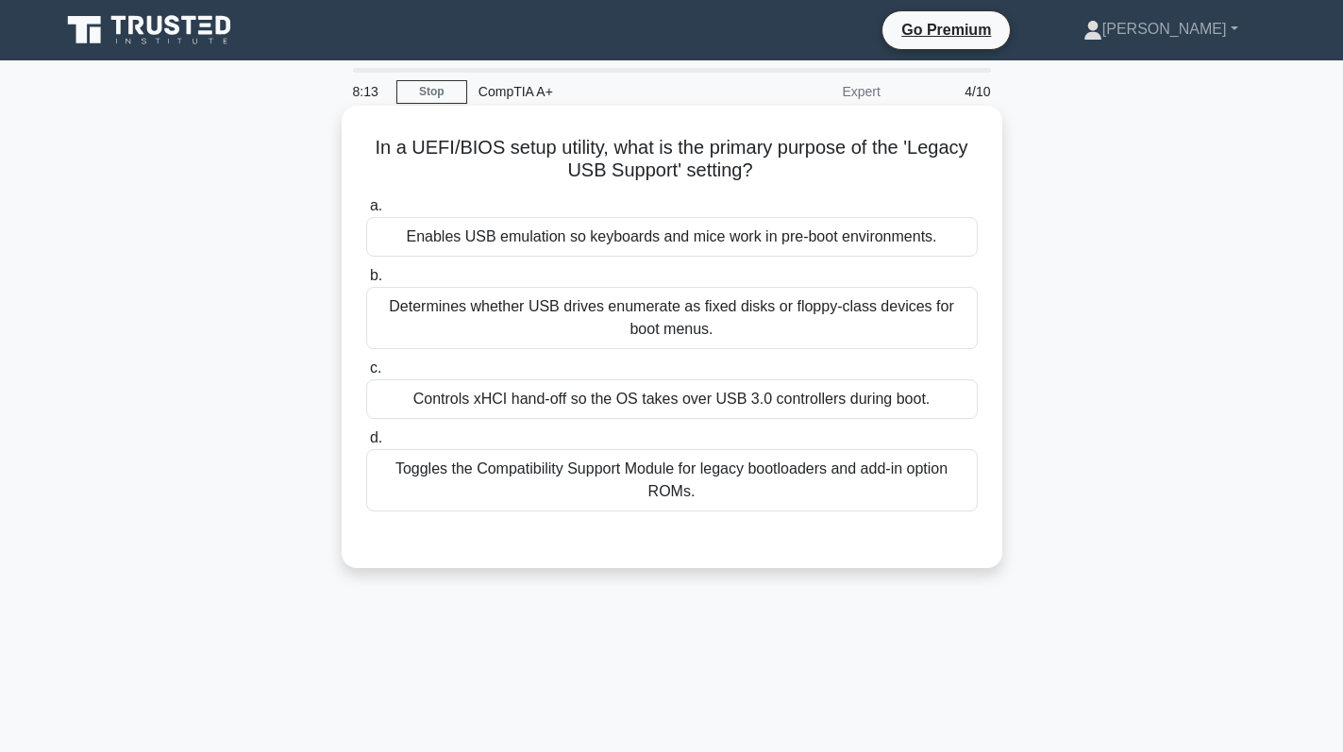
click at [720, 488] on div "Toggles the Compatibility Support Module for legacy bootloaders and add-in opti…" at bounding box center [671, 480] width 611 height 62
click at [366, 444] on input "d. Toggles the Compatibility Support Module for legacy bootloaders and add-in o…" at bounding box center [366, 438] width 0 height 12
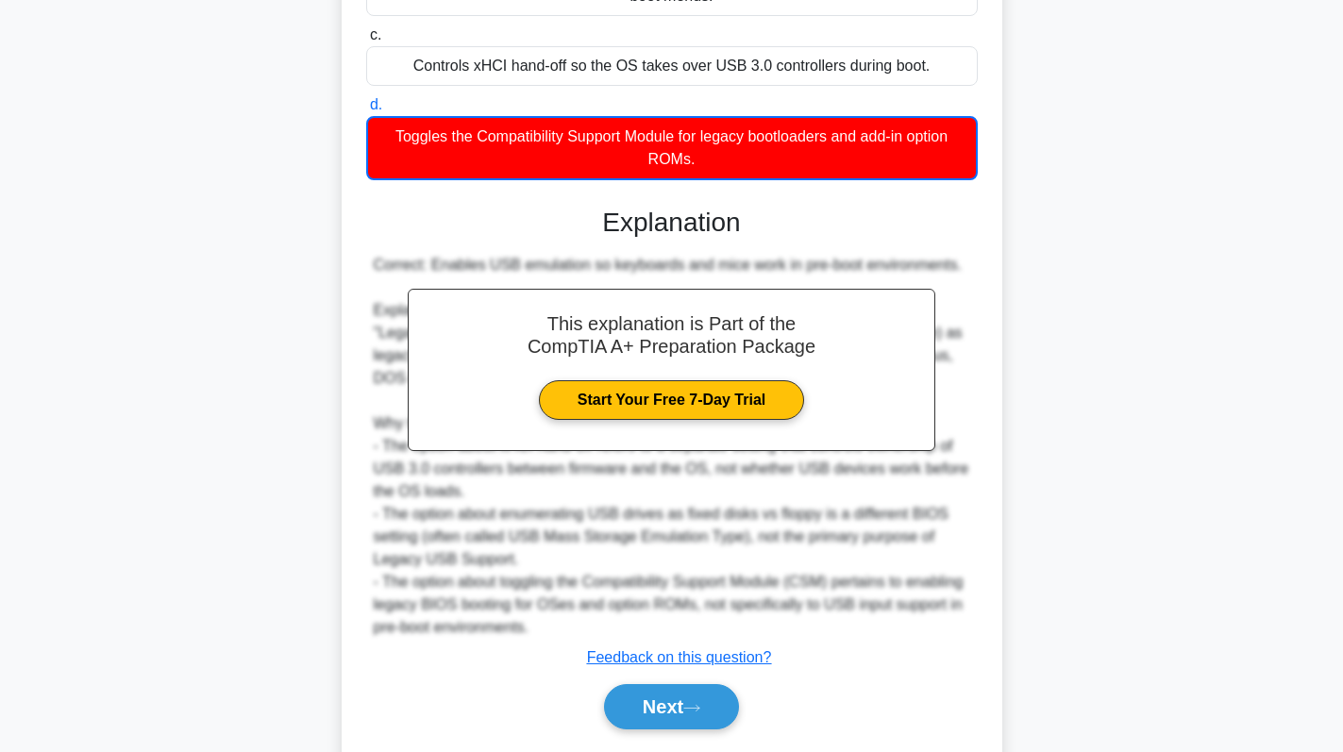
scroll to position [392, 0]
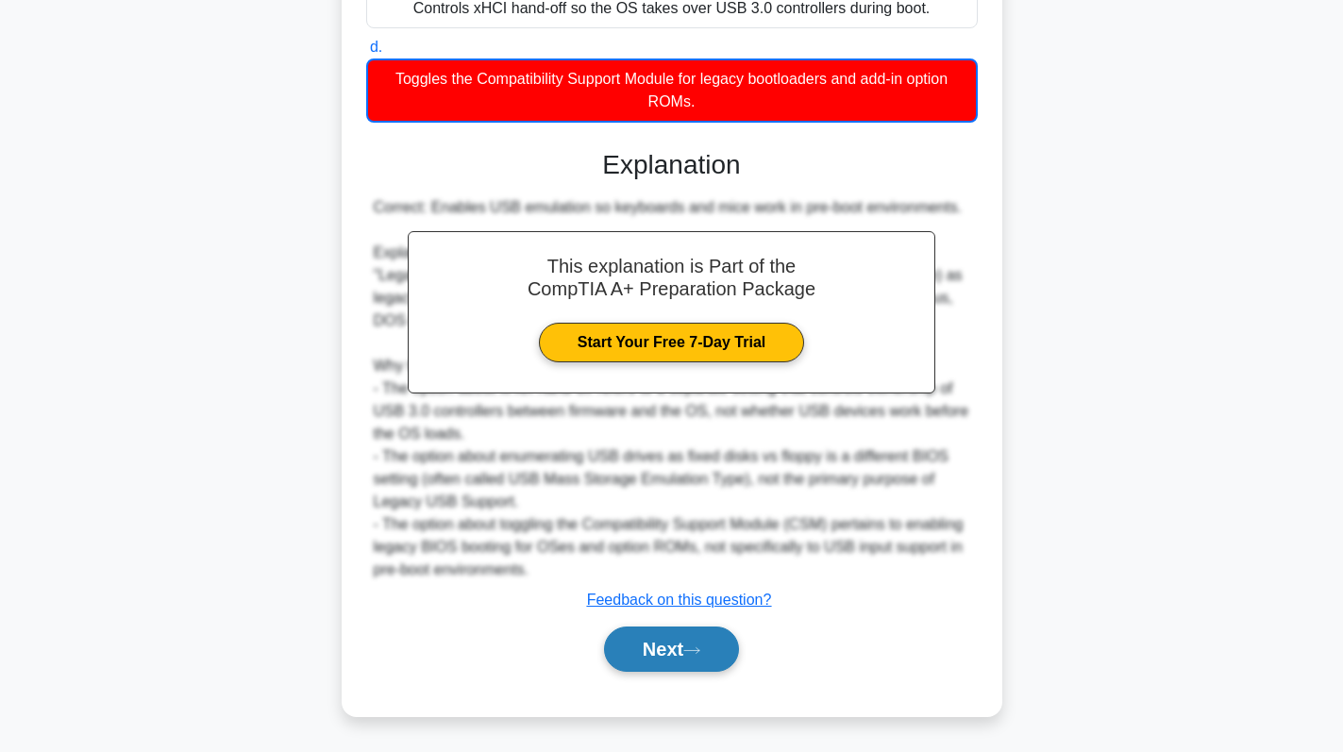
click at [687, 664] on button "Next" at bounding box center [671, 649] width 135 height 45
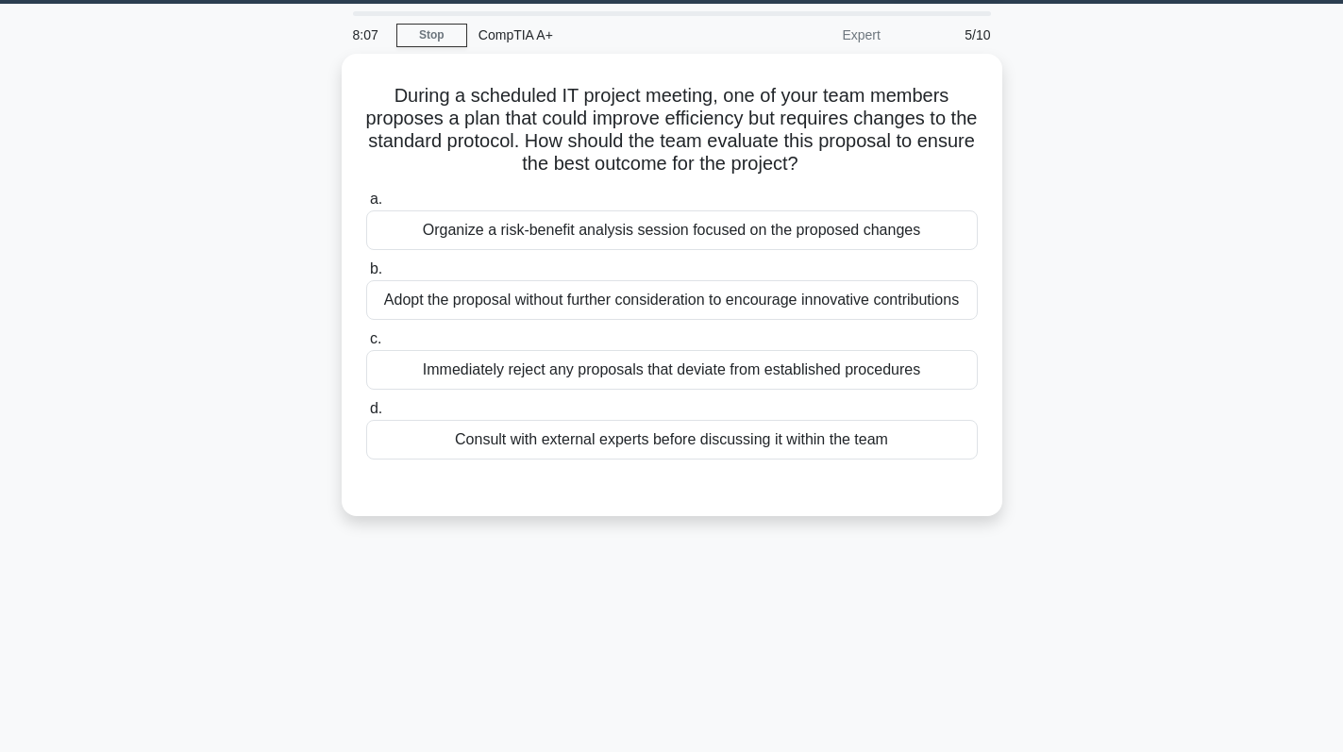
scroll to position [0, 0]
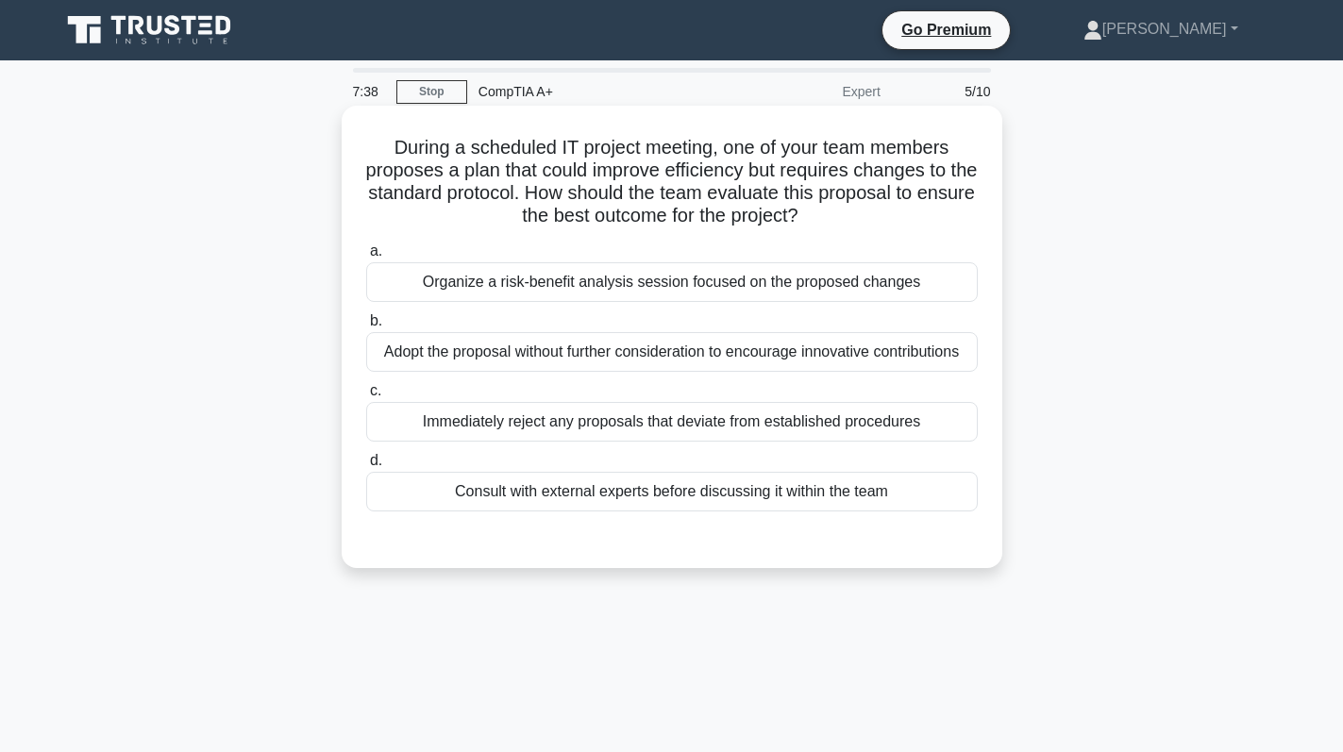
click at [921, 290] on div "Organize a risk-benefit analysis session focused on the proposed changes" at bounding box center [671, 282] width 611 height 40
click at [366, 258] on input "a. Organize a risk-benefit analysis session focused on the proposed changes" at bounding box center [366, 251] width 0 height 12
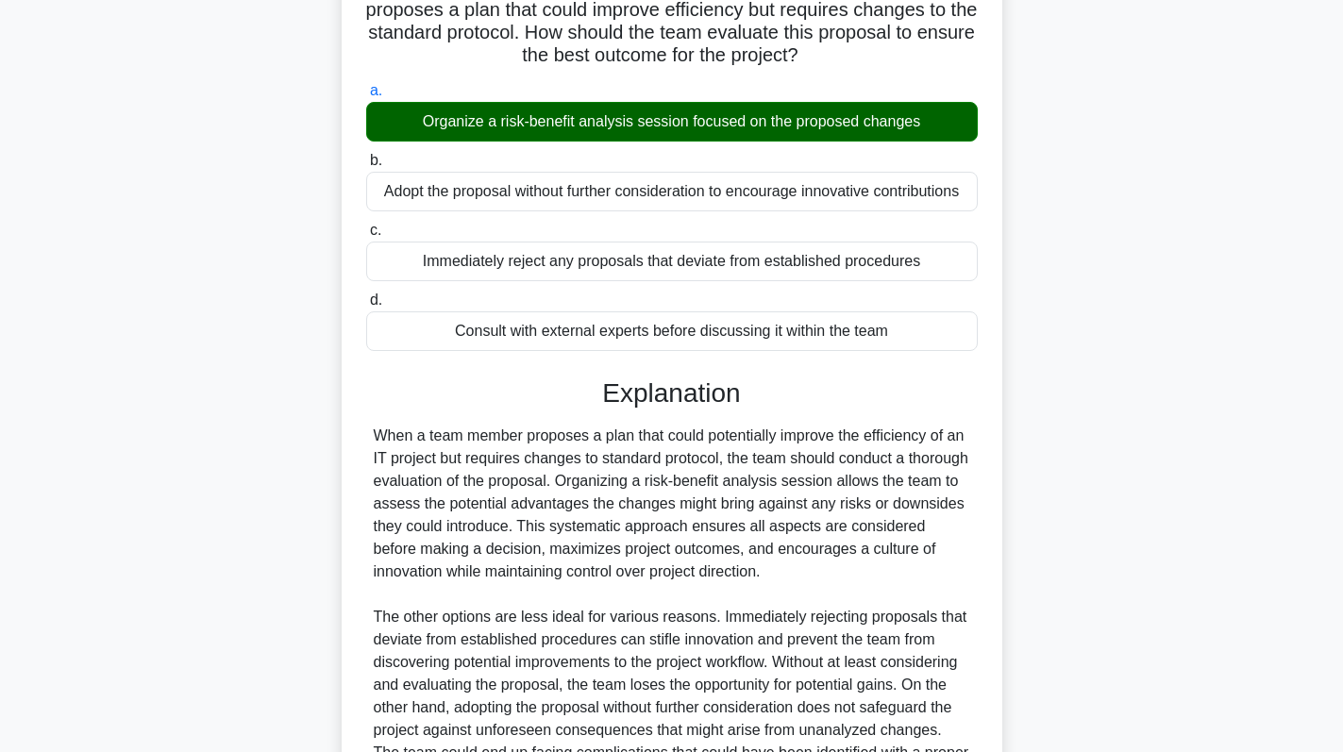
scroll to position [435, 0]
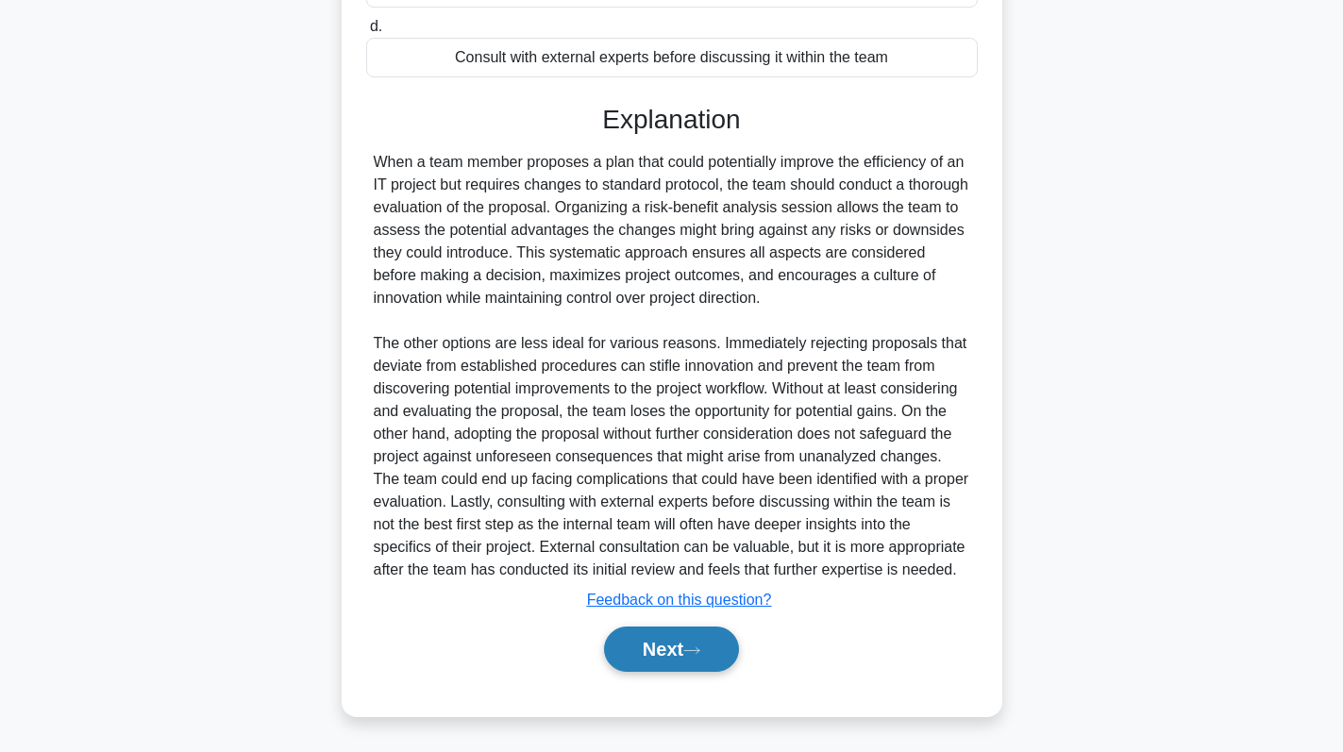
click at [644, 659] on button "Next" at bounding box center [671, 649] width 135 height 45
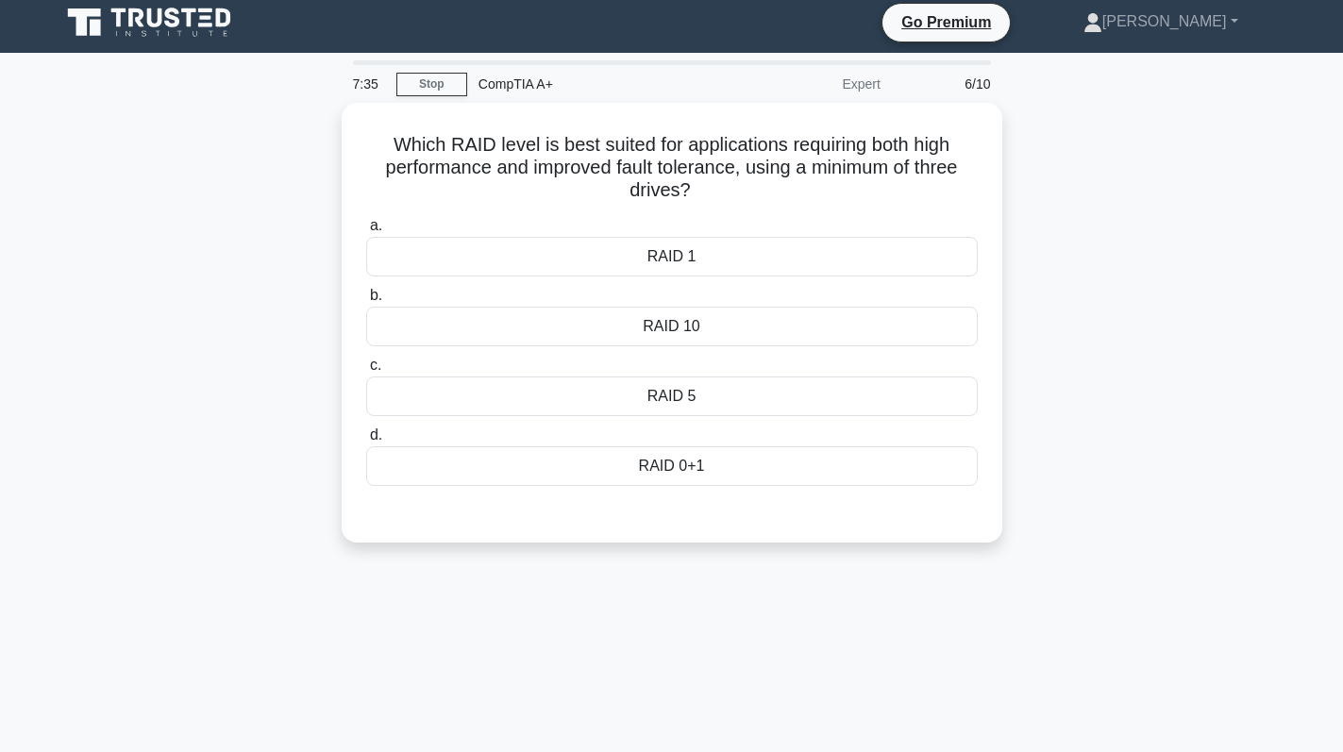
scroll to position [0, 0]
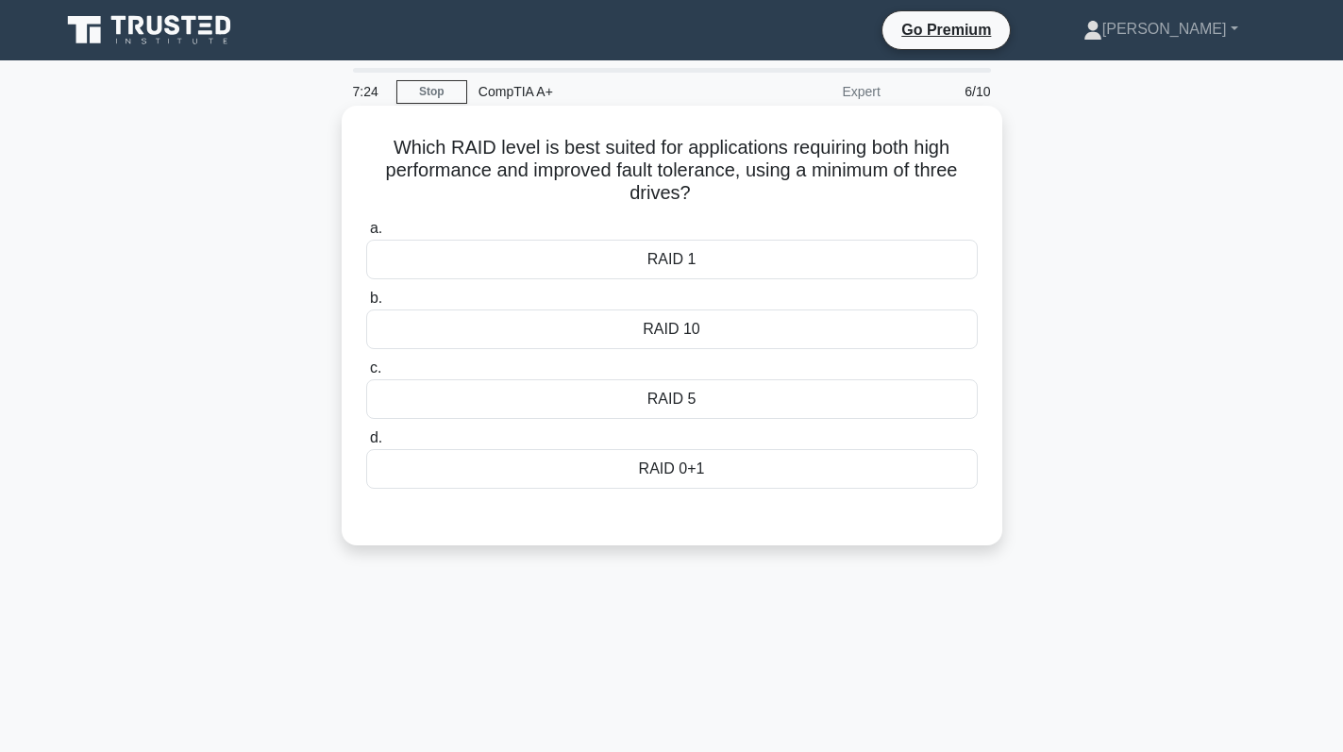
click at [857, 409] on div "RAID 5" at bounding box center [671, 399] width 611 height 40
click at [366, 375] on input "c. RAID 5" at bounding box center [366, 368] width 0 height 12
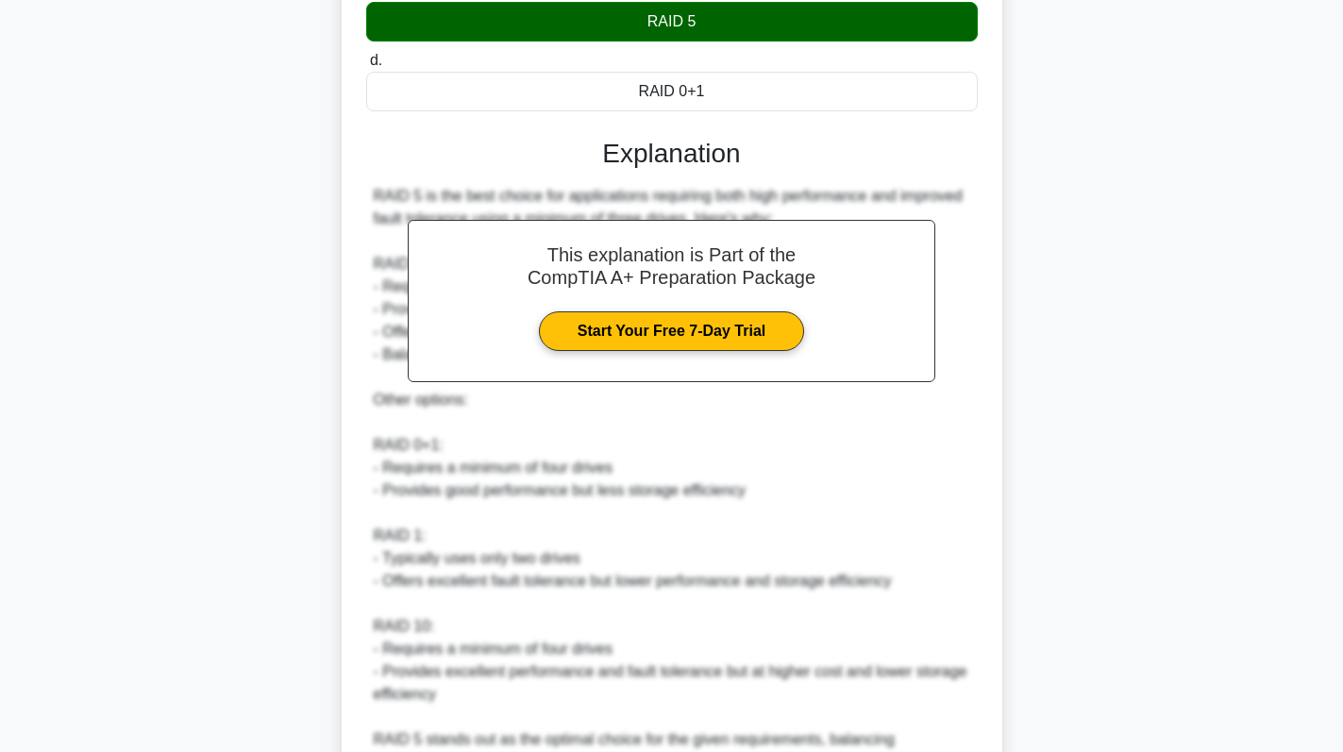
scroll to position [566, 0]
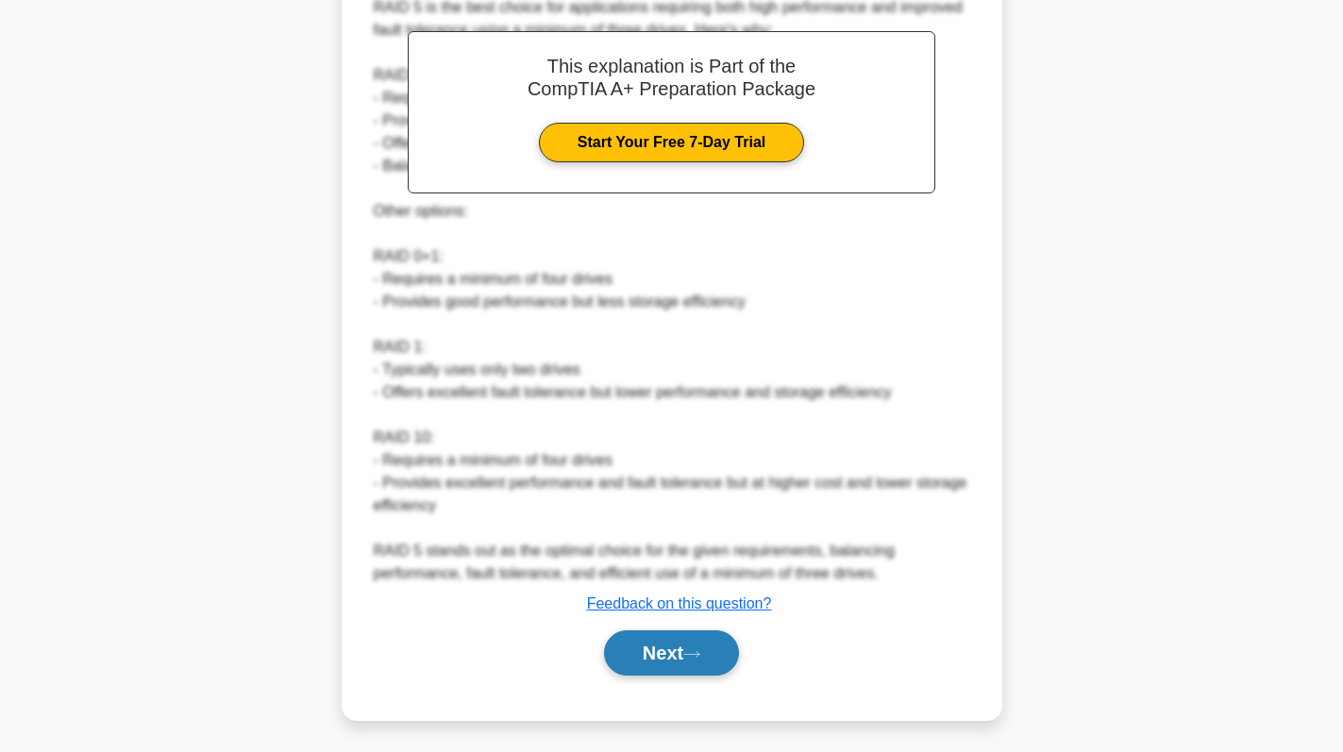
click at [702, 648] on button "Next" at bounding box center [671, 652] width 135 height 45
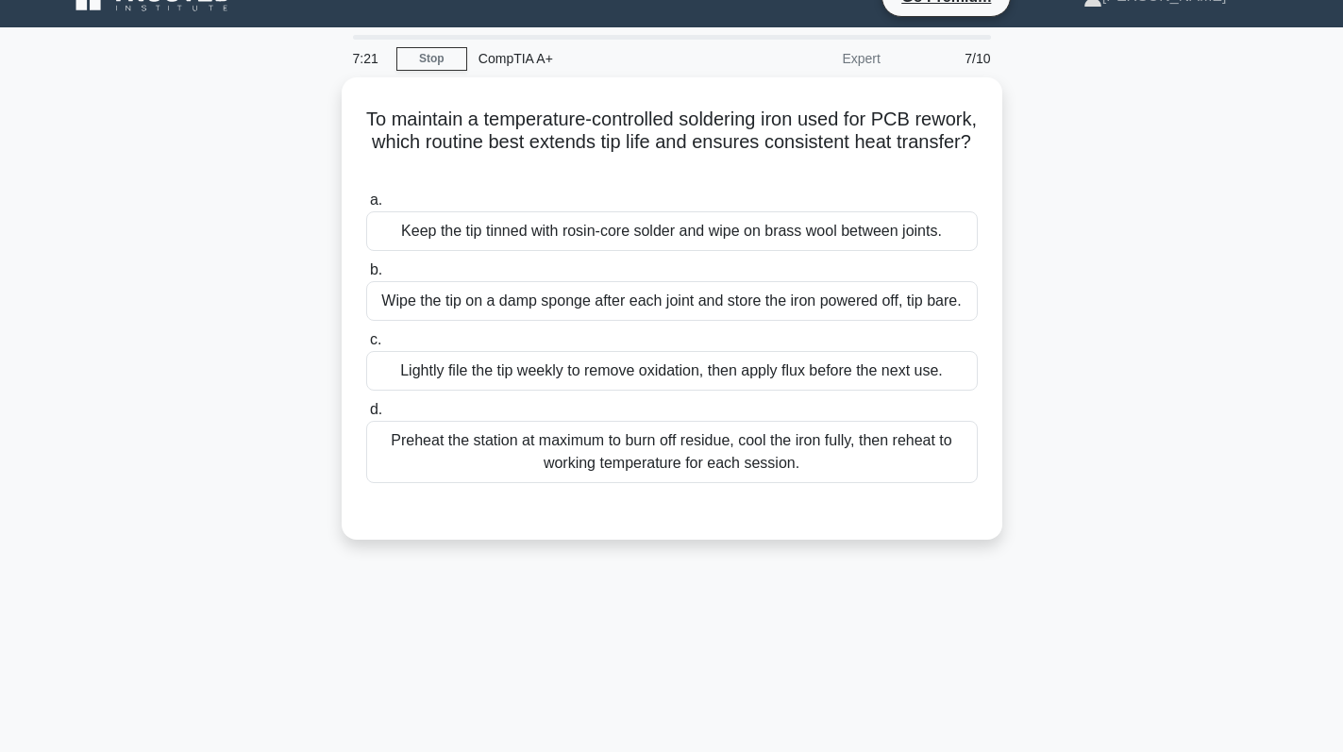
scroll to position [0, 0]
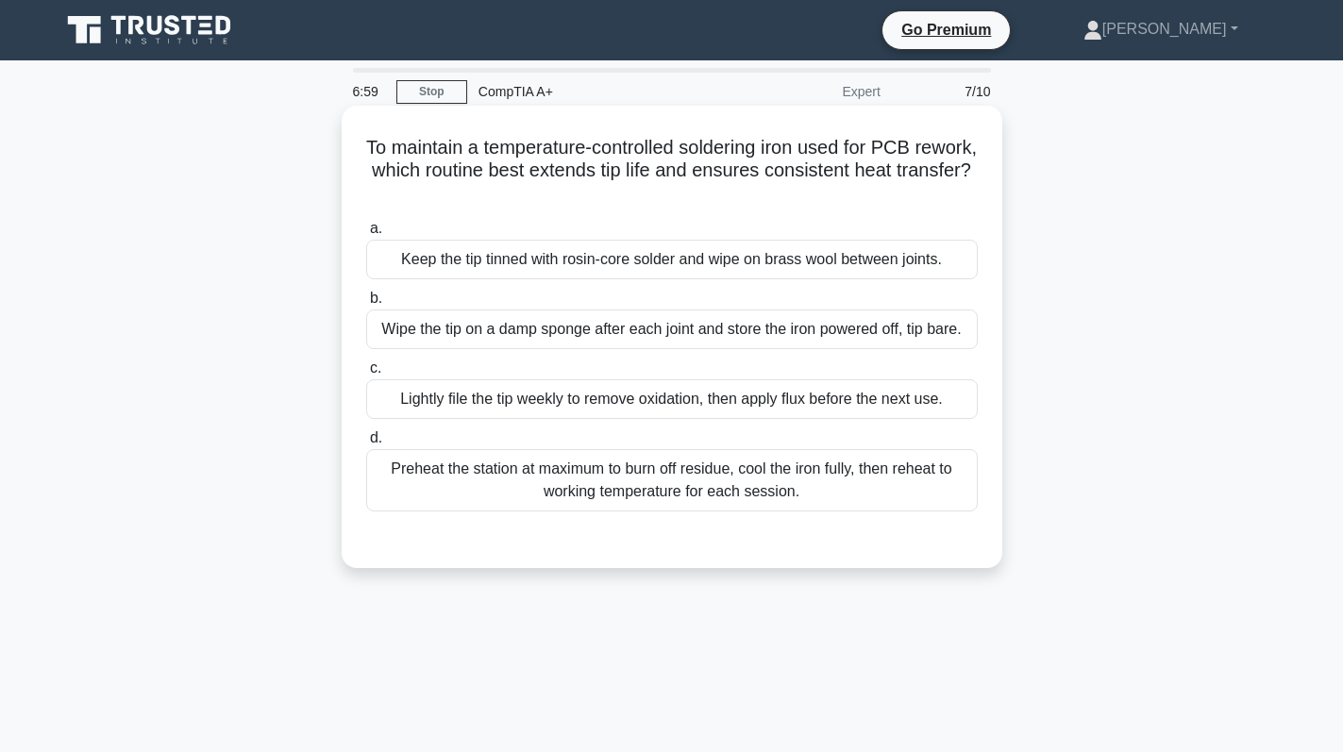
click at [872, 248] on div "Keep the tip tinned with rosin-core solder and wipe on brass wool between joint…" at bounding box center [671, 260] width 611 height 40
click at [366, 235] on input "a. Keep the tip tinned with rosin-core solder and wipe on brass wool between jo…" at bounding box center [366, 229] width 0 height 12
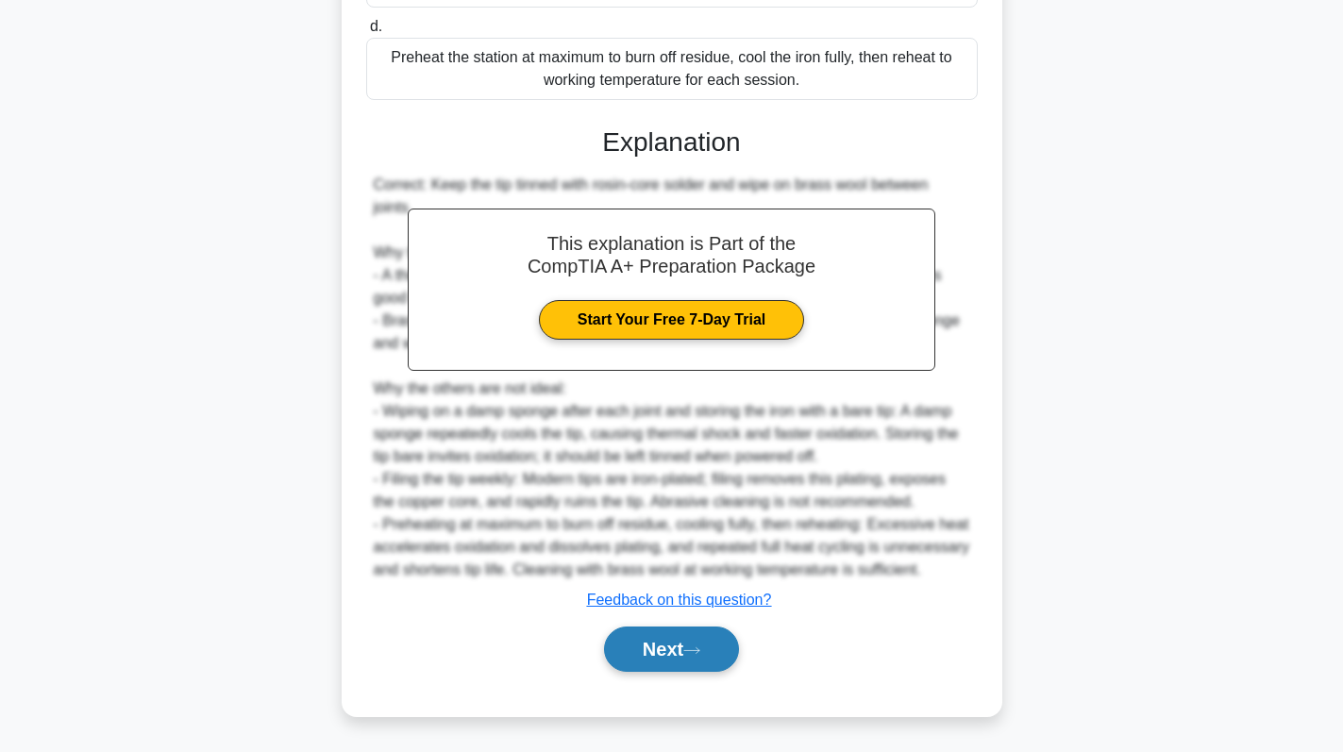
click at [703, 665] on button "Next" at bounding box center [671, 649] width 135 height 45
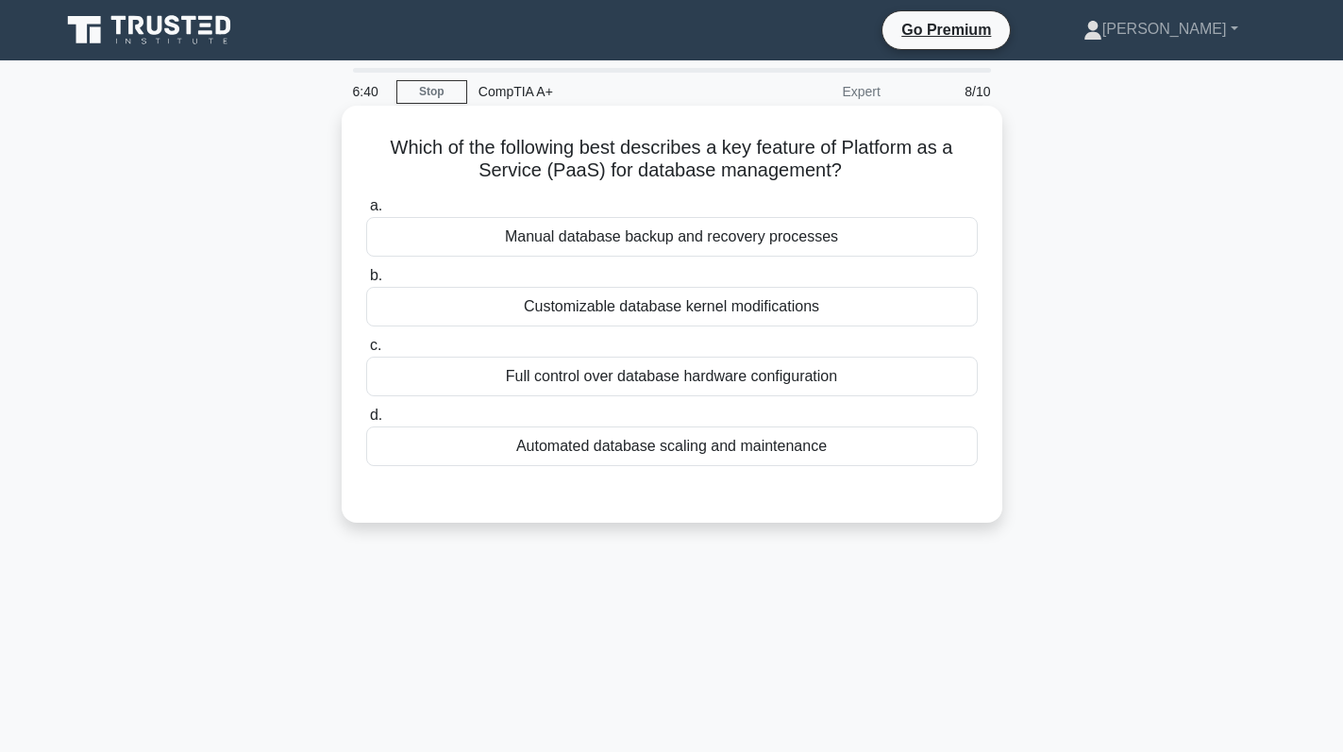
click at [791, 444] on div "Automated database scaling and maintenance" at bounding box center [671, 447] width 611 height 40
click at [366, 422] on input "d. Automated database scaling and maintenance" at bounding box center [366, 416] width 0 height 12
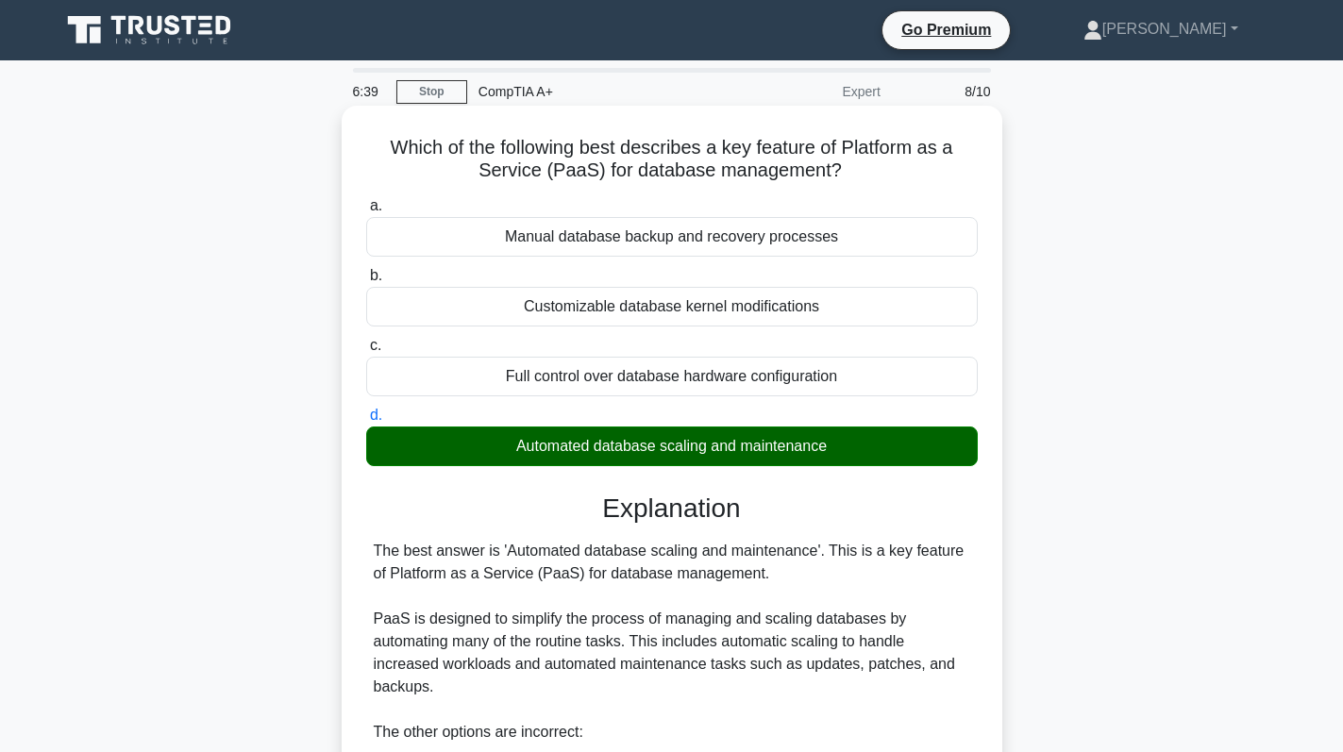
scroll to position [458, 0]
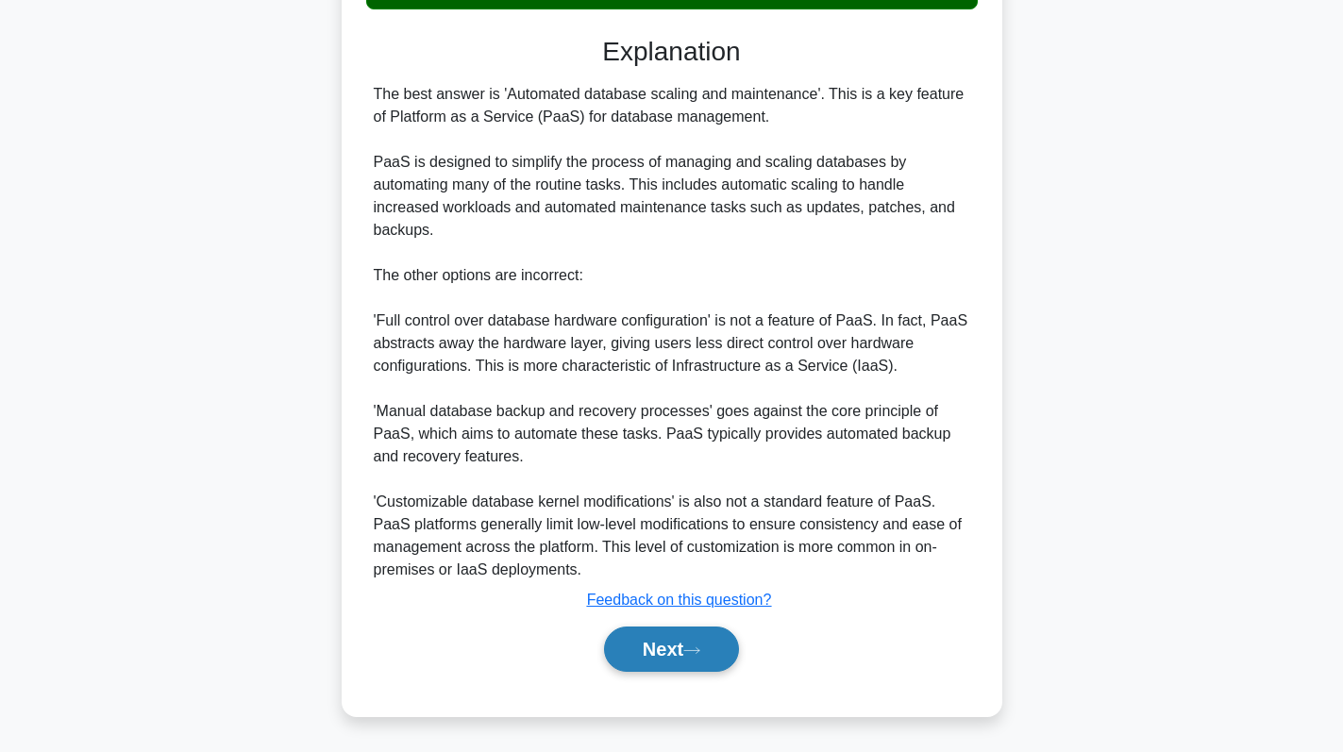
click at [655, 648] on button "Next" at bounding box center [671, 649] width 135 height 45
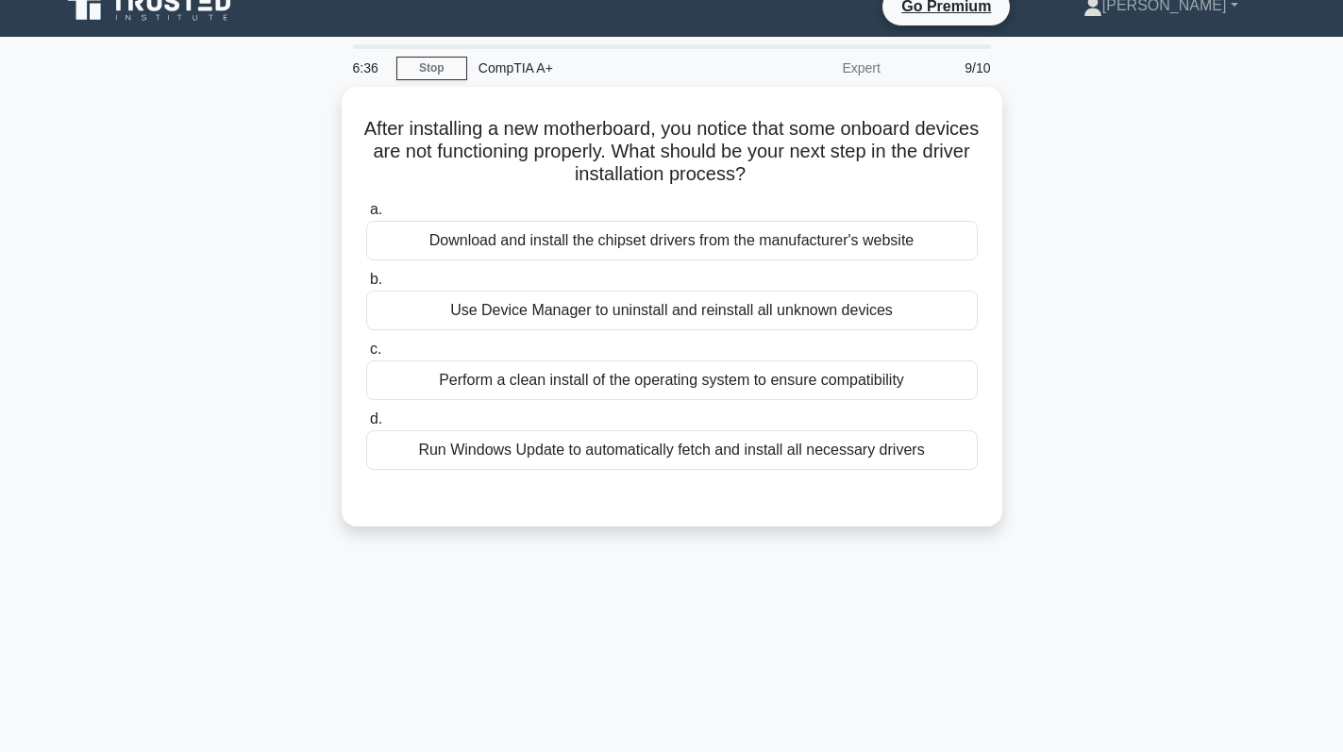
scroll to position [0, 0]
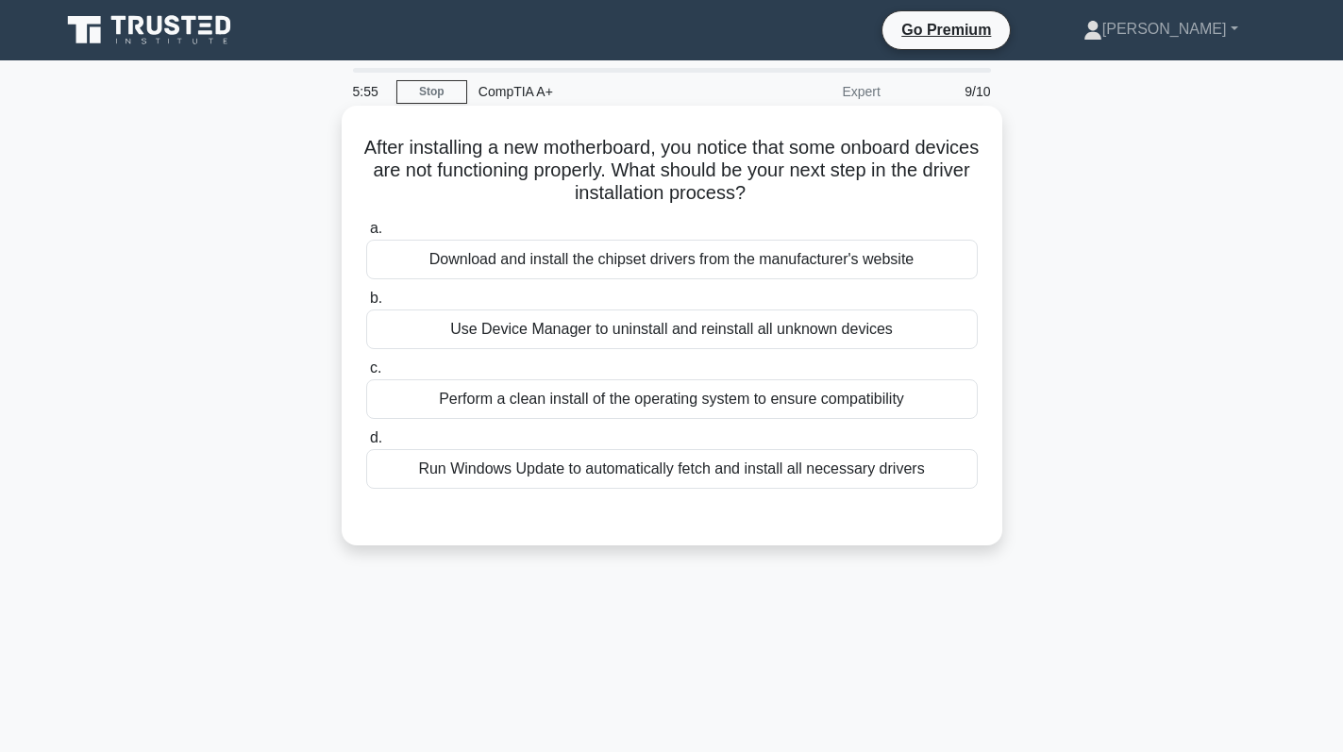
click at [896, 271] on div "Download and install the chipset drivers from the manufacturer's website" at bounding box center [671, 260] width 611 height 40
click at [366, 235] on input "a. Download and install the chipset drivers from the manufacturer's website" at bounding box center [366, 229] width 0 height 12
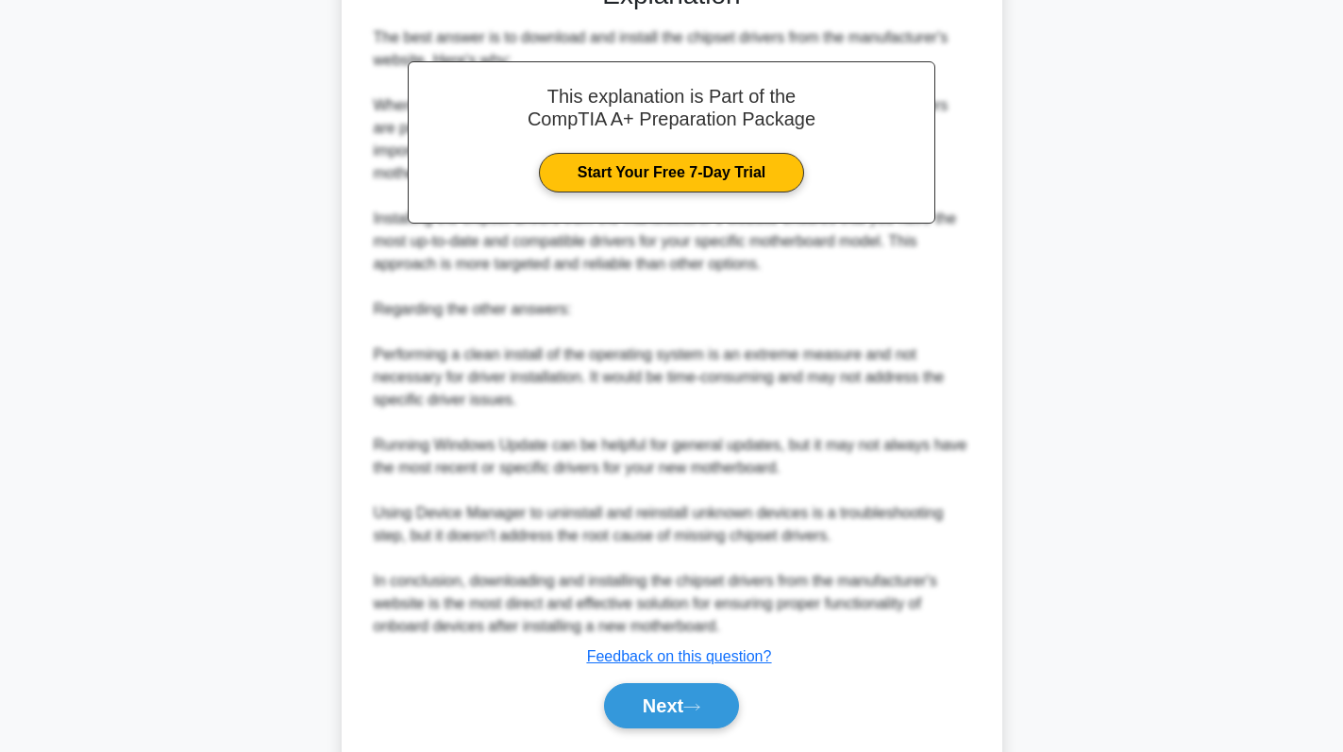
scroll to position [571, 0]
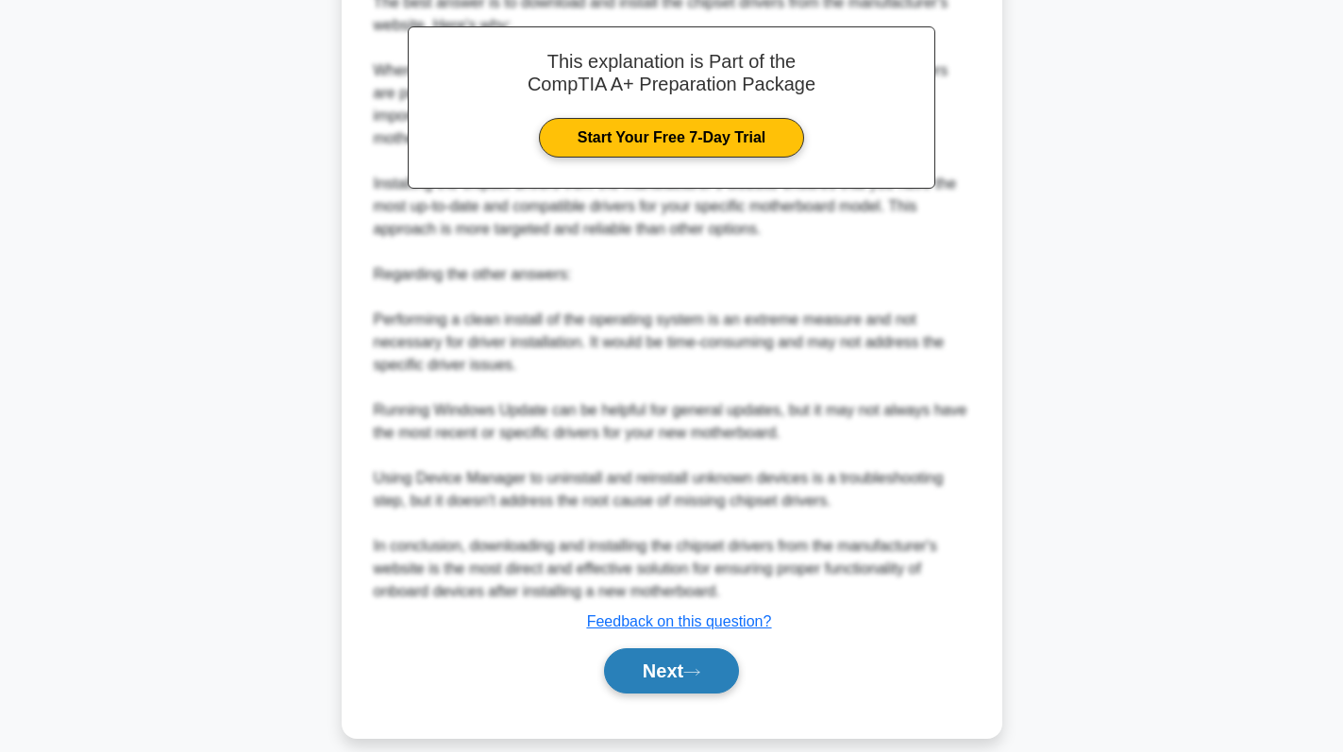
click at [662, 648] on button "Next" at bounding box center [671, 670] width 135 height 45
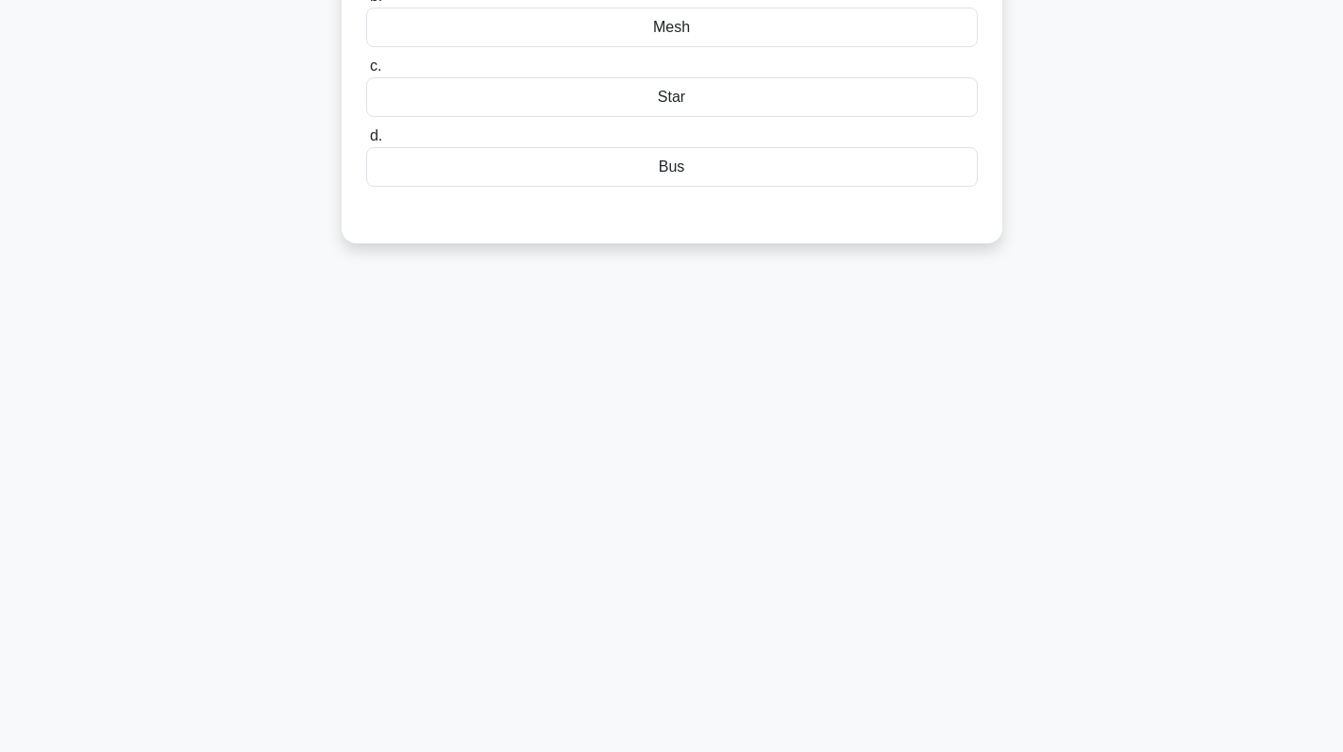
scroll to position [0, 0]
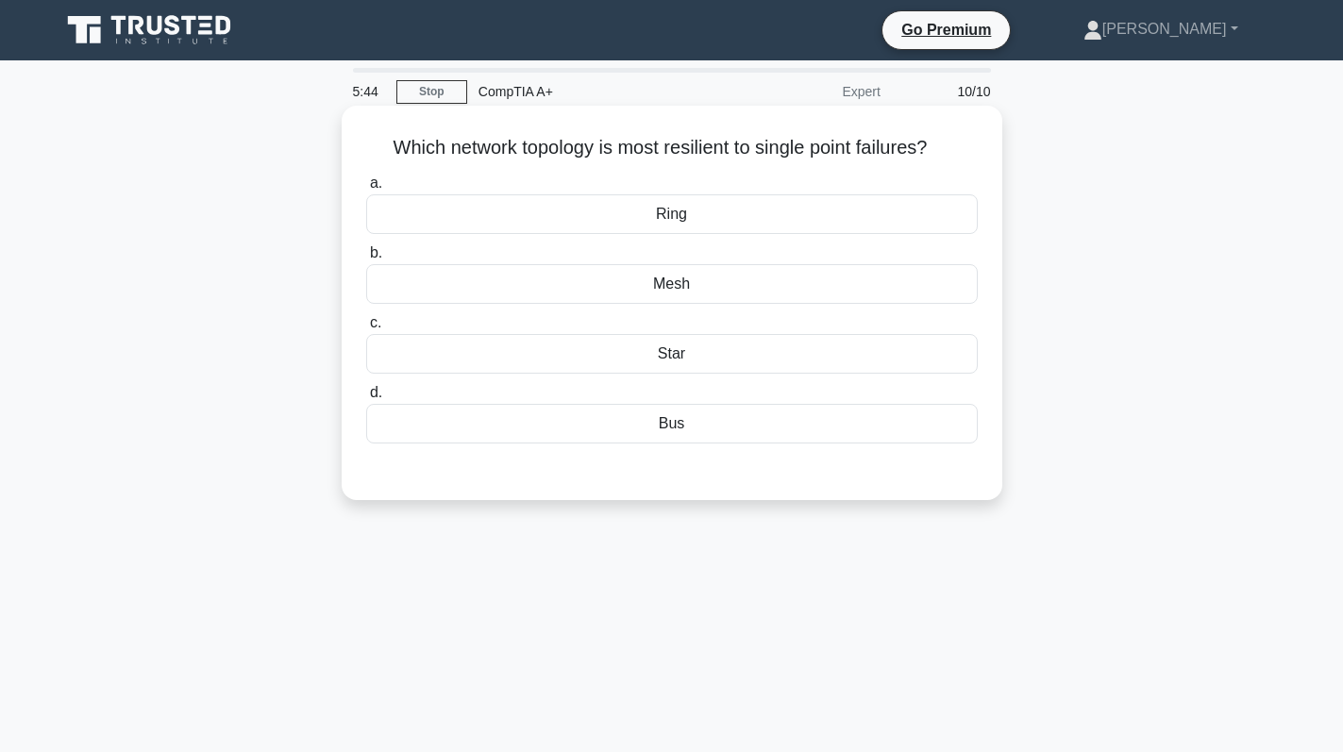
click at [765, 434] on div "Bus" at bounding box center [671, 424] width 611 height 40
click at [366, 399] on input "d. Bus" at bounding box center [366, 393] width 0 height 12
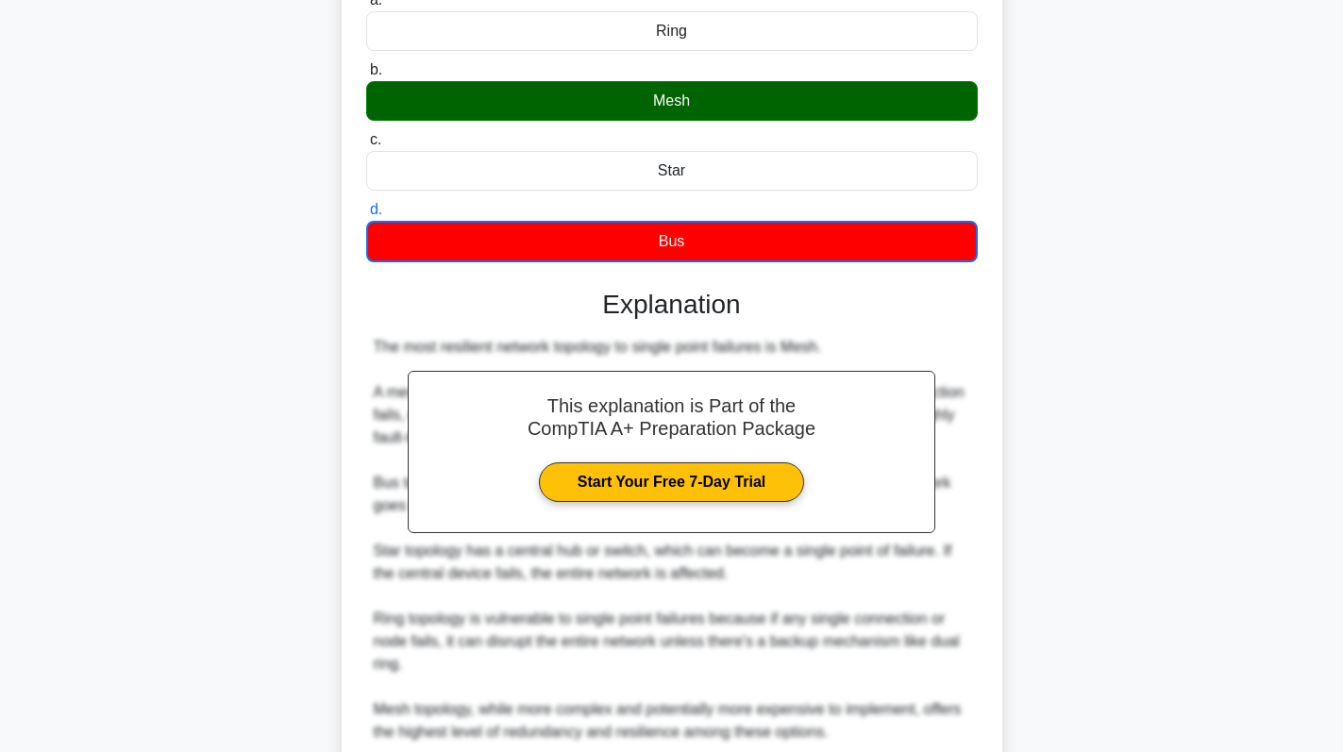
scroll to position [346, 0]
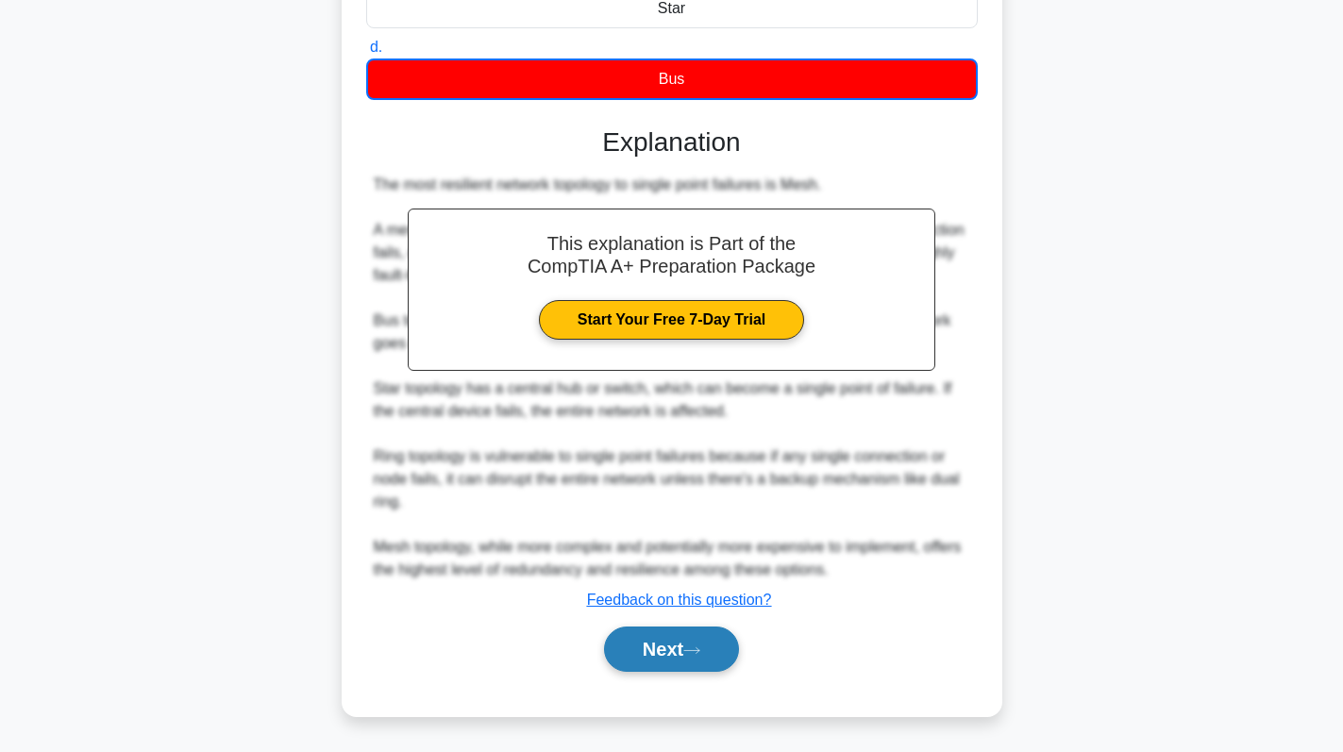
click at [682, 652] on button "Next" at bounding box center [671, 649] width 135 height 45
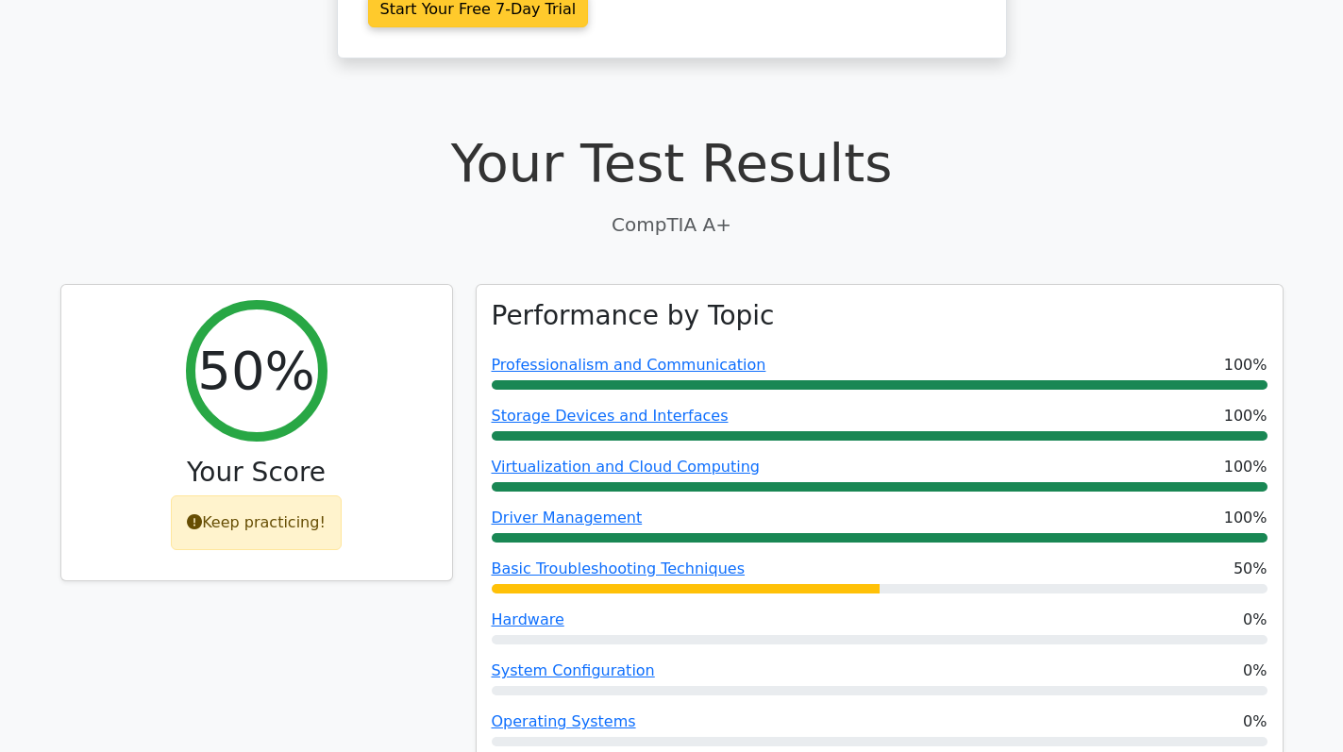
scroll to position [472, 0]
